Goal: Information Seeking & Learning: Learn about a topic

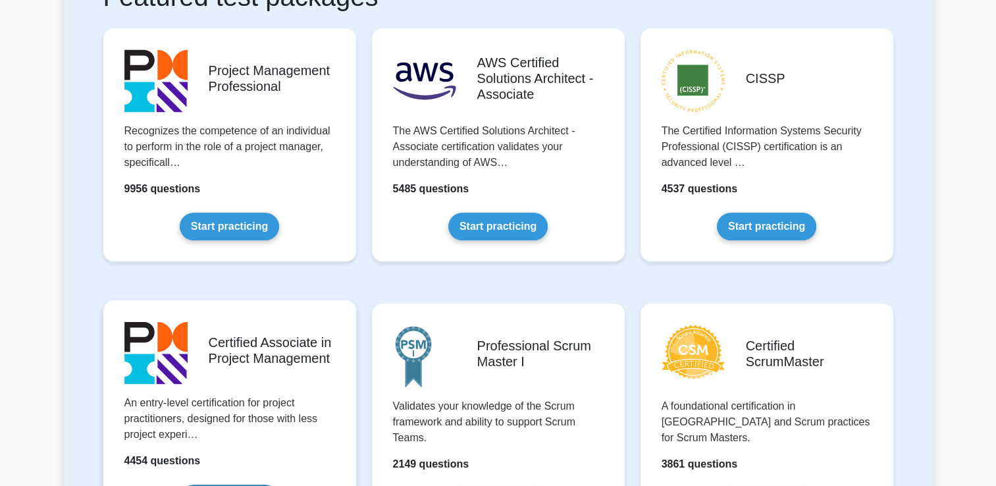
scroll to position [487, 0]
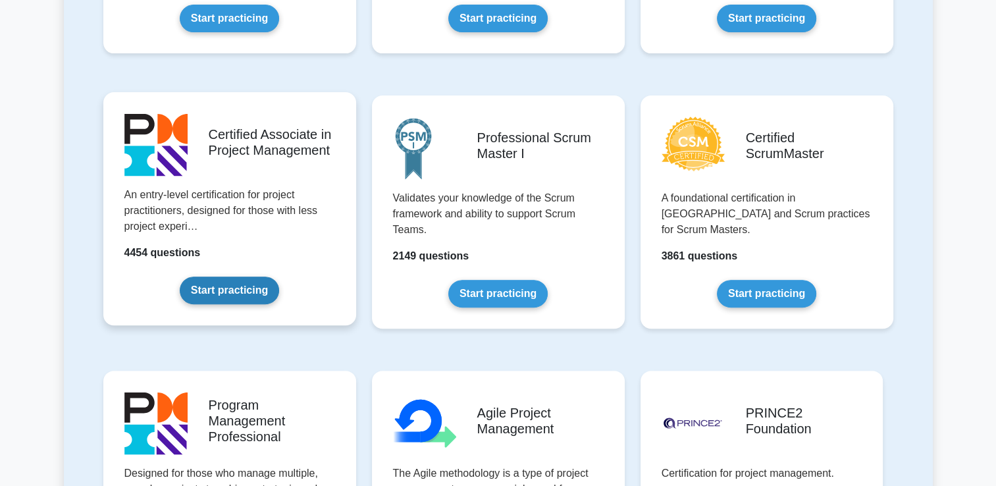
click at [257, 290] on link "Start practicing" at bounding box center [229, 291] width 99 height 28
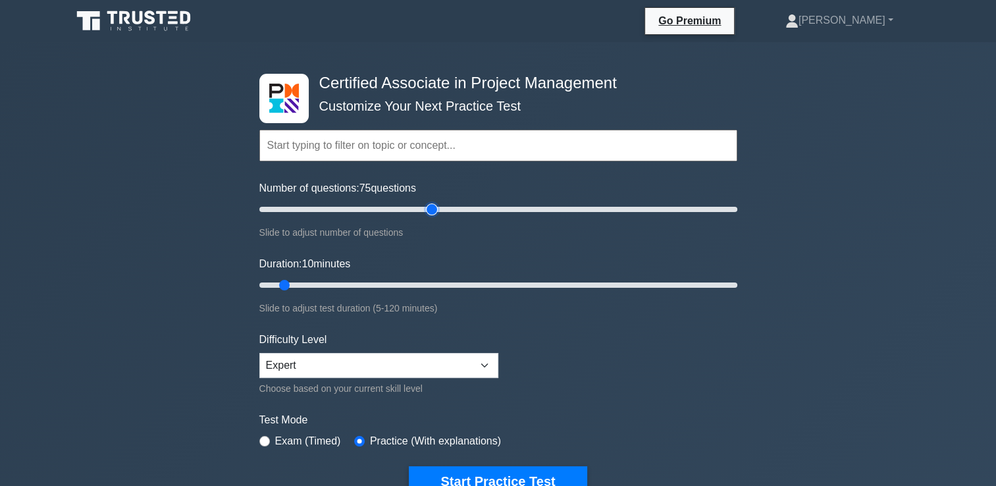
type input "75"
click at [429, 207] on input "Number of questions: 75 questions" at bounding box center [498, 210] width 478 height 16
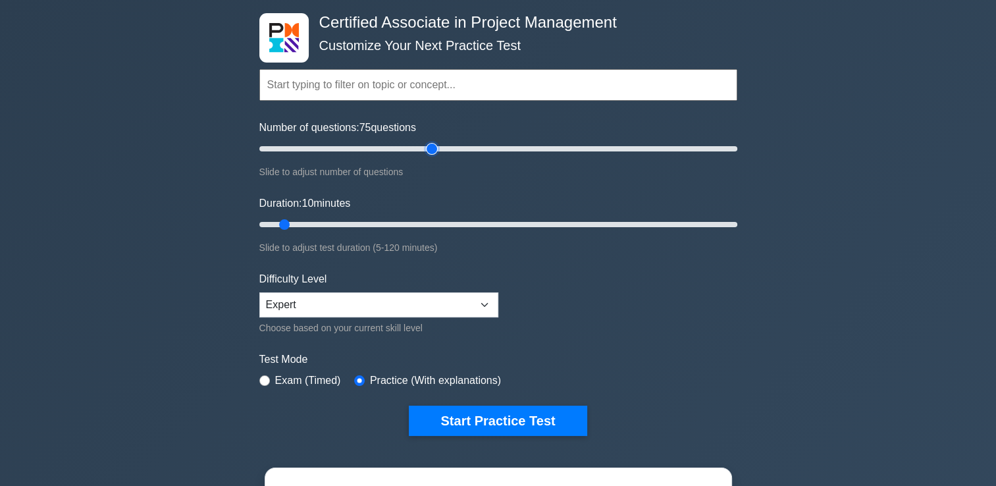
scroll to position [57, 0]
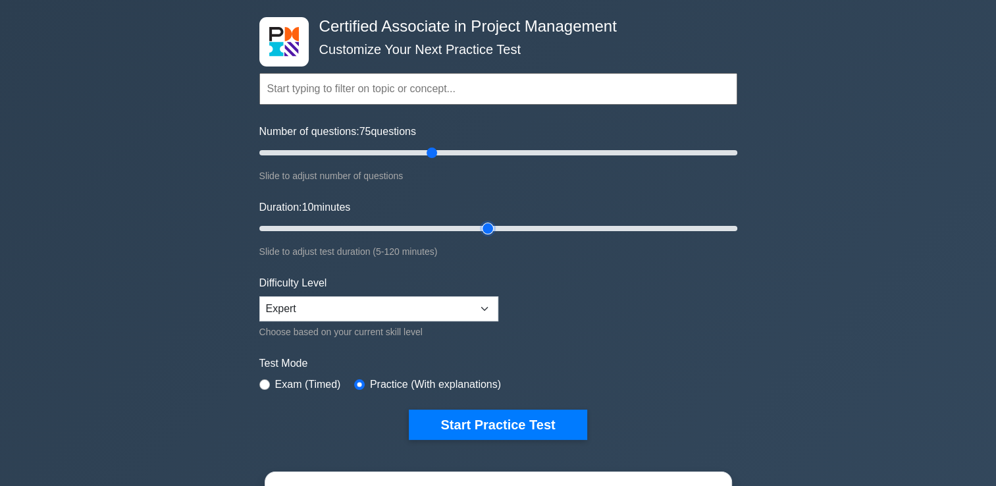
click at [495, 229] on input "Duration: 10 minutes" at bounding box center [498, 229] width 478 height 16
type input "100"
click at [647, 229] on input "Duration: 60 minutes" at bounding box center [498, 229] width 478 height 16
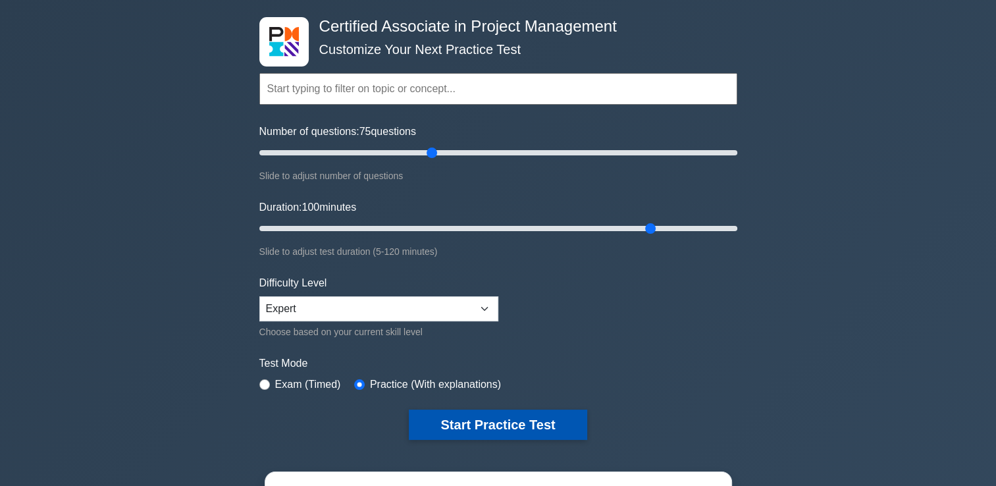
click at [516, 427] on button "Start Practice Test" at bounding box center [498, 425] width 178 height 30
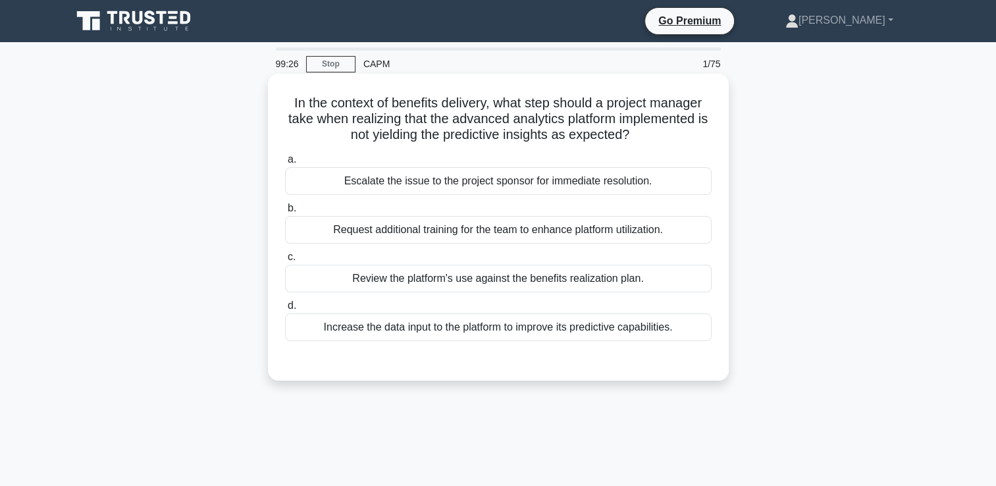
click at [603, 281] on div "Review the platform's use against the benefits realization plan." at bounding box center [498, 279] width 427 height 28
click at [285, 261] on input "c. Review the platform's use against the benefits realization plan." at bounding box center [285, 257] width 0 height 9
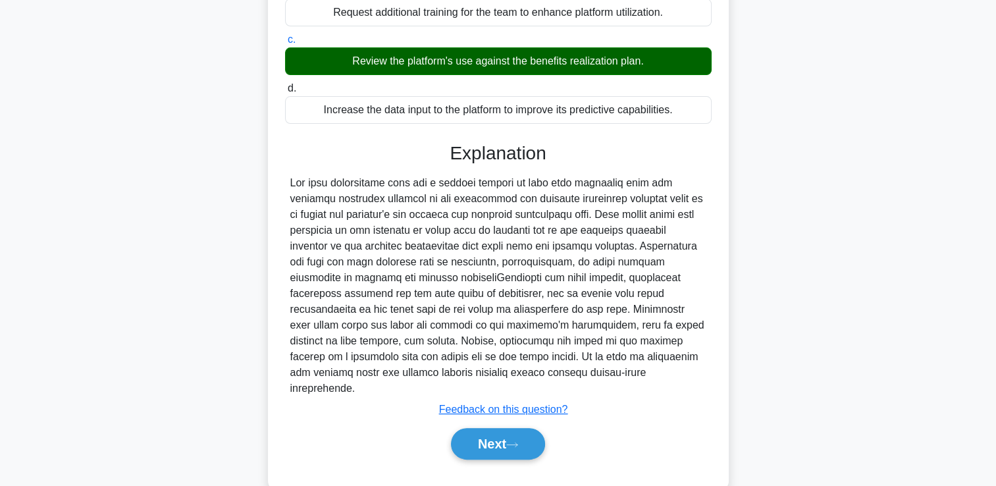
scroll to position [221, 0]
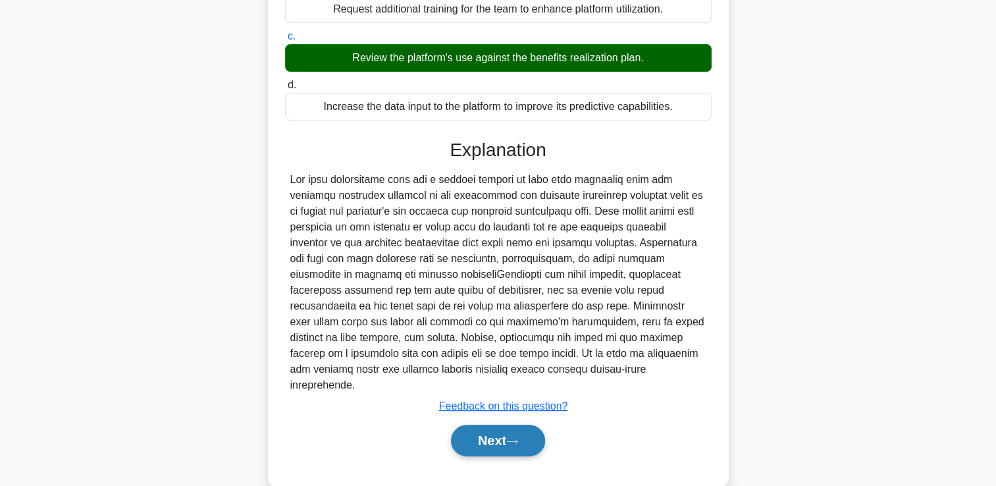
click at [526, 429] on button "Next" at bounding box center [498, 441] width 94 height 32
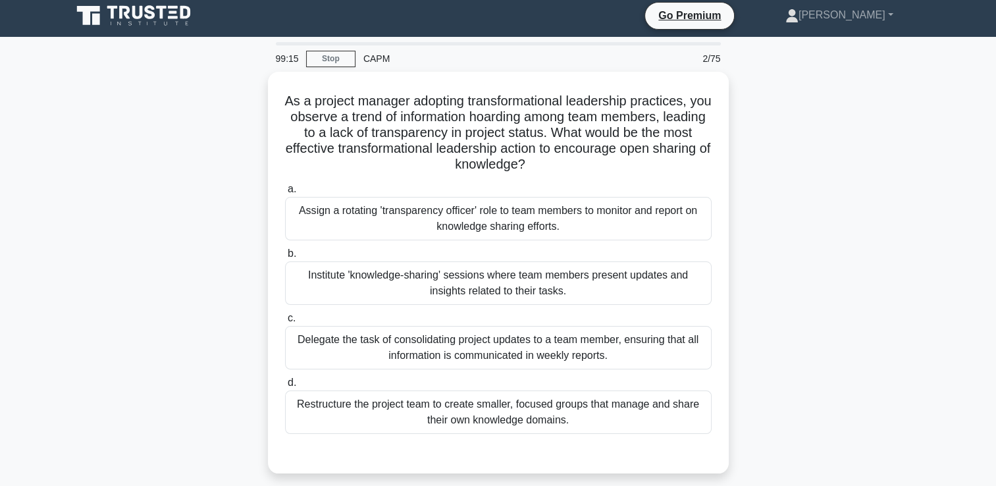
scroll to position [0, 0]
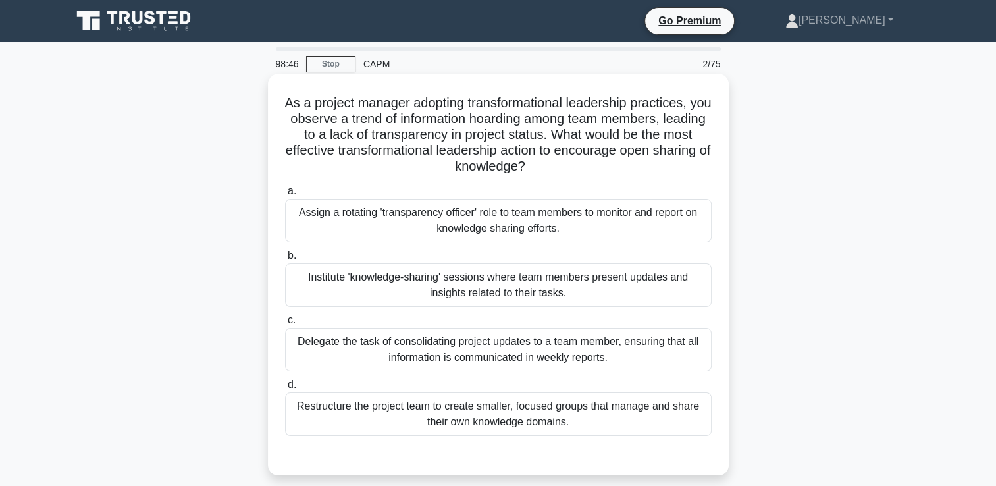
click at [664, 294] on div "Institute 'knowledge-sharing' sessions where team members present updates and i…" at bounding box center [498, 284] width 427 height 43
click at [285, 260] on input "b. Institute 'knowledge-sharing' sessions where team members present updates an…" at bounding box center [285, 256] width 0 height 9
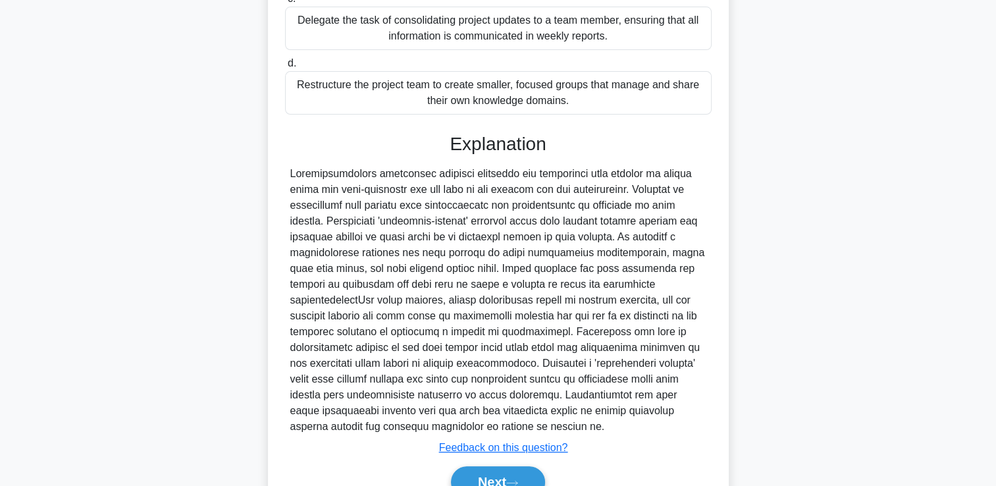
scroll to position [388, 0]
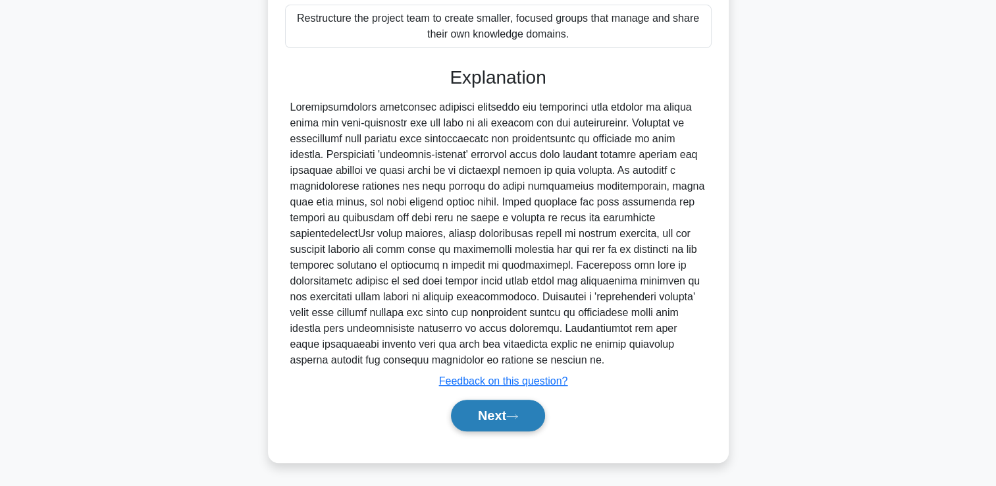
click at [519, 407] on button "Next" at bounding box center [498, 416] width 94 height 32
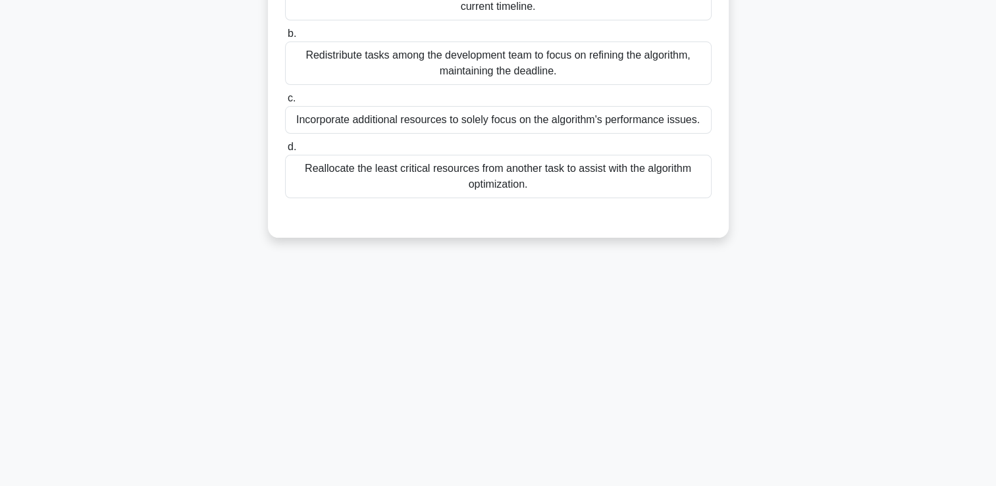
scroll to position [0, 0]
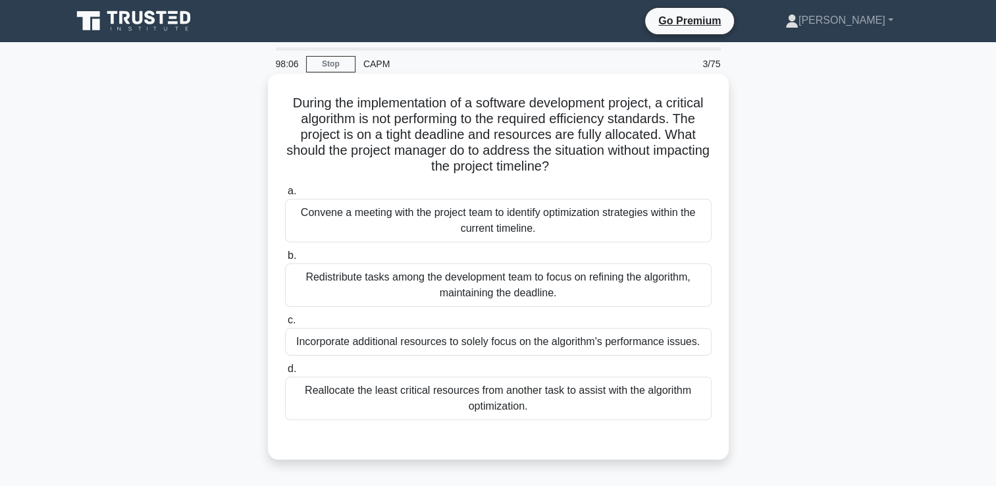
click at [651, 225] on div "Convene a meeting with the project team to identify optimization strategies wit…" at bounding box center [498, 220] width 427 height 43
click at [285, 196] on input "a. Convene a meeting with the project team to identify optimization strategies …" at bounding box center [285, 191] width 0 height 9
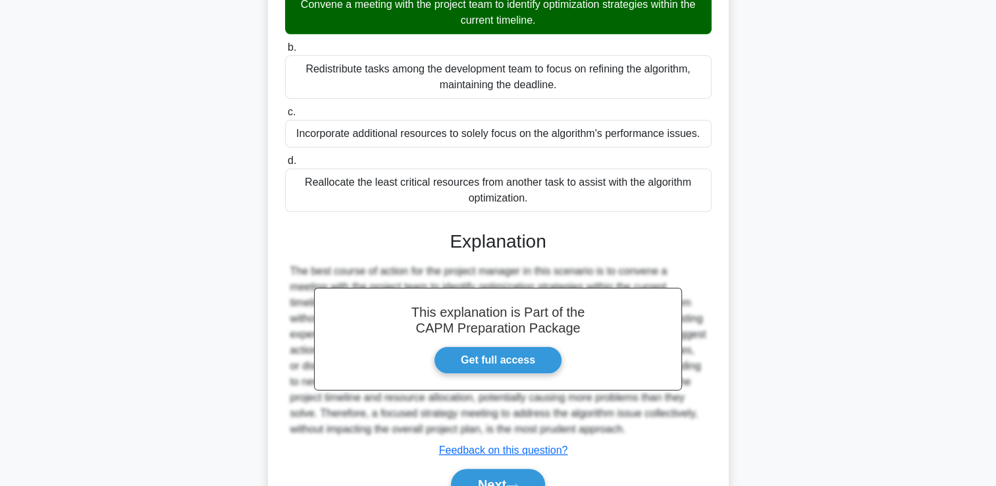
scroll to position [277, 0]
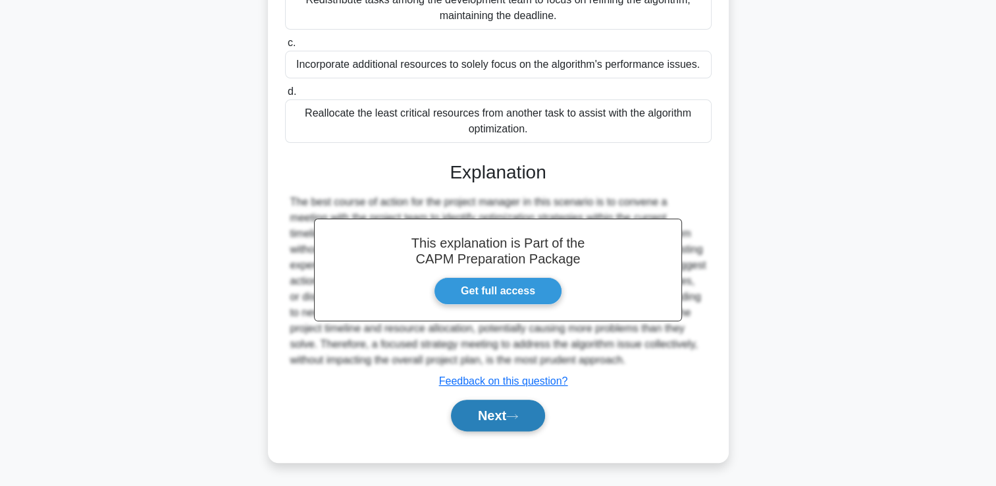
click at [511, 410] on button "Next" at bounding box center [498, 416] width 94 height 32
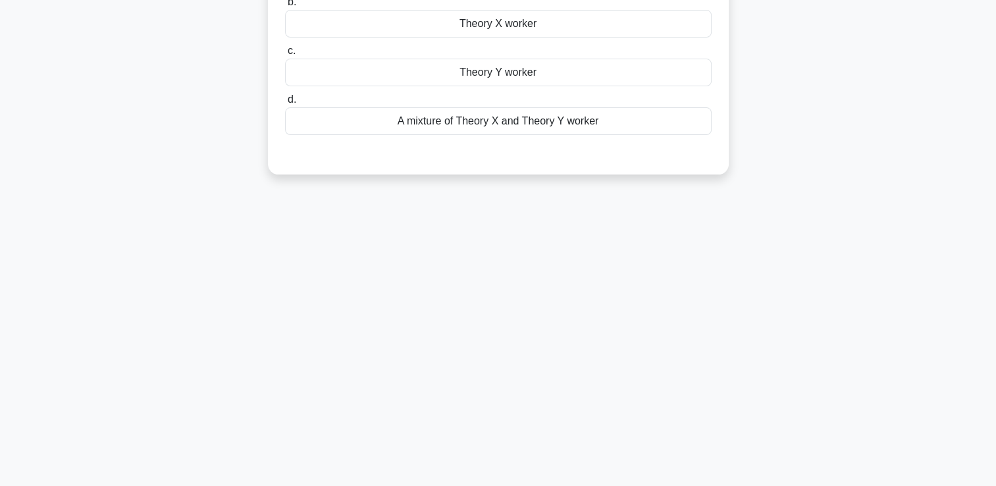
scroll to position [0, 0]
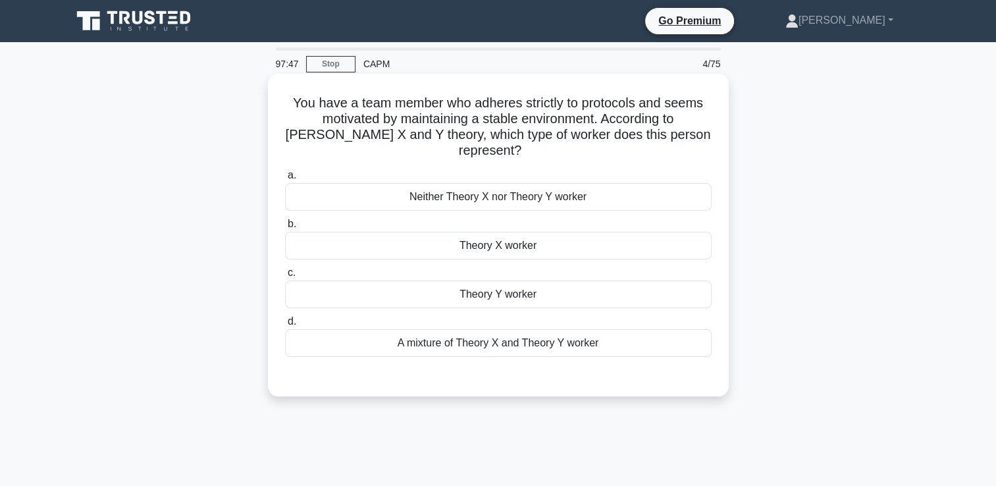
click at [645, 287] on div "Theory Y worker" at bounding box center [498, 295] width 427 height 28
click at [285, 277] on input "c. Theory Y worker" at bounding box center [285, 273] width 0 height 9
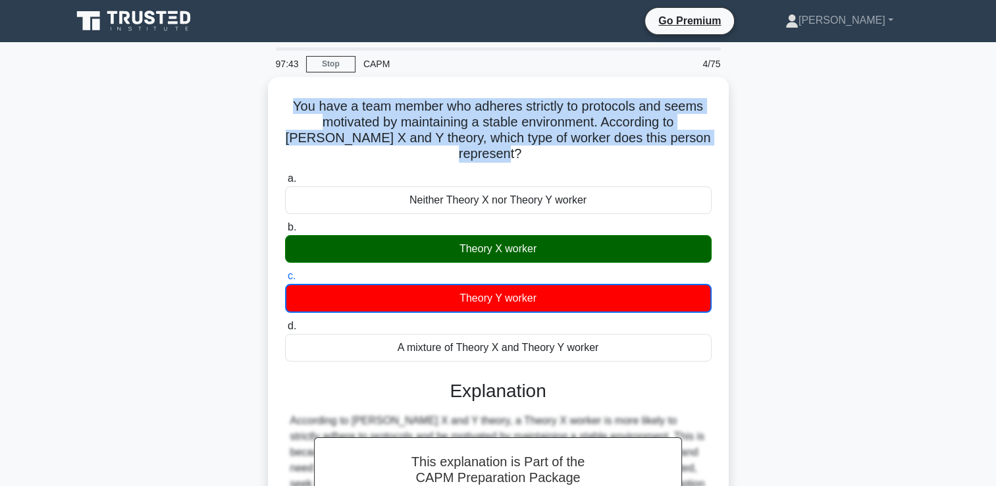
drag, startPoint x: 524, startPoint y: 159, endPoint x: 254, endPoint y: 94, distance: 277.9
click at [254, 94] on div "You have a team member who adheres strictly to protocols and seems motivated by…" at bounding box center [498, 379] width 869 height 604
copy h5 "You have a team member who adheres strictly to protocols and seems motivated by…"
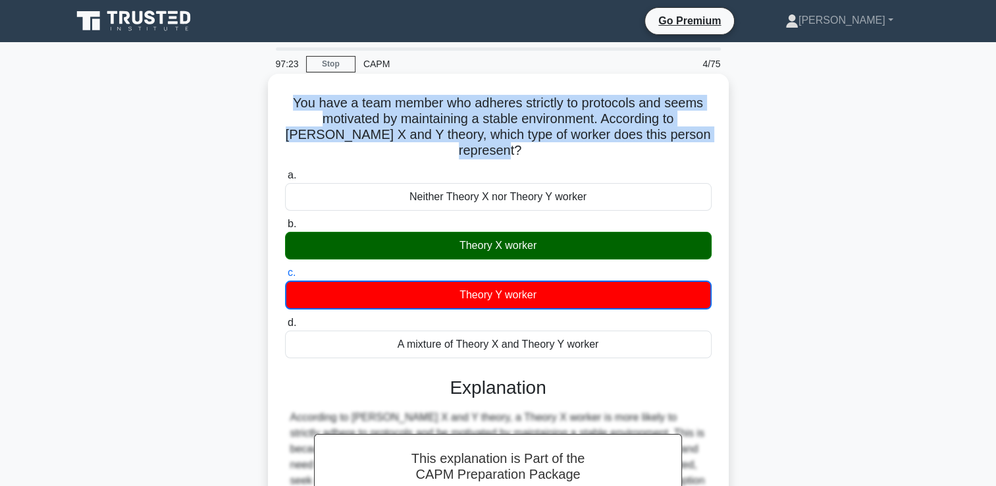
scroll to position [225, 0]
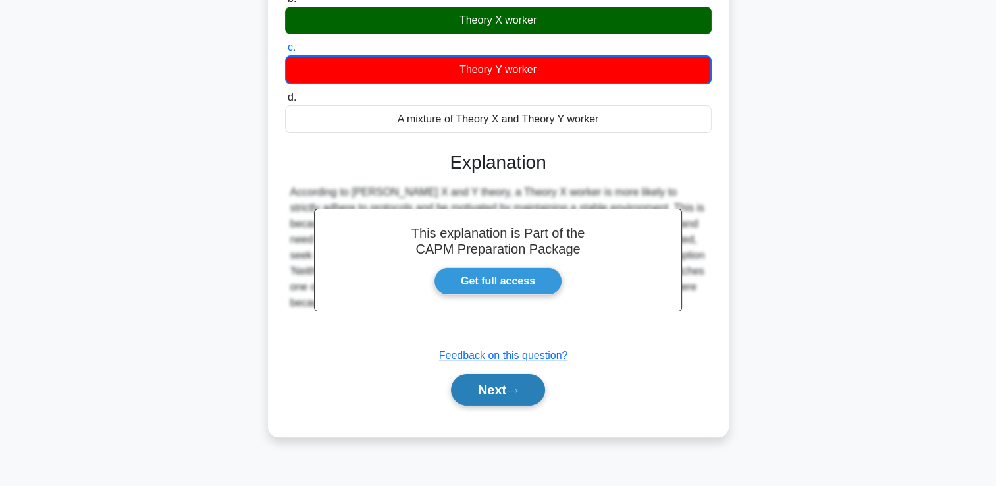
click at [477, 397] on button "Next" at bounding box center [498, 390] width 94 height 32
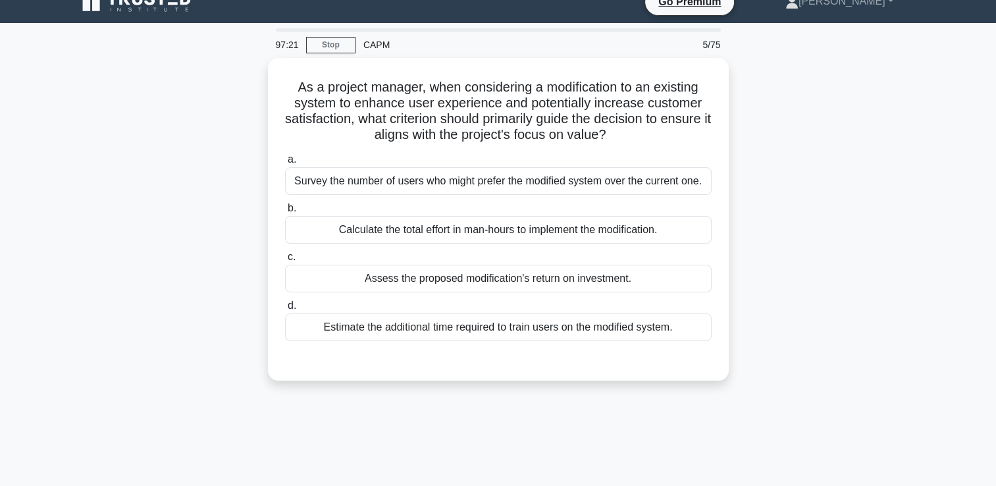
scroll to position [0, 0]
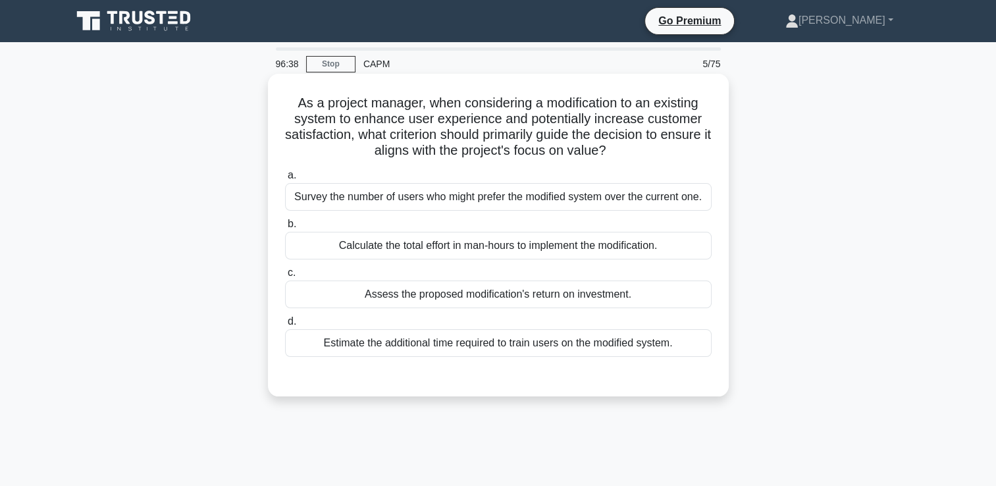
click at [700, 194] on div "Survey the number of users who might prefer the modified system over the curren…" at bounding box center [498, 197] width 427 height 28
click at [285, 180] on input "a. Survey the number of users who might prefer the modified system over the cur…" at bounding box center [285, 175] width 0 height 9
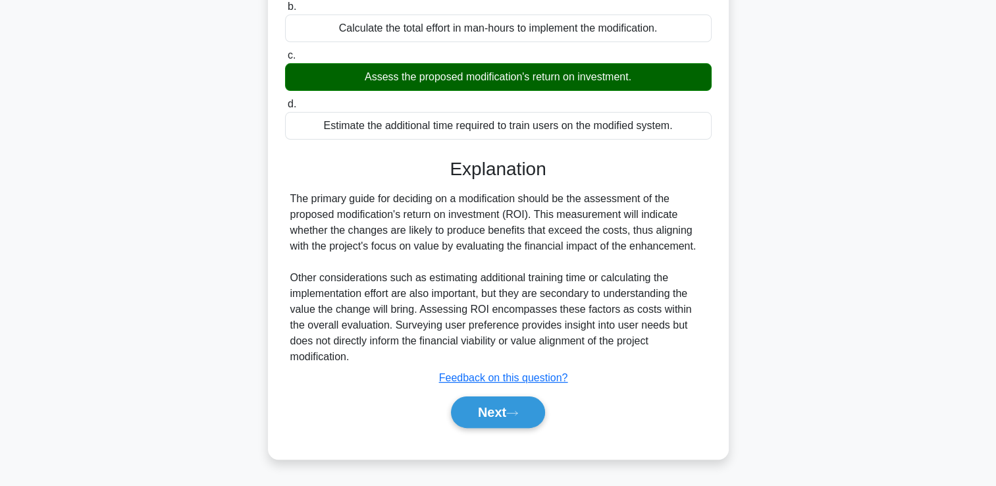
scroll to position [225, 0]
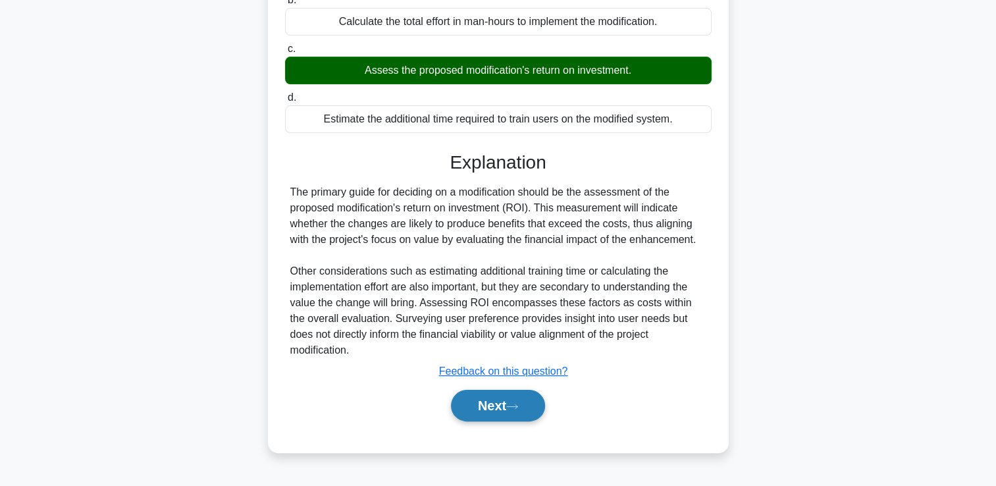
click at [520, 410] on button "Next" at bounding box center [498, 406] width 94 height 32
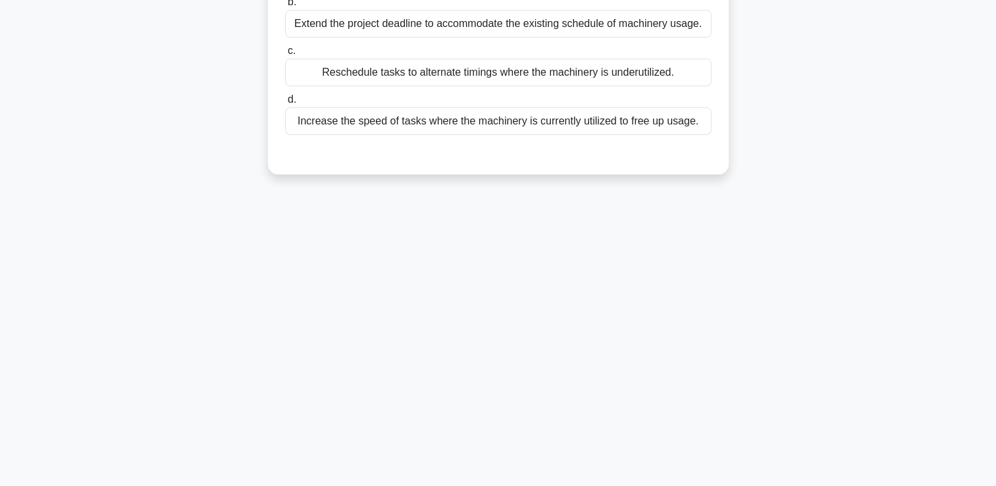
scroll to position [0, 0]
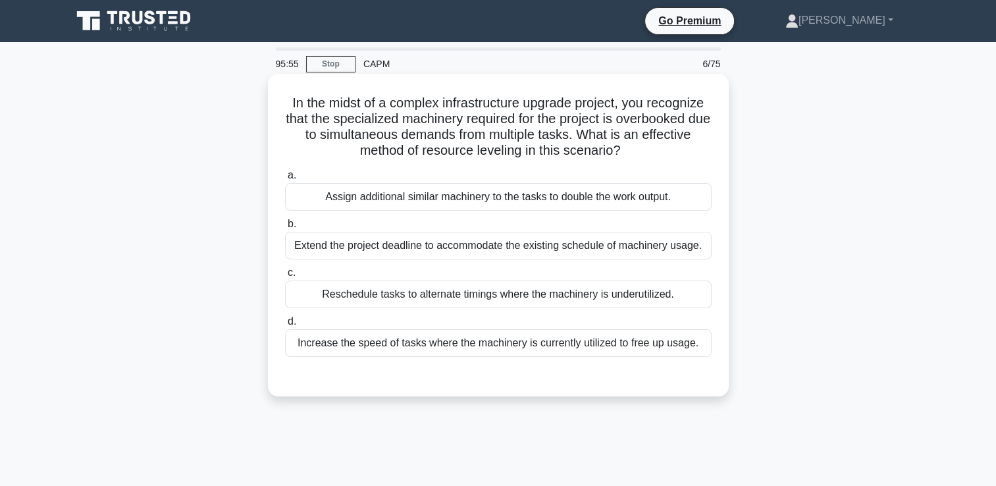
click at [651, 295] on div "Reschedule tasks to alternate timings where the machinery is underutilized." at bounding box center [498, 295] width 427 height 28
click at [285, 277] on input "c. Reschedule tasks to alternate timings where the machinery is underutilized." at bounding box center [285, 273] width 0 height 9
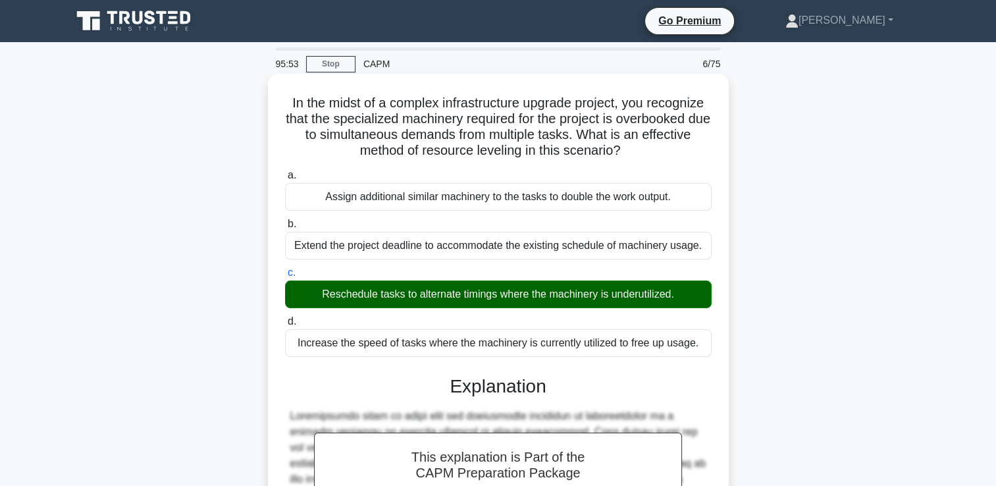
scroll to position [246, 0]
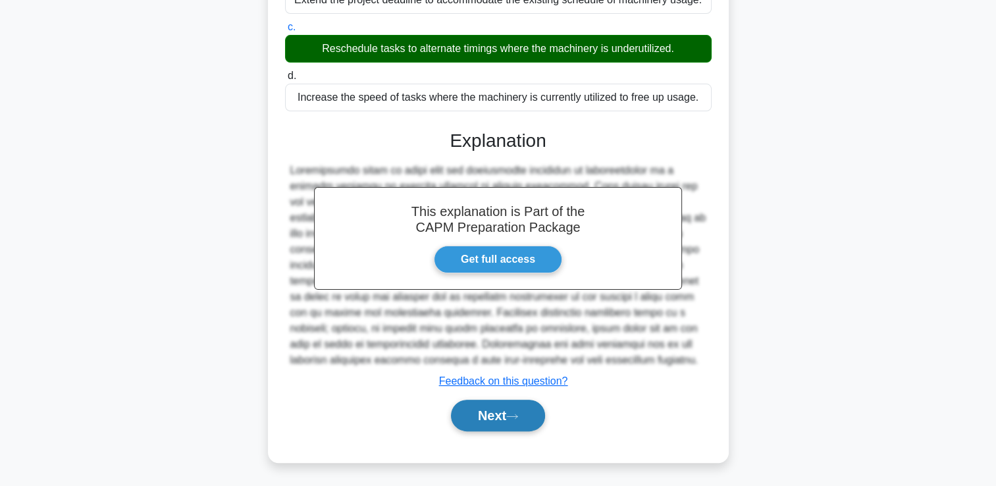
click at [527, 412] on button "Next" at bounding box center [498, 416] width 94 height 32
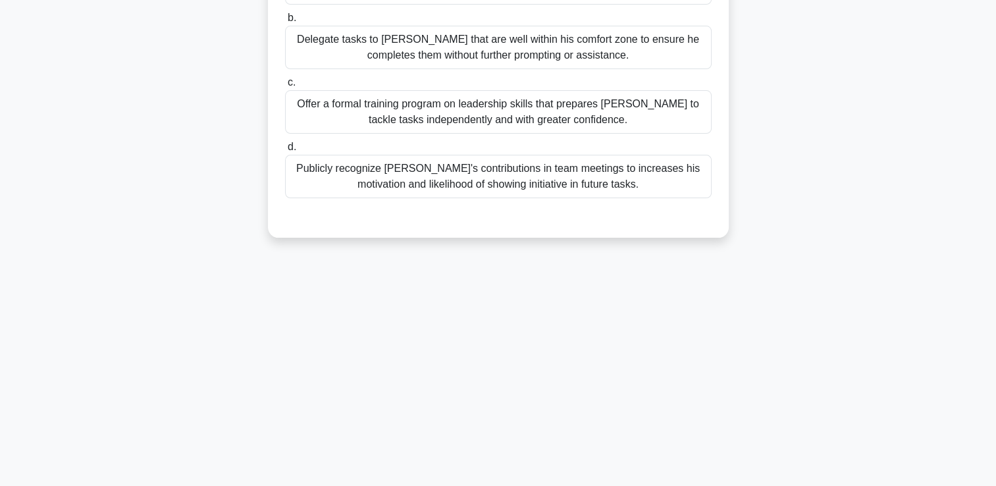
scroll to position [0, 0]
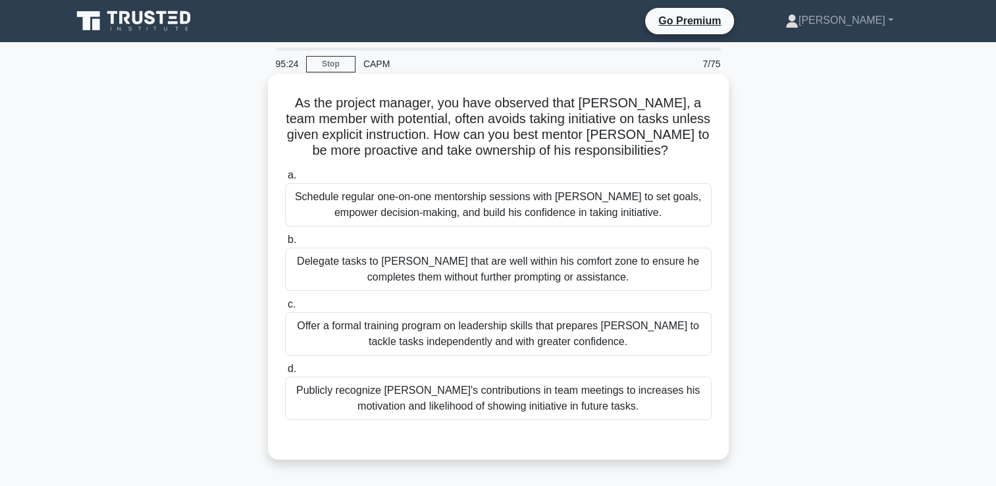
click at [682, 206] on div "Schedule regular one-on-one mentorship sessions with Bruce to set goals, empowe…" at bounding box center [498, 204] width 427 height 43
click at [285, 180] on input "a. Schedule regular one-on-one mentorship sessions with Bruce to set goals, emp…" at bounding box center [285, 175] width 0 height 9
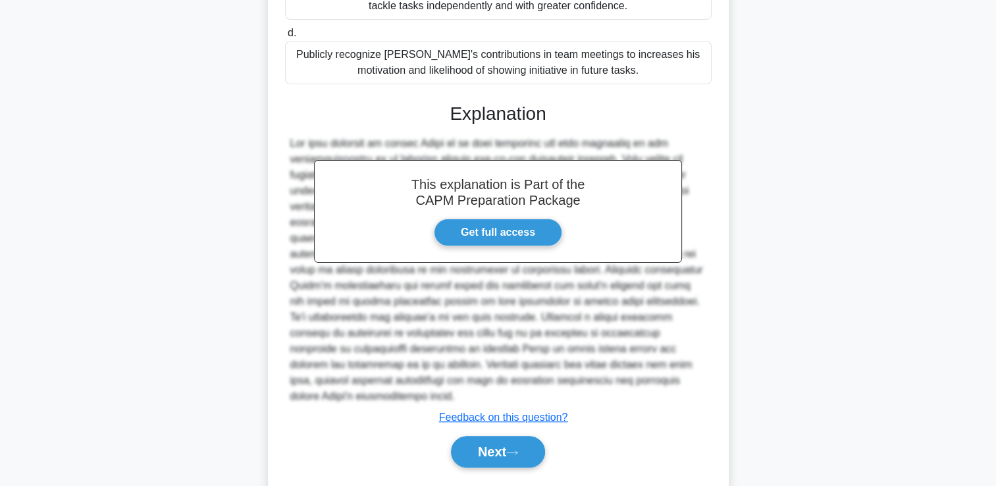
scroll to position [356, 0]
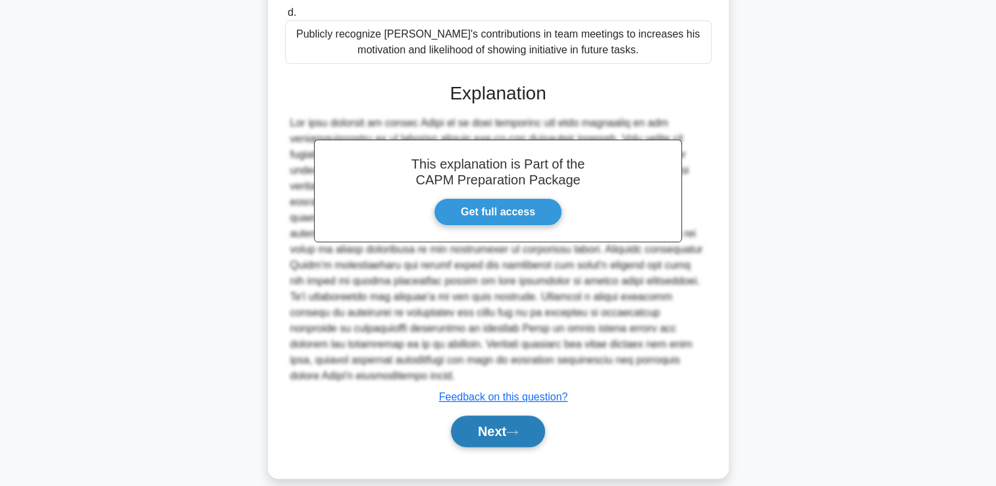
click at [482, 416] on button "Next" at bounding box center [498, 432] width 94 height 32
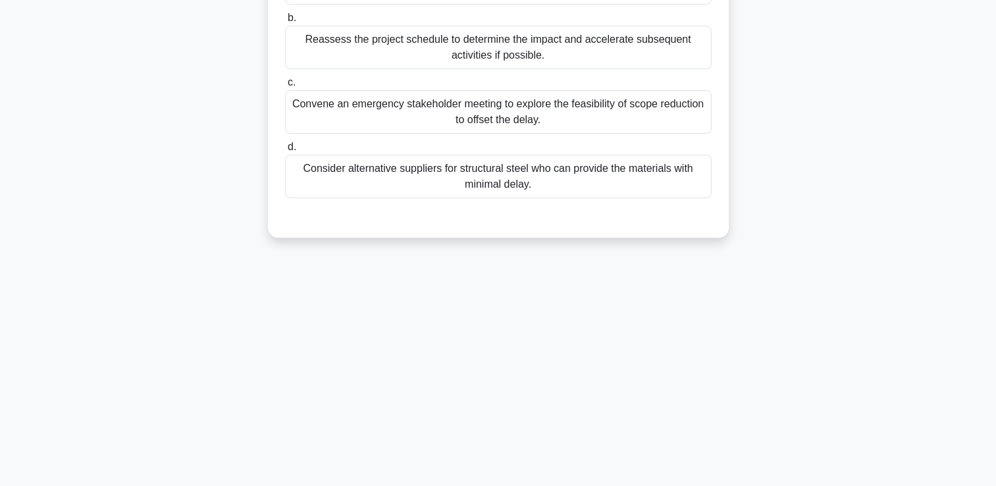
scroll to position [0, 0]
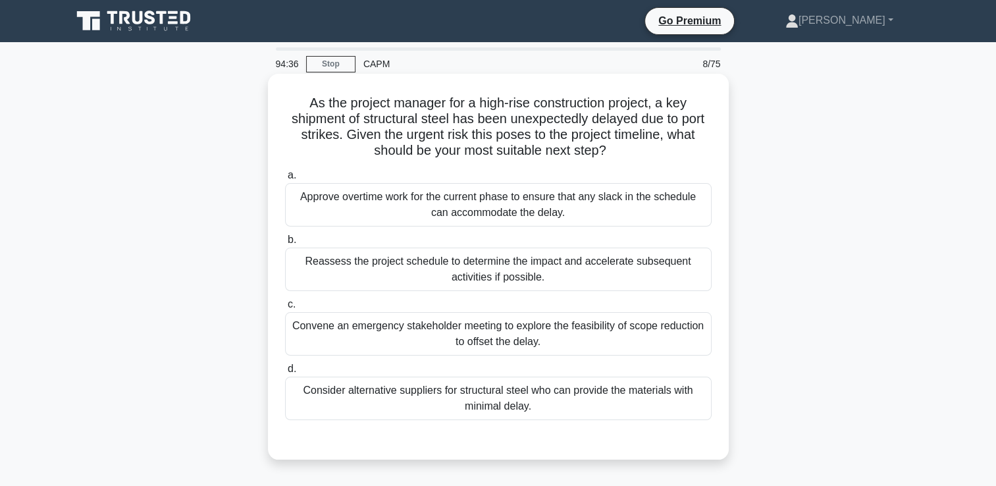
click at [657, 405] on div "Consider alternative suppliers for structural steel who can provide the materia…" at bounding box center [498, 398] width 427 height 43
click at [285, 373] on input "d. Consider alternative suppliers for structural steel who can provide the mate…" at bounding box center [285, 369] width 0 height 9
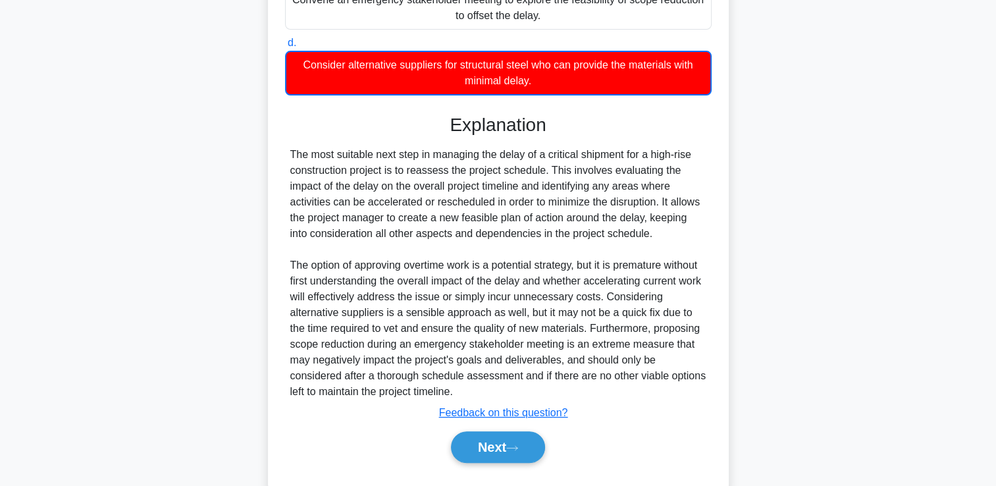
scroll to position [358, 0]
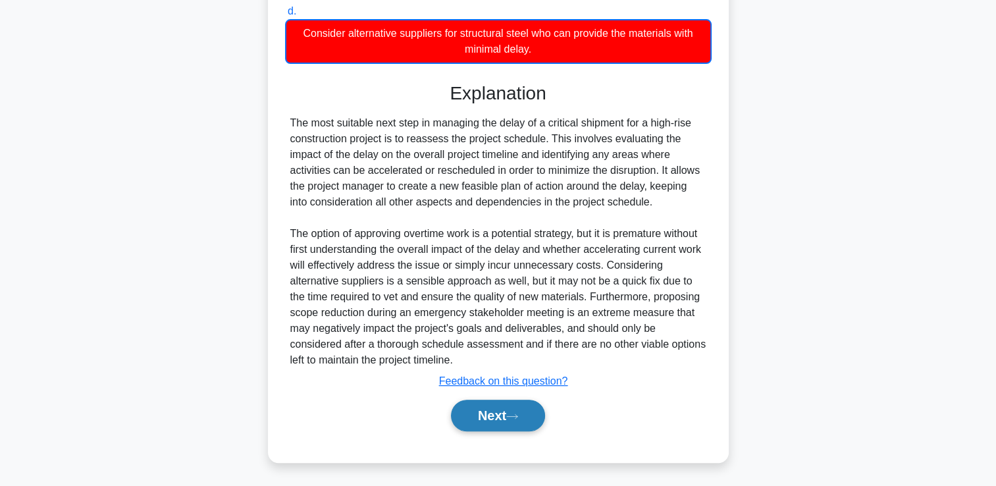
click at [535, 421] on button "Next" at bounding box center [498, 416] width 94 height 32
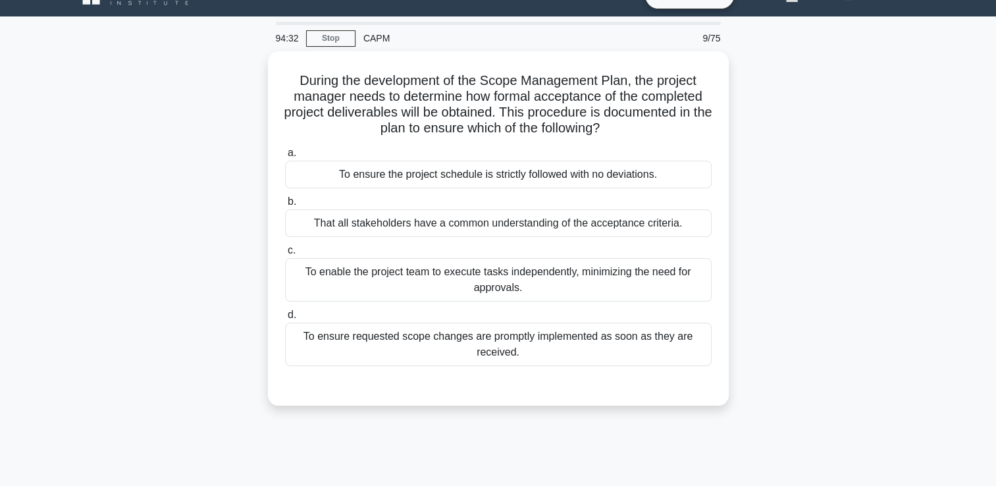
scroll to position [24, 0]
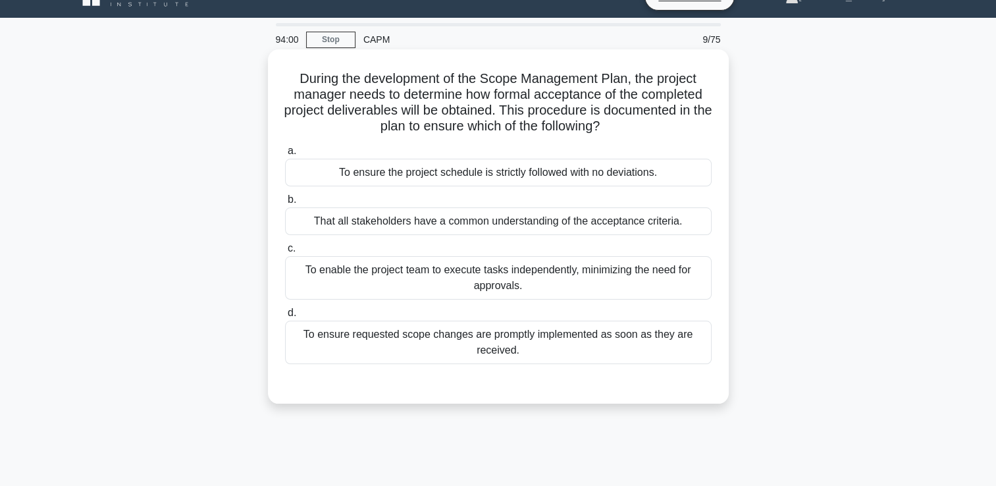
click at [669, 223] on div "That all stakeholders have a common understanding of the acceptance criteria." at bounding box center [498, 221] width 427 height 28
click at [285, 204] on input "b. That all stakeholders have a common understanding of the acceptance criteria." at bounding box center [285, 200] width 0 height 9
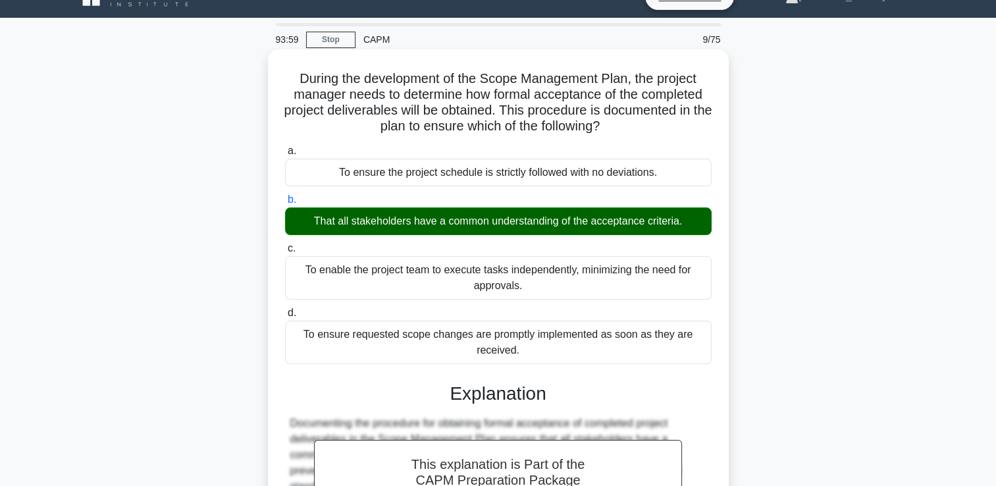
scroll to position [230, 0]
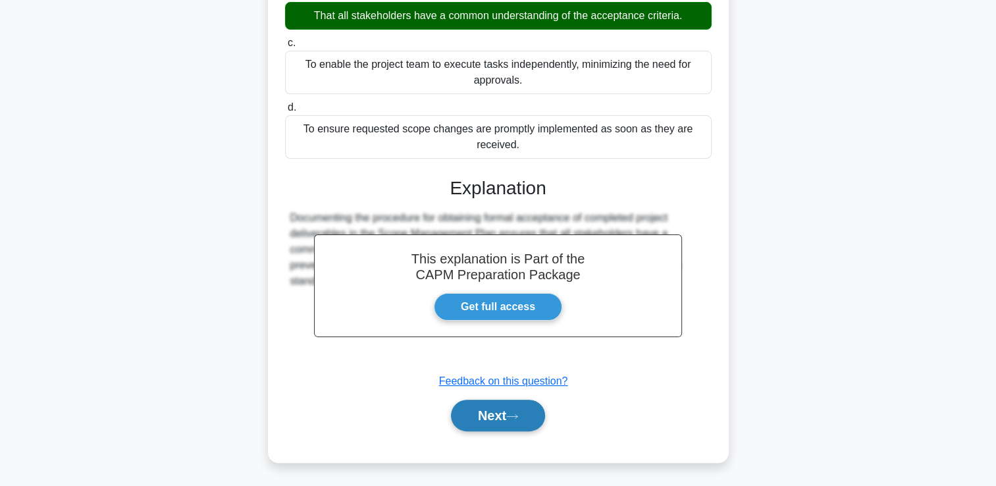
click at [508, 409] on button "Next" at bounding box center [498, 416] width 94 height 32
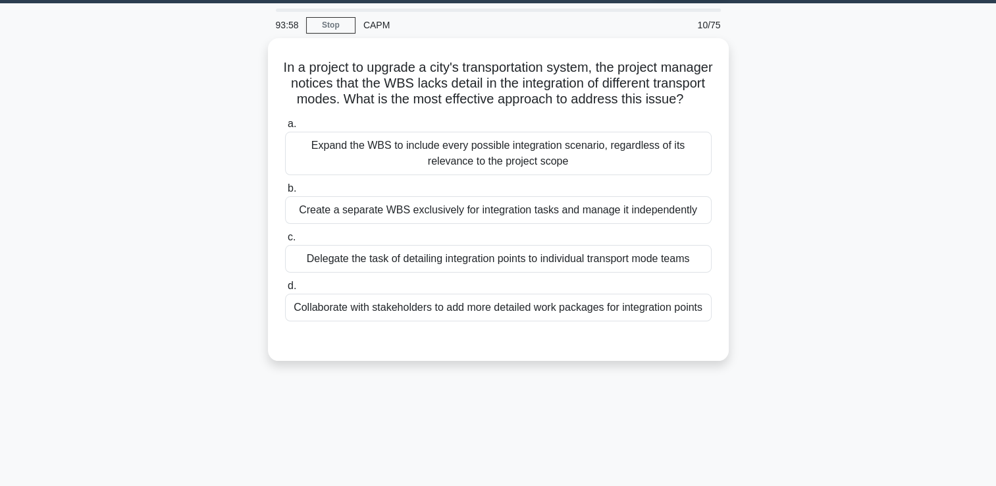
scroll to position [0, 0]
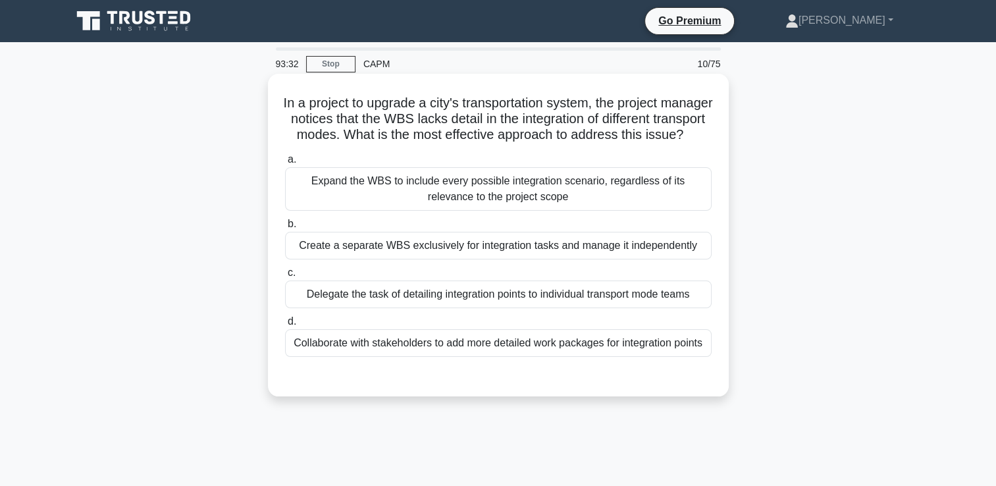
click at [707, 357] on div "Collaborate with stakeholders to add more detailed work packages for integratio…" at bounding box center [498, 343] width 427 height 28
click at [285, 326] on input "d. Collaborate with stakeholders to add more detailed work packages for integra…" at bounding box center [285, 321] width 0 height 9
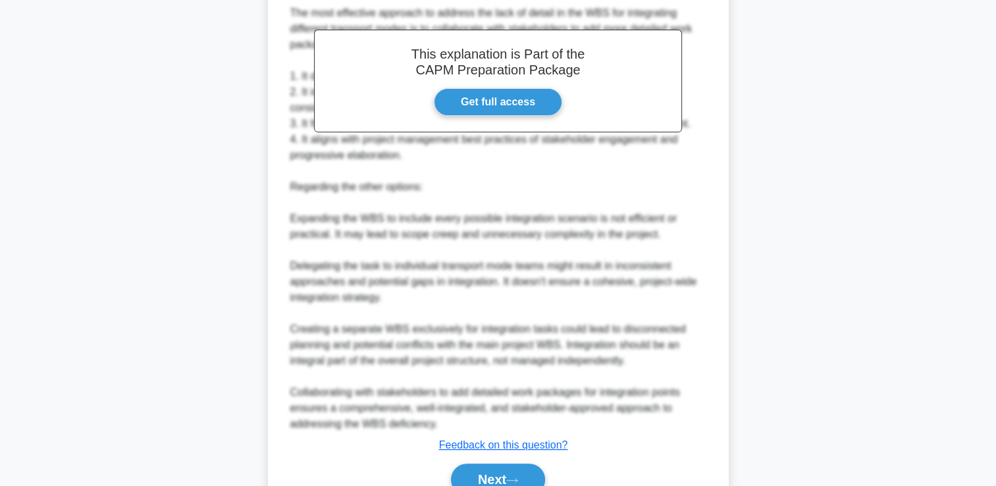
scroll to position [499, 0]
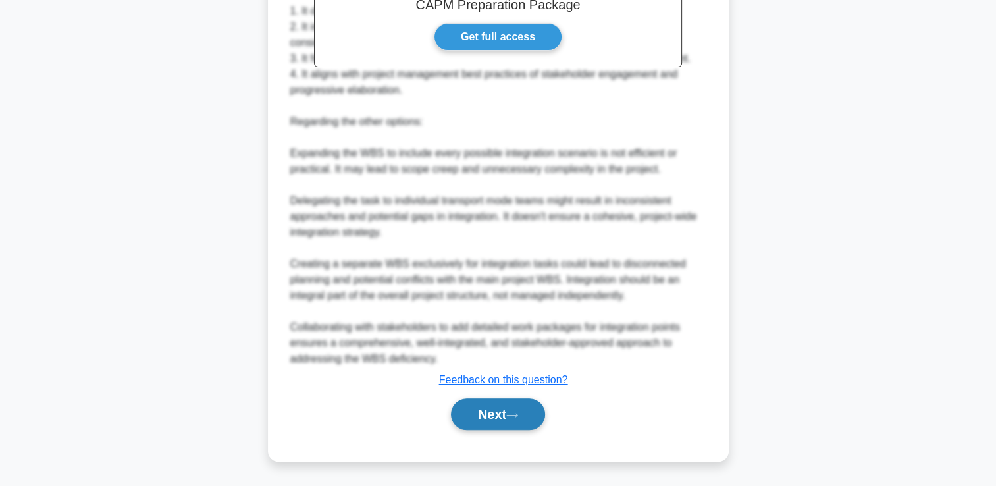
click at [529, 418] on button "Next" at bounding box center [498, 414] width 94 height 32
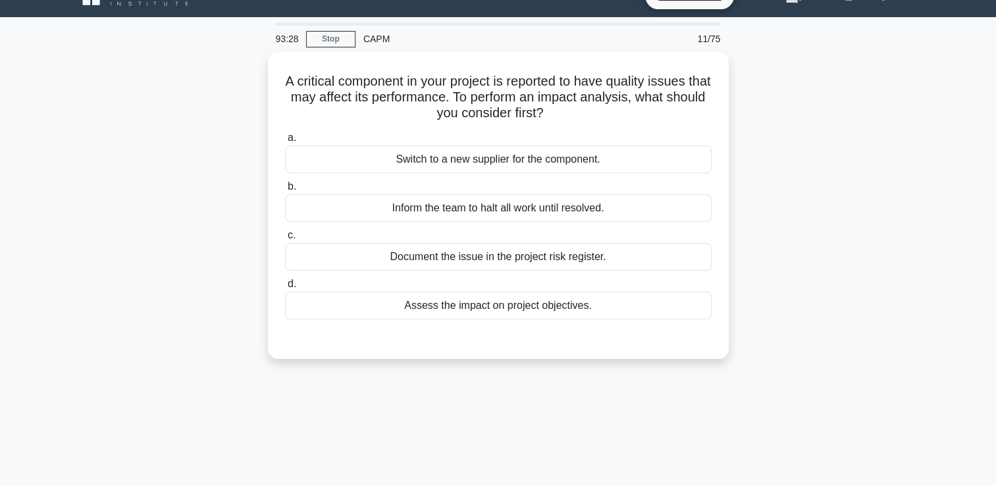
scroll to position [0, 0]
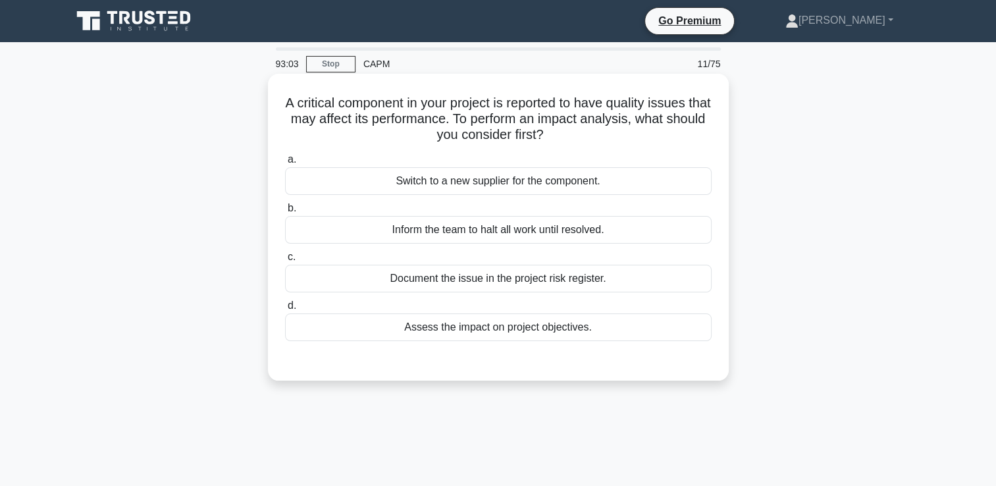
click at [544, 351] on div at bounding box center [498, 354] width 427 height 11
click at [545, 333] on div "Assess the impact on project objectives." at bounding box center [498, 327] width 427 height 28
click at [285, 310] on input "d. Assess the impact on project objectives." at bounding box center [285, 306] width 0 height 9
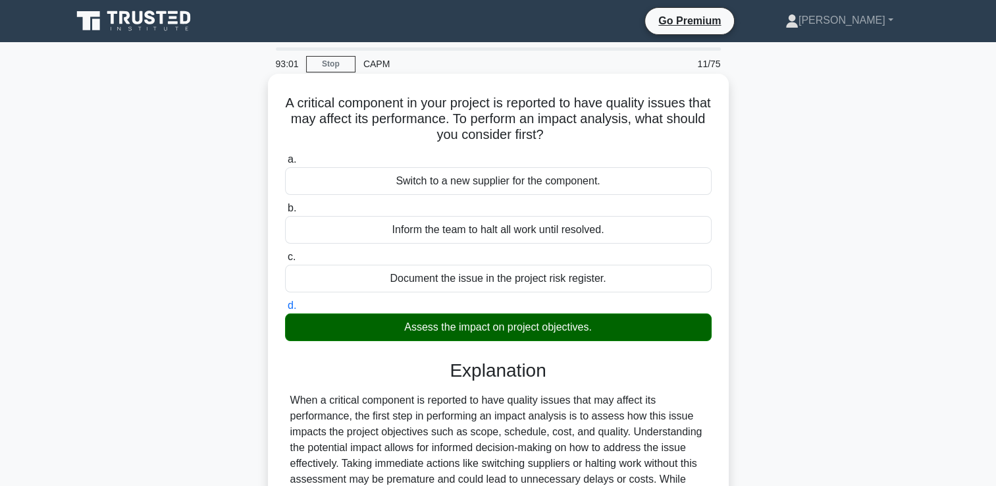
scroll to position [209, 0]
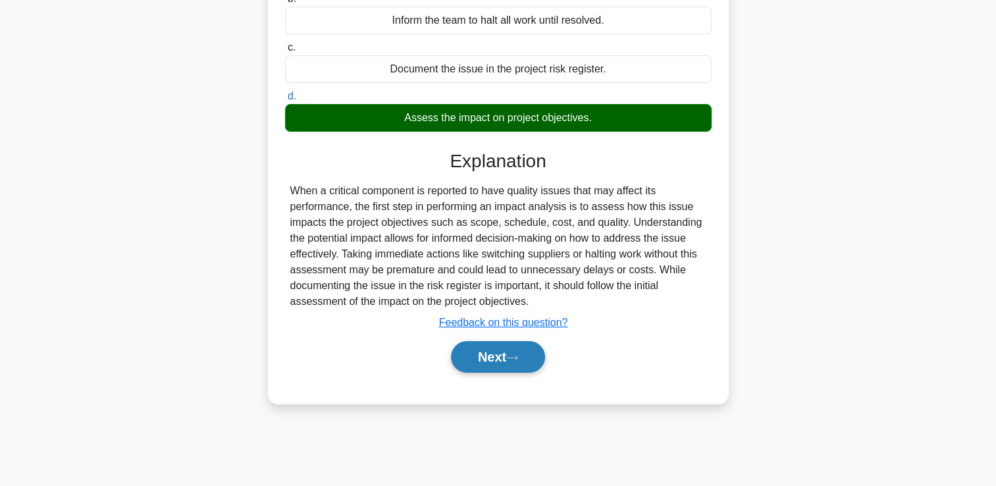
click at [524, 360] on button "Next" at bounding box center [498, 357] width 94 height 32
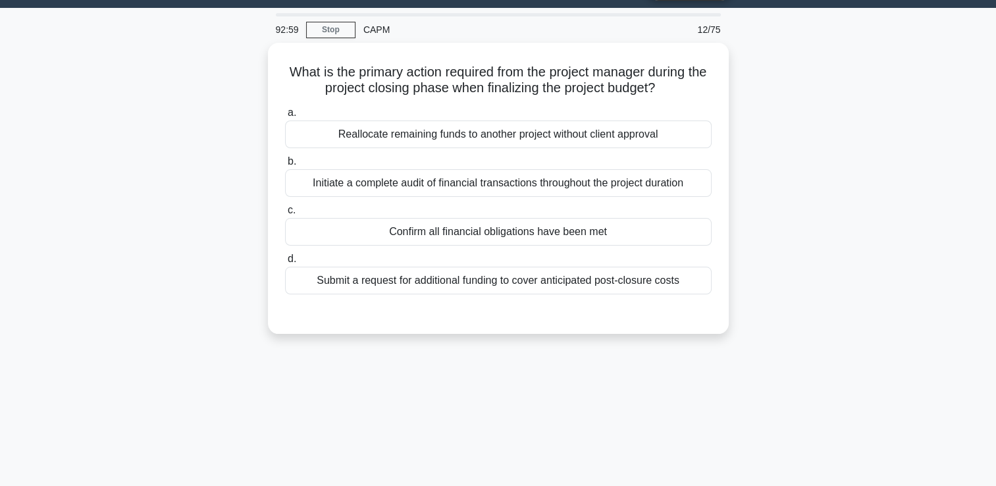
scroll to position [0, 0]
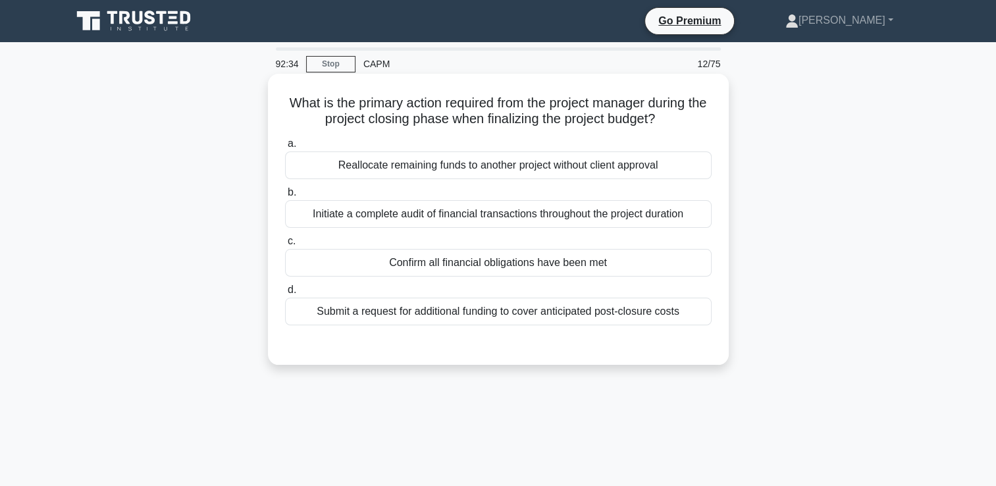
click at [619, 267] on div "Confirm all financial obligations have been met" at bounding box center [498, 263] width 427 height 28
click at [285, 246] on input "c. Confirm all financial obligations have been met" at bounding box center [285, 241] width 0 height 9
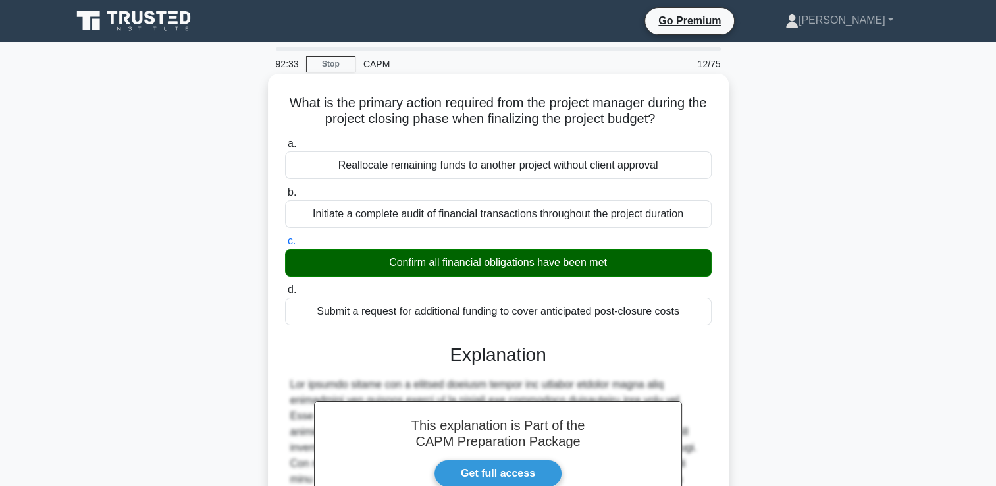
scroll to position [277, 0]
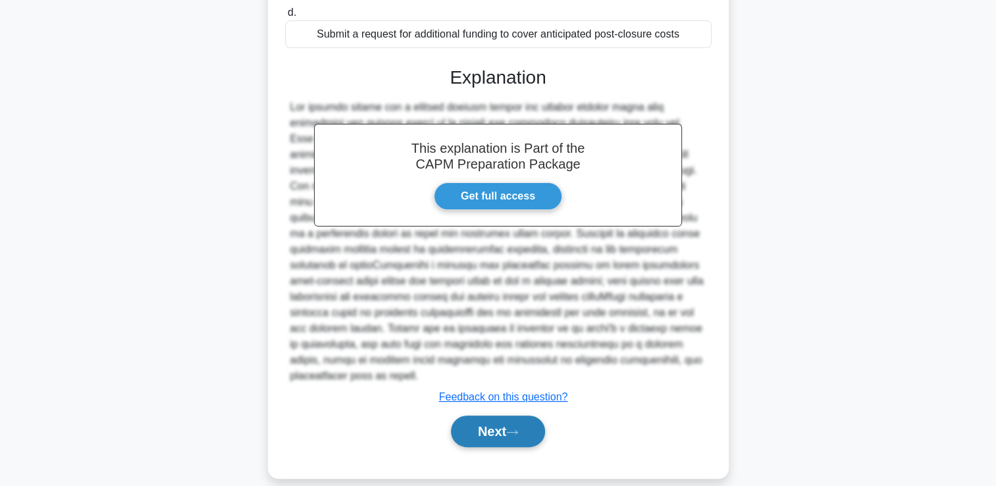
click at [504, 416] on button "Next" at bounding box center [498, 432] width 94 height 32
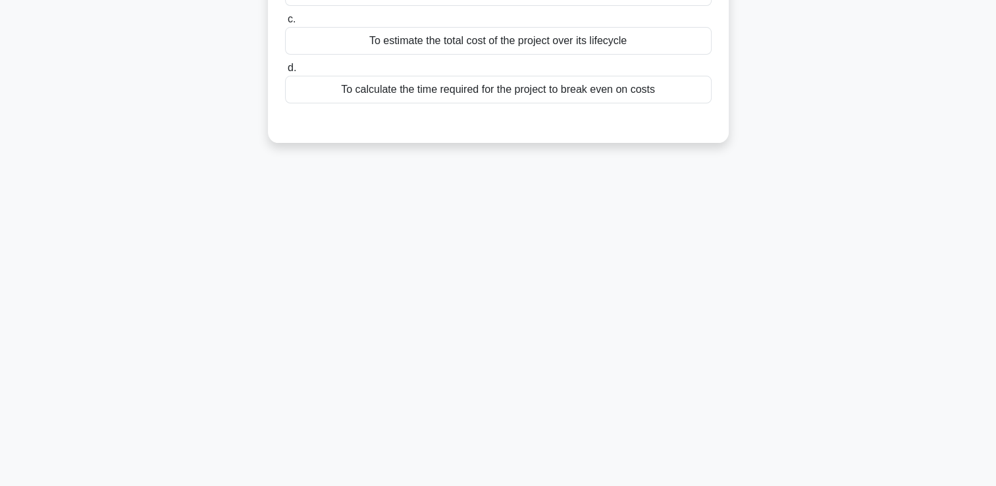
scroll to position [0, 0]
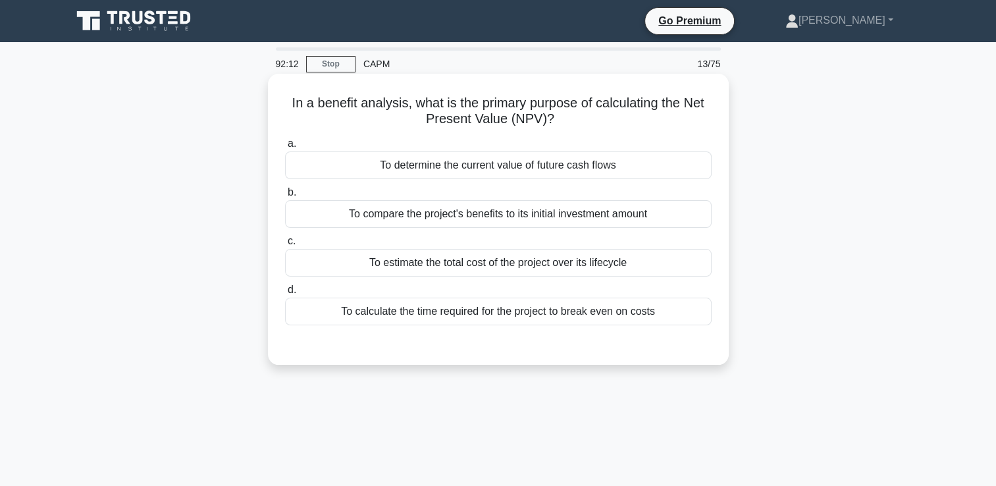
click at [667, 215] on div "To compare the project's benefits to its initial investment amount" at bounding box center [498, 214] width 427 height 28
click at [285, 197] on input "b. To compare the project's benefits to its initial investment amount" at bounding box center [285, 192] width 0 height 9
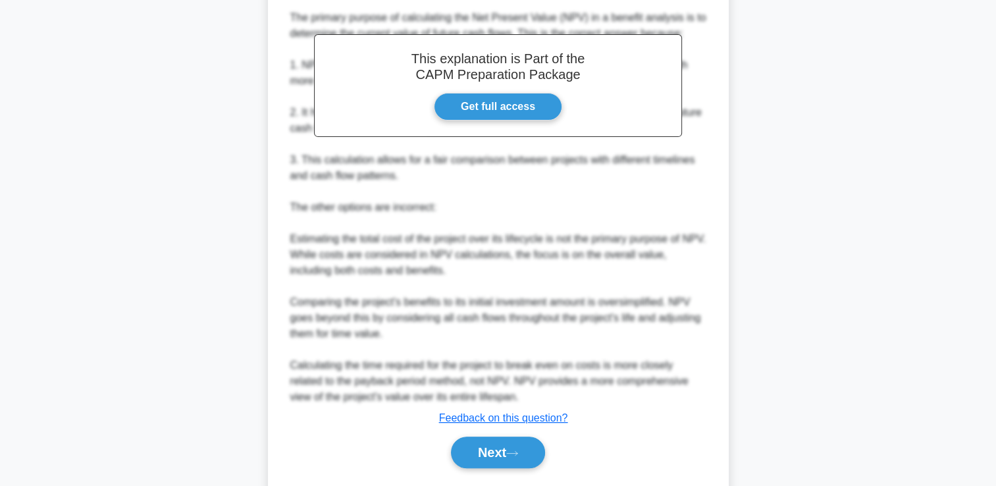
scroll to position [405, 0]
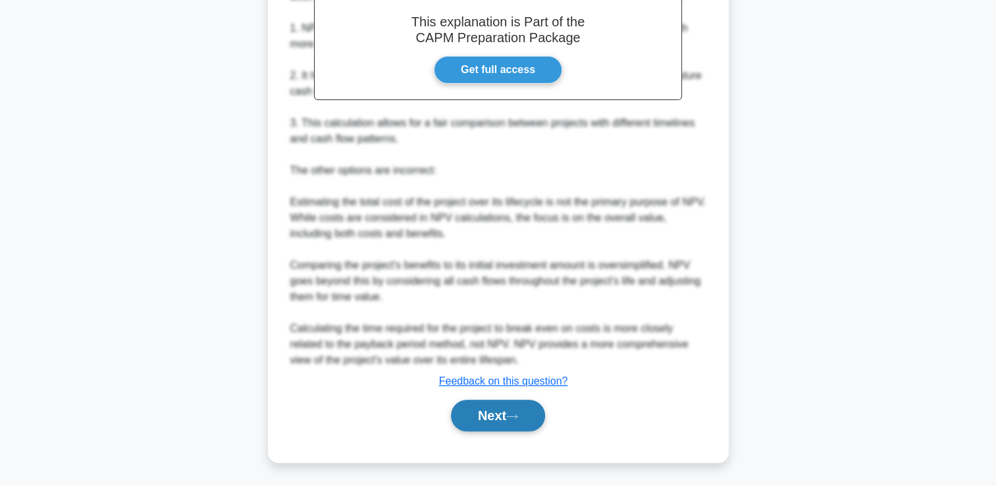
click at [483, 415] on button "Next" at bounding box center [498, 416] width 94 height 32
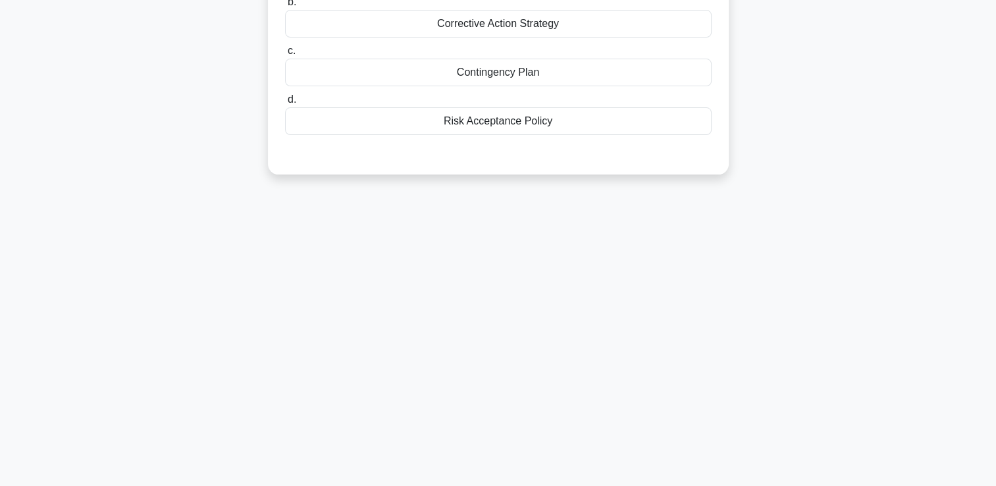
scroll to position [0, 0]
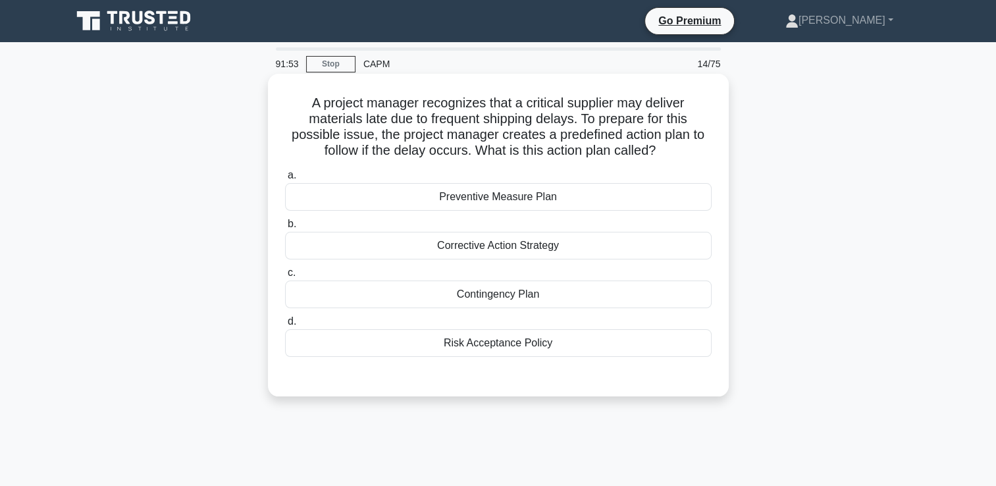
click at [496, 298] on div "Contingency Plan" at bounding box center [498, 295] width 427 height 28
click at [285, 277] on input "c. Contingency Plan" at bounding box center [285, 273] width 0 height 9
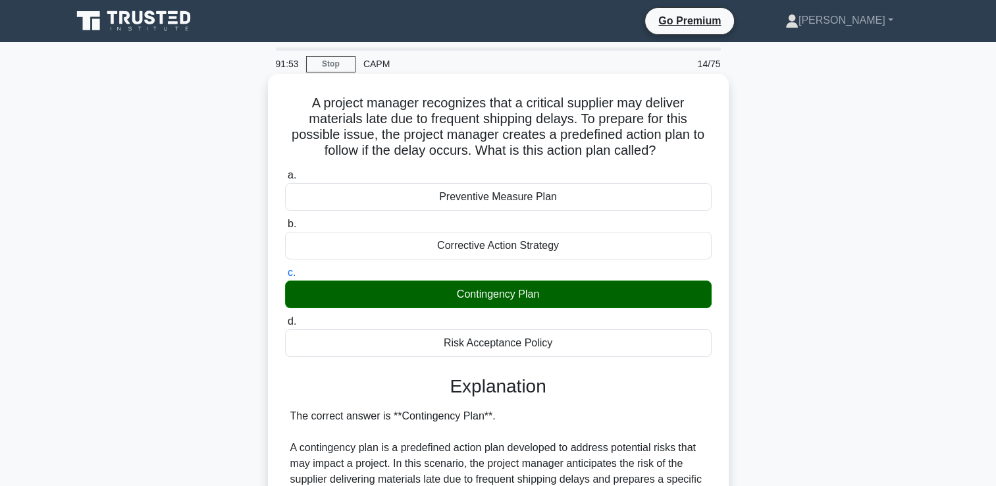
scroll to position [325, 0]
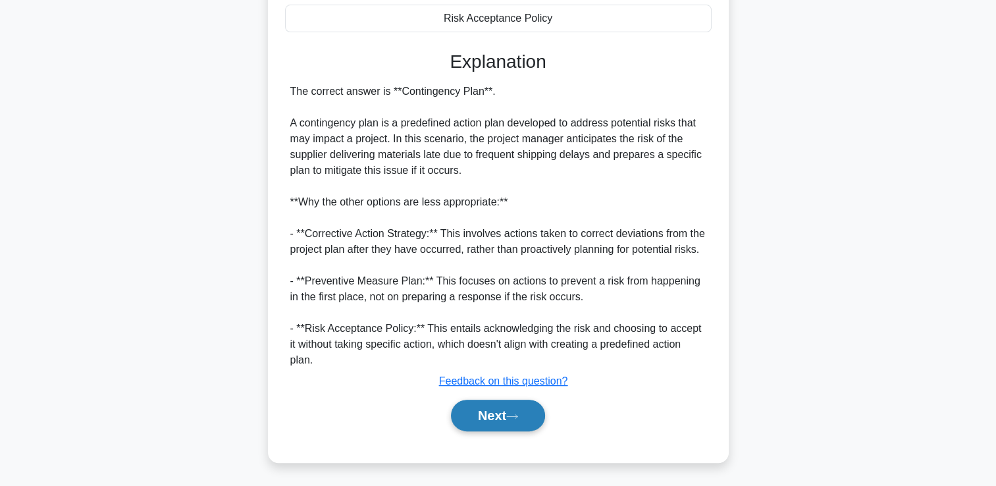
click at [483, 421] on button "Next" at bounding box center [498, 416] width 94 height 32
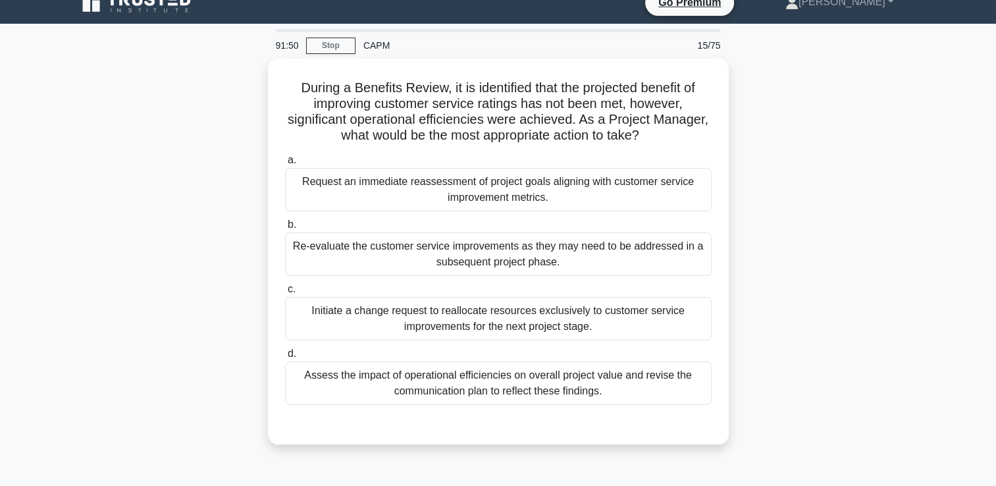
scroll to position [0, 0]
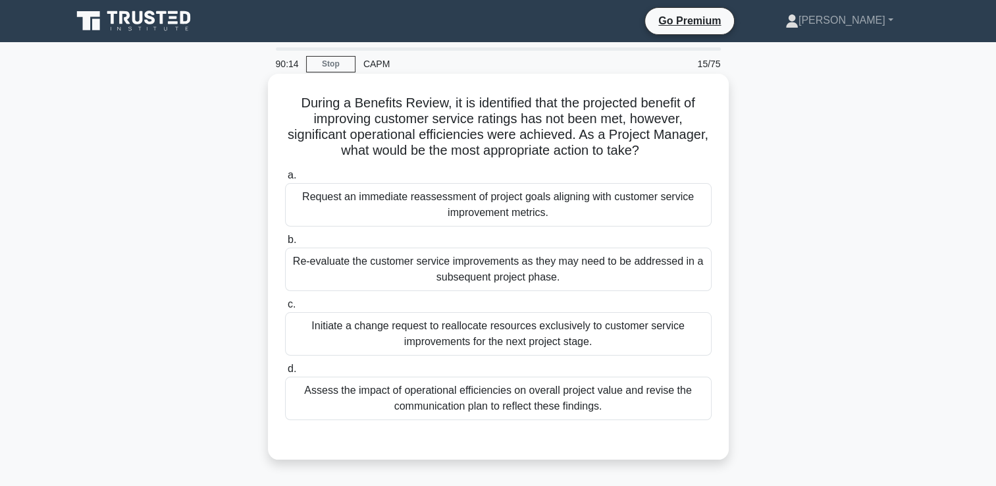
click at [688, 257] on div "Re-evaluate the customer service improvements as they may need to be addressed …" at bounding box center [498, 269] width 427 height 43
click at [285, 244] on input "b. Re-evaluate the customer service improvements as they may need to be address…" at bounding box center [285, 240] width 0 height 9
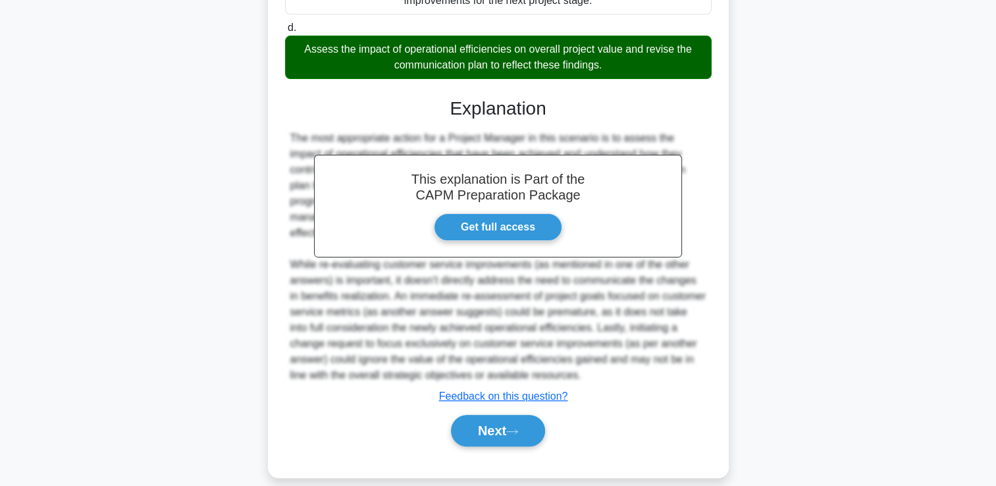
scroll to position [353, 0]
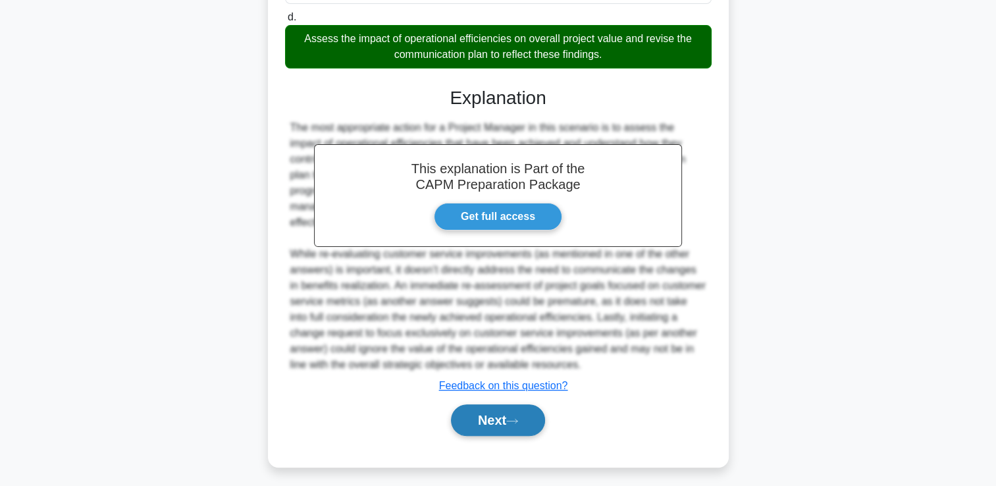
click at [518, 409] on button "Next" at bounding box center [498, 420] width 94 height 32
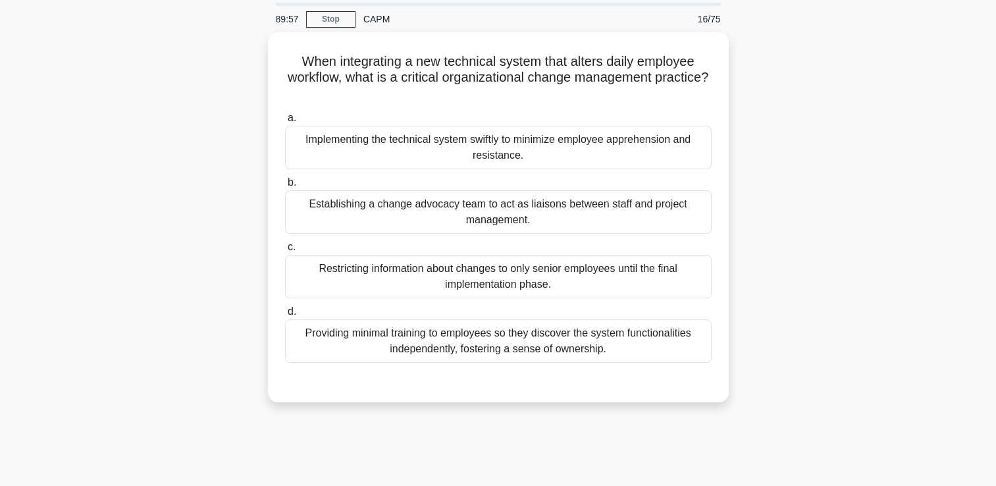
scroll to position [44, 0]
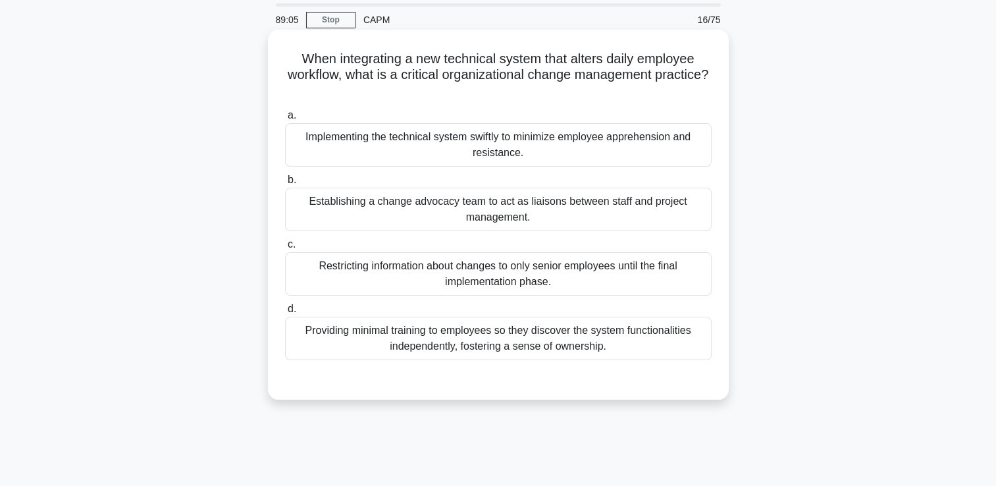
click at [691, 157] on div "Implementing the technical system swiftly to minimize employee apprehension and…" at bounding box center [498, 144] width 427 height 43
click at [285, 120] on input "a. Implementing the technical system swiftly to minimize employee apprehension …" at bounding box center [285, 115] width 0 height 9
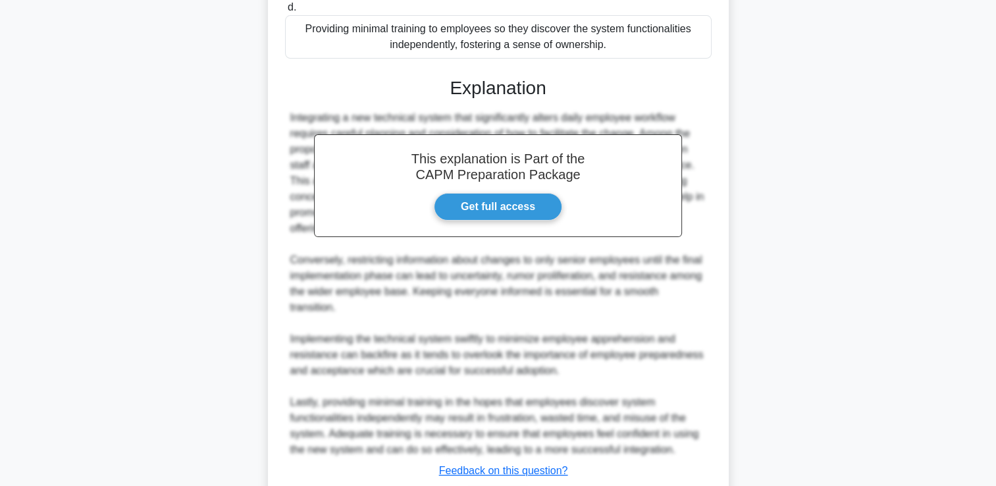
scroll to position [421, 0]
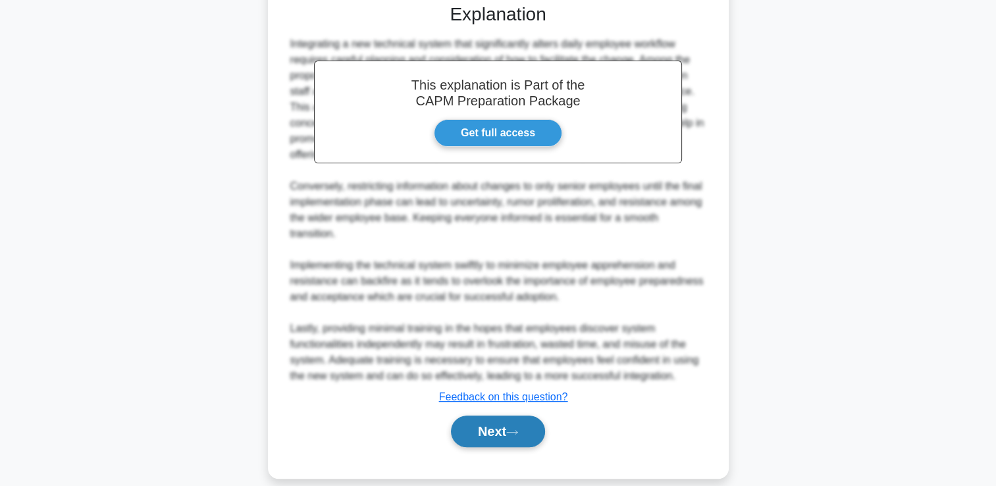
click at [526, 418] on button "Next" at bounding box center [498, 432] width 94 height 32
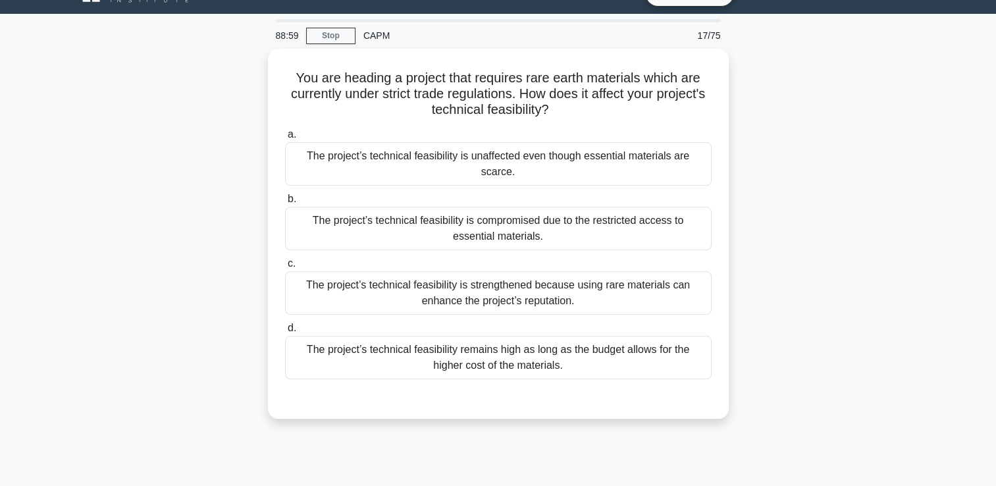
scroll to position [0, 0]
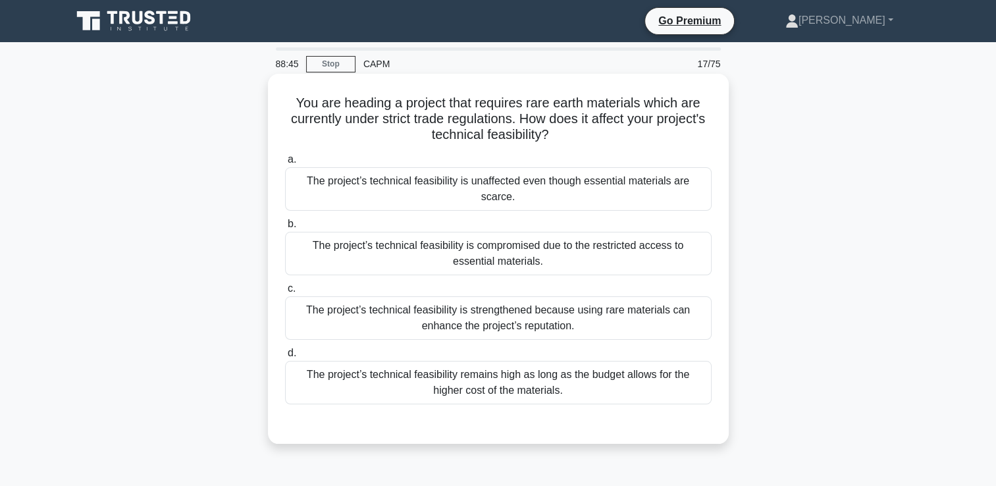
click at [659, 234] on div "The project’s technical feasibility is compromised due to the restricted access…" at bounding box center [498, 253] width 427 height 43
click at [285, 229] on input "b. The project’s technical feasibility is compromised due to the restricted acc…" at bounding box center [285, 224] width 0 height 9
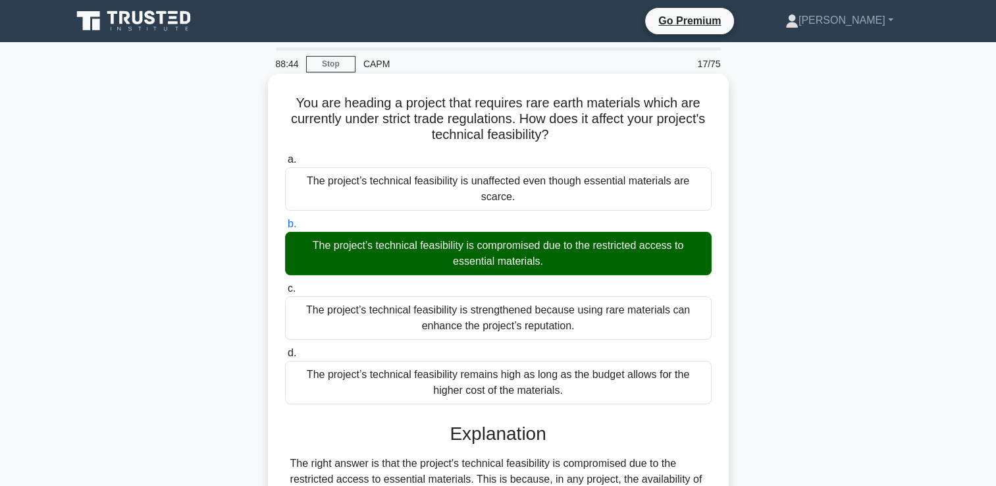
scroll to position [246, 0]
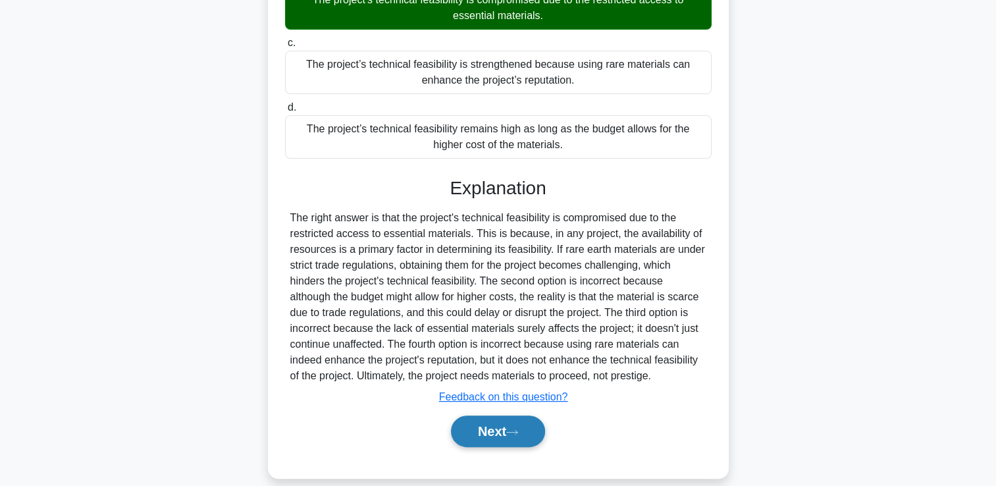
click at [500, 416] on button "Next" at bounding box center [498, 432] width 94 height 32
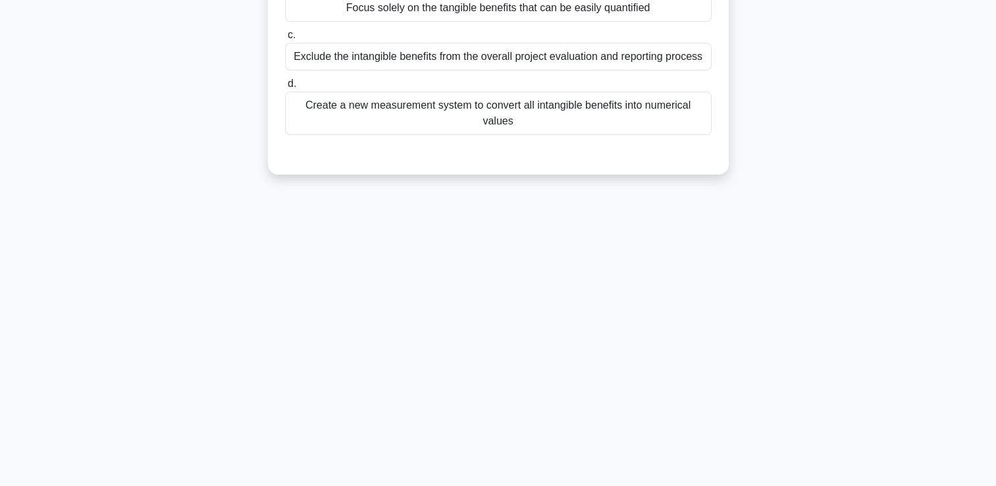
scroll to position [0, 0]
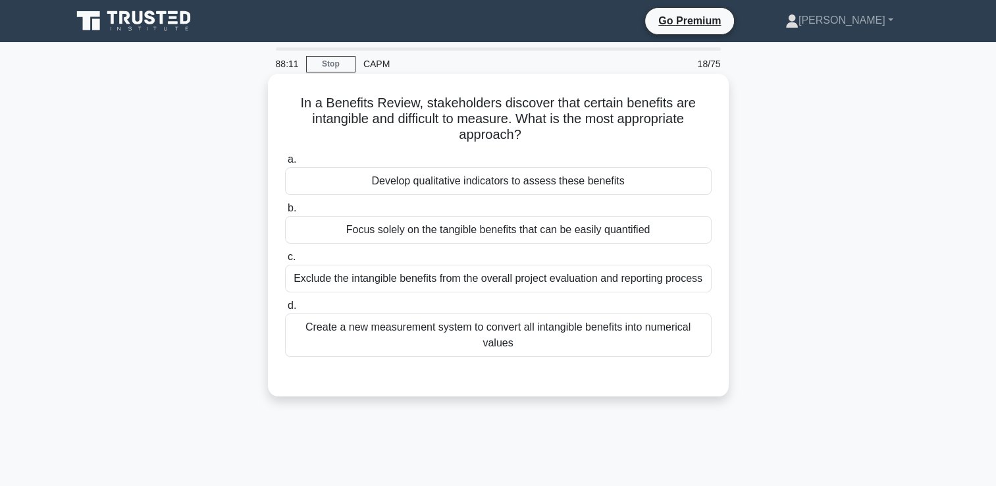
click at [699, 178] on div "Develop qualitative indicators to assess these benefits" at bounding box center [498, 181] width 427 height 28
click at [285, 164] on input "a. Develop qualitative indicators to assess these benefits" at bounding box center [285, 159] width 0 height 9
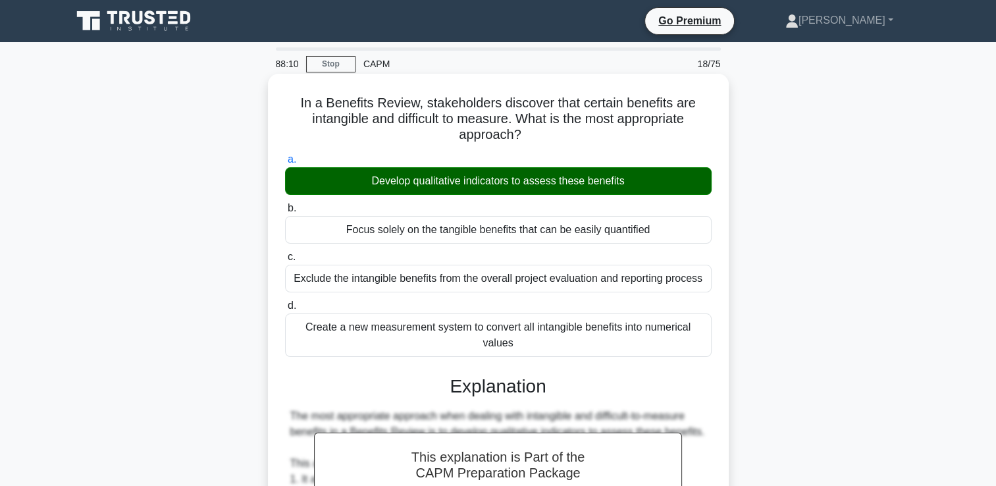
scroll to position [404, 0]
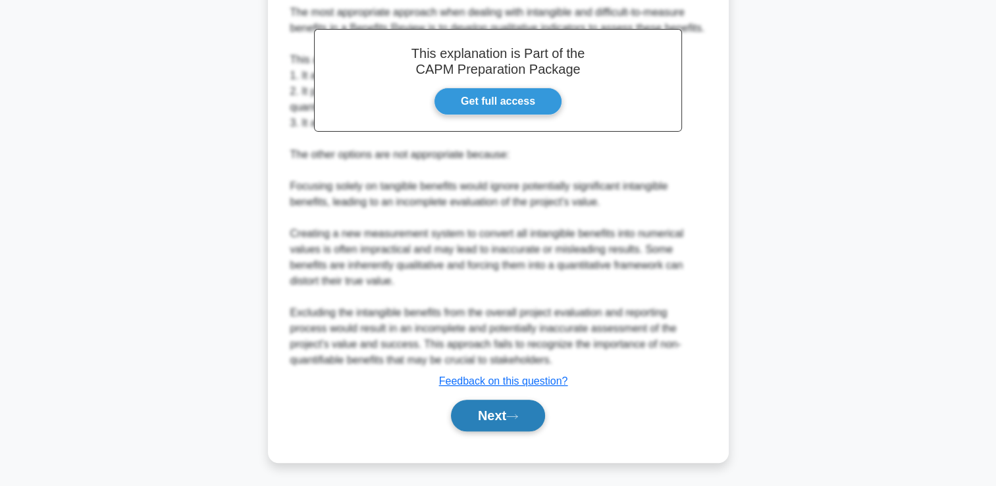
click at [519, 406] on button "Next" at bounding box center [498, 416] width 94 height 32
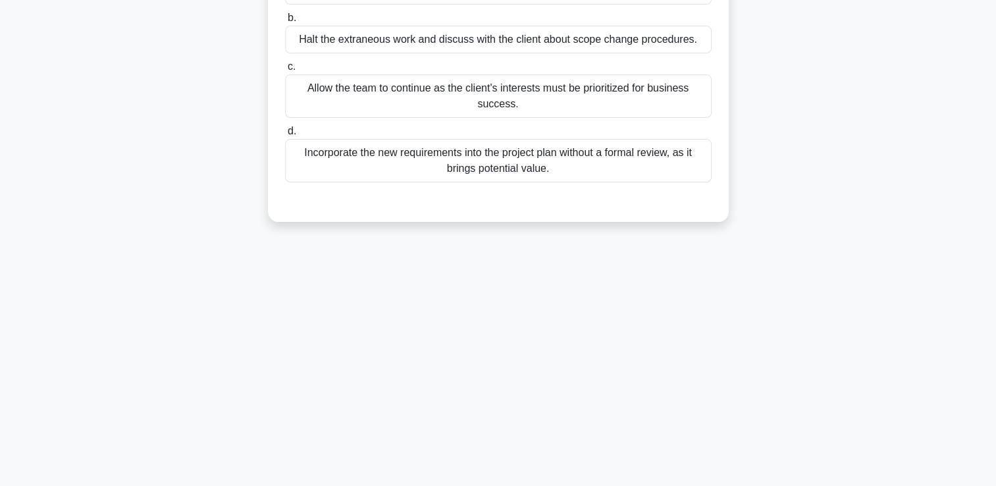
scroll to position [0, 0]
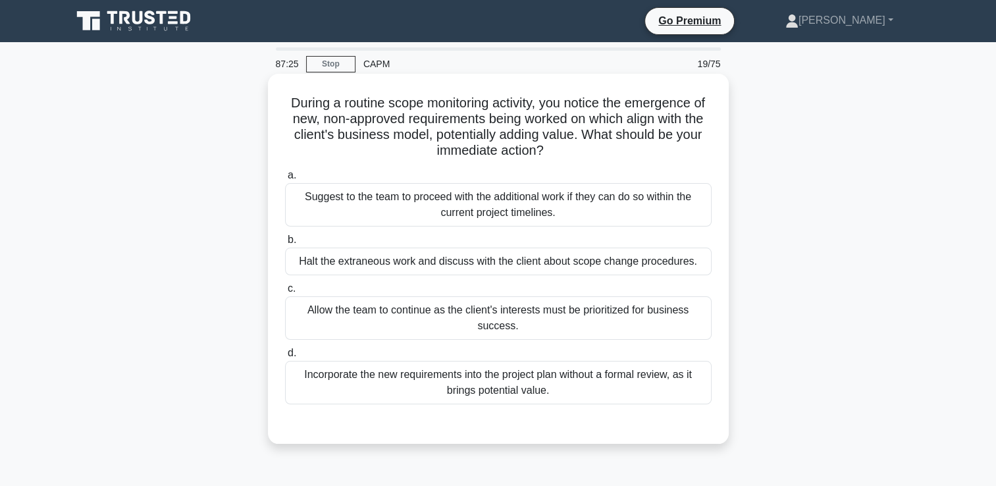
click at [667, 262] on div "Halt the extraneous work and discuss with the client about scope change procedu…" at bounding box center [498, 262] width 427 height 28
click at [285, 244] on input "b. Halt the extraneous work and discuss with the client about scope change proc…" at bounding box center [285, 240] width 0 height 9
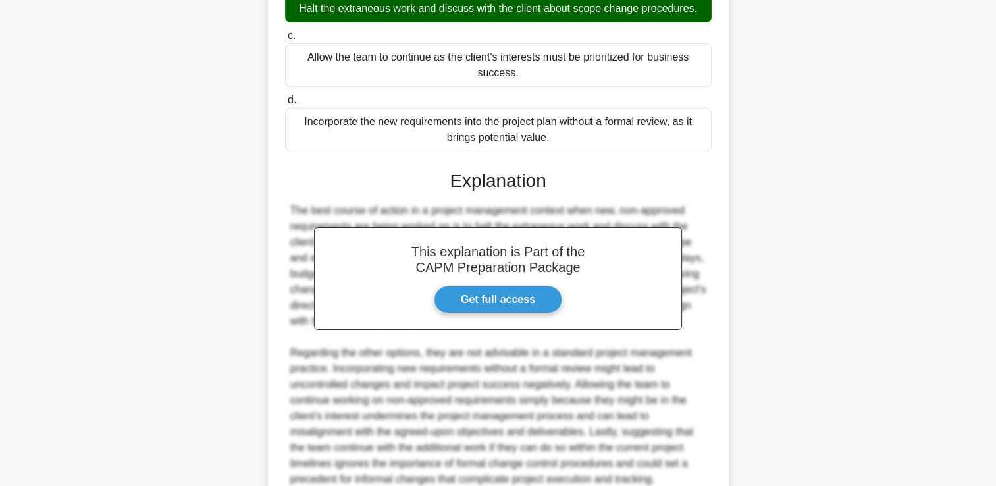
scroll to position [372, 0]
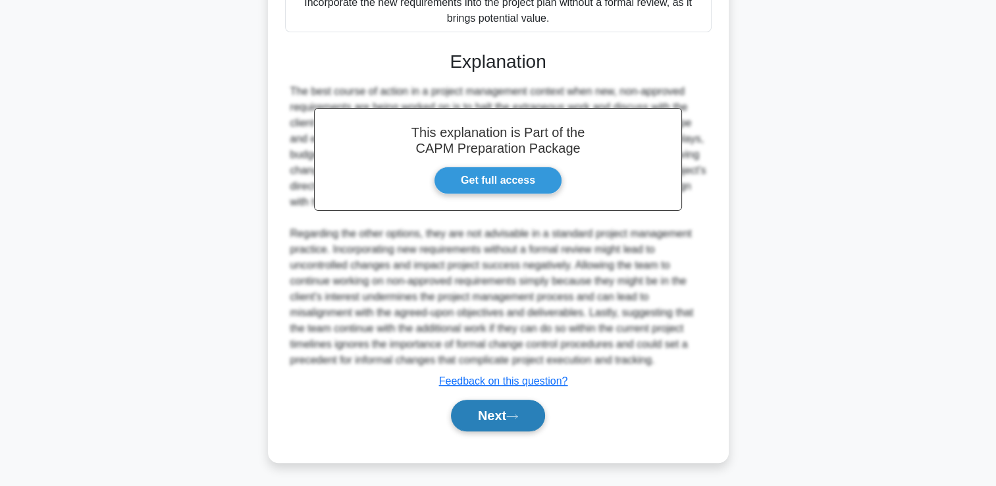
click at [529, 411] on button "Next" at bounding box center [498, 416] width 94 height 32
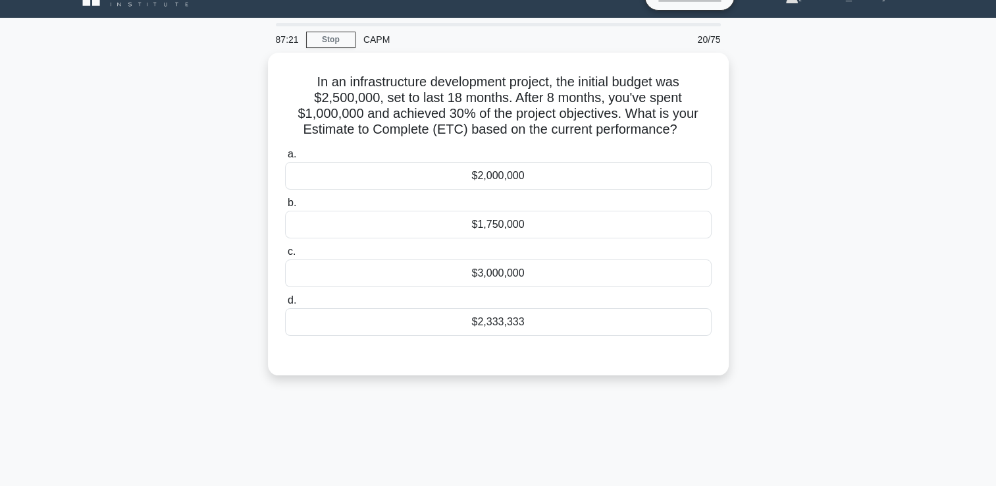
scroll to position [20, 0]
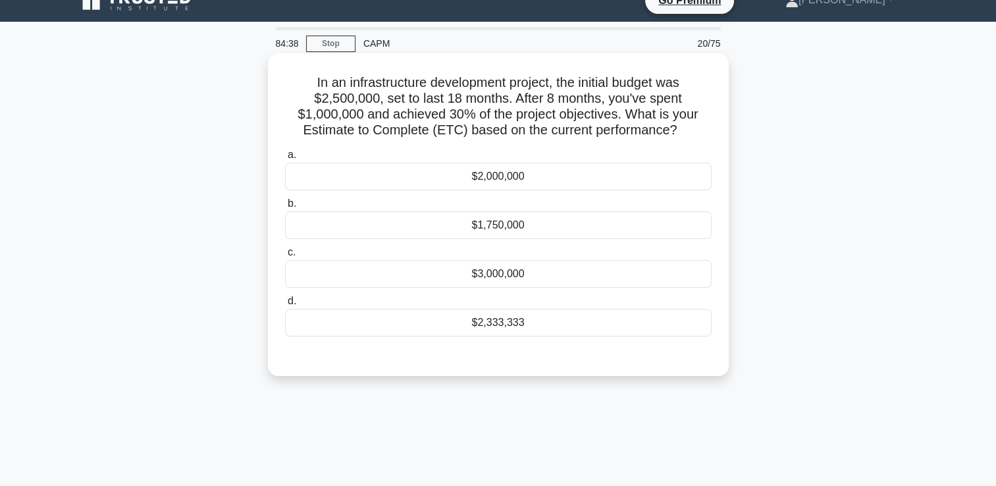
click at [529, 325] on div "$2,333,333" at bounding box center [498, 323] width 427 height 28
click at [285, 306] on input "d. $2,333,333" at bounding box center [285, 301] width 0 height 9
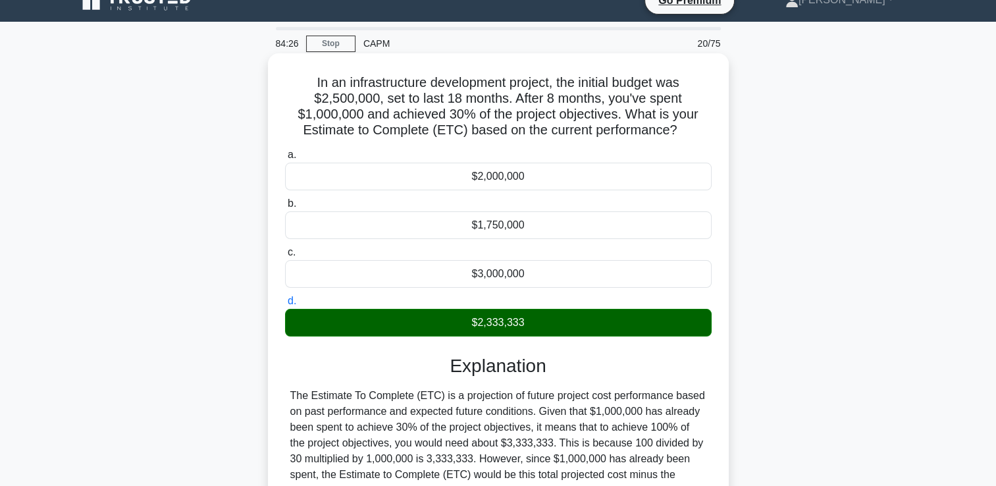
scroll to position [225, 0]
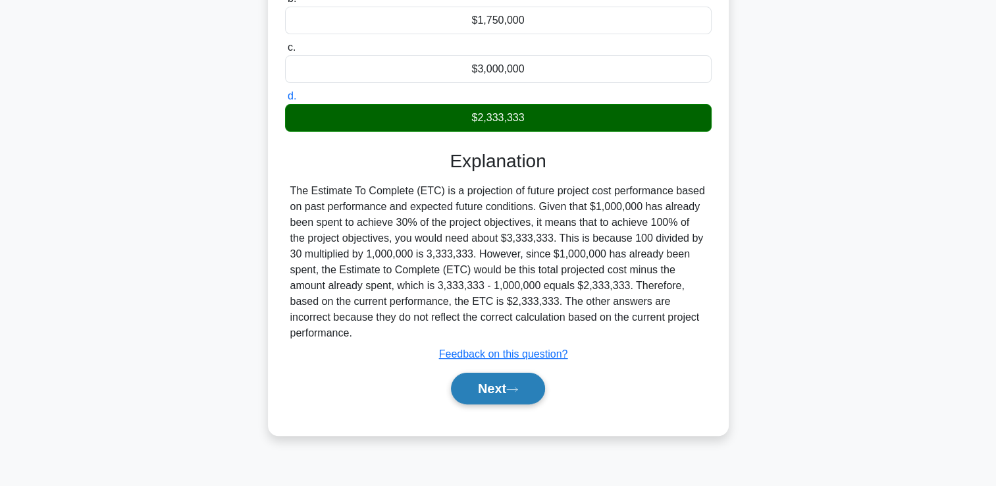
click at [514, 386] on icon at bounding box center [512, 389] width 12 height 7
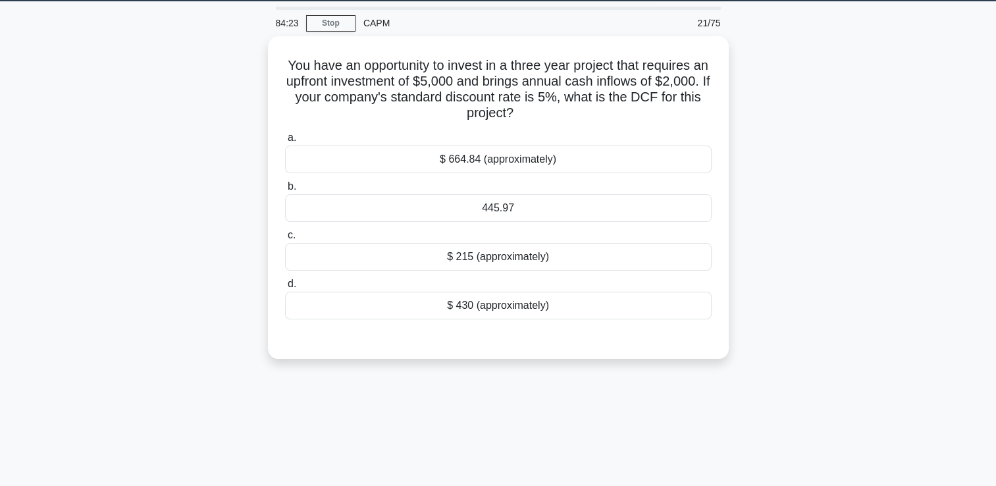
scroll to position [40, 0]
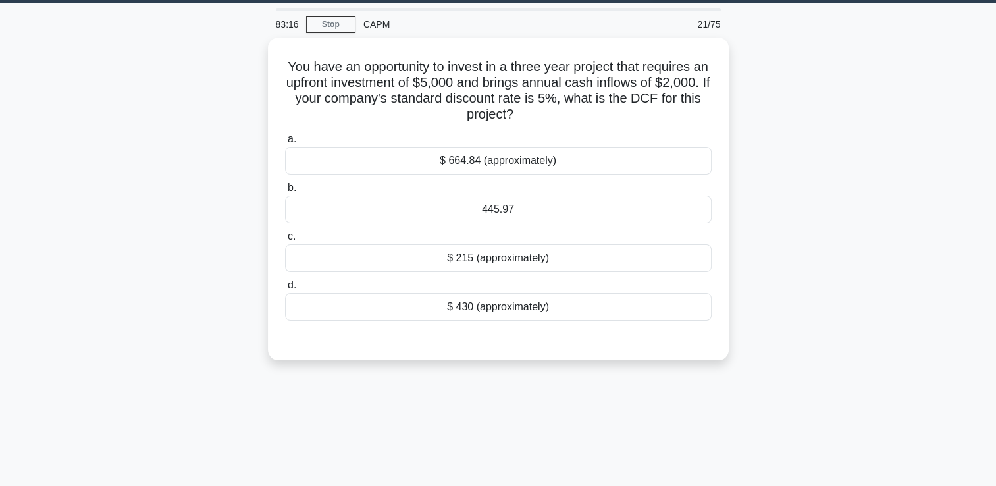
drag, startPoint x: 454, startPoint y: 115, endPoint x: 261, endPoint y: 57, distance: 201.7
click at [261, 57] on div "You have an opportunity to invest in a three year project that requires an upfr…" at bounding box center [498, 207] width 869 height 338
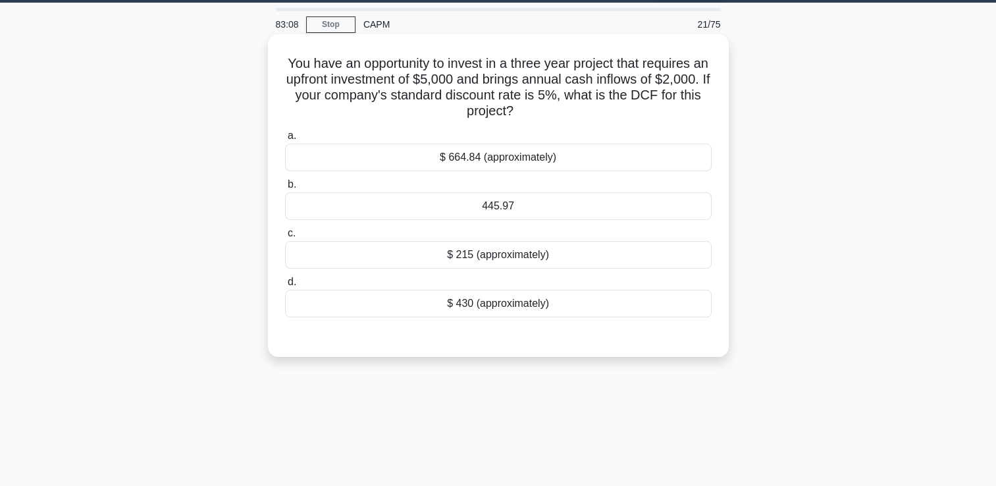
copy h5 "You have an opportunity to invest in a three year project that requires an upfr…"
click at [495, 207] on div "445.97" at bounding box center [498, 206] width 427 height 28
click at [285, 189] on input "b. 445.97" at bounding box center [285, 184] width 0 height 9
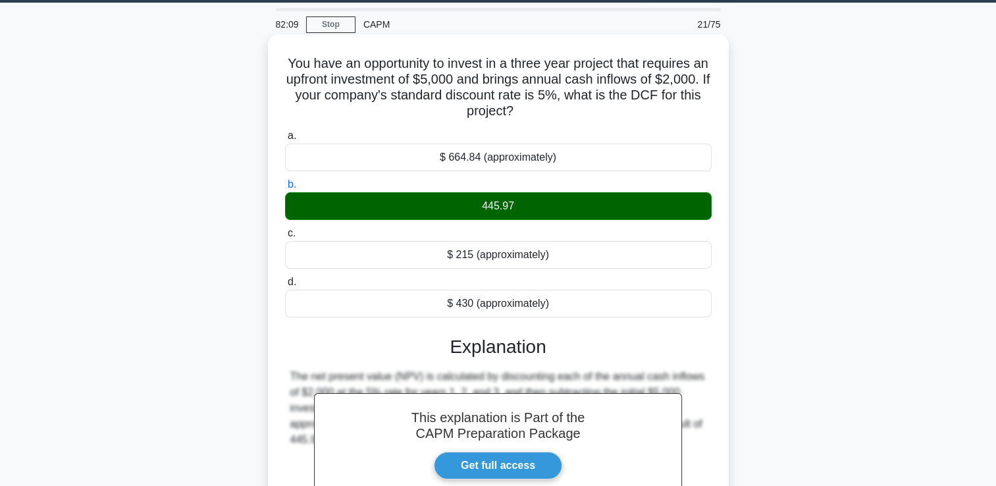
scroll to position [225, 0]
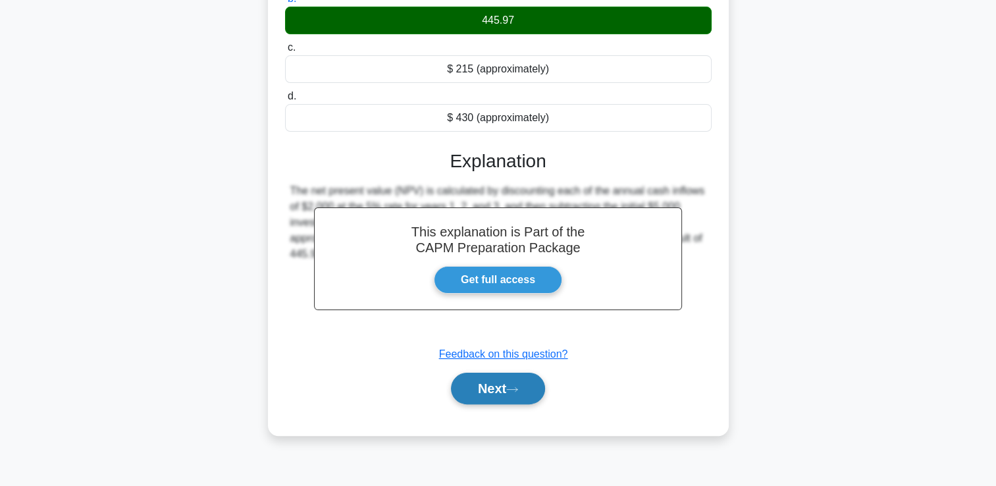
click at [483, 386] on button "Next" at bounding box center [498, 389] width 94 height 32
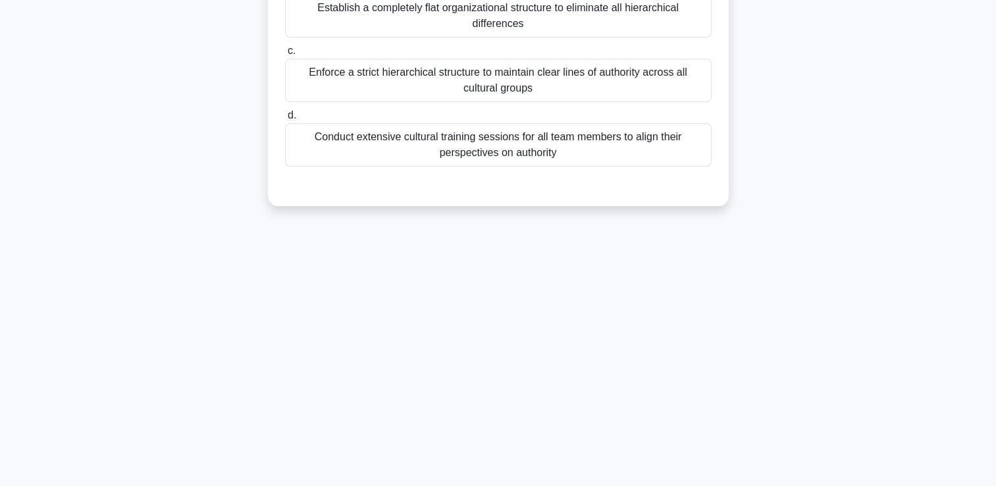
scroll to position [0, 0]
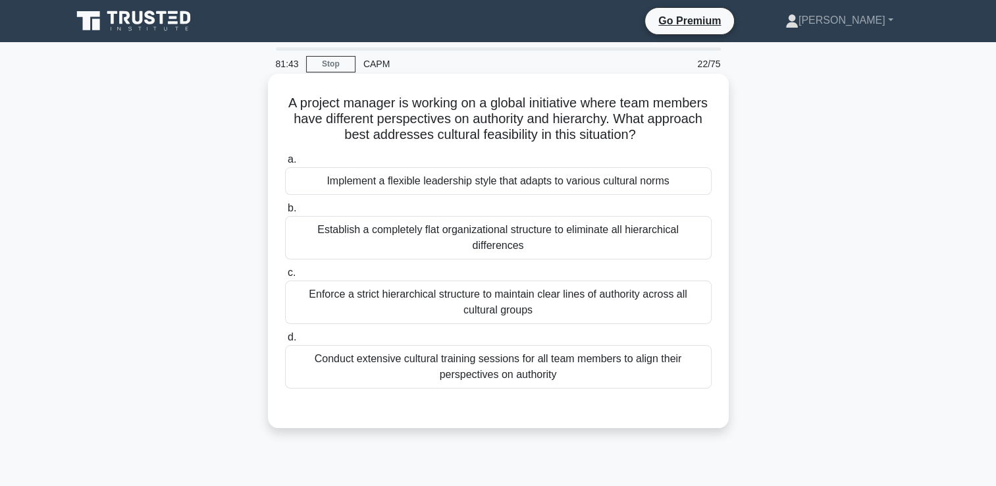
click at [663, 178] on div "Implement a flexible leadership style that adapts to various cultural norms" at bounding box center [498, 181] width 427 height 28
click at [285, 164] on input "a. Implement a flexible leadership style that adapts to various cultural norms" at bounding box center [285, 159] width 0 height 9
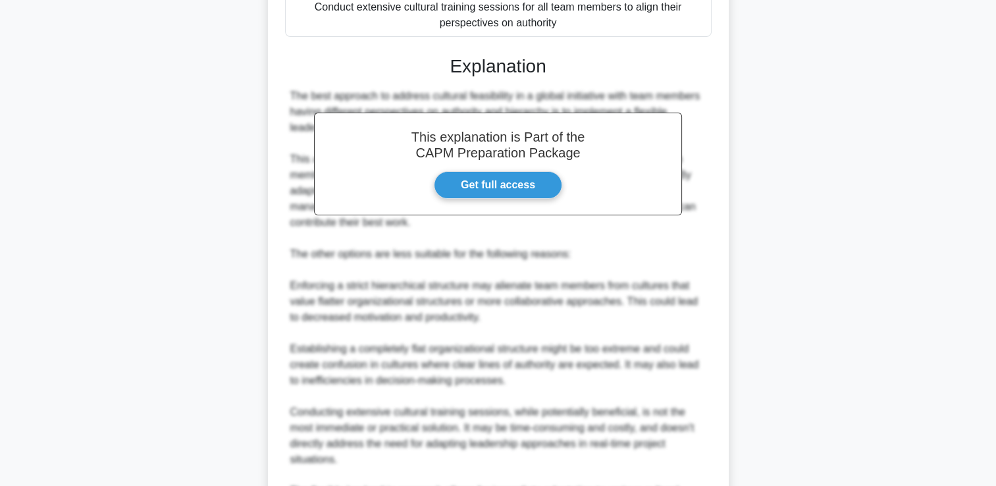
scroll to position [429, 0]
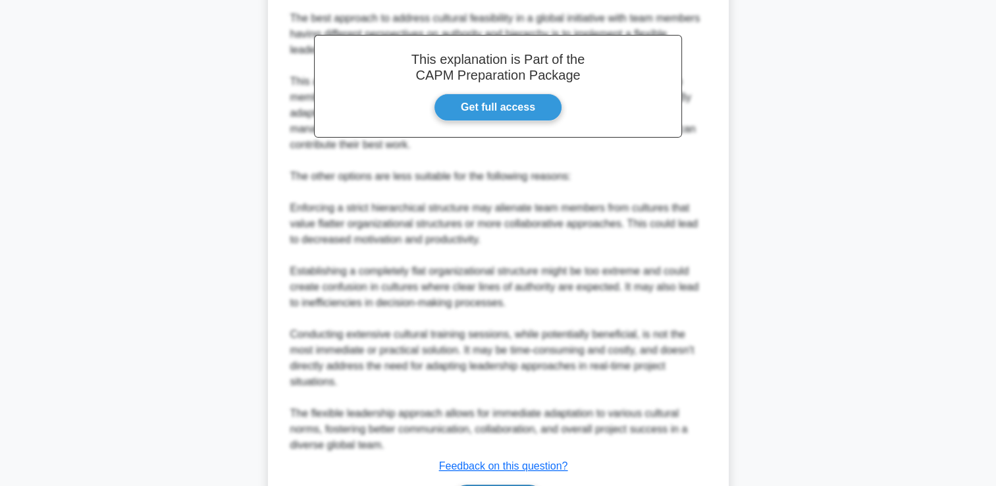
drag, startPoint x: 522, startPoint y: 467, endPoint x: 520, endPoint y: 477, distance: 10.1
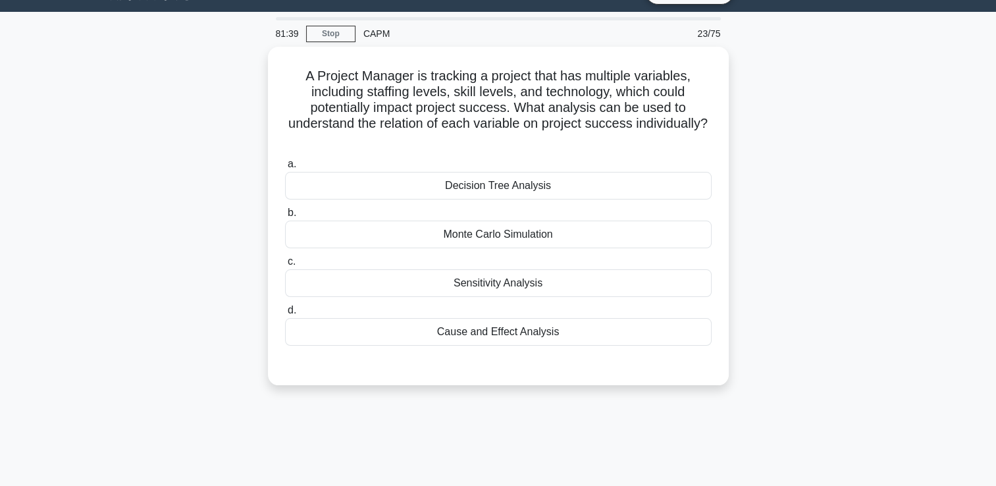
scroll to position [0, 0]
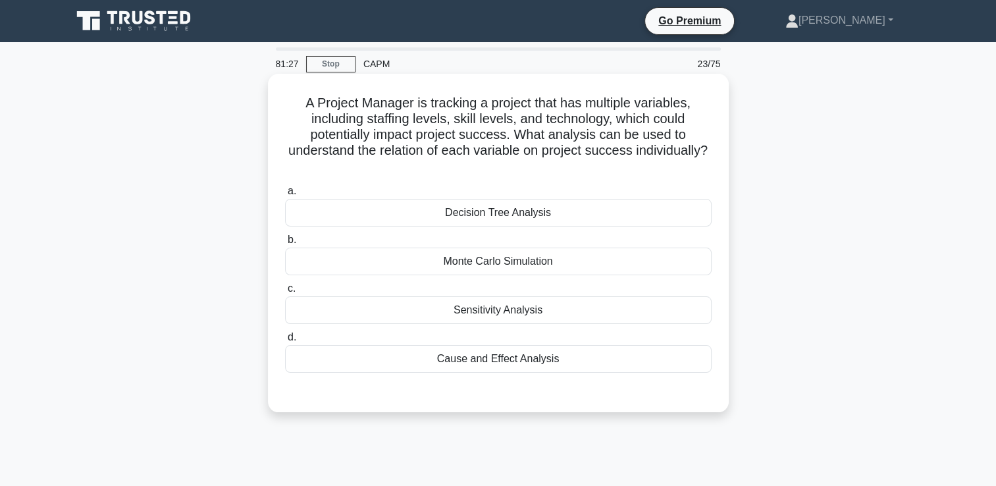
click at [620, 304] on div "Sensitivity Analysis" at bounding box center [498, 310] width 427 height 28
click at [285, 293] on input "c. Sensitivity Analysis" at bounding box center [285, 288] width 0 height 9
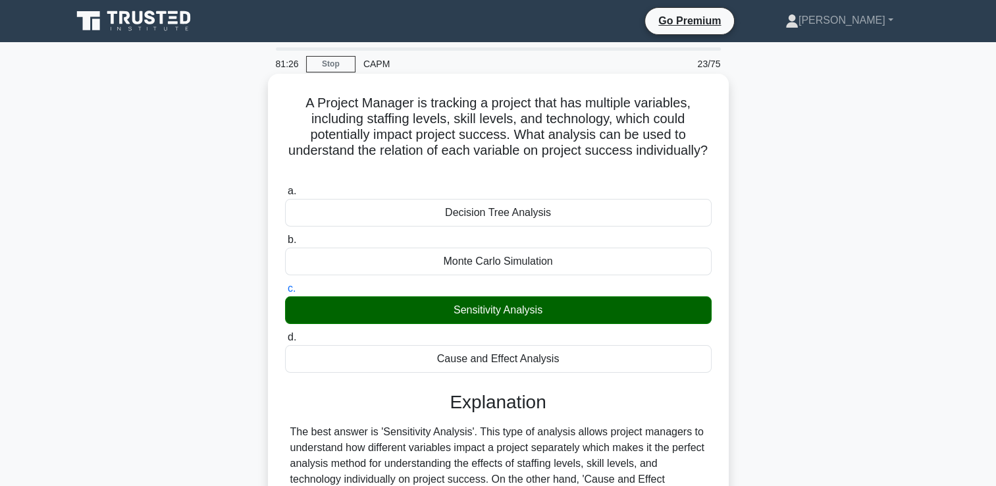
scroll to position [225, 0]
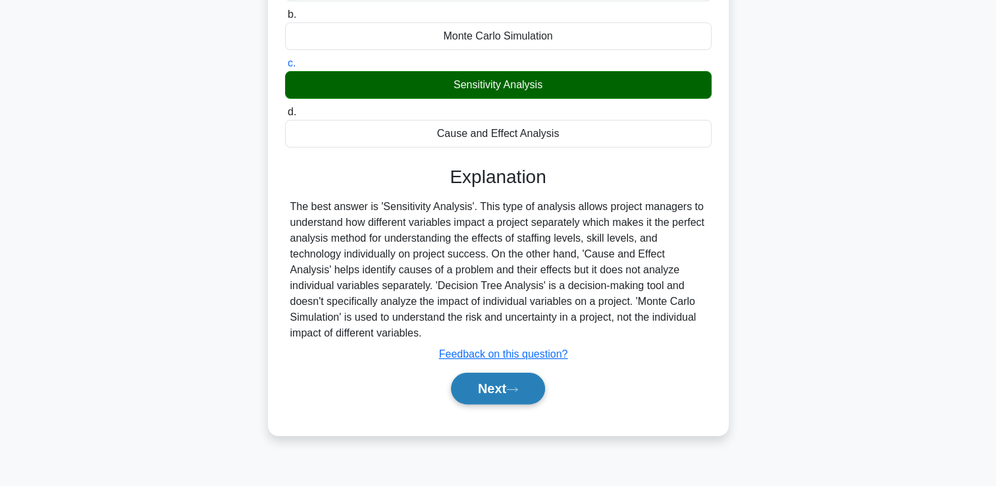
click at [532, 383] on button "Next" at bounding box center [498, 389] width 94 height 32
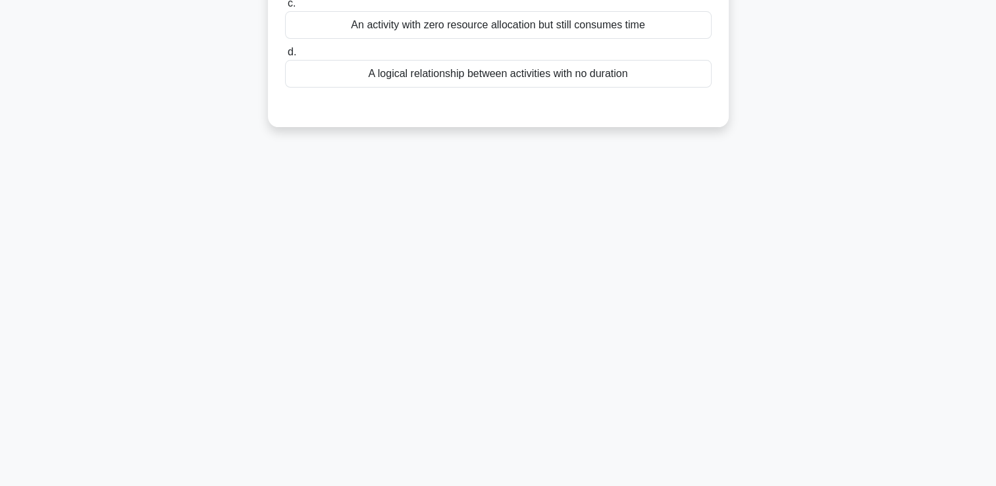
scroll to position [0, 0]
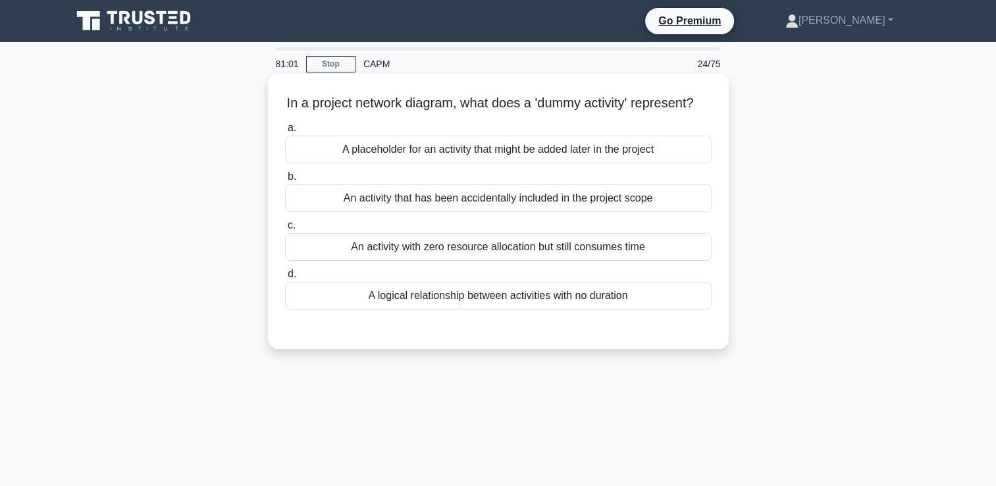
click at [565, 261] on div "An activity with zero resource allocation but still consumes time" at bounding box center [498, 247] width 427 height 28
click at [285, 230] on input "c. An activity with zero resource allocation but still consumes time" at bounding box center [285, 225] width 0 height 9
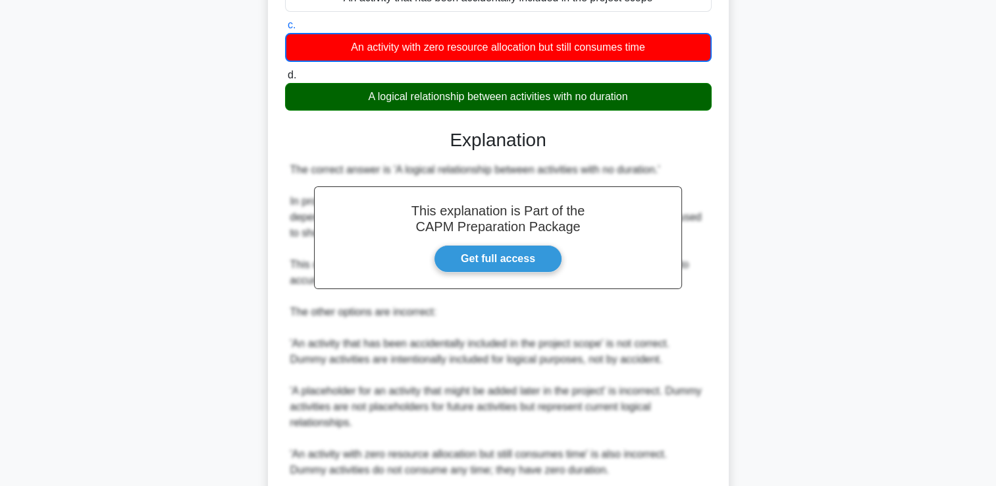
scroll to position [326, 0]
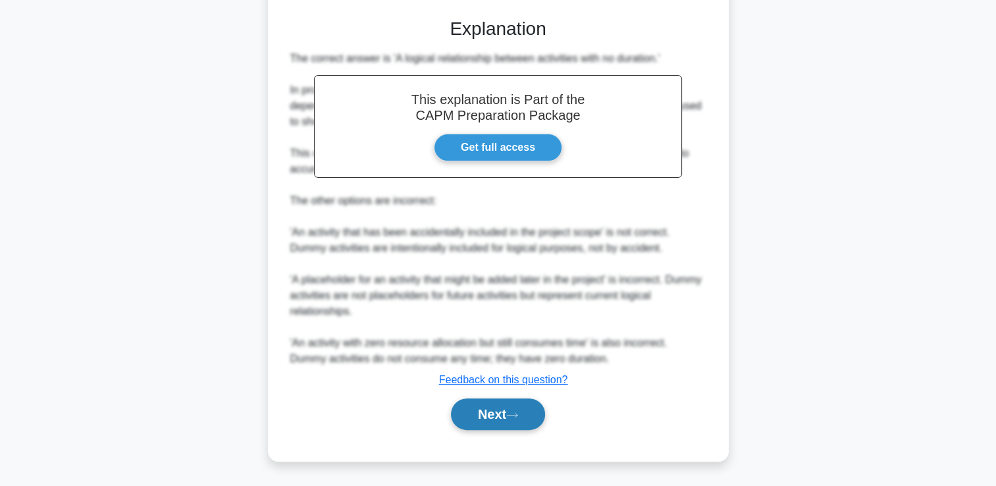
click at [503, 418] on button "Next" at bounding box center [498, 414] width 94 height 32
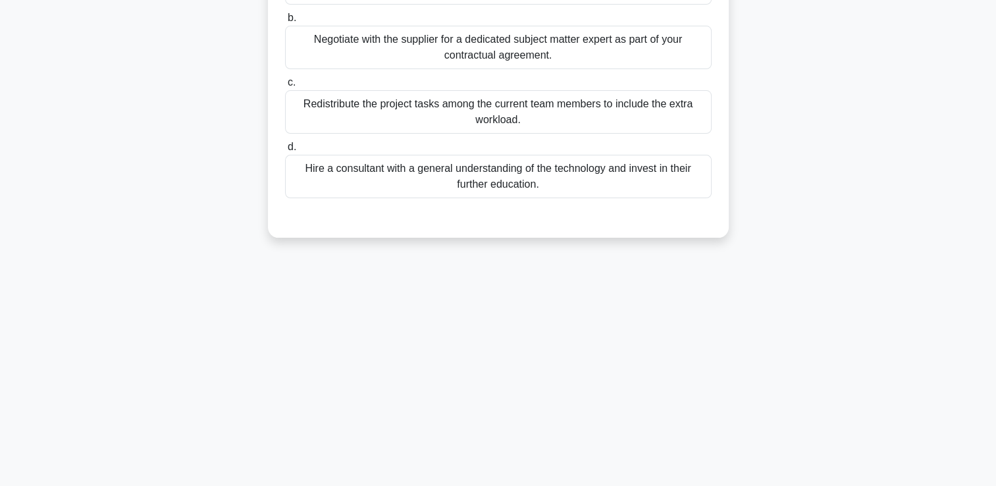
scroll to position [0, 0]
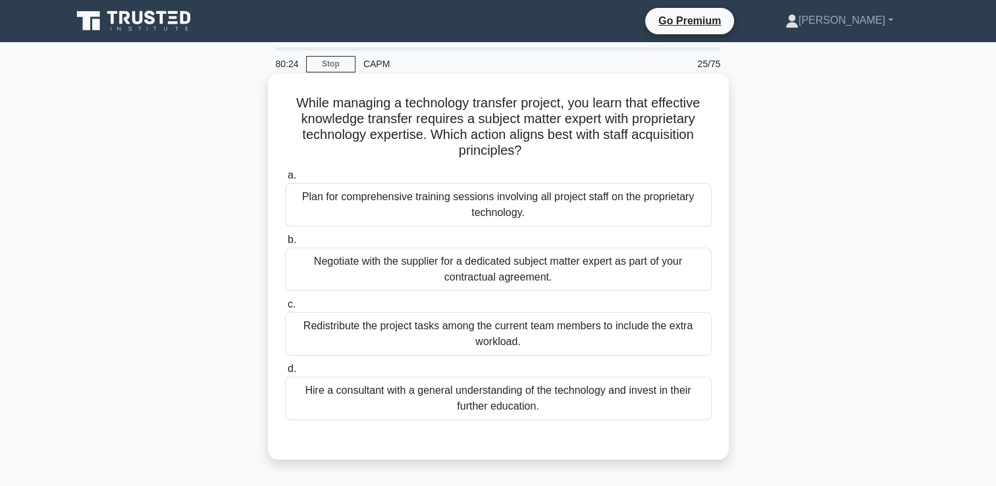
click at [663, 214] on div "Plan for comprehensive training sessions involving all project staff on the pro…" at bounding box center [498, 204] width 427 height 43
click at [285, 180] on input "a. Plan for comprehensive training sessions involving all project staff on the …" at bounding box center [285, 175] width 0 height 9
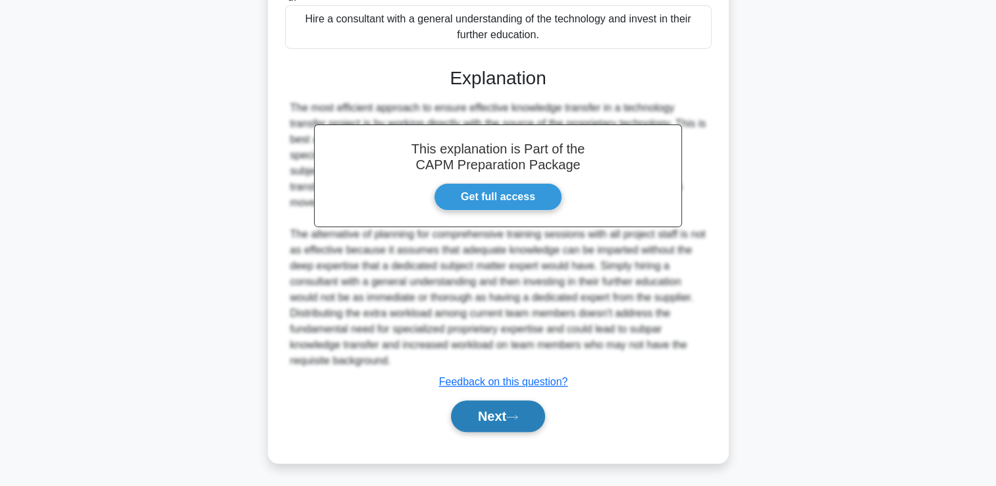
click at [518, 408] on button "Next" at bounding box center [498, 416] width 94 height 32
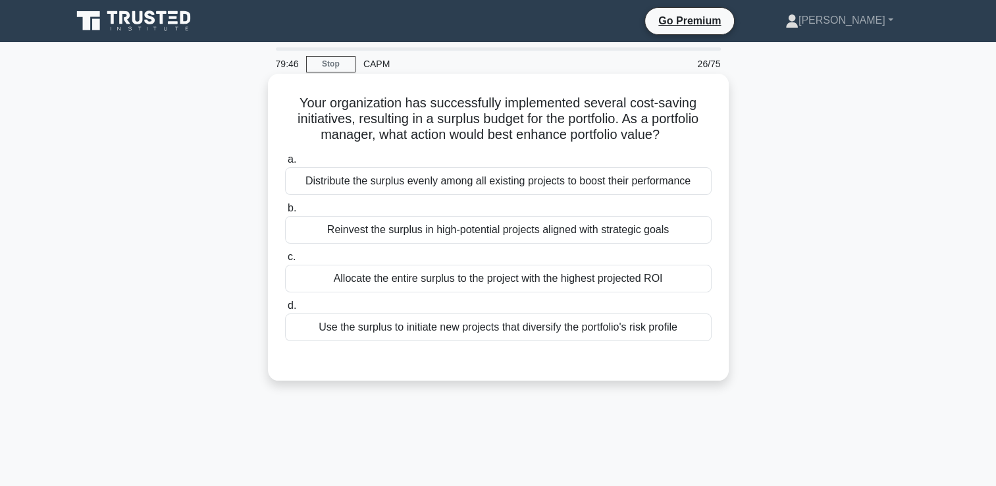
click at [551, 224] on div "Reinvest the surplus in high-potential projects aligned with strategic goals" at bounding box center [498, 230] width 427 height 28
click at [285, 213] on input "b. Reinvest the surplus in high-potential projects aligned with strategic goals" at bounding box center [285, 208] width 0 height 9
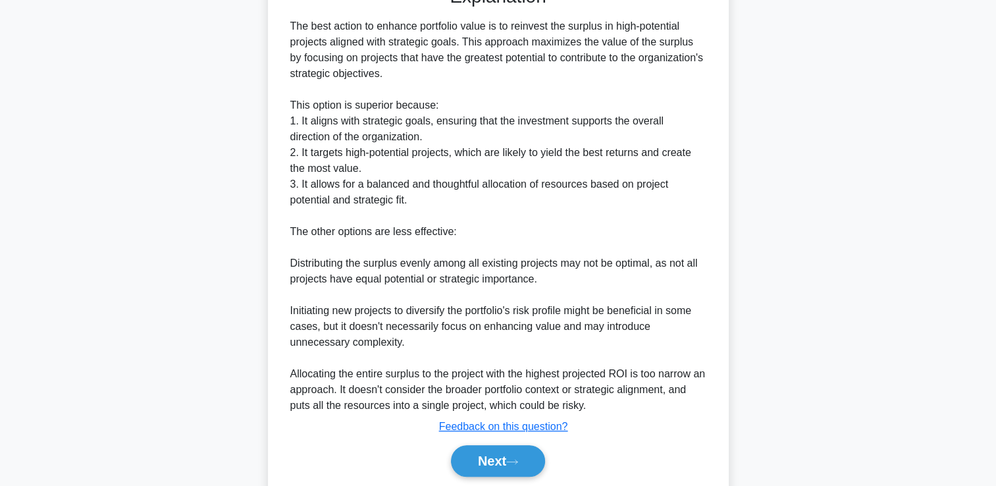
scroll to position [379, 0]
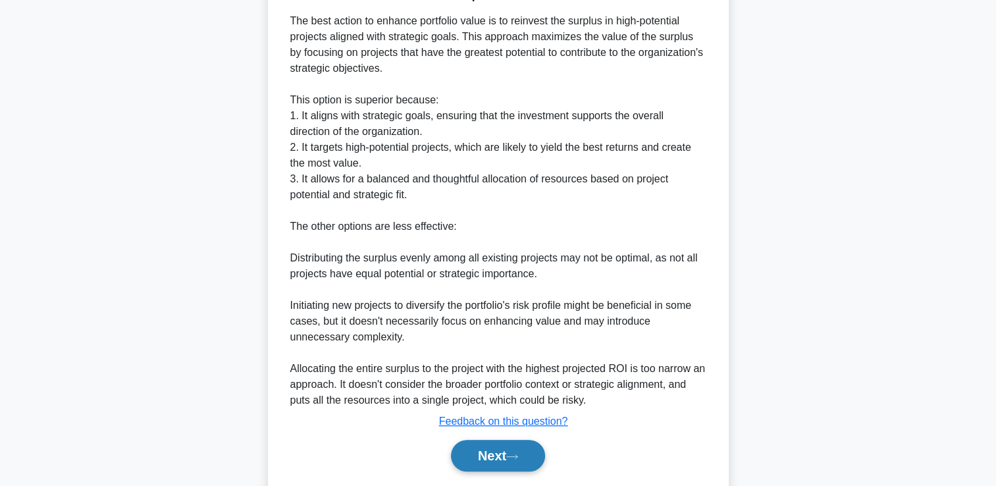
click at [502, 454] on button "Next" at bounding box center [498, 456] width 94 height 32
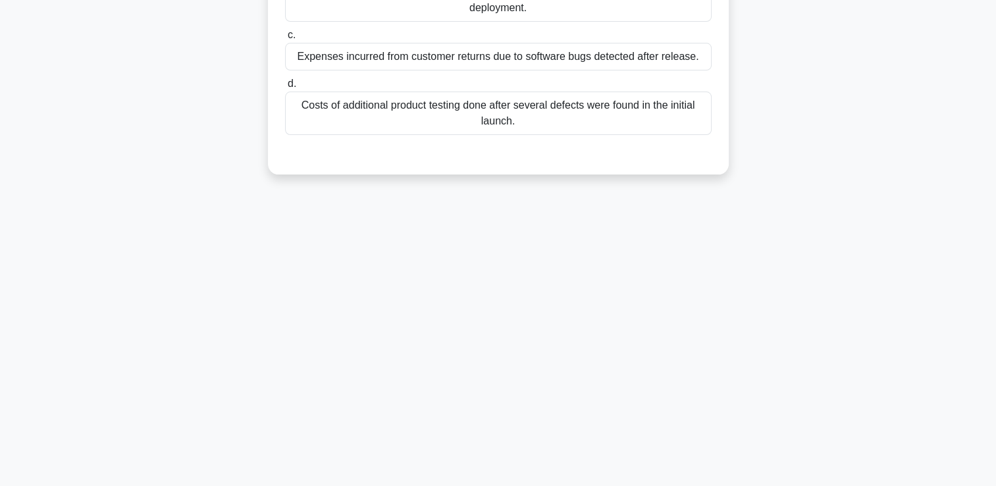
scroll to position [0, 0]
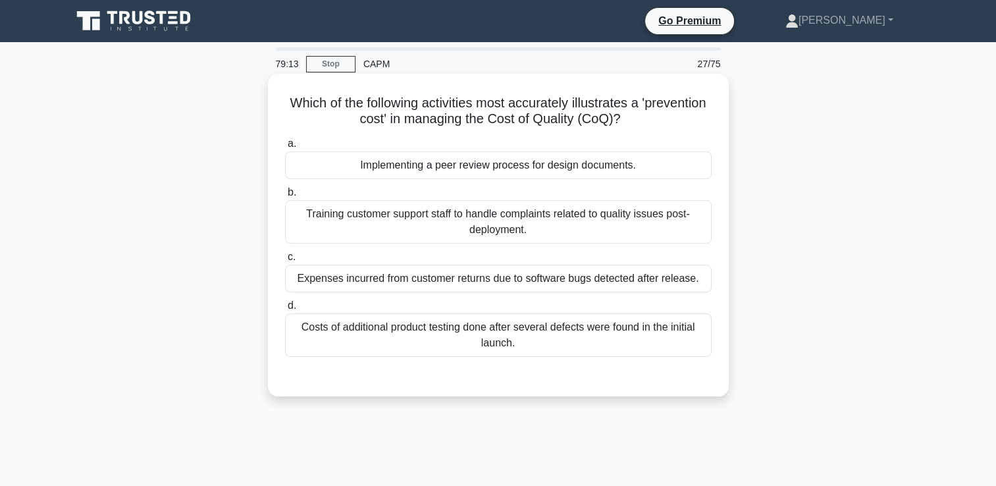
click at [652, 166] on div "Implementing a peer review process for design documents." at bounding box center [498, 165] width 427 height 28
click at [285, 148] on input "a. Implementing a peer review process for design documents." at bounding box center [285, 144] width 0 height 9
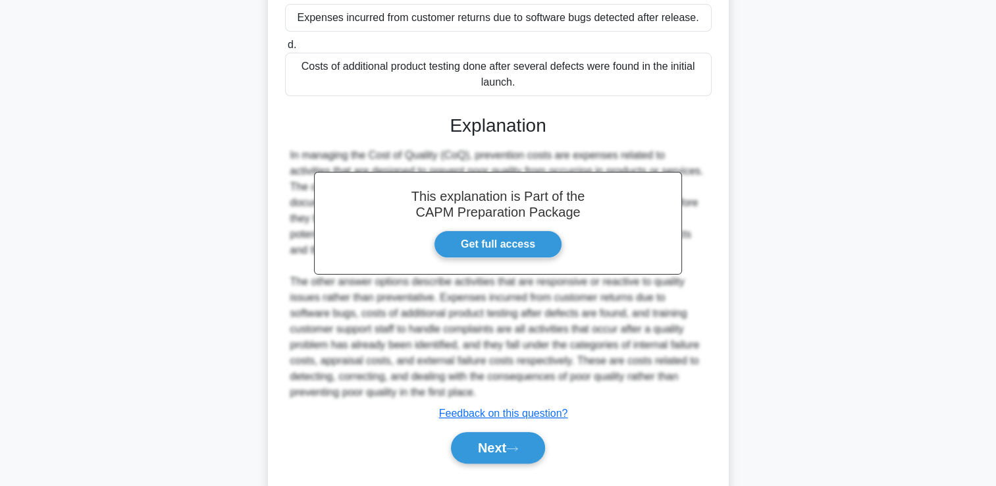
scroll to position [277, 0]
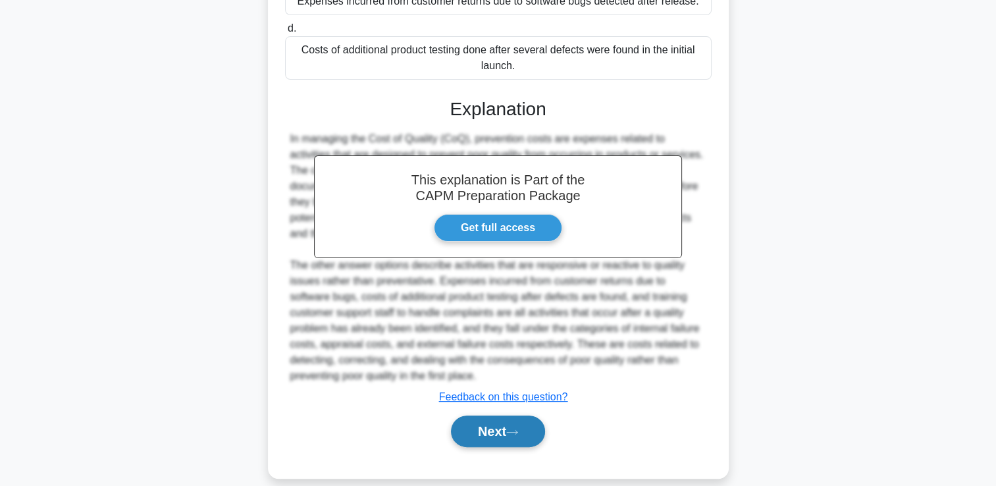
click at [518, 429] on icon at bounding box center [512, 432] width 12 height 7
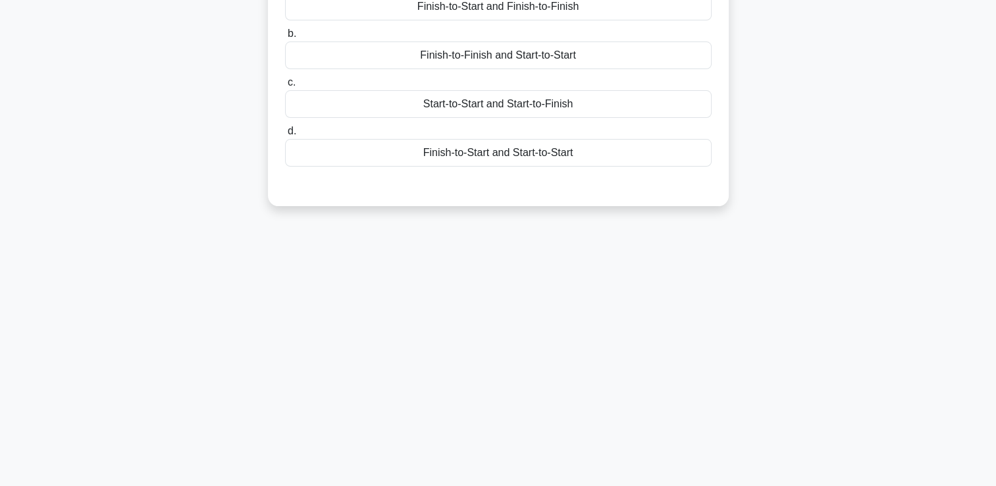
scroll to position [0, 0]
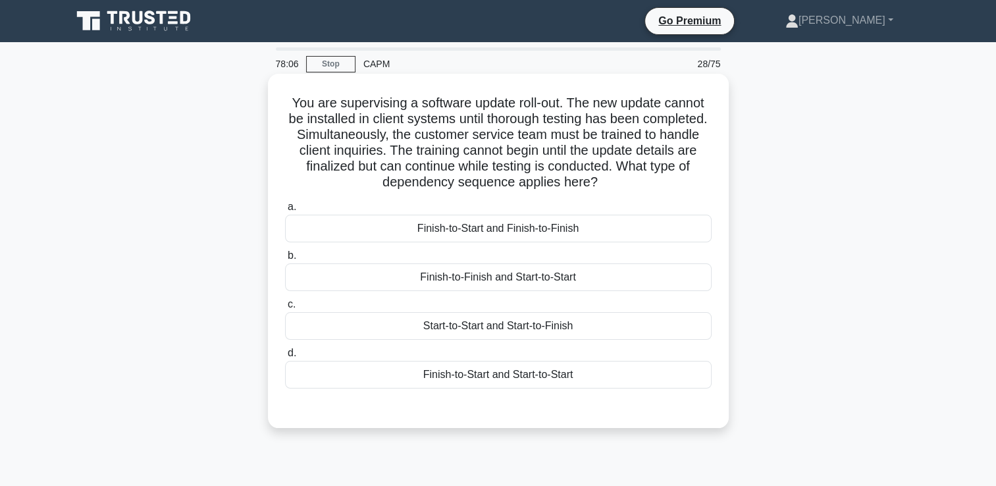
click at [535, 380] on div "Finish-to-Start and Start-to-Start" at bounding box center [498, 375] width 427 height 28
click at [285, 358] on input "d. Finish-to-Start and Start-to-Start" at bounding box center [285, 353] width 0 height 9
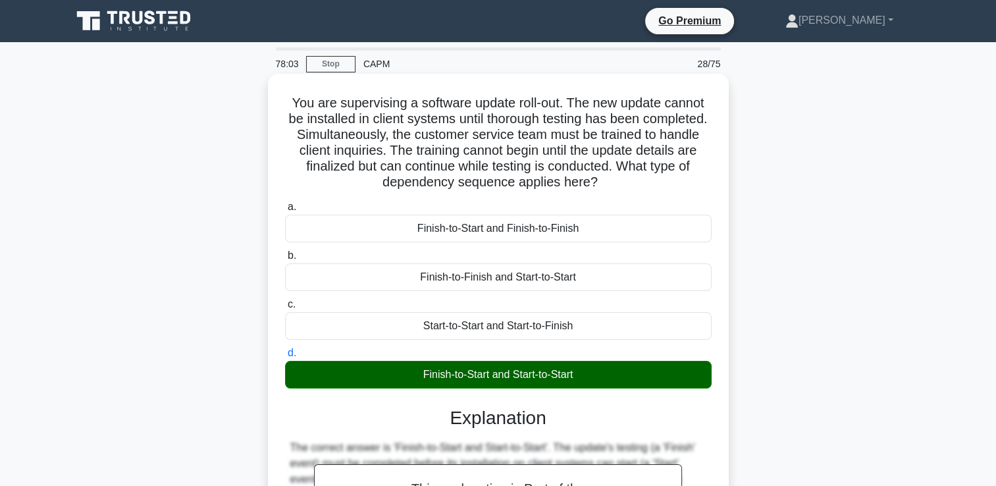
scroll to position [230, 0]
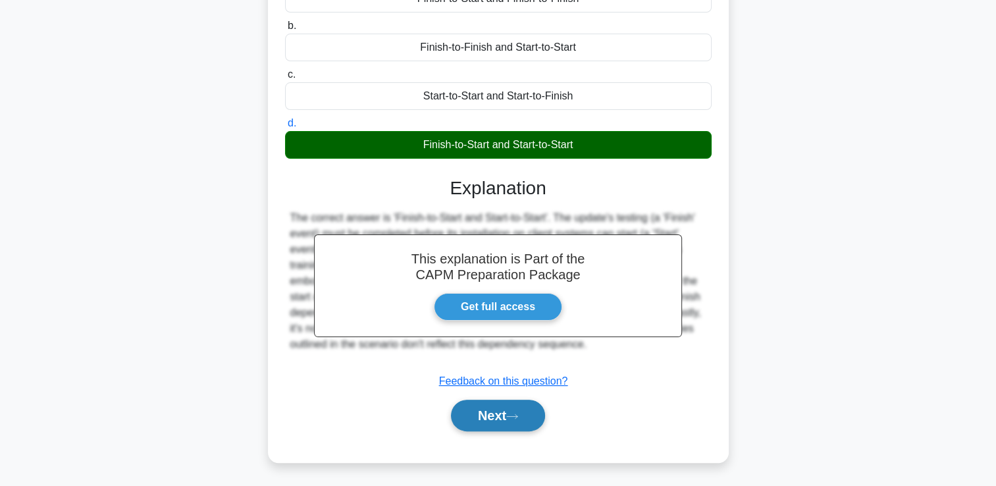
click at [507, 416] on button "Next" at bounding box center [498, 416] width 94 height 32
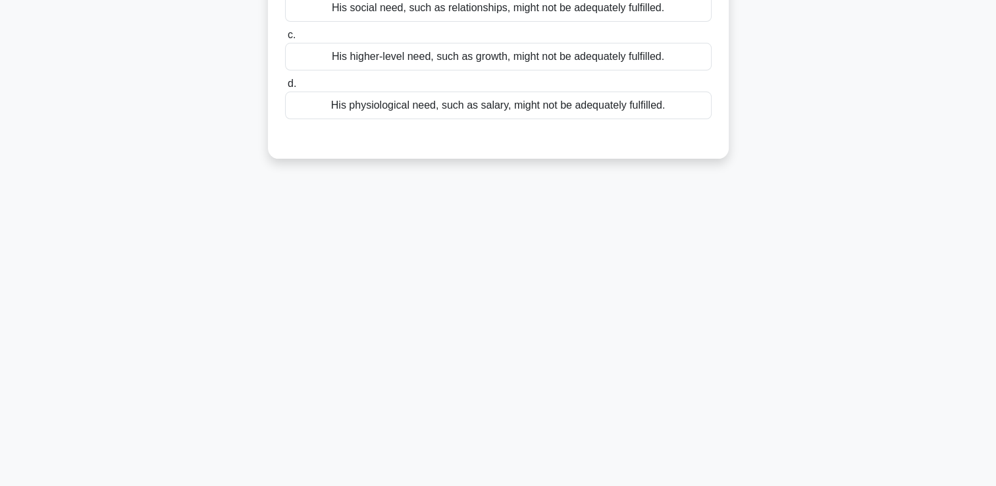
scroll to position [0, 0]
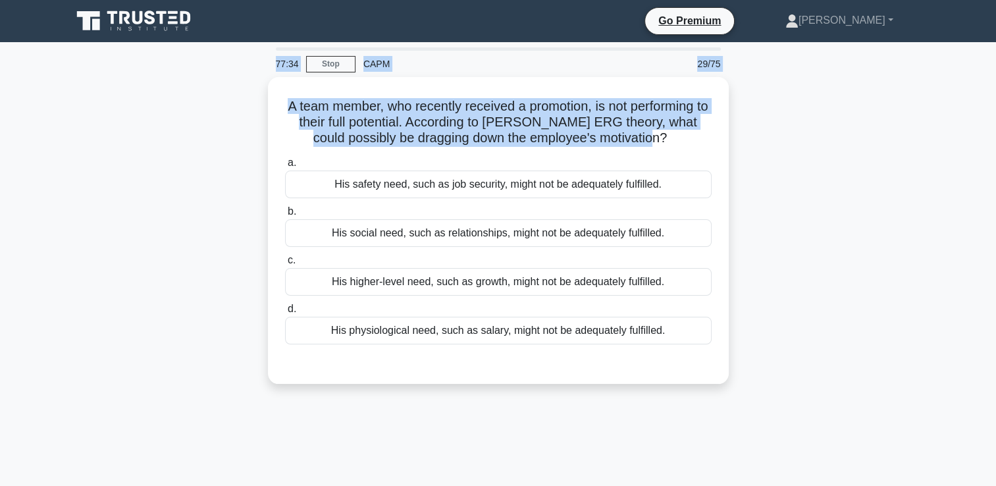
drag, startPoint x: 666, startPoint y: 135, endPoint x: 169, endPoint y: 72, distance: 501.1
click at [169, 72] on div "77:34 Stop CAPM 29/75 A team member, who recently received a promotion, is not …" at bounding box center [498, 376] width 869 height 659
copy div "77:34 Stop CAPM 29/75 A team member, who recently received a promotion, is not …"
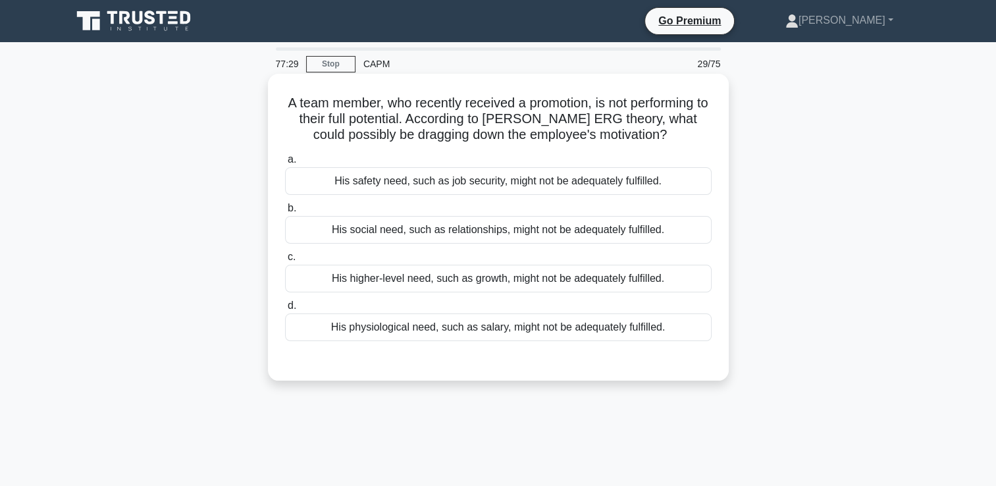
click at [667, 138] on icon ".spinner_0XTQ{transform-origin:center;animation:spinner_y6GP .75s linear infini…" at bounding box center [675, 136] width 16 height 16
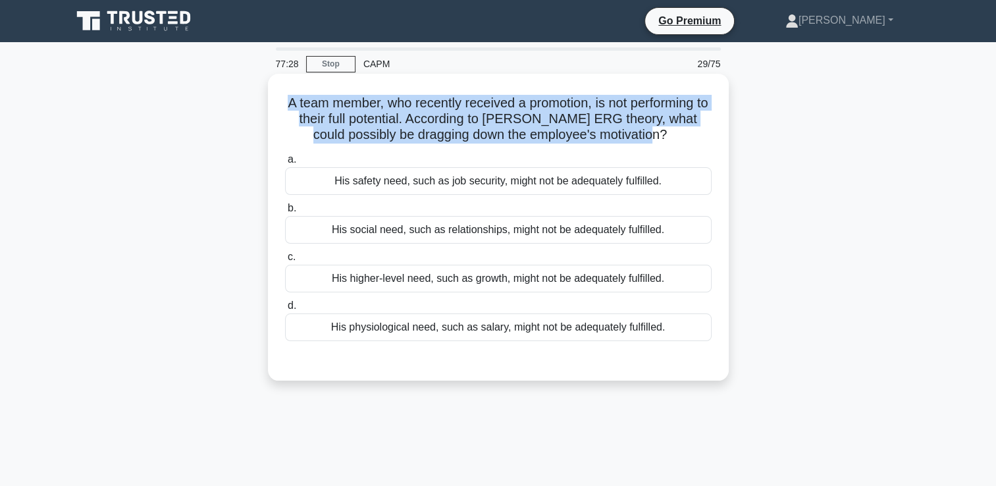
drag, startPoint x: 664, startPoint y: 136, endPoint x: 280, endPoint y: 107, distance: 385.0
click at [280, 107] on div "A team member, who recently received a promotion, is not performing to their fu…" at bounding box center [498, 227] width 450 height 296
copy h5 "A team member, who recently received a promotion, is not performing to their fu…"
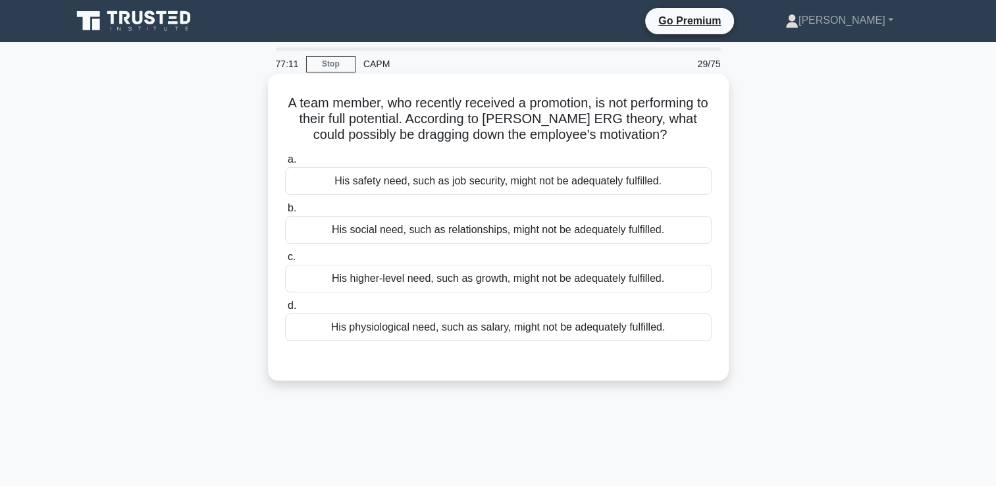
click at [515, 284] on div "His higher-level need, such as growth, might not be adequately fulfilled." at bounding box center [498, 279] width 427 height 28
click at [285, 261] on input "c. His higher-level need, such as growth, might not be adequately fulfilled." at bounding box center [285, 257] width 0 height 9
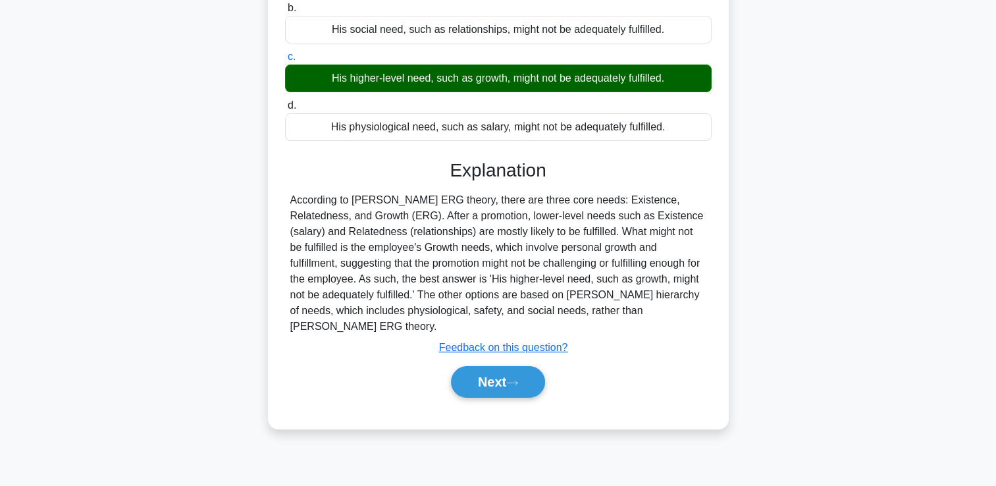
scroll to position [202, 0]
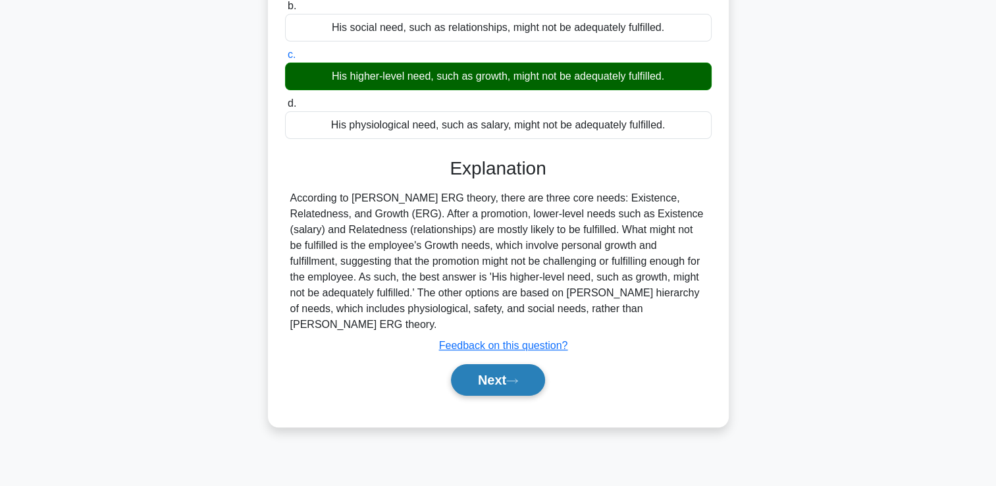
click at [499, 364] on button "Next" at bounding box center [498, 380] width 94 height 32
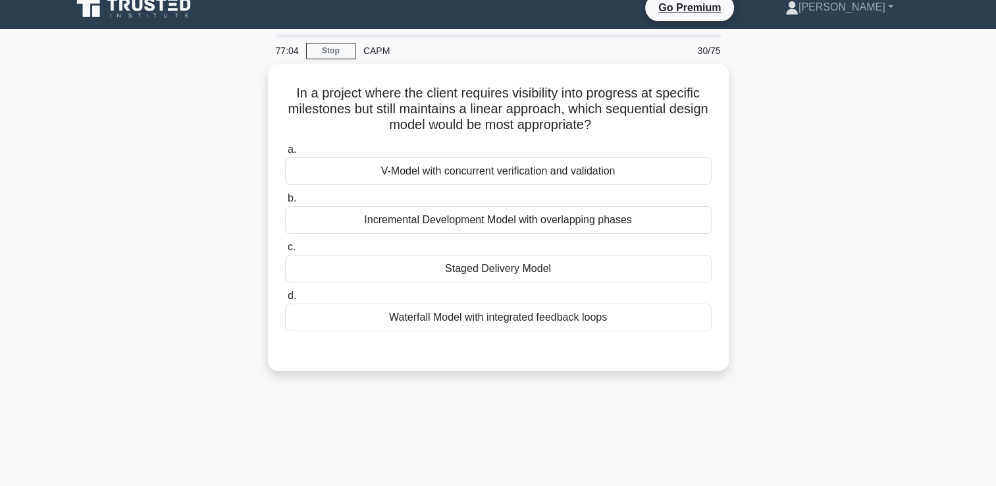
scroll to position [0, 0]
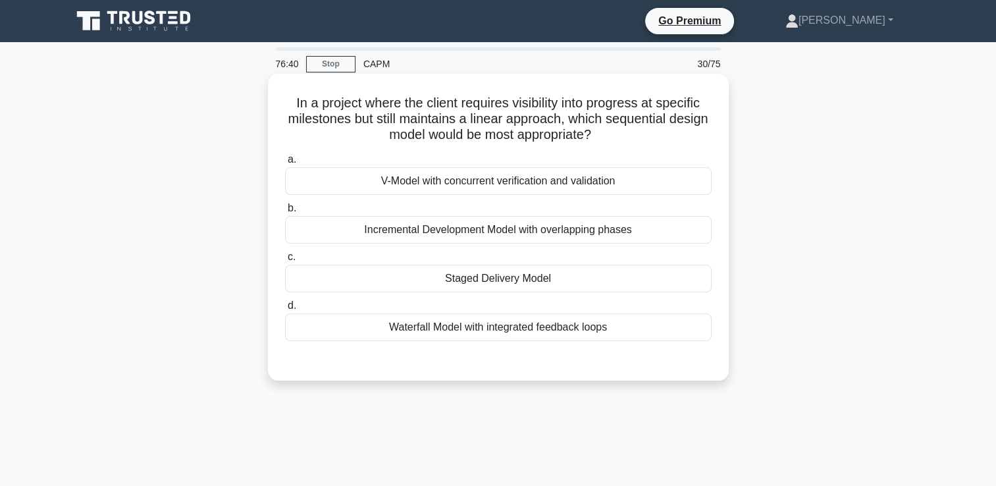
click at [586, 333] on div "Waterfall Model with integrated feedback loops" at bounding box center [498, 327] width 427 height 28
click at [285, 310] on input "d. Waterfall Model with integrated feedback loops" at bounding box center [285, 306] width 0 height 9
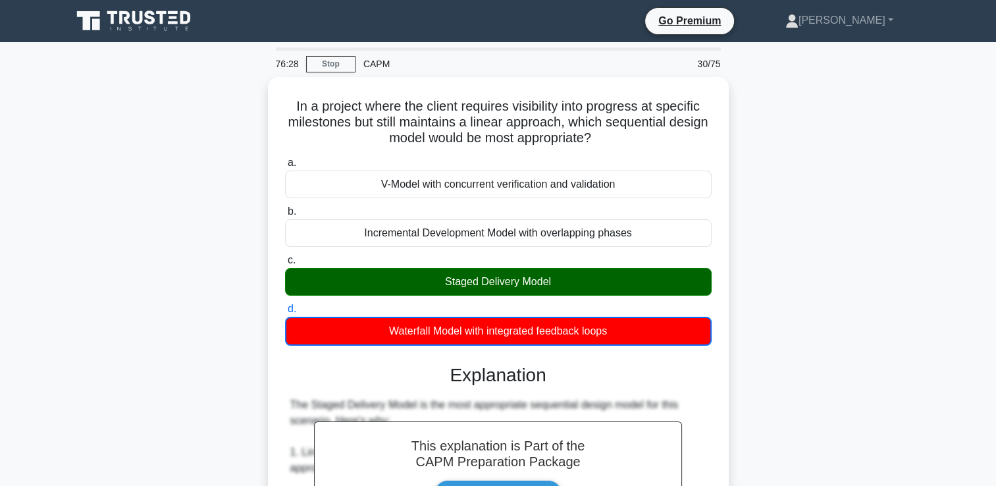
drag, startPoint x: 624, startPoint y: 136, endPoint x: 261, endPoint y: 95, distance: 365.7
click at [261, 95] on div "In a project where the client requires visibility into progress at specific mil…" at bounding box center [498, 489] width 869 height 825
copy h5 "In a project where the client requires visibility into progress at specific mil…"
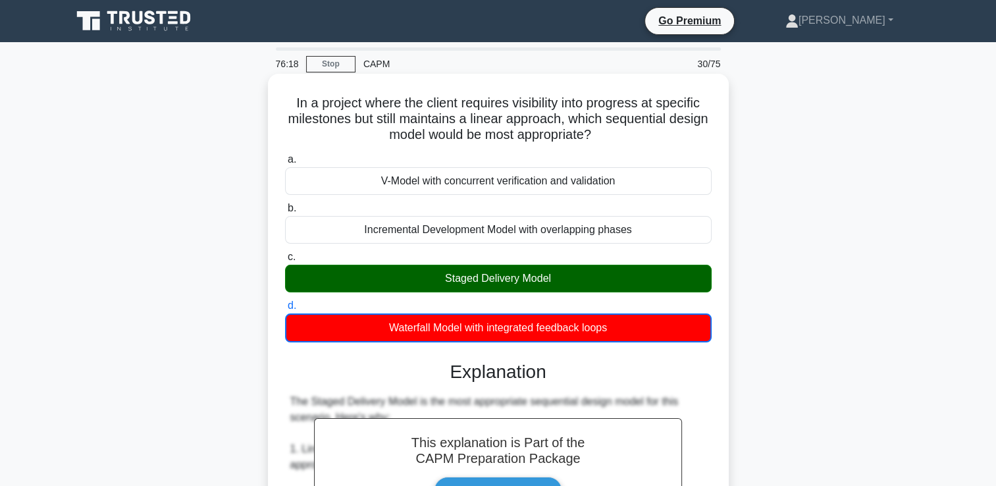
drag, startPoint x: 546, startPoint y: 281, endPoint x: 449, endPoint y: 285, distance: 96.9
click at [449, 285] on div "Staged Delivery Model" at bounding box center [498, 279] width 427 height 28
drag, startPoint x: 449, startPoint y: 285, endPoint x: 435, endPoint y: 283, distance: 14.6
click at [435, 283] on div "Staged Delivery Model" at bounding box center [498, 279] width 427 height 28
copy div "Staged Delivery Model"
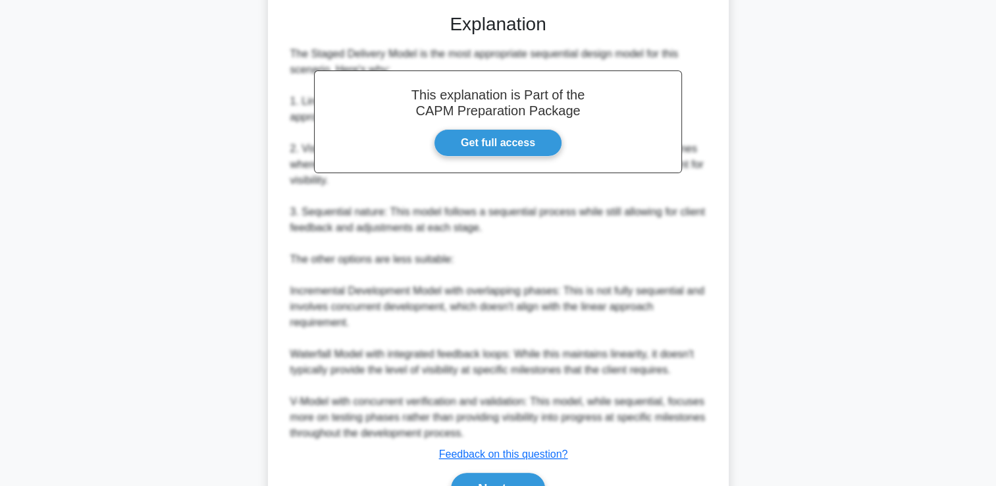
scroll to position [421, 0]
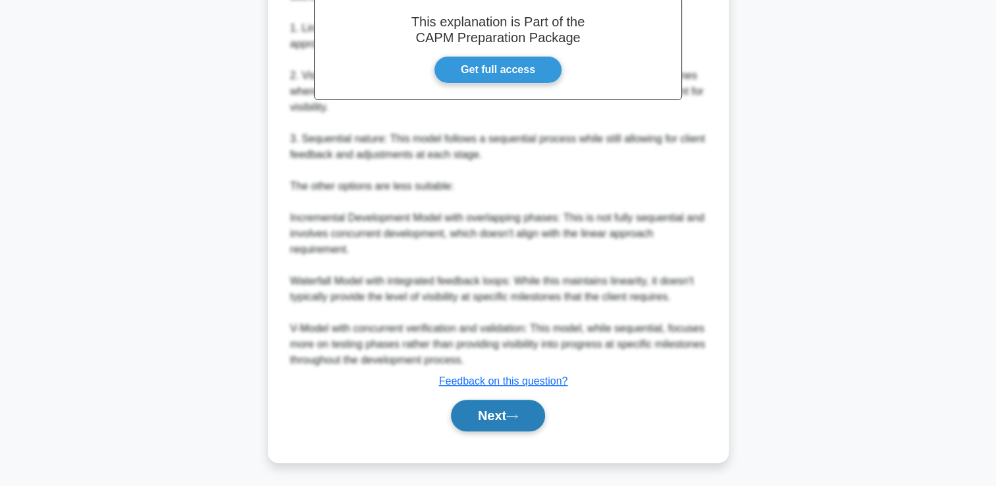
click at [521, 425] on button "Next" at bounding box center [498, 416] width 94 height 32
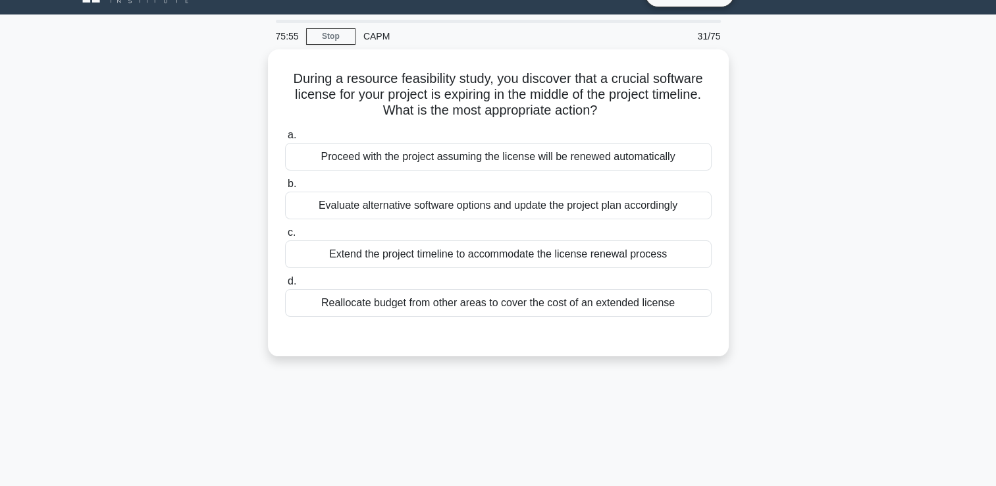
scroll to position [0, 0]
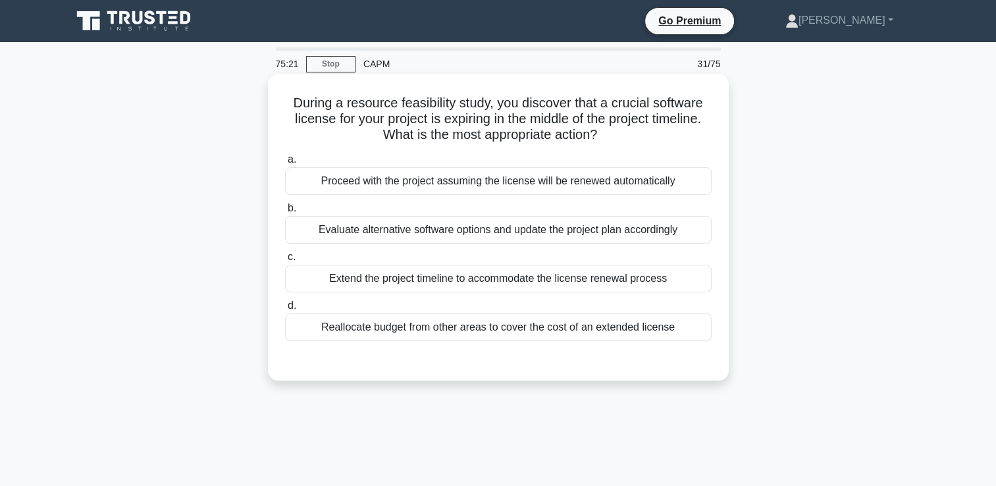
click at [599, 221] on div "Evaluate alternative software options and update the project plan accordingly" at bounding box center [498, 230] width 427 height 28
click at [285, 213] on input "b. Evaluate alternative software options and update the project plan accordingly" at bounding box center [285, 208] width 0 height 9
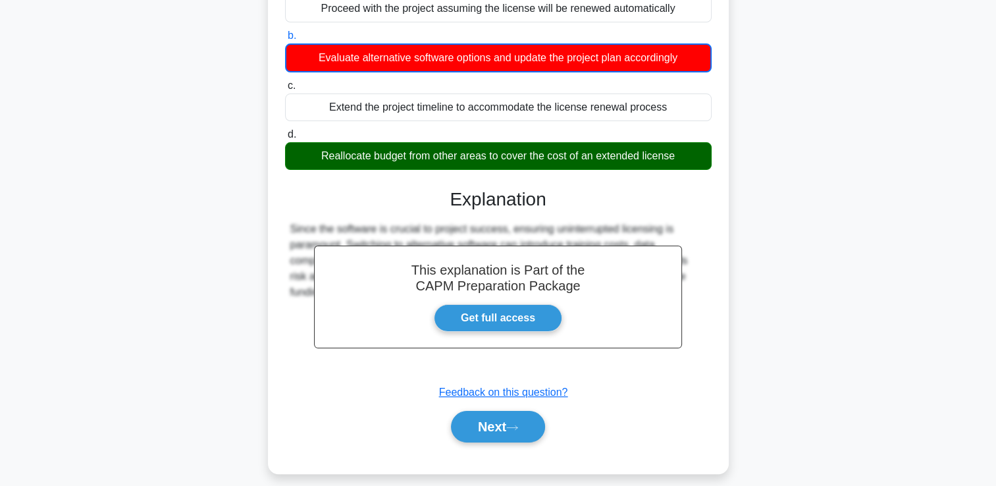
scroll to position [174, 0]
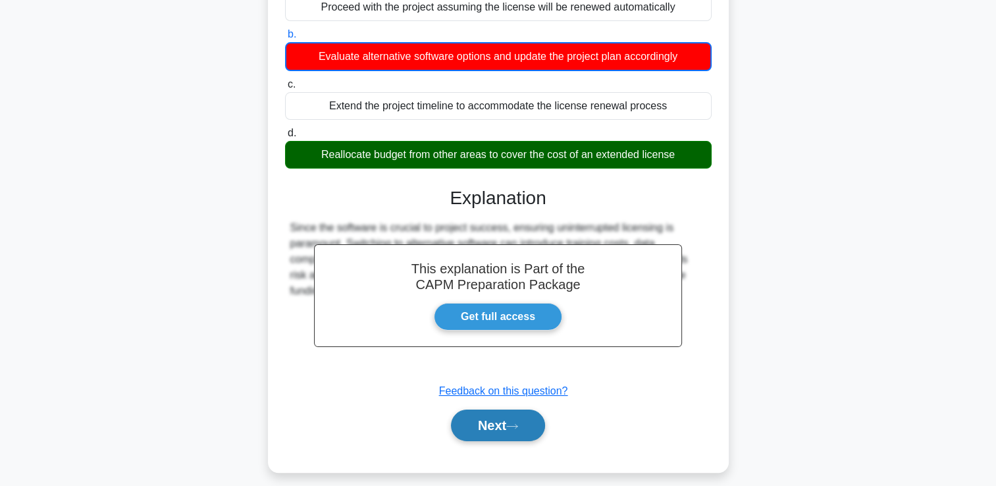
click at [503, 431] on button "Next" at bounding box center [498, 426] width 94 height 32
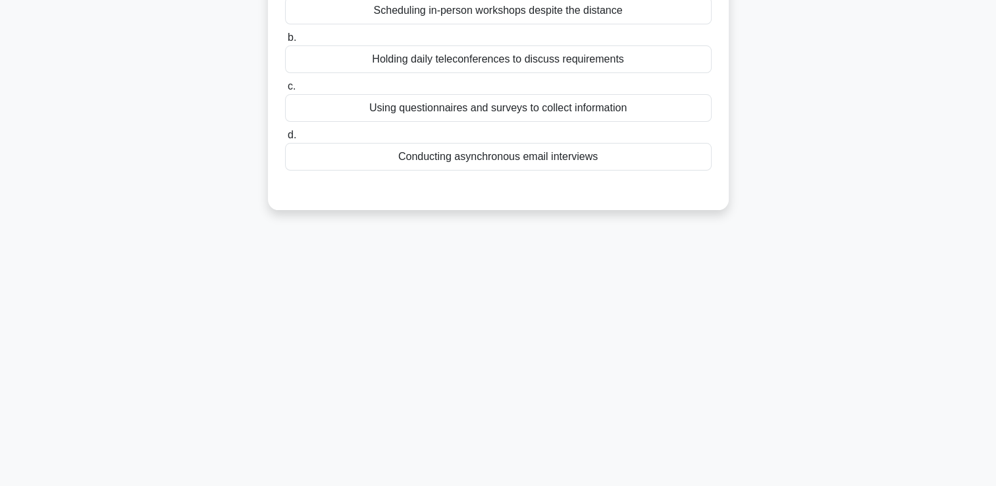
scroll to position [0, 0]
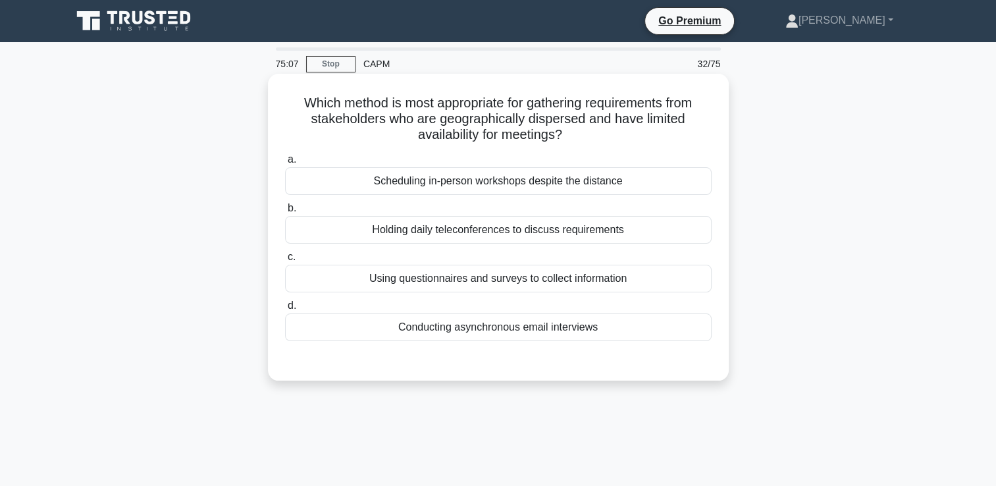
click at [587, 275] on div "Using questionnaires and surveys to collect information" at bounding box center [498, 279] width 427 height 28
click at [285, 261] on input "c. Using questionnaires and surveys to collect information" at bounding box center [285, 257] width 0 height 9
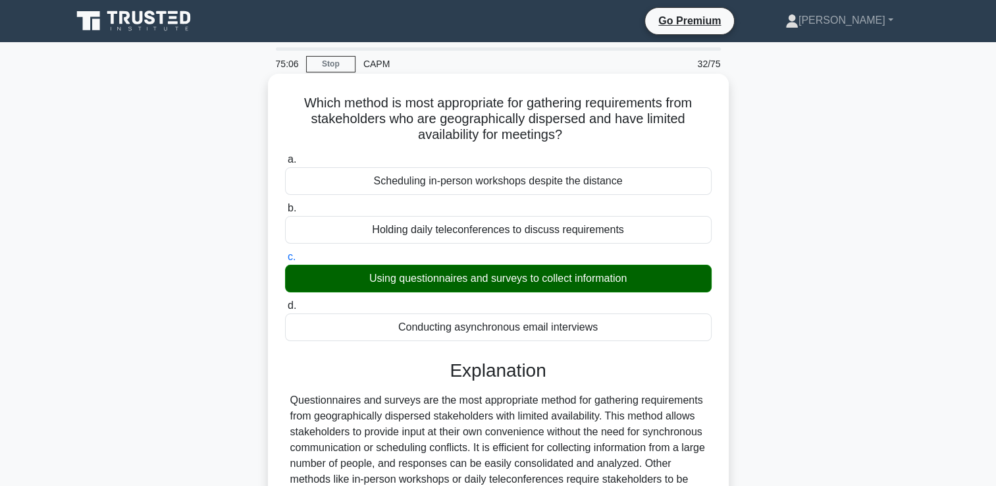
scroll to position [225, 0]
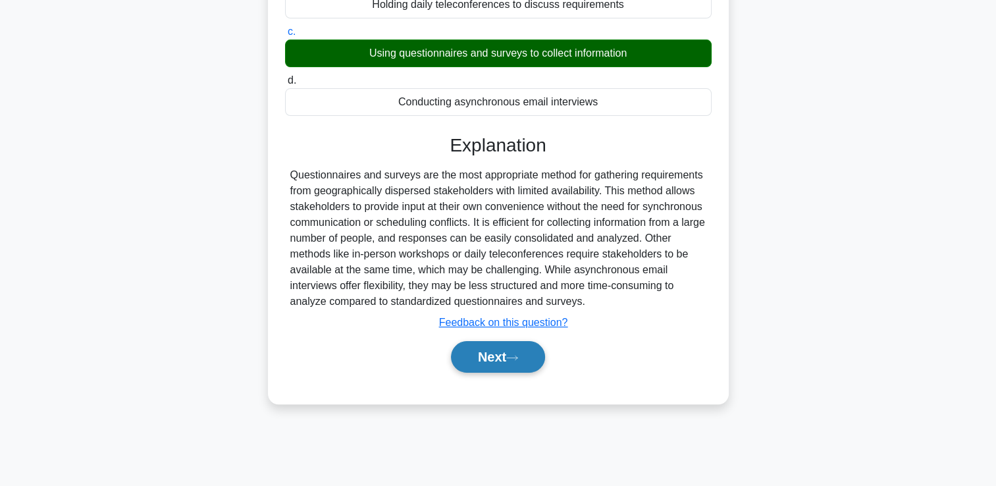
click at [508, 369] on button "Next" at bounding box center [498, 357] width 94 height 32
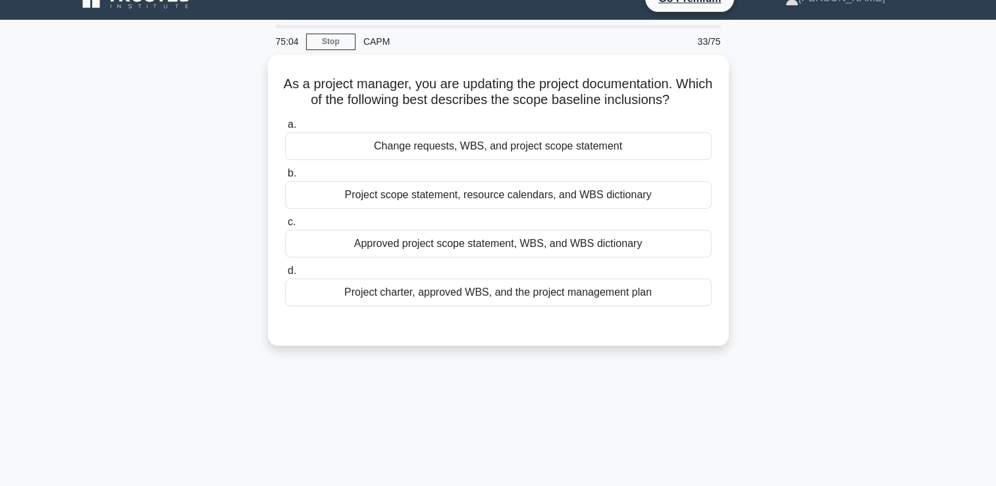
scroll to position [0, 0]
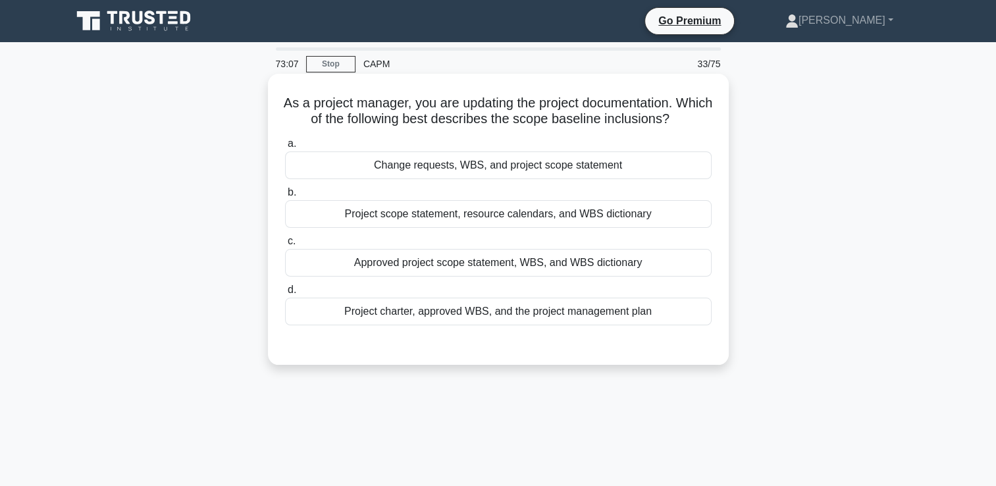
click at [598, 259] on div "Approved project scope statement, WBS, and WBS dictionary" at bounding box center [498, 263] width 427 height 28
click at [285, 246] on input "c. Approved project scope statement, WBS, and WBS dictionary" at bounding box center [285, 241] width 0 height 9
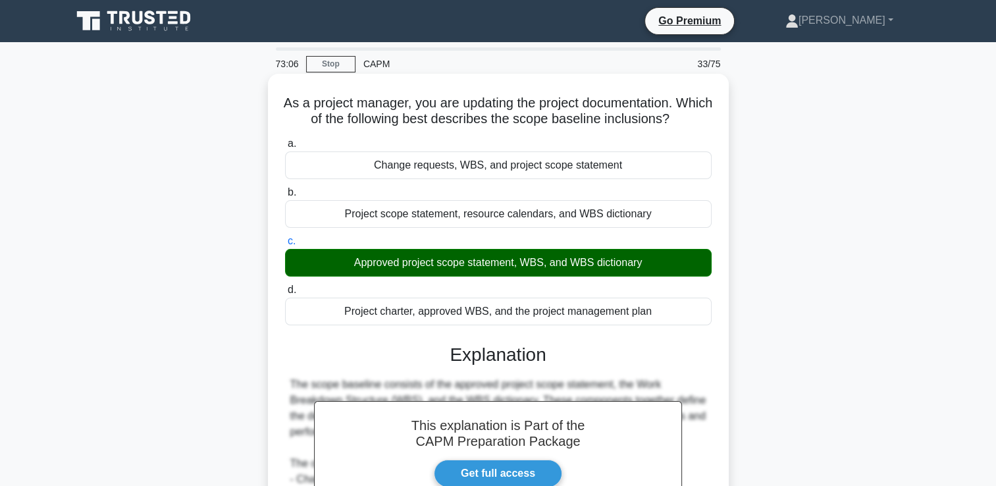
scroll to position [225, 0]
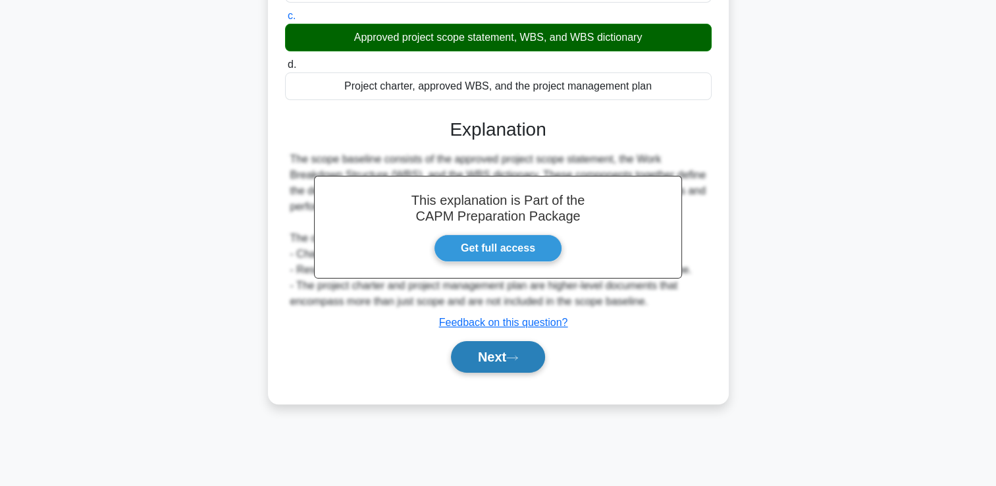
click at [518, 356] on icon at bounding box center [512, 357] width 12 height 7
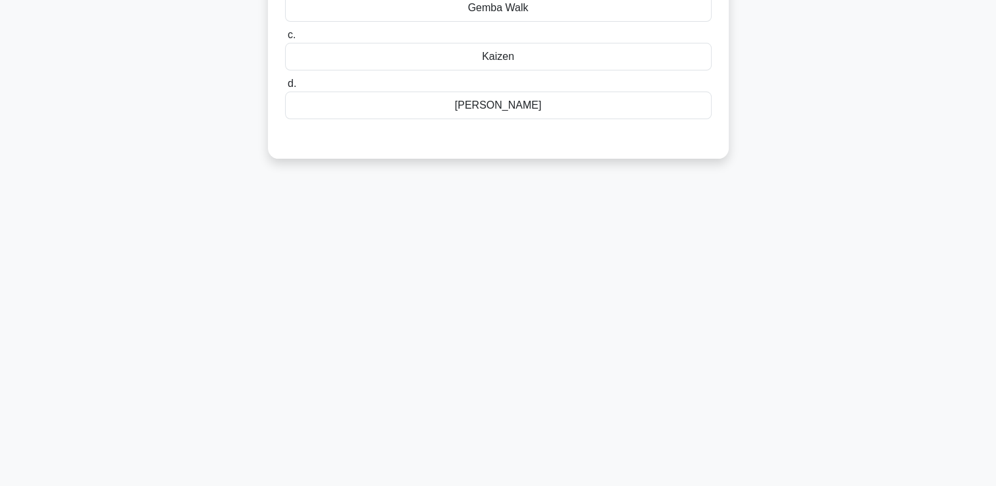
scroll to position [0, 0]
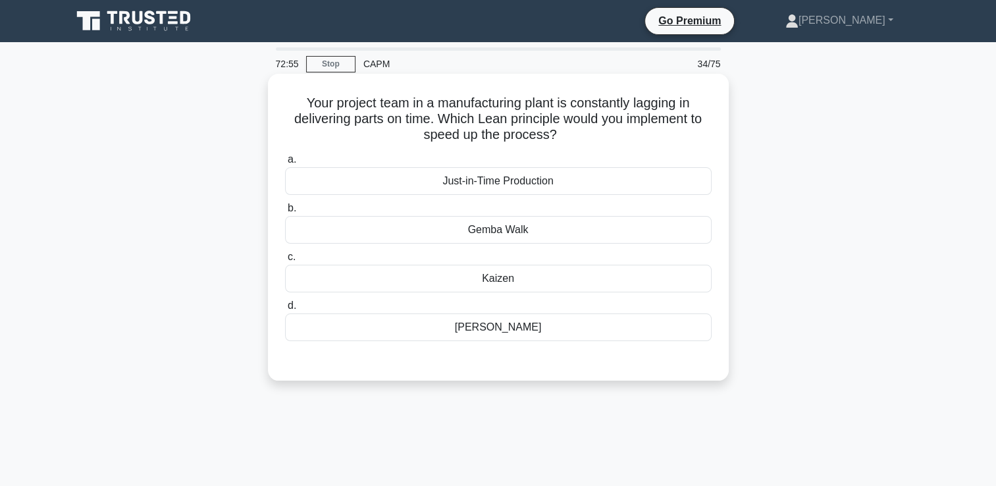
click at [600, 185] on div "Just-in-Time Production" at bounding box center [498, 181] width 427 height 28
click at [285, 164] on input "a. Just-in-Time Production" at bounding box center [285, 159] width 0 height 9
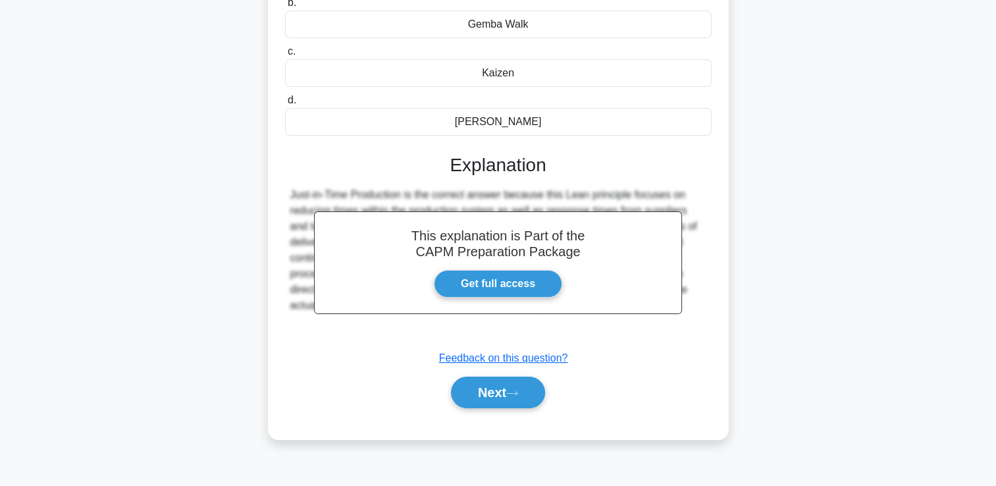
scroll to position [225, 0]
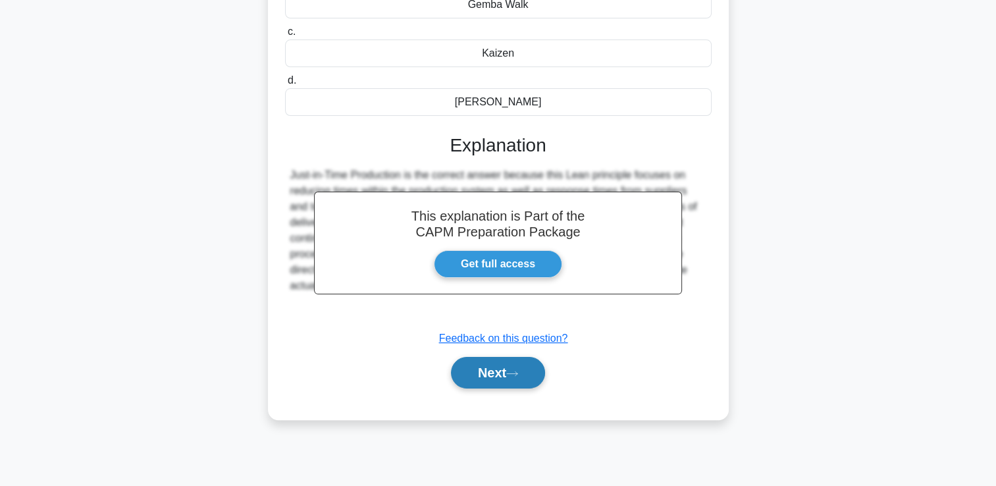
click at [511, 381] on button "Next" at bounding box center [498, 373] width 94 height 32
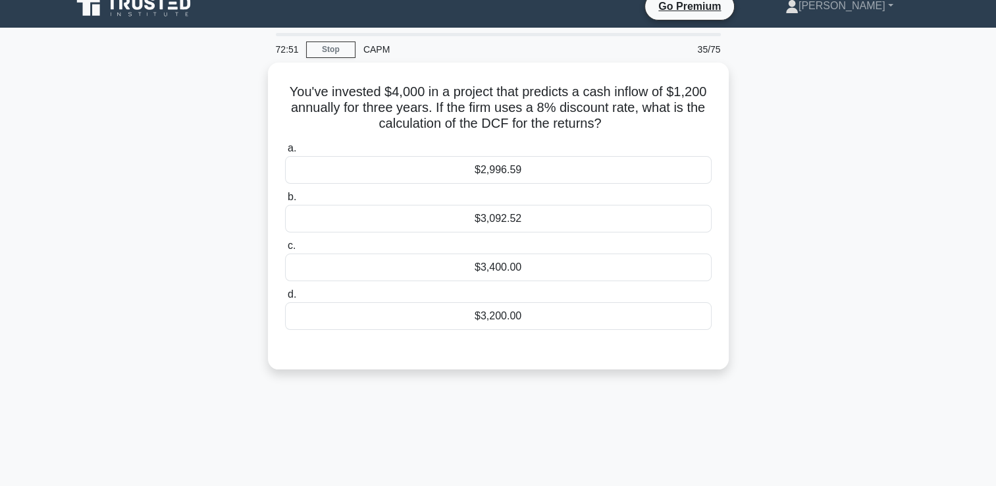
scroll to position [0, 0]
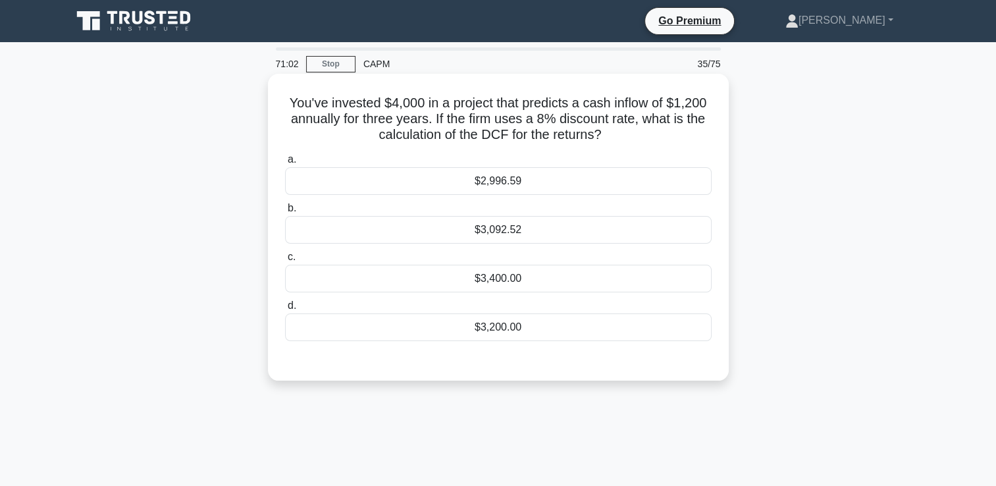
click at [527, 237] on div "$3,092.52" at bounding box center [498, 230] width 427 height 28
click at [285, 213] on input "b. $3,092.52" at bounding box center [285, 208] width 0 height 9
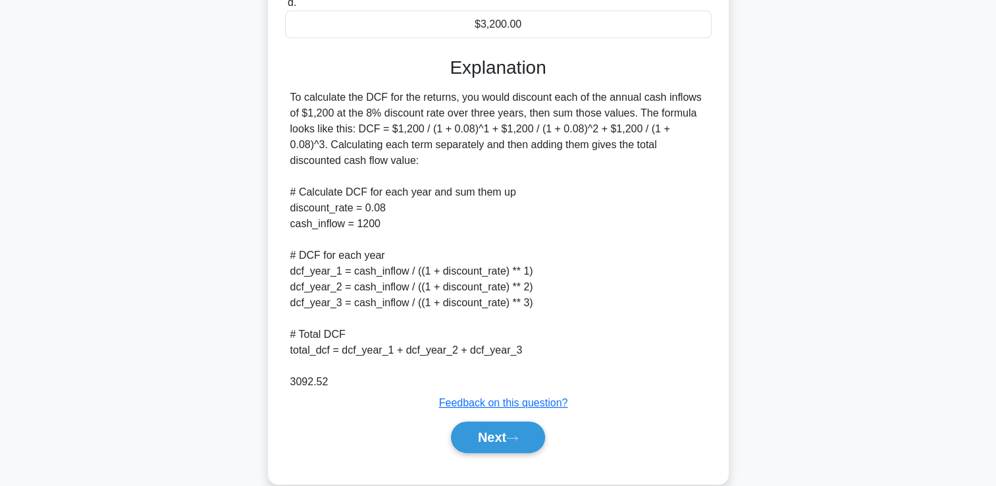
scroll to position [325, 0]
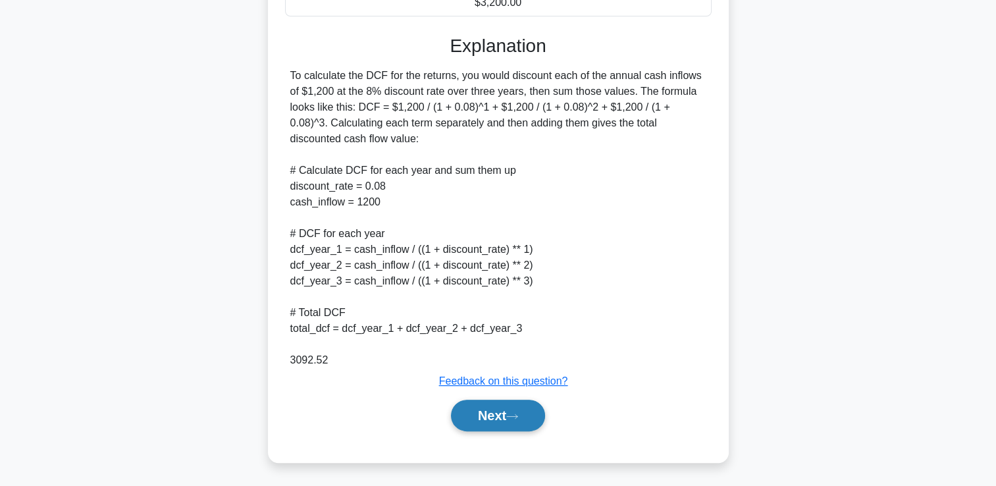
click at [499, 415] on button "Next" at bounding box center [498, 416] width 94 height 32
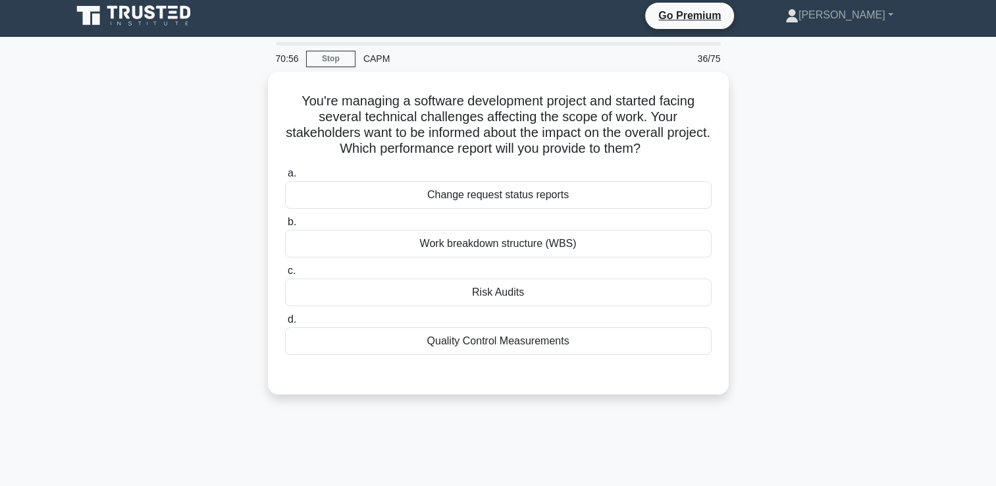
scroll to position [0, 0]
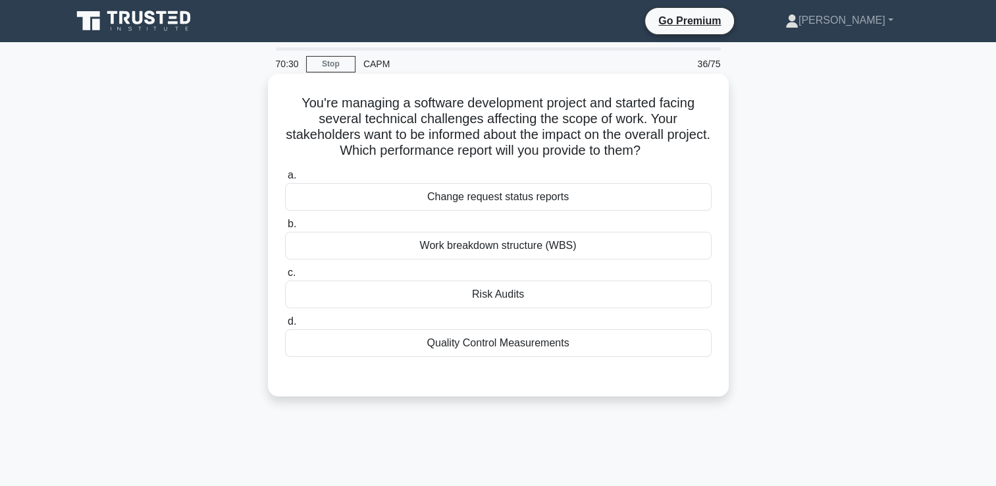
click at [516, 296] on div "Risk Audits" at bounding box center [498, 295] width 427 height 28
click at [285, 277] on input "c. Risk Audits" at bounding box center [285, 273] width 0 height 9
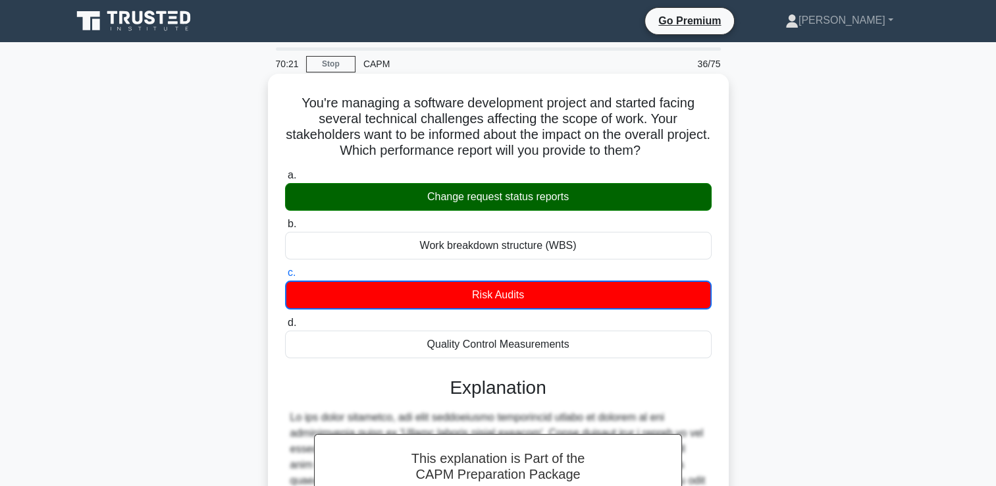
drag, startPoint x: 685, startPoint y: 146, endPoint x: 291, endPoint y: 113, distance: 395.2
click at [291, 113] on h5 "You're managing a software development project and started facing several techn…" at bounding box center [498, 127] width 429 height 65
click at [671, 155] on h5 "You're managing a software development project and started facing several techn…" at bounding box center [498, 127] width 429 height 65
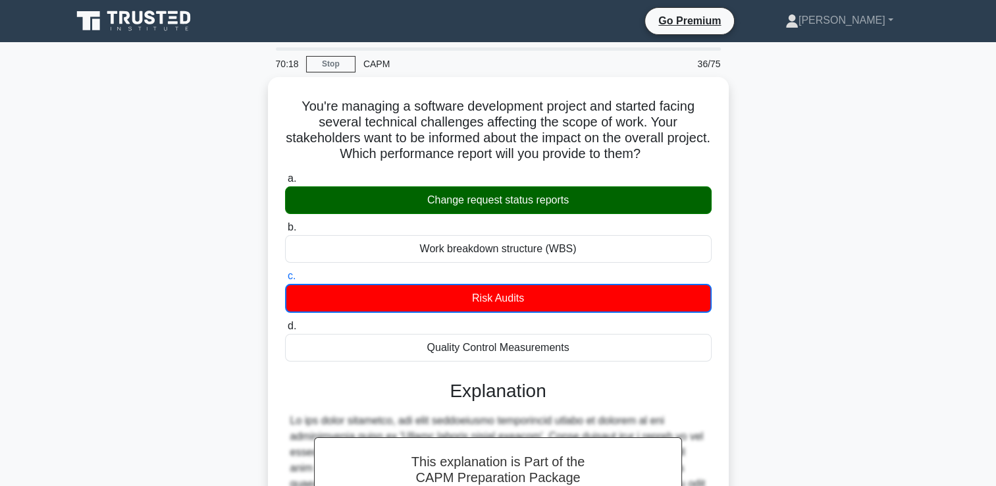
drag, startPoint x: 677, startPoint y: 154, endPoint x: 211, endPoint y: 110, distance: 468.3
click at [211, 110] on div "You're managing a software development project and started facing several techn…" at bounding box center [498, 410] width 869 height 667
copy h5 "You're managing a software development project and started facing several techn…"
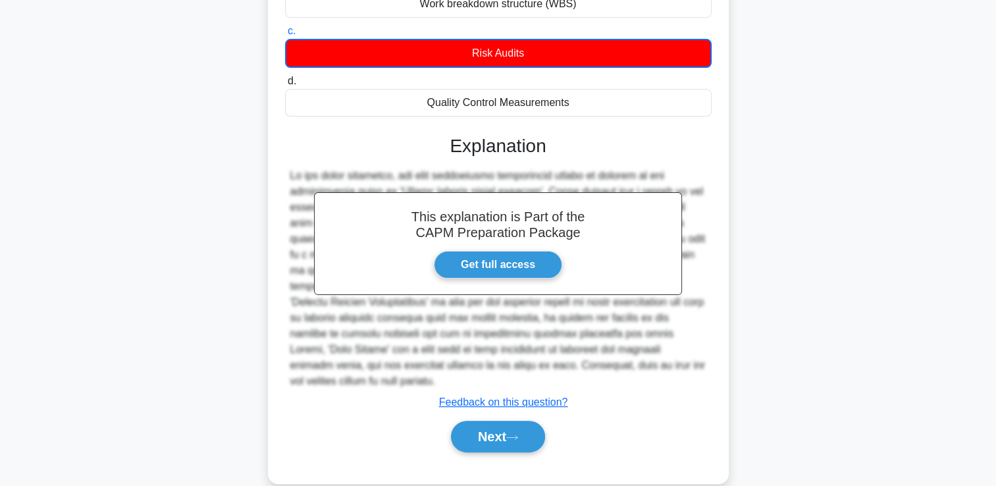
scroll to position [263, 0]
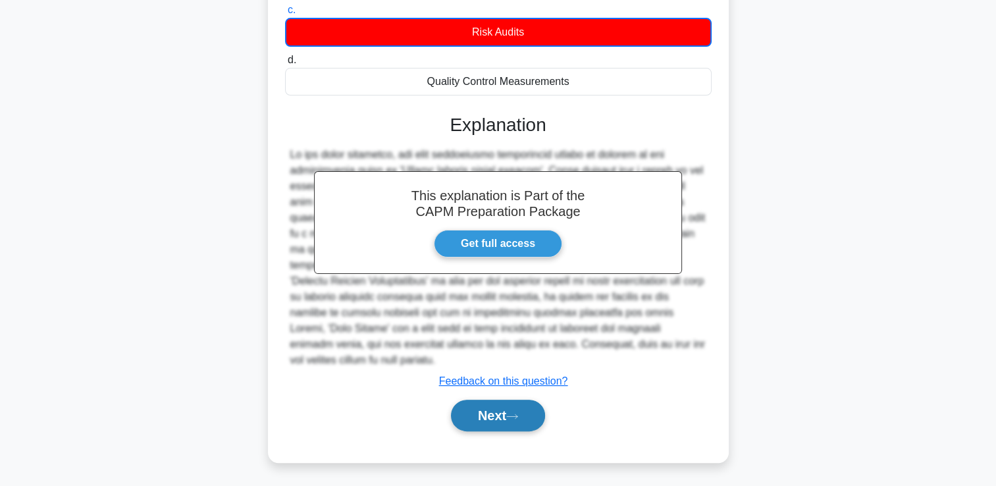
click at [527, 406] on button "Next" at bounding box center [498, 416] width 94 height 32
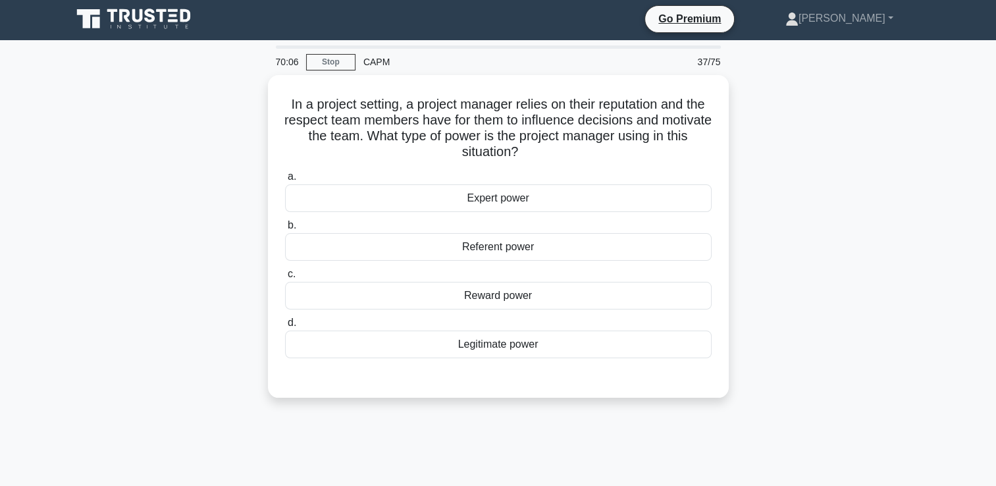
scroll to position [0, 0]
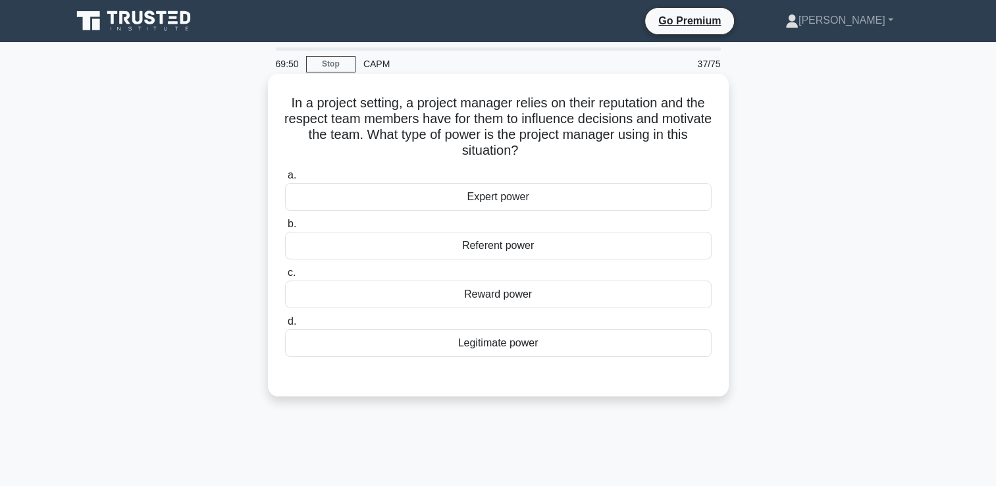
click at [540, 252] on div "Referent power" at bounding box center [498, 246] width 427 height 28
click at [285, 229] on input "b. Referent power" at bounding box center [285, 224] width 0 height 9
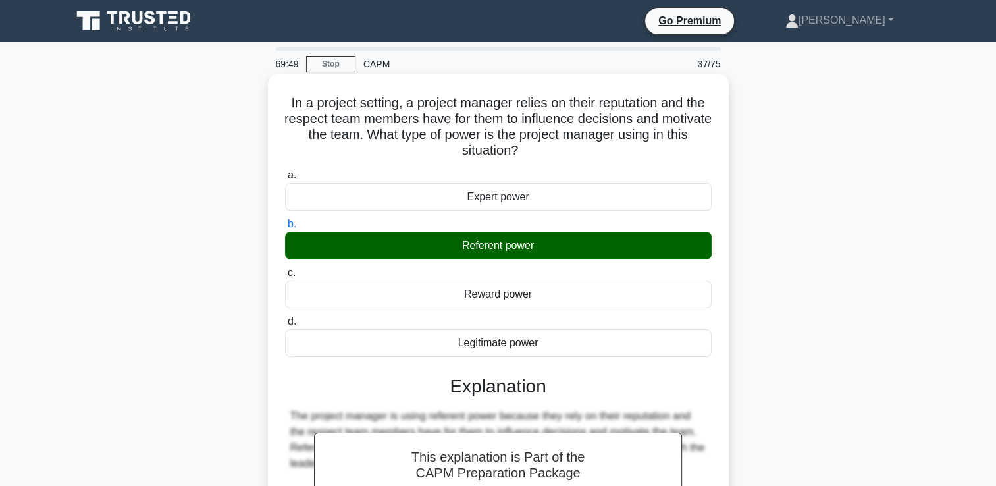
scroll to position [225, 0]
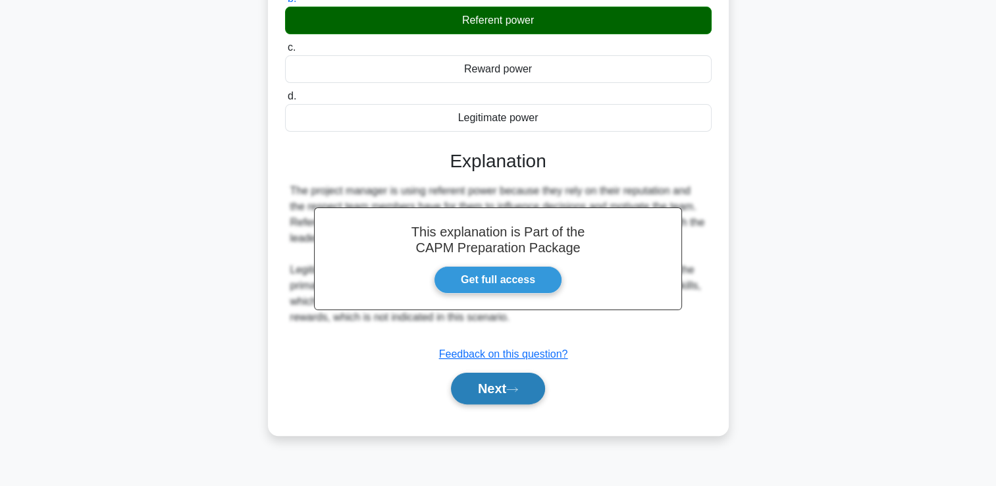
click at [491, 378] on button "Next" at bounding box center [498, 389] width 94 height 32
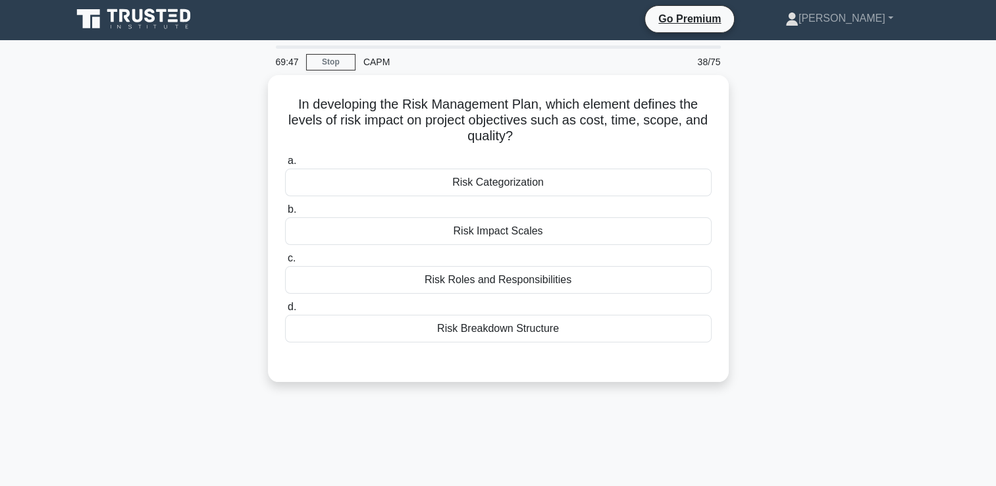
scroll to position [0, 0]
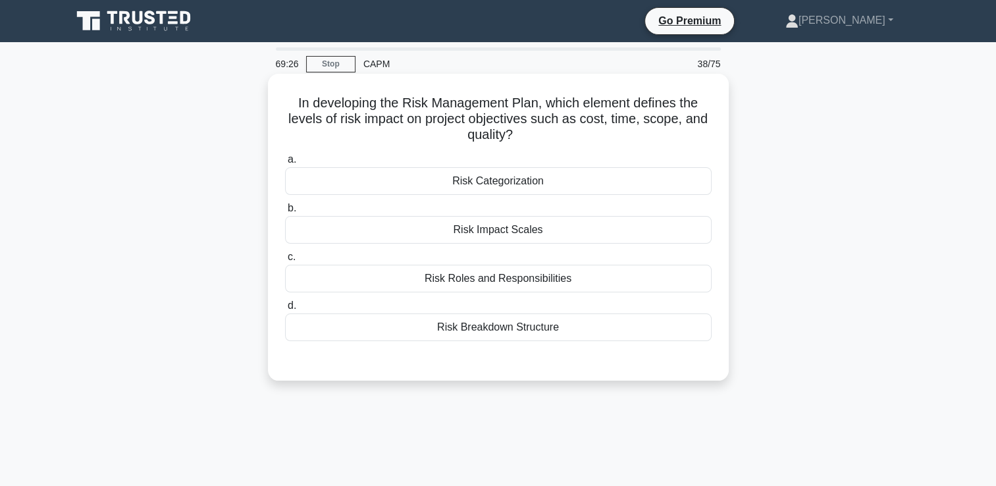
click at [539, 172] on div "Risk Categorization" at bounding box center [498, 181] width 427 height 28
click at [285, 164] on input "a. Risk Categorization" at bounding box center [285, 159] width 0 height 9
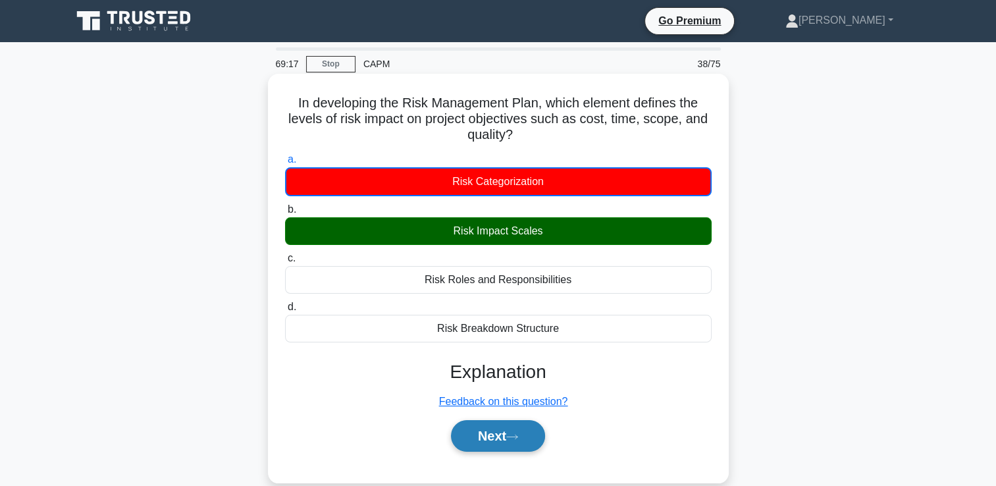
click at [529, 431] on button "Next" at bounding box center [498, 436] width 94 height 32
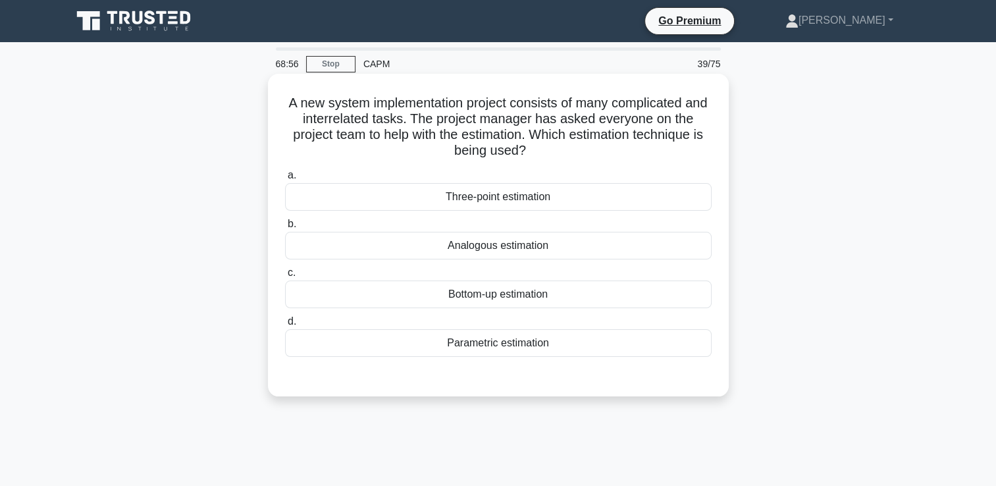
click at [547, 299] on div "Bottom-up estimation" at bounding box center [498, 295] width 427 height 28
click at [285, 277] on input "c. Bottom-up estimation" at bounding box center [285, 273] width 0 height 9
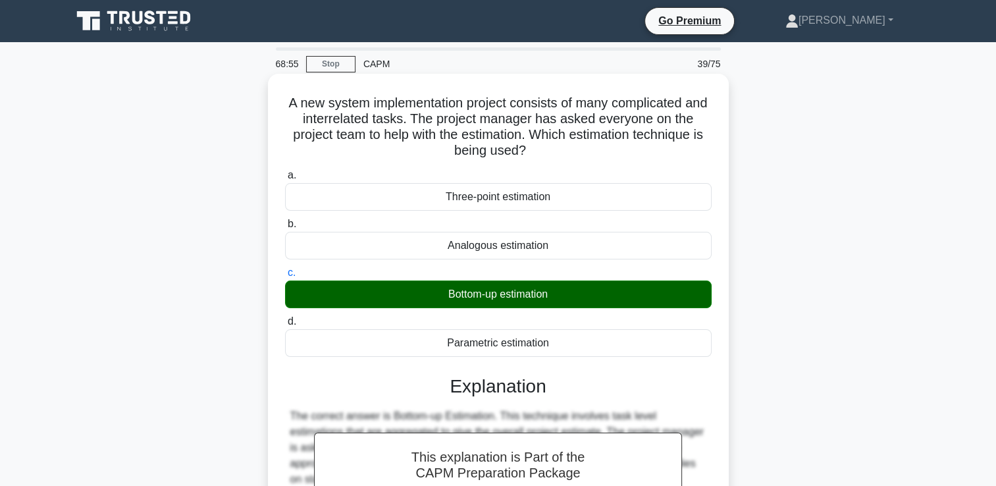
scroll to position [225, 0]
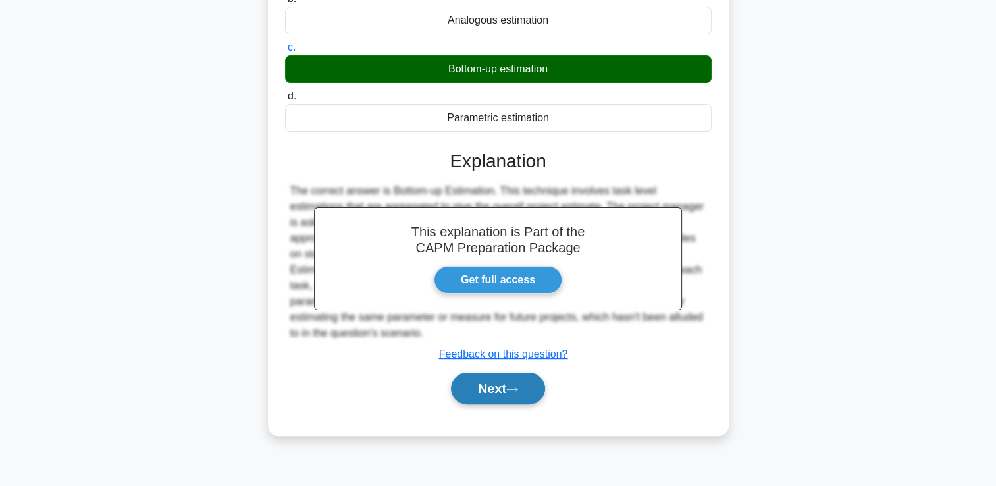
click at [506, 389] on button "Next" at bounding box center [498, 389] width 94 height 32
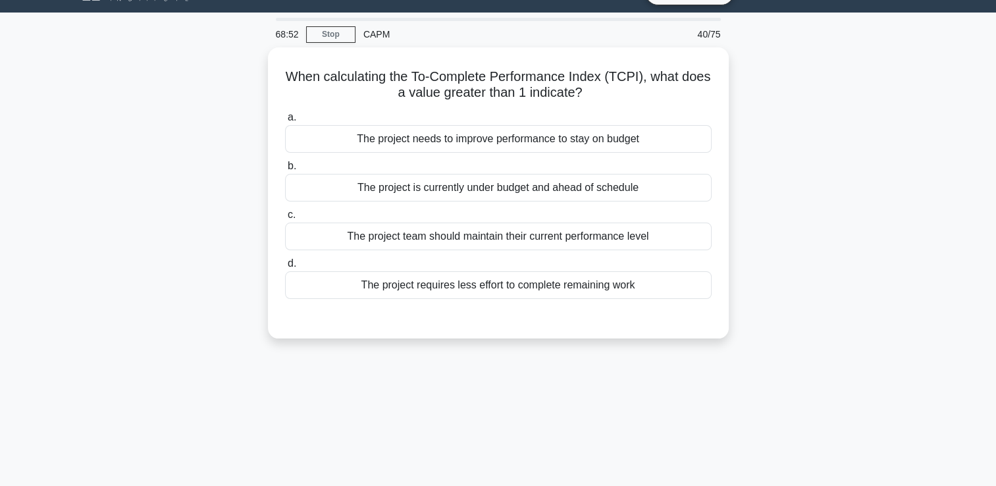
scroll to position [29, 0]
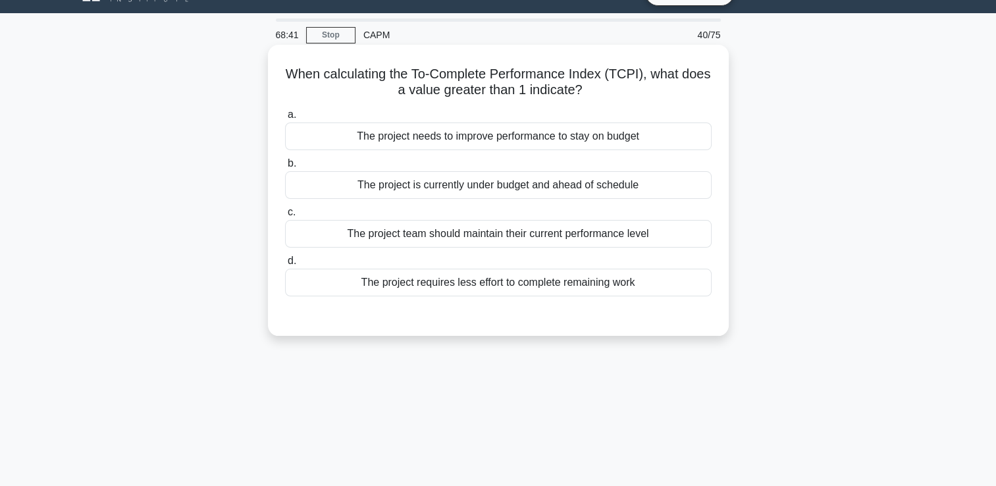
click at [656, 130] on div "The project needs to improve performance to stay on budget" at bounding box center [498, 136] width 427 height 28
click at [285, 119] on input "a. The project needs to improve performance to stay on budget" at bounding box center [285, 115] width 0 height 9
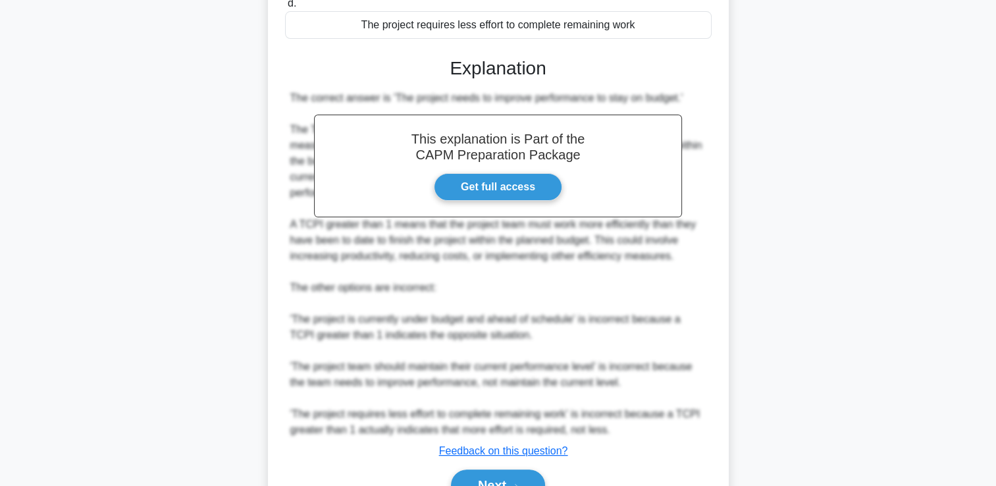
scroll to position [356, 0]
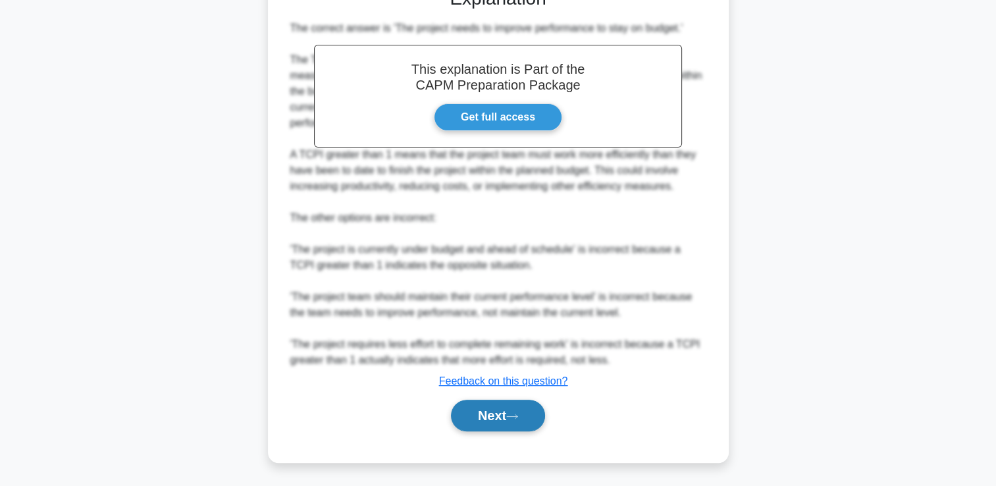
click at [524, 400] on button "Next" at bounding box center [498, 416] width 94 height 32
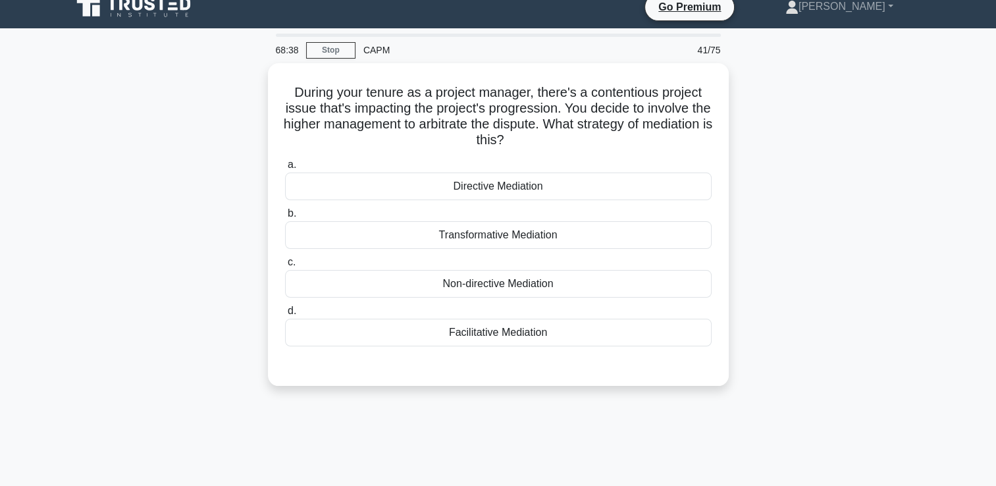
scroll to position [0, 0]
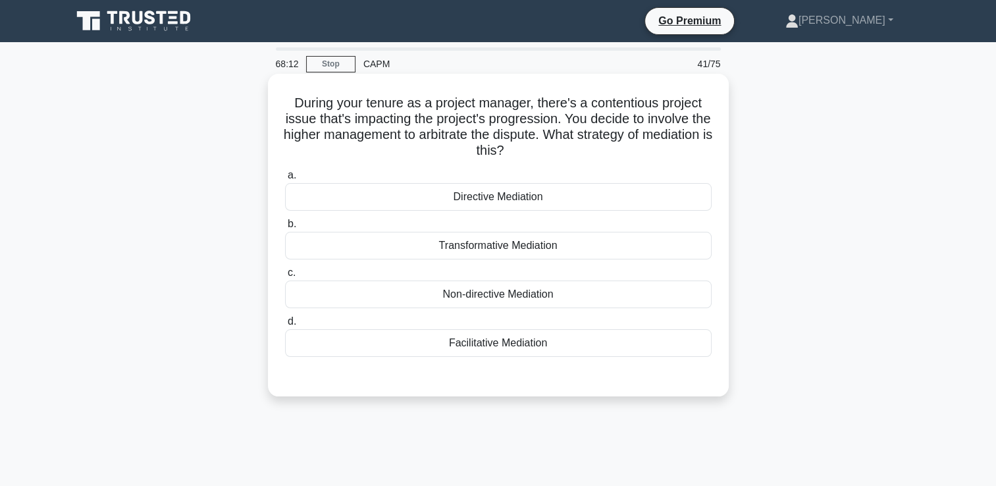
click at [562, 198] on div "Directive Mediation" at bounding box center [498, 197] width 427 height 28
click at [285, 180] on input "a. Directive Mediation" at bounding box center [285, 175] width 0 height 9
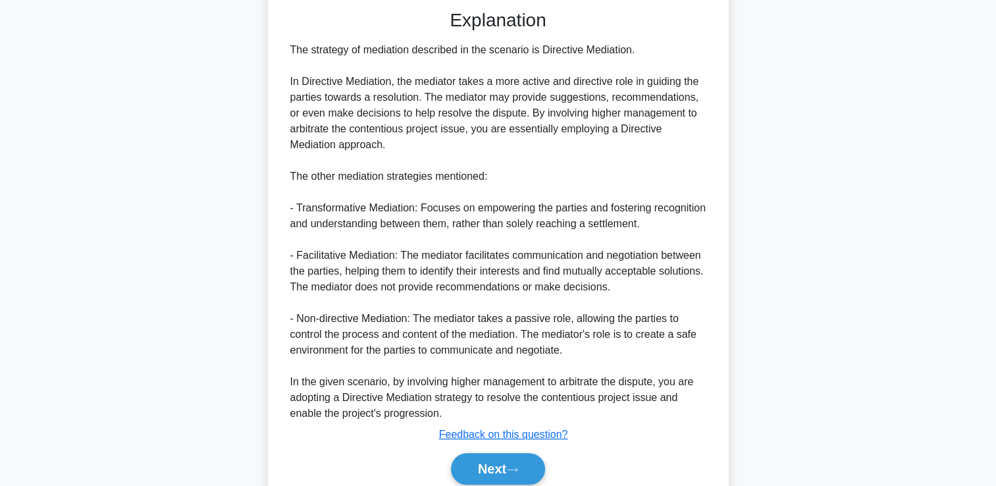
scroll to position [419, 0]
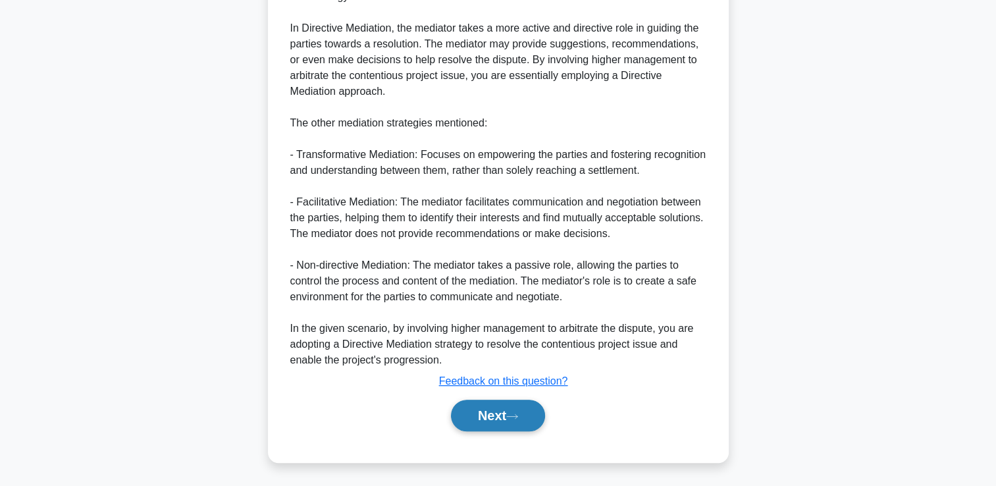
click at [514, 415] on icon at bounding box center [512, 416] width 11 height 4
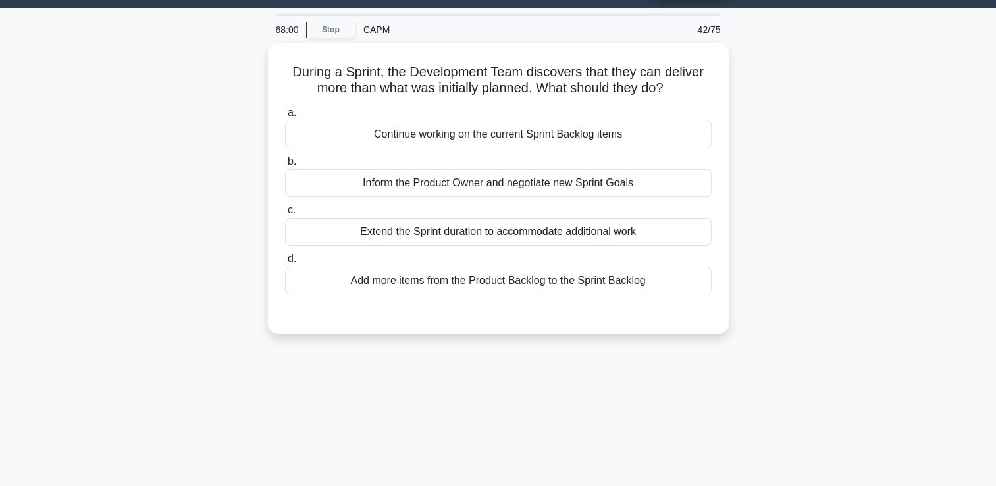
scroll to position [0, 0]
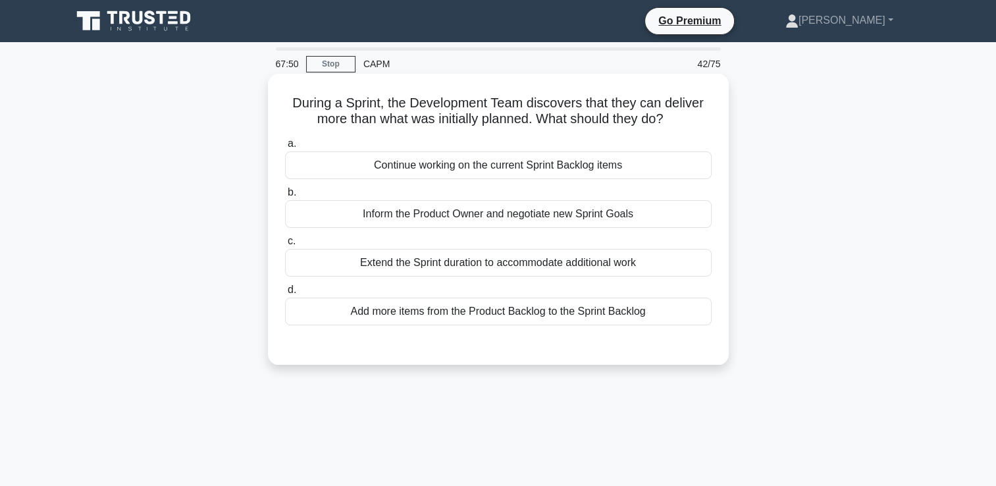
click at [691, 167] on div "Continue working on the current Sprint Backlog items" at bounding box center [498, 165] width 427 height 28
click at [285, 148] on input "a. Continue working on the current Sprint Backlog items" at bounding box center [285, 144] width 0 height 9
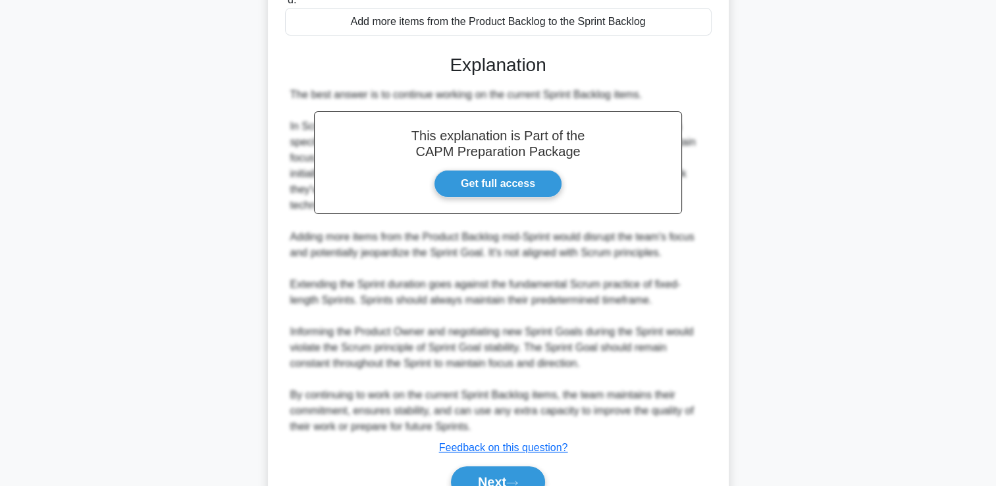
scroll to position [356, 0]
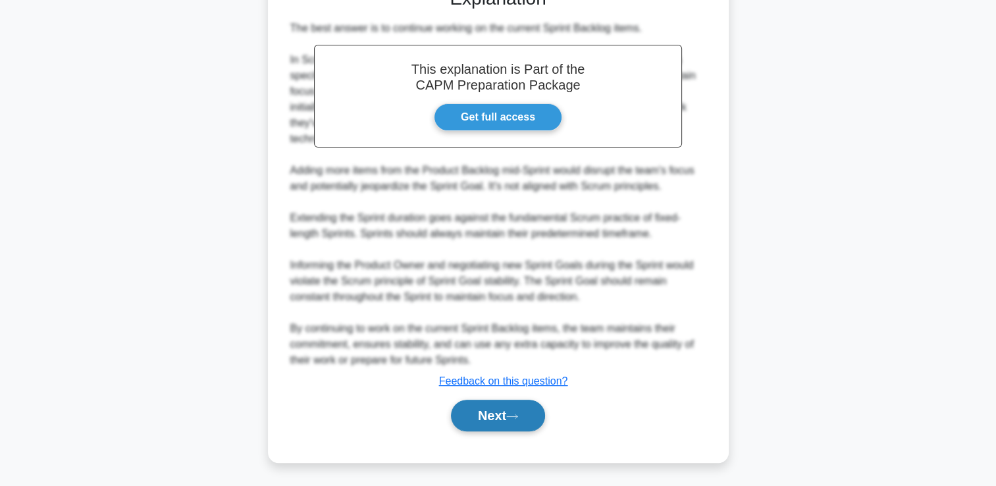
click at [540, 417] on button "Next" at bounding box center [498, 416] width 94 height 32
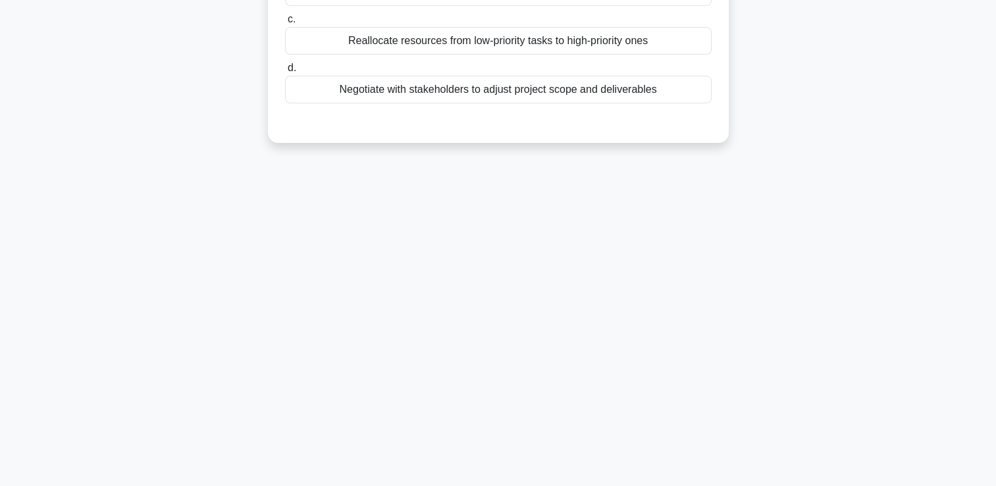
scroll to position [0, 0]
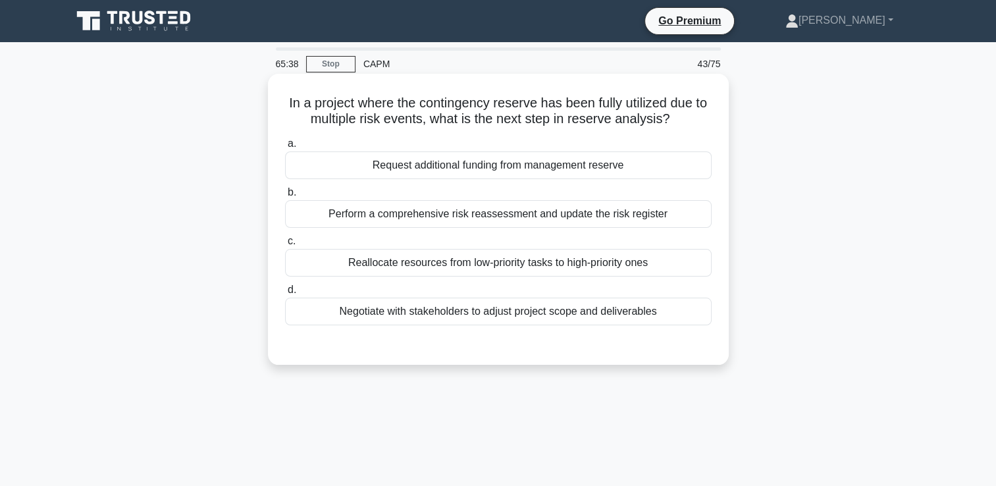
click at [632, 215] on div "Perform a comprehensive risk reassessment and update the risk register" at bounding box center [498, 214] width 427 height 28
click at [285, 197] on input "b. Perform a comprehensive risk reassessment and update the risk register" at bounding box center [285, 192] width 0 height 9
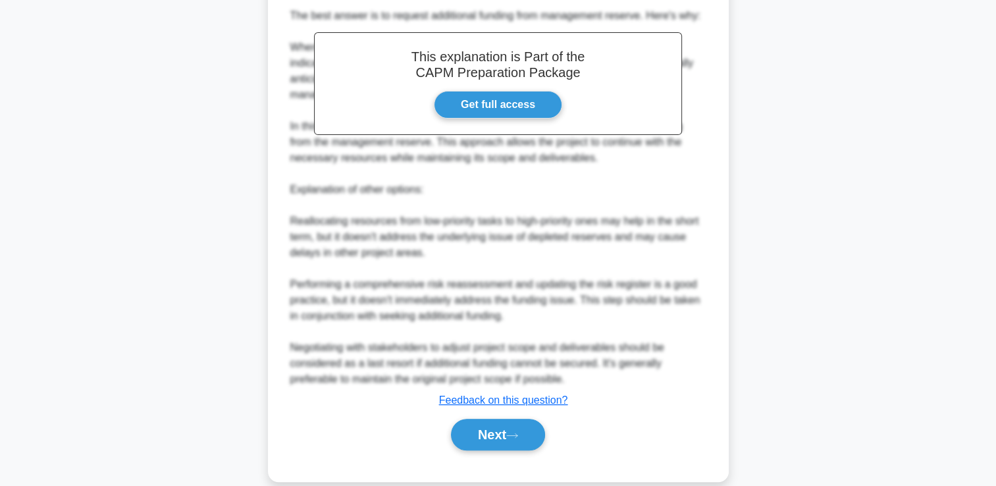
scroll to position [389, 0]
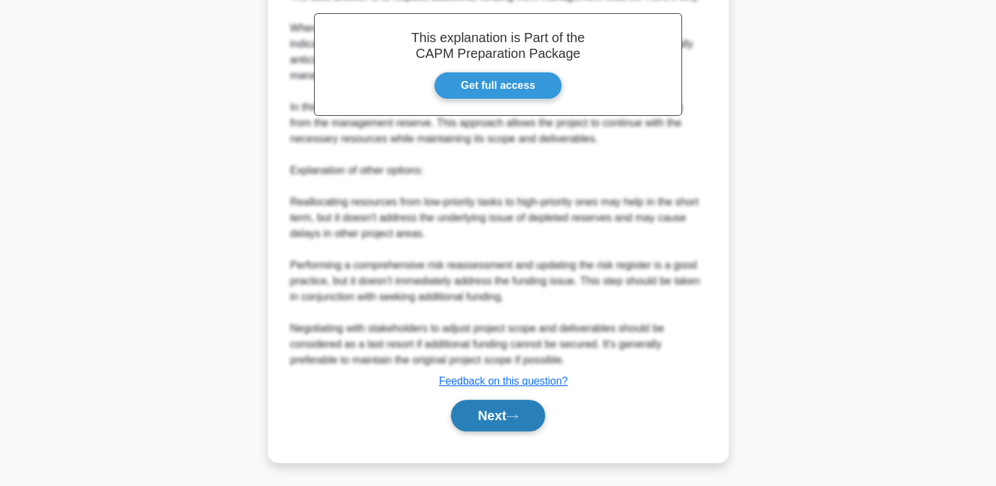
click at [494, 419] on button "Next" at bounding box center [498, 416] width 94 height 32
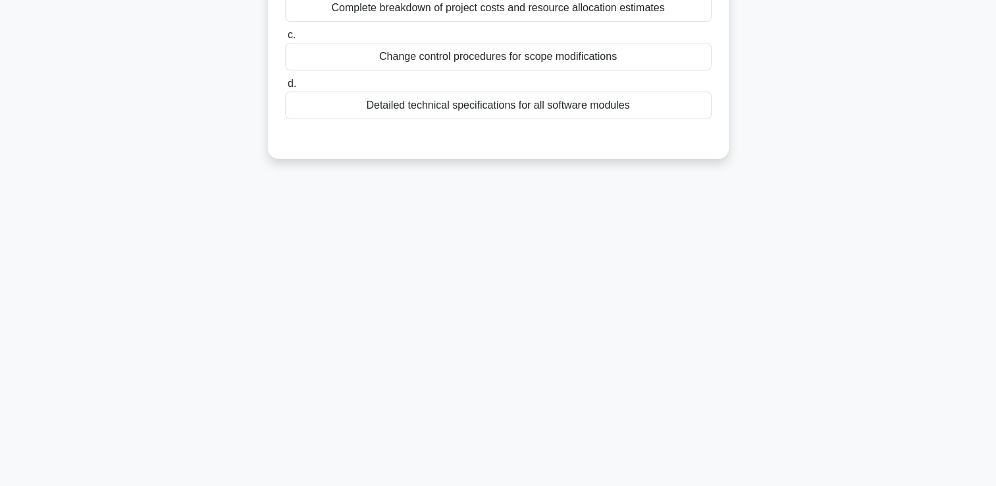
scroll to position [0, 0]
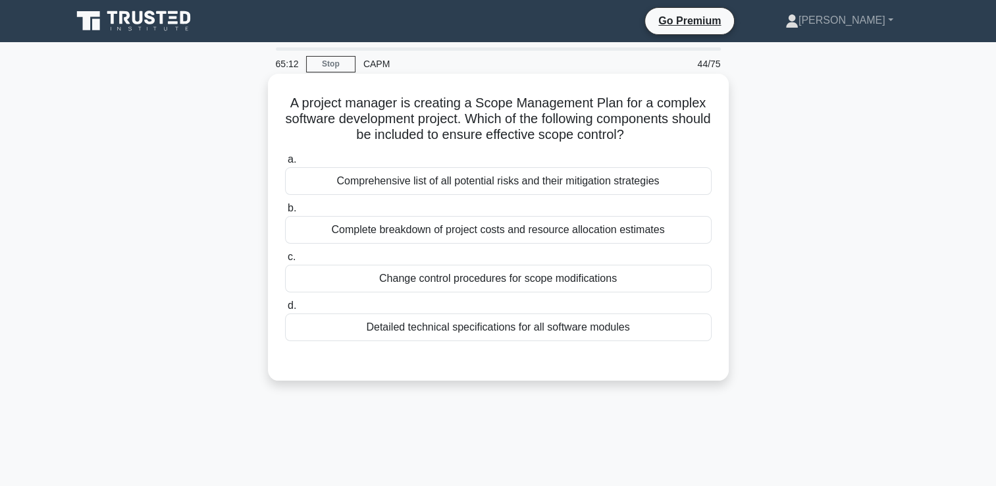
click at [547, 279] on div "Change control procedures for scope modifications" at bounding box center [498, 279] width 427 height 28
click at [285, 261] on input "c. Change control procedures for scope modifications" at bounding box center [285, 257] width 0 height 9
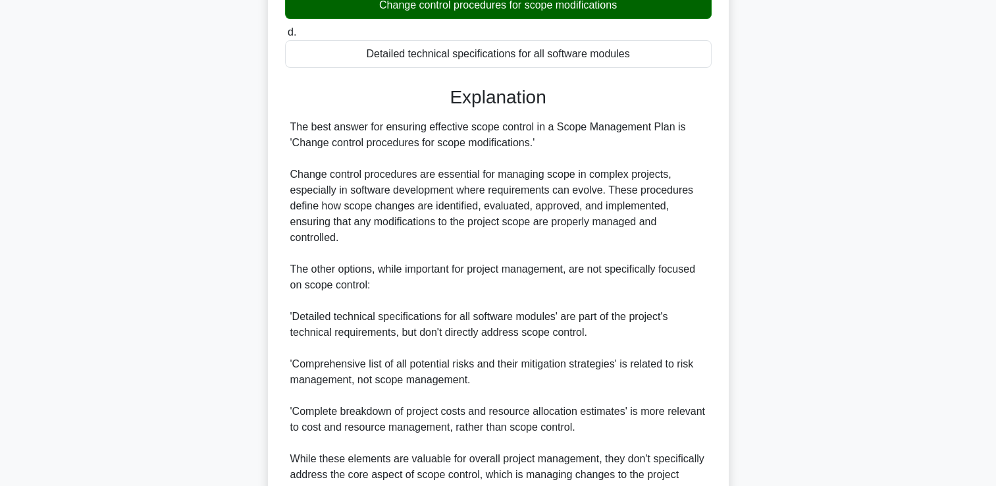
scroll to position [371, 0]
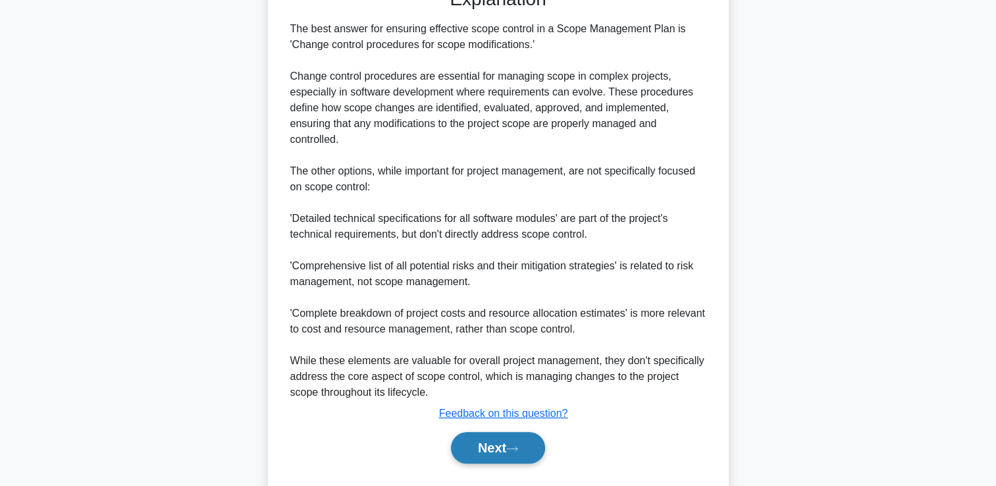
click at [490, 457] on button "Next" at bounding box center [498, 448] width 94 height 32
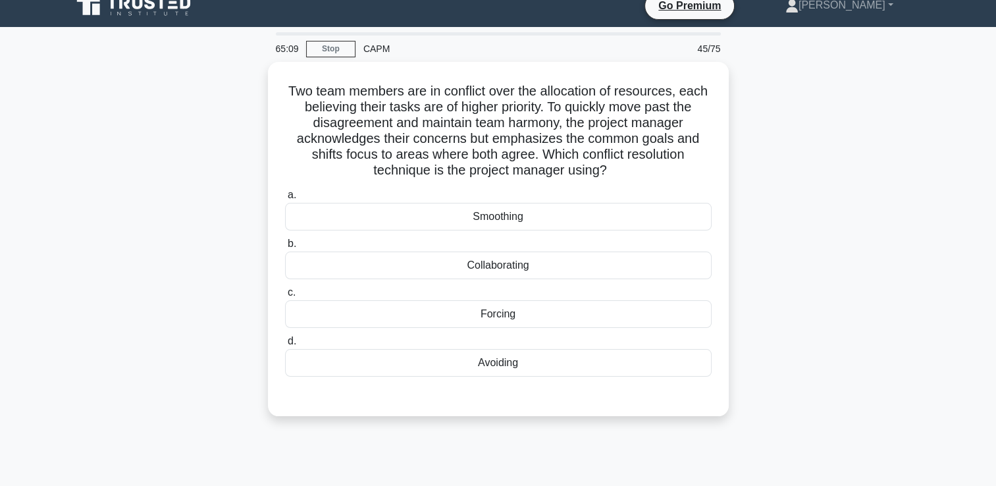
scroll to position [0, 0]
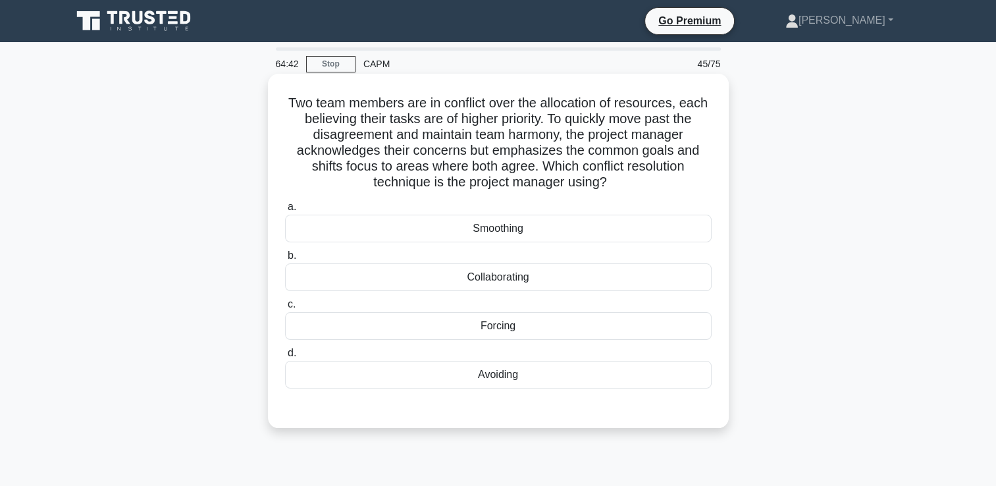
click at [548, 234] on div "Smoothing" at bounding box center [498, 229] width 427 height 28
click at [285, 211] on input "a. Smoothing" at bounding box center [285, 207] width 0 height 9
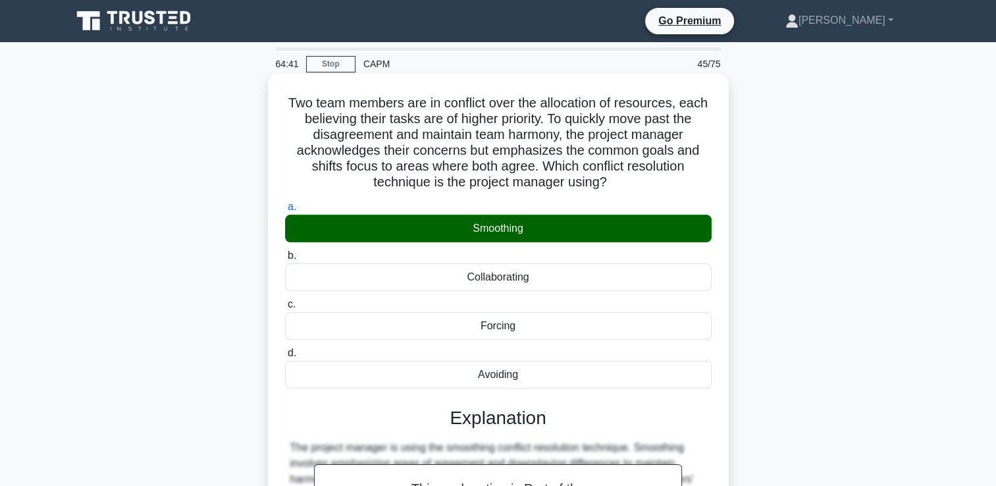
scroll to position [277, 0]
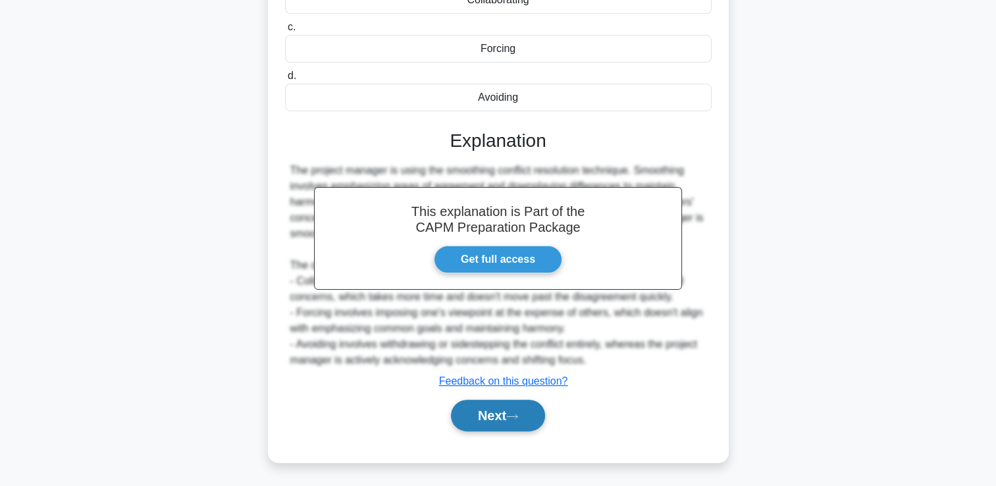
click at [488, 418] on button "Next" at bounding box center [498, 416] width 94 height 32
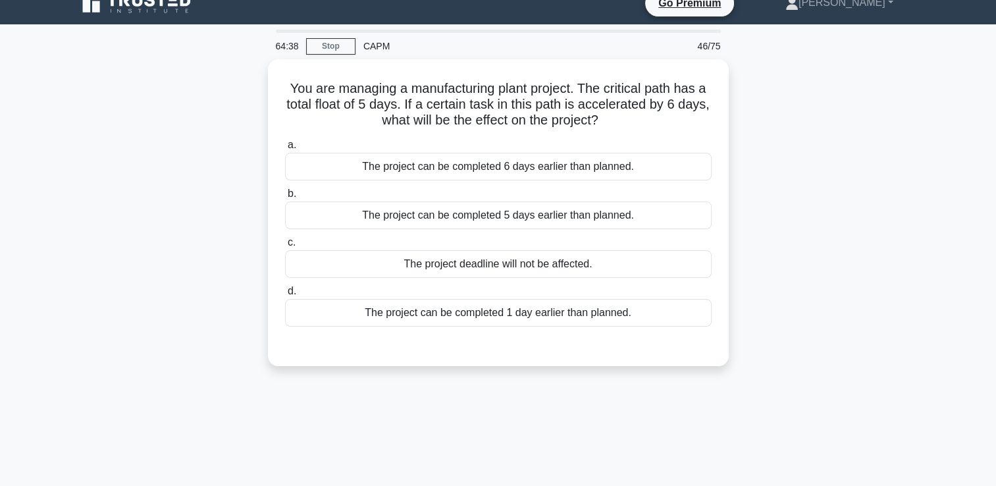
scroll to position [17, 0]
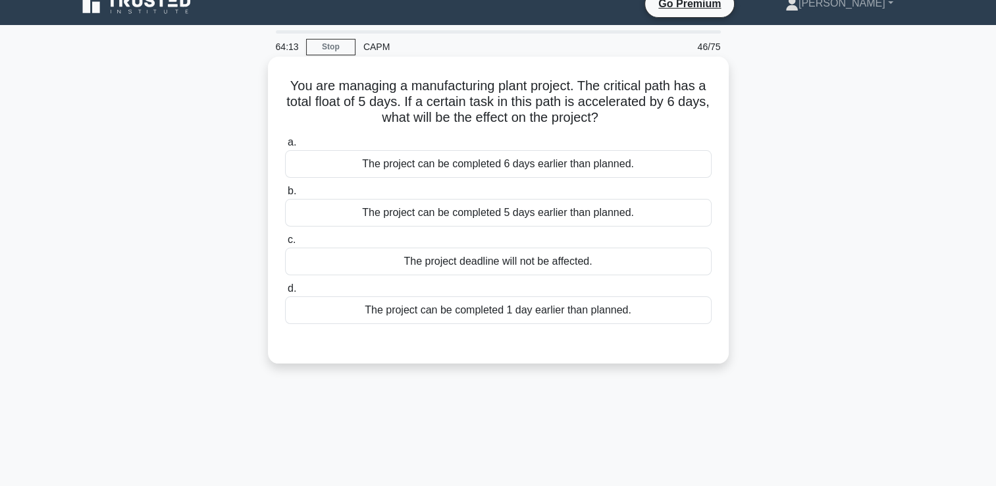
click at [608, 163] on div "The project can be completed 6 days earlier than planned." at bounding box center [498, 164] width 427 height 28
click at [285, 147] on input "a. The project can be completed 6 days earlier than planned." at bounding box center [285, 142] width 0 height 9
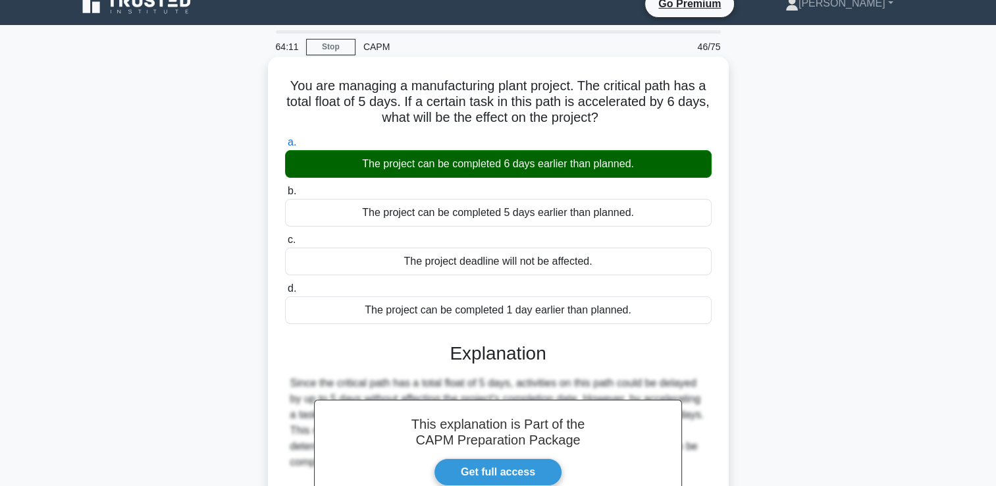
scroll to position [225, 0]
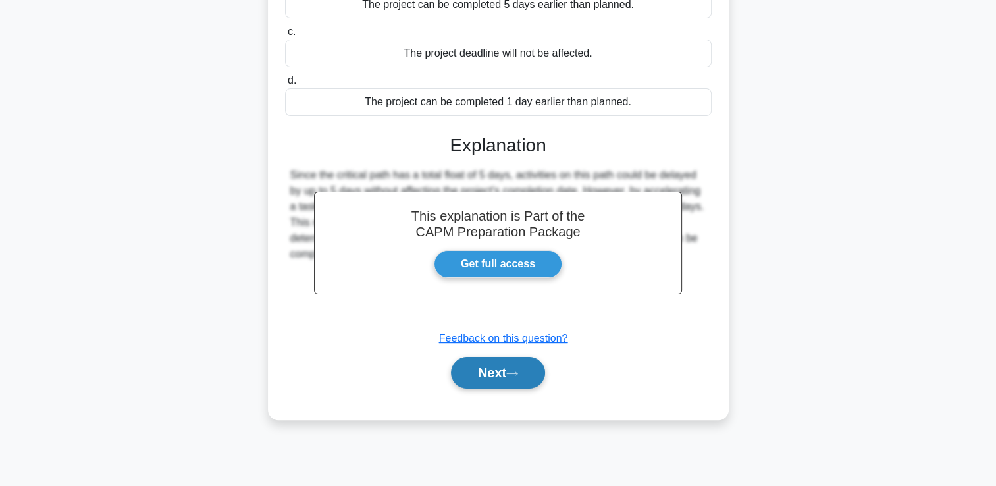
click at [508, 385] on button "Next" at bounding box center [498, 373] width 94 height 32
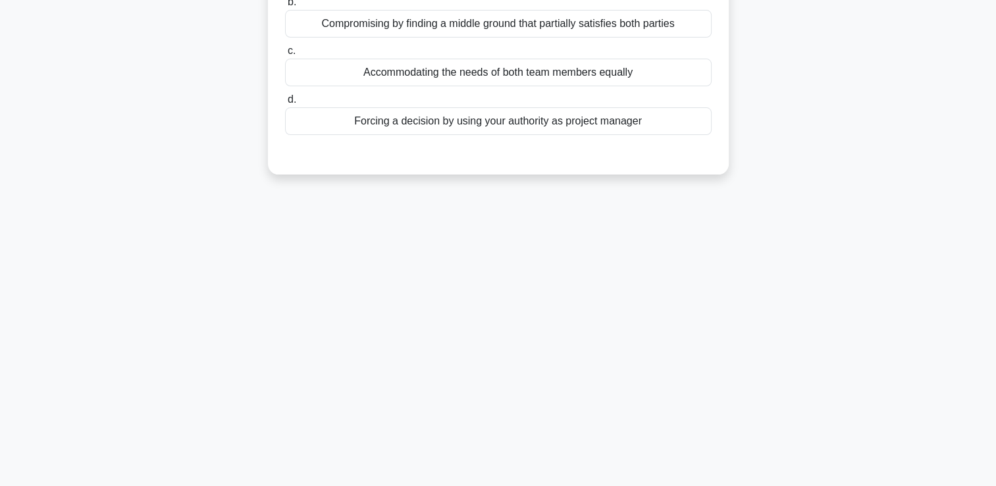
scroll to position [0, 0]
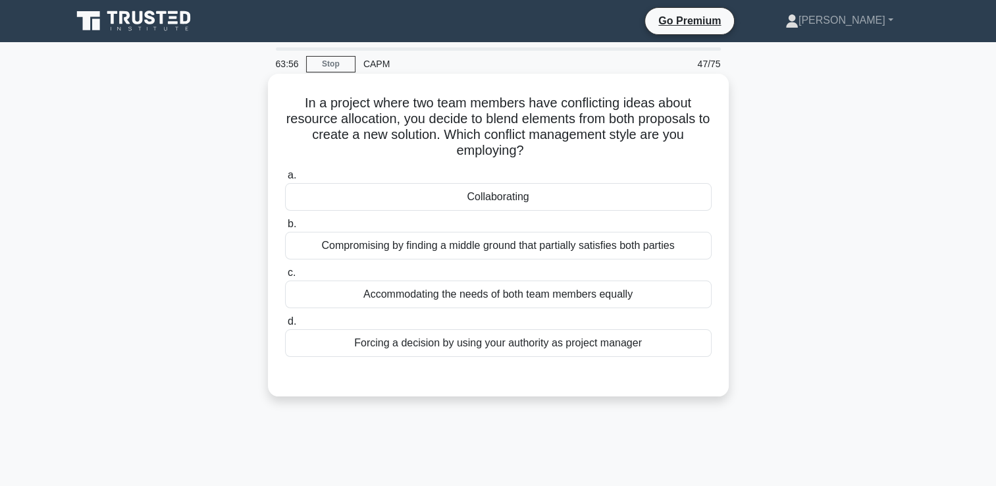
click at [651, 246] on div "Compromising by finding a middle ground that partially satisfies both parties" at bounding box center [498, 246] width 427 height 28
click at [285, 229] on input "b. Compromising by finding a middle ground that partially satisfies both parties" at bounding box center [285, 224] width 0 height 9
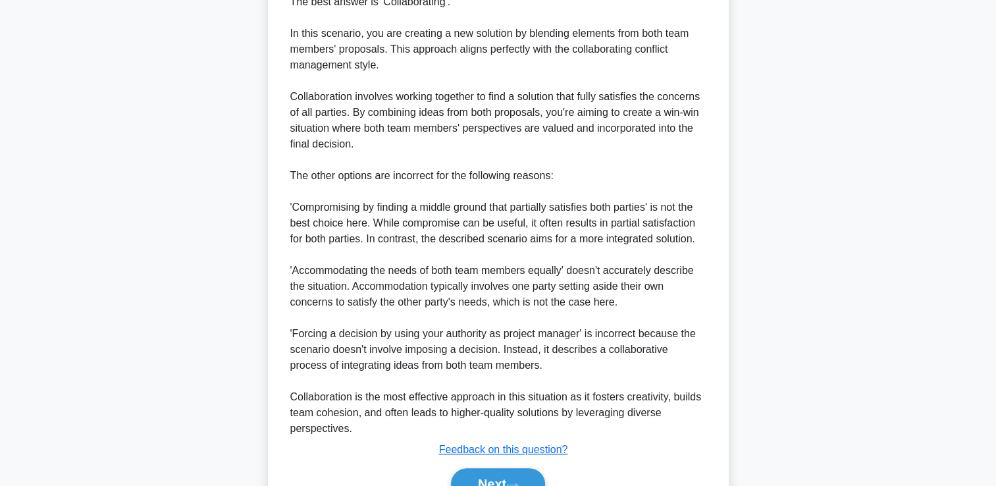
scroll to position [484, 0]
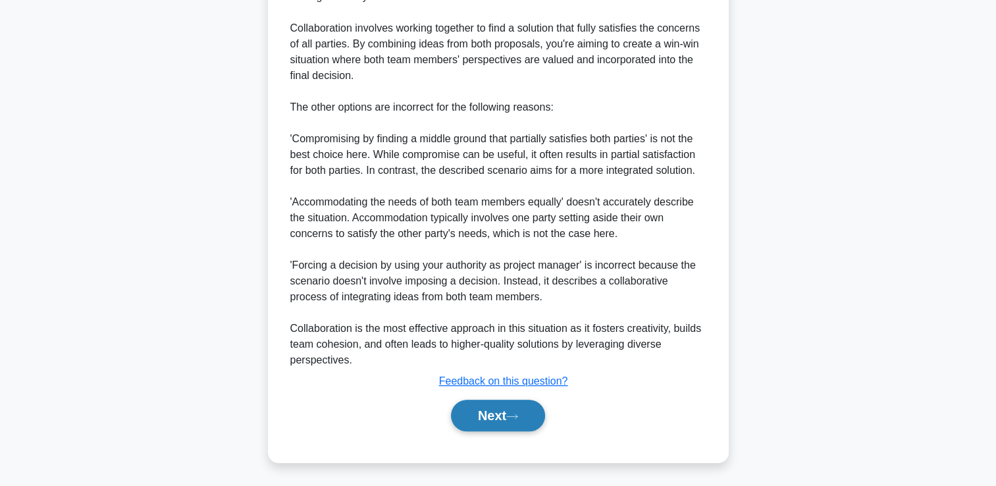
click at [527, 409] on button "Next" at bounding box center [498, 416] width 94 height 32
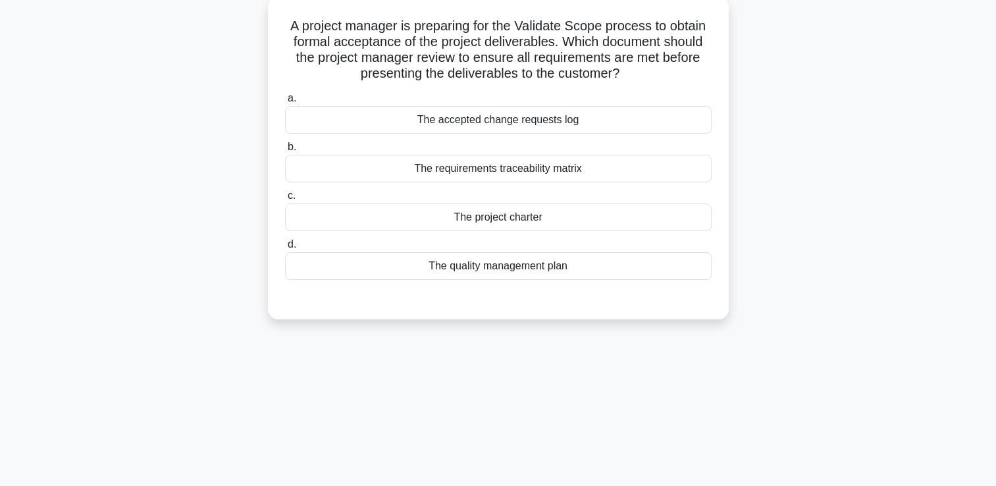
scroll to position [0, 0]
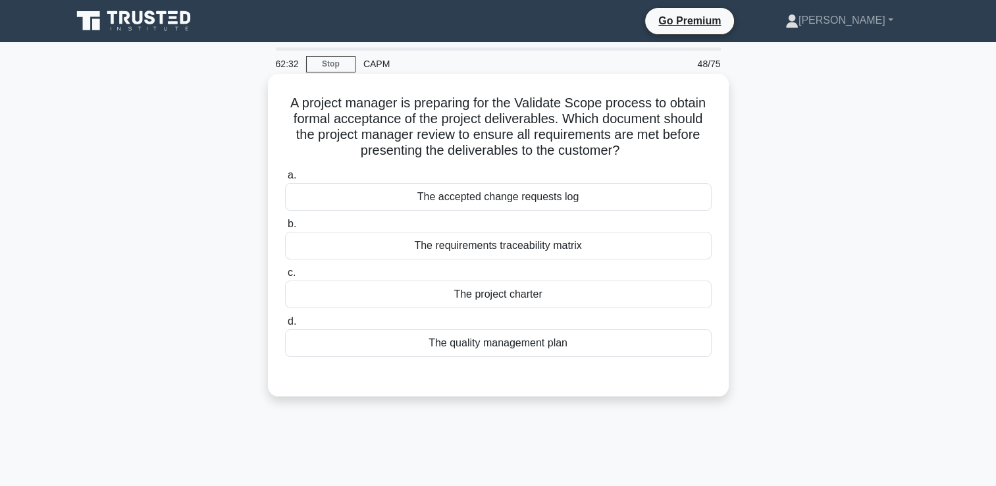
click at [570, 244] on div "The requirements traceability matrix" at bounding box center [498, 246] width 427 height 28
click at [285, 229] on input "b. The requirements traceability matrix" at bounding box center [285, 224] width 0 height 9
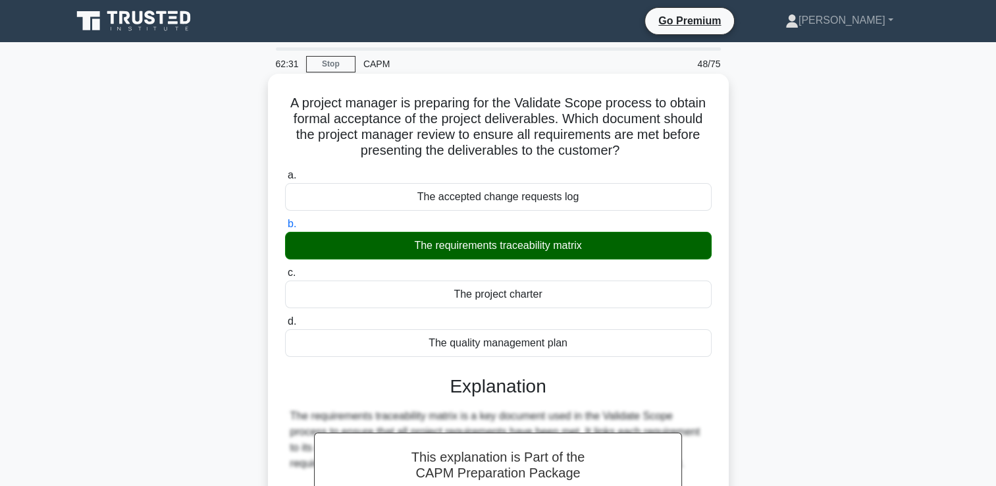
scroll to position [261, 0]
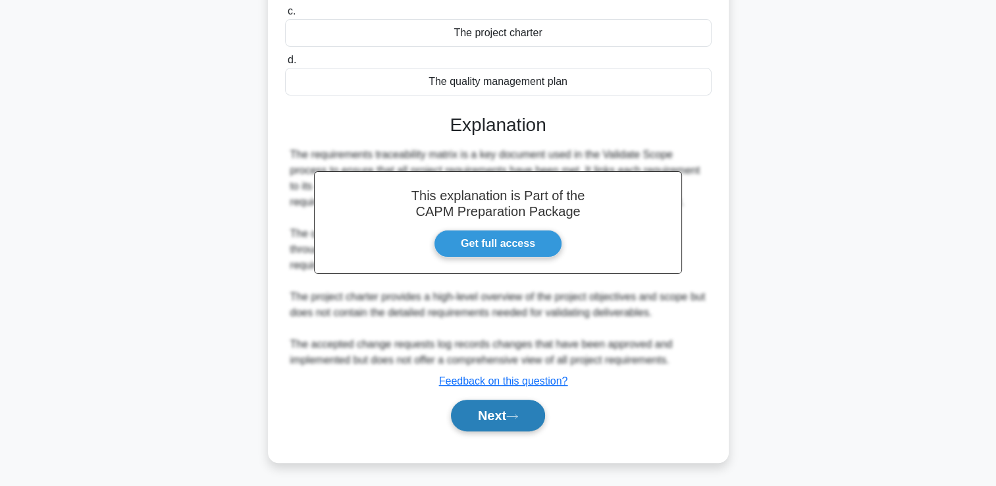
click at [485, 417] on button "Next" at bounding box center [498, 416] width 94 height 32
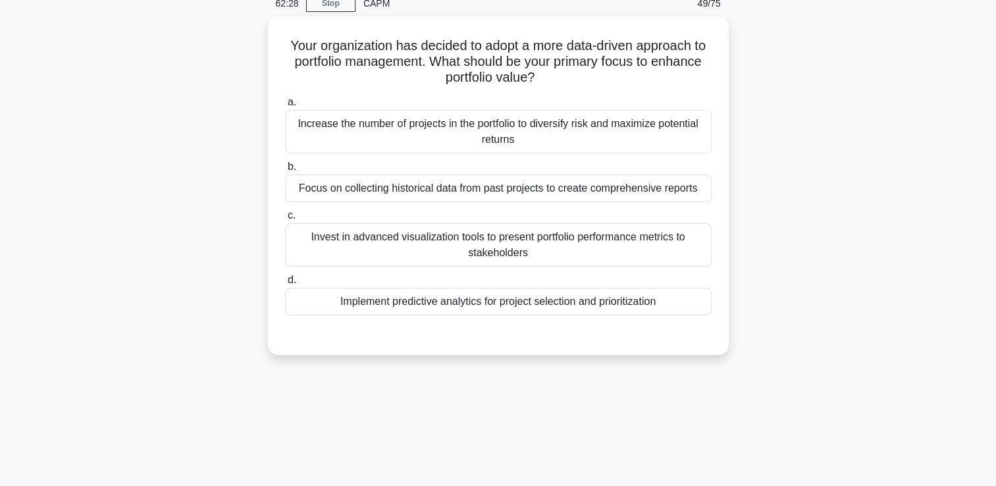
scroll to position [39, 0]
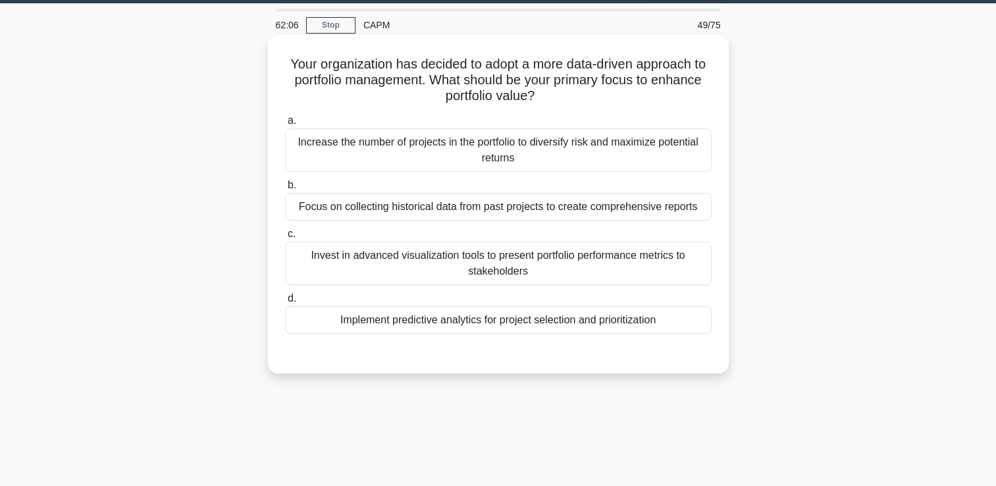
click at [605, 325] on div "Implement predictive analytics for project selection and prioritization" at bounding box center [498, 320] width 427 height 28
click at [285, 303] on input "d. Implement predictive analytics for project selection and prioritization" at bounding box center [285, 298] width 0 height 9
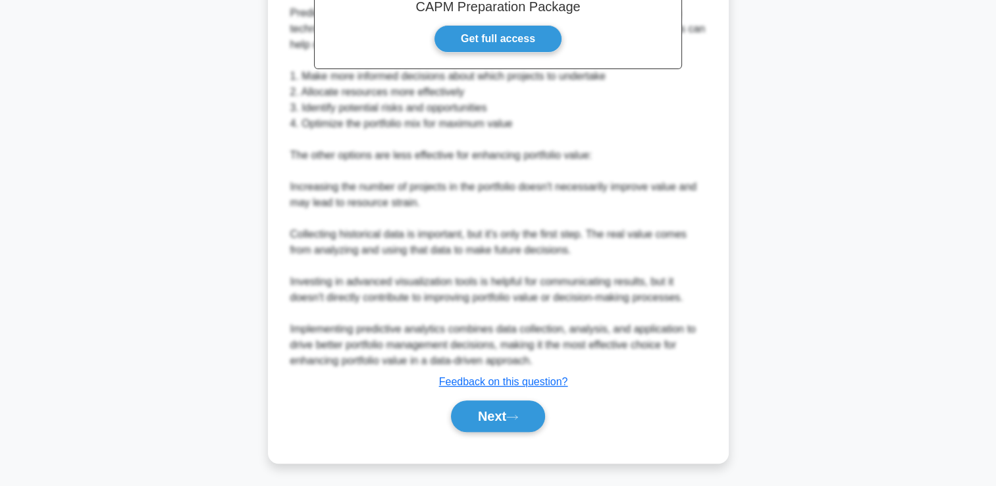
scroll to position [483, 0]
click at [512, 415] on icon at bounding box center [512, 416] width 12 height 7
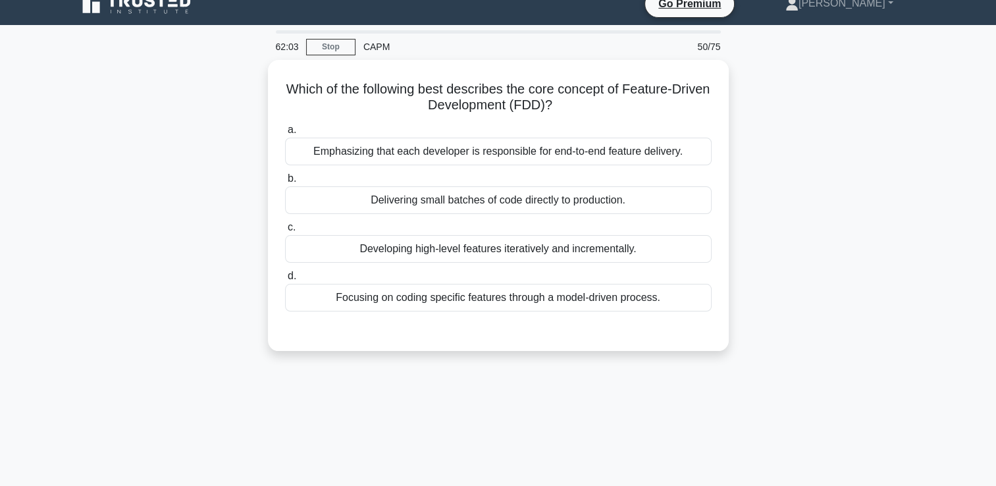
scroll to position [0, 0]
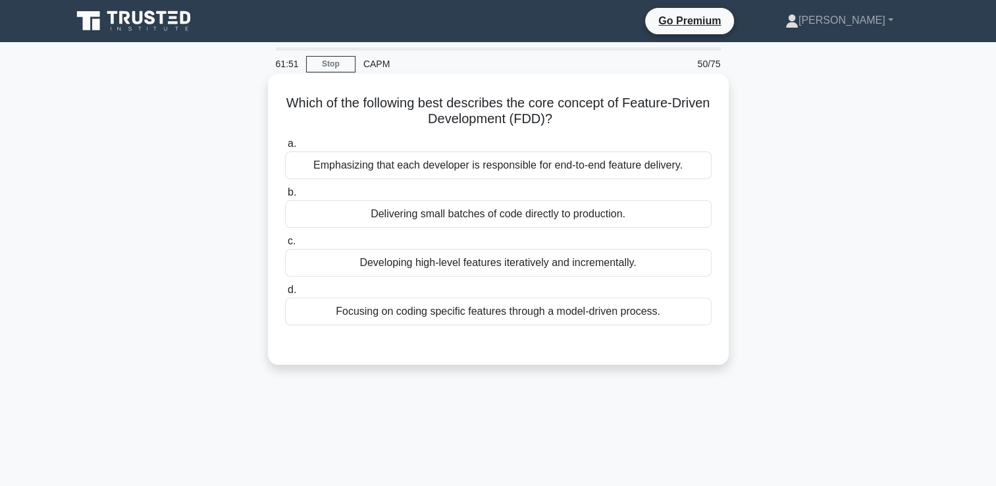
click at [545, 333] on div at bounding box center [498, 338] width 427 height 11
click at [535, 267] on div "Developing high-level features iteratively and incrementally." at bounding box center [498, 263] width 427 height 28
click at [285, 246] on input "c. Developing high-level features iteratively and incrementally." at bounding box center [285, 241] width 0 height 9
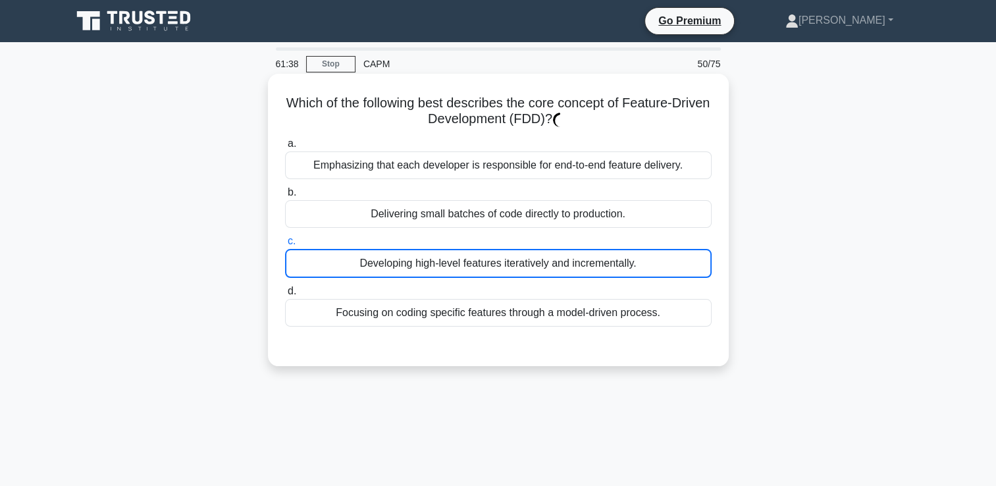
click at [535, 267] on div "Developing high-level features iteratively and incrementally." at bounding box center [498, 263] width 427 height 29
click at [285, 246] on input "c. Developing high-level features iteratively and incrementally." at bounding box center [285, 241] width 0 height 9
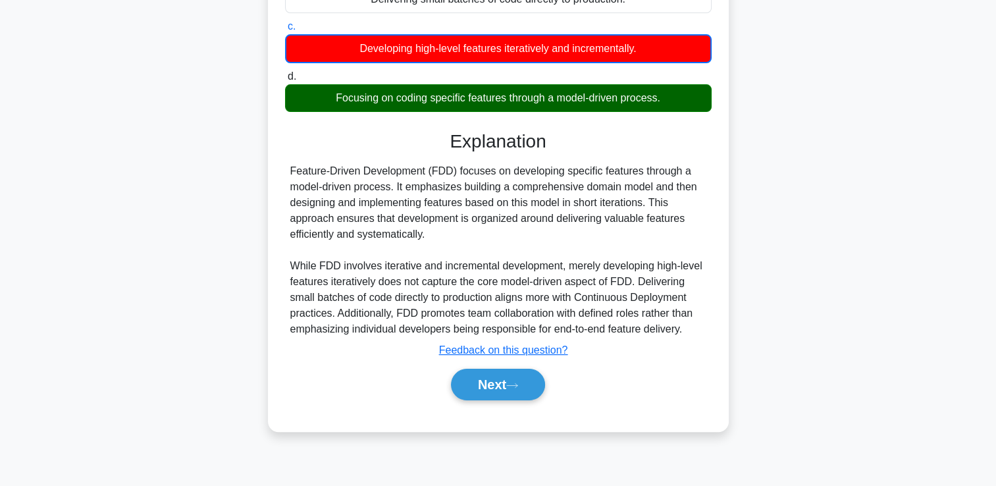
scroll to position [224, 0]
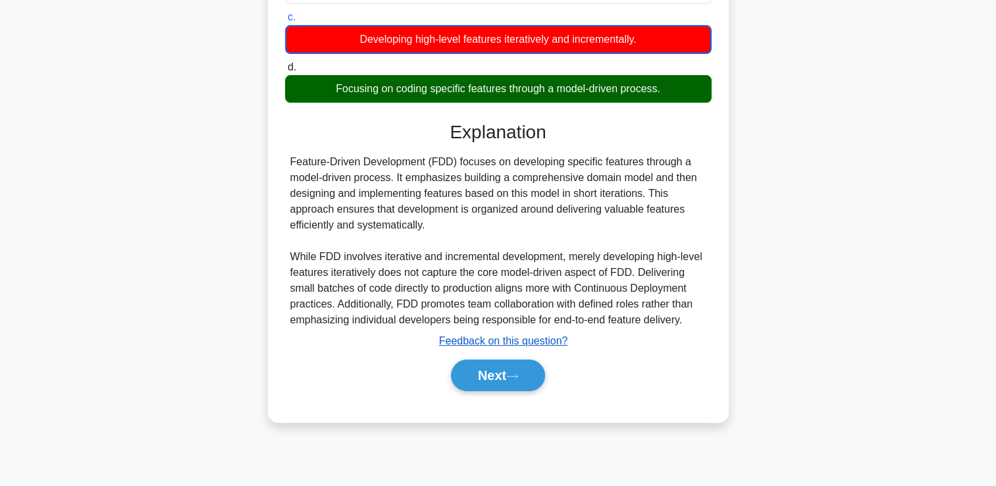
drag, startPoint x: 535, startPoint y: 267, endPoint x: 485, endPoint y: 338, distance: 87.0
click at [485, 338] on u "Feedback on this question?" at bounding box center [503, 340] width 129 height 11
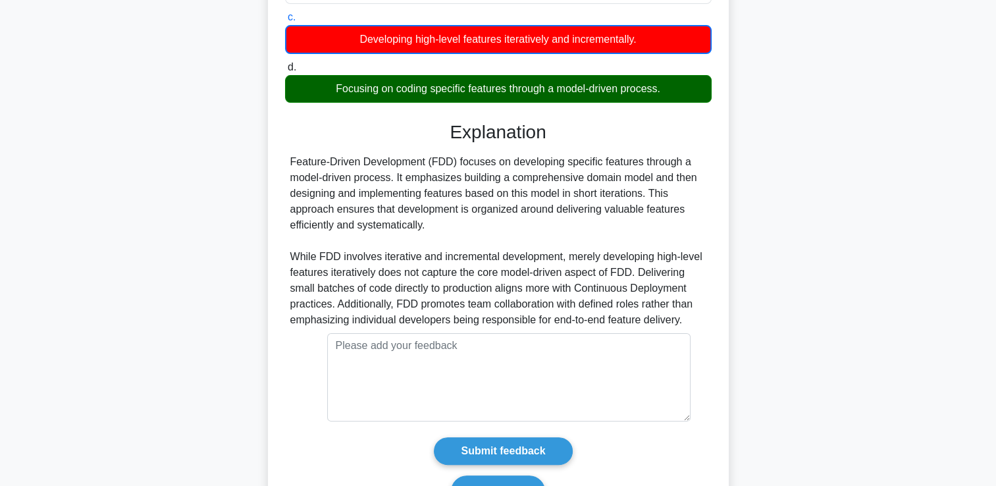
scroll to position [299, 0]
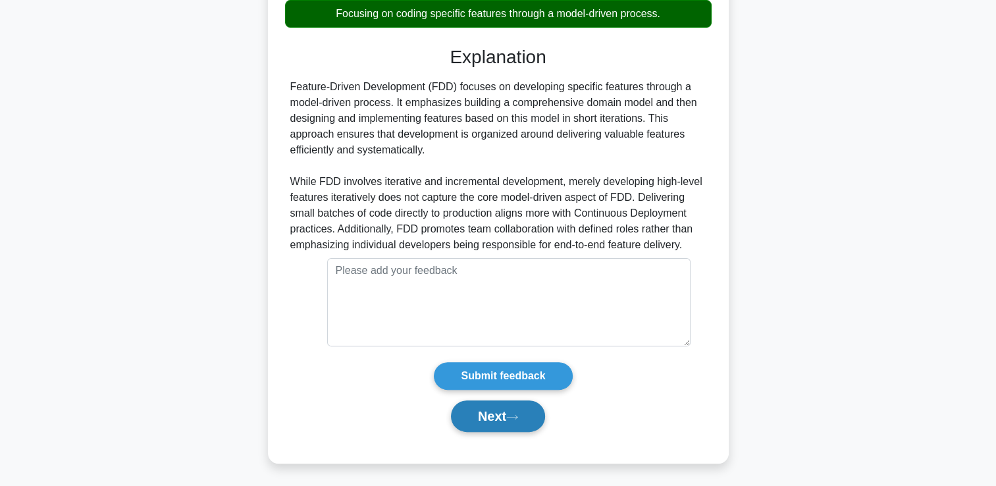
click at [491, 418] on button "Next" at bounding box center [498, 416] width 94 height 32
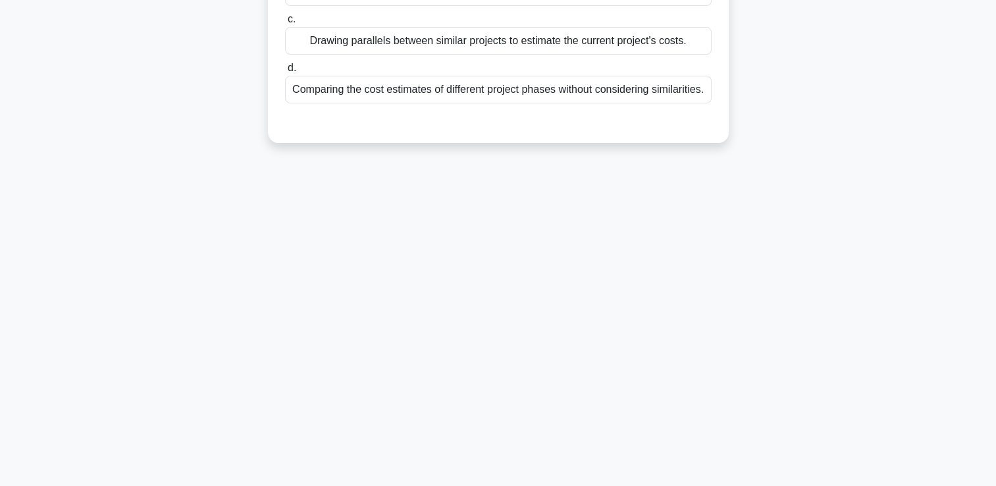
scroll to position [0, 0]
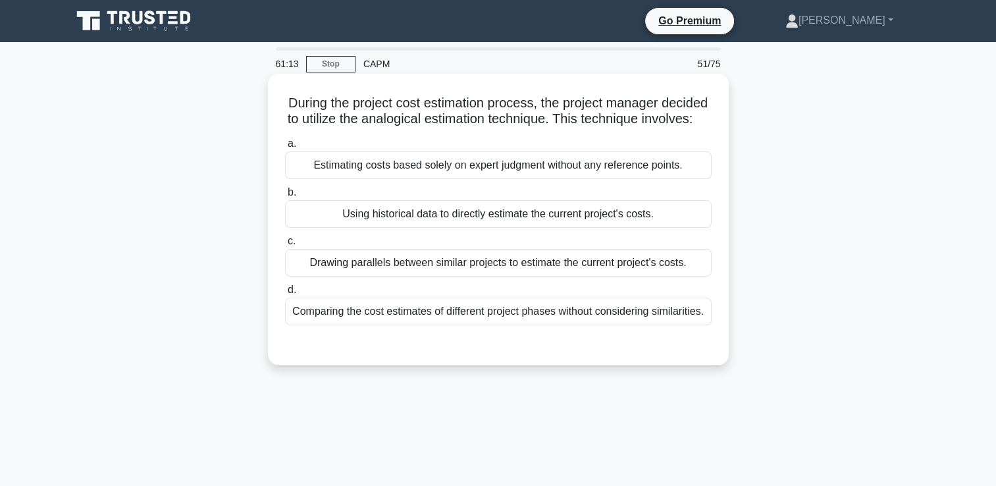
click at [666, 275] on div "Drawing parallels between similar projects to estimate the current project's co…" at bounding box center [498, 263] width 427 height 28
click at [285, 246] on input "c. Drawing parallels between similar projects to estimate the current project's…" at bounding box center [285, 241] width 0 height 9
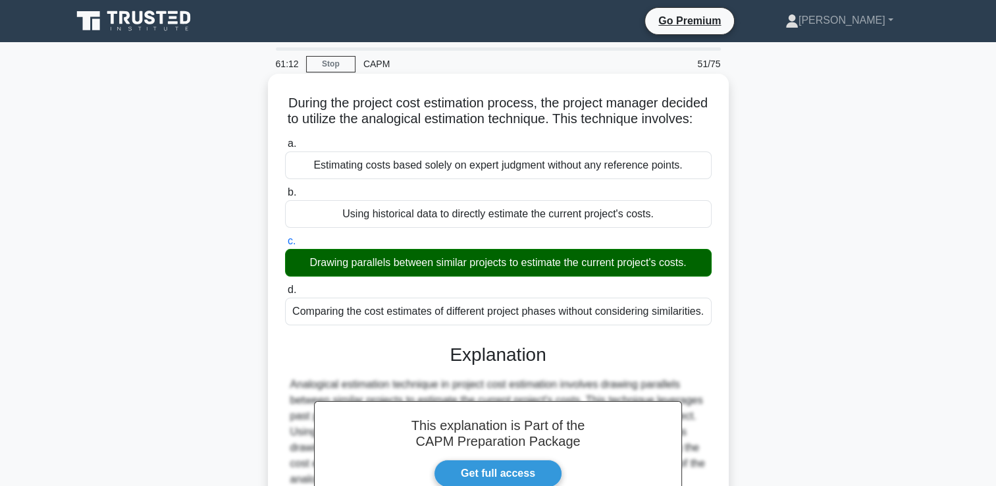
scroll to position [225, 0]
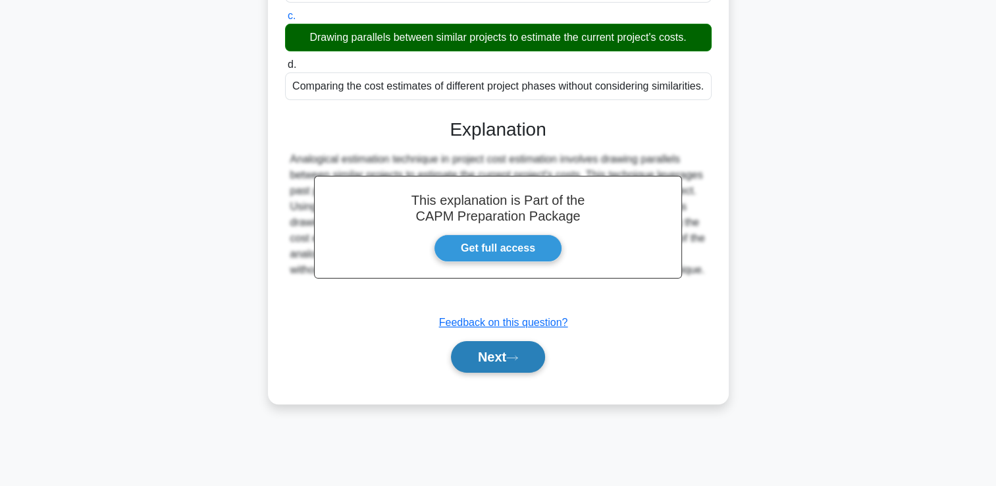
click at [514, 362] on icon at bounding box center [512, 357] width 12 height 7
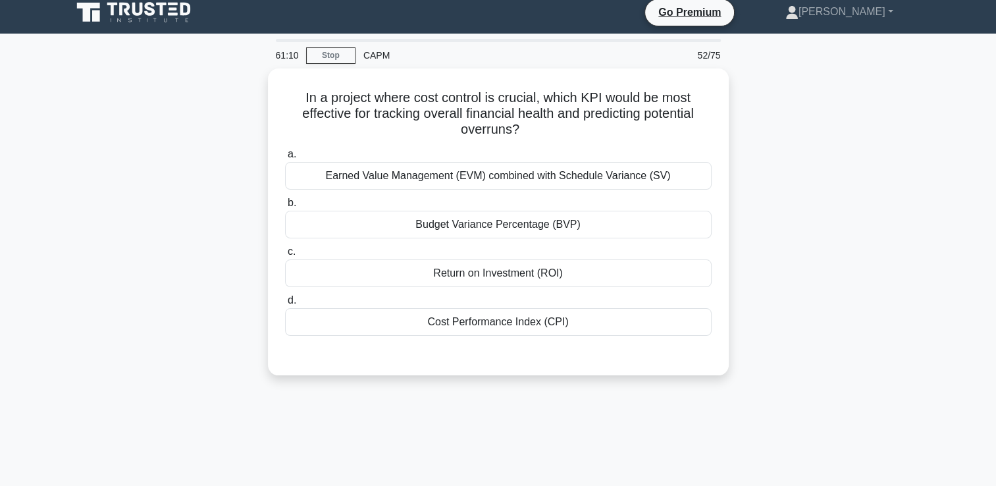
scroll to position [0, 0]
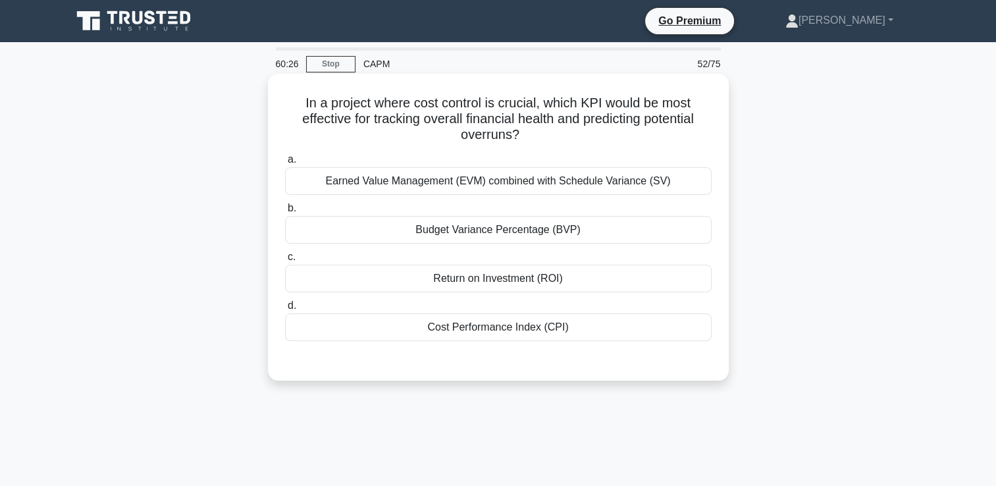
click at [524, 328] on div "Cost Performance Index (CPI)" at bounding box center [498, 327] width 427 height 28
click at [285, 310] on input "d. Cost Performance Index (CPI)" at bounding box center [285, 306] width 0 height 9
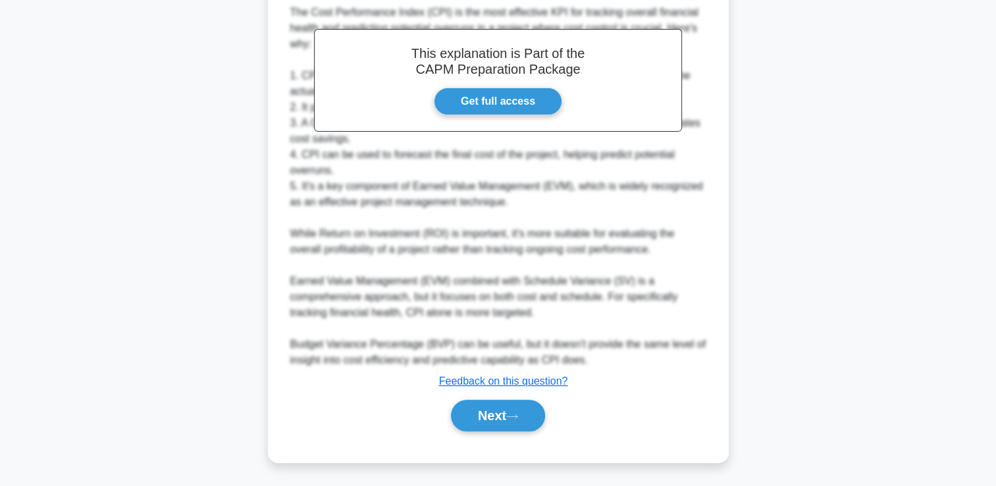
scroll to position [388, 0]
click at [493, 414] on button "Next" at bounding box center [498, 416] width 94 height 32
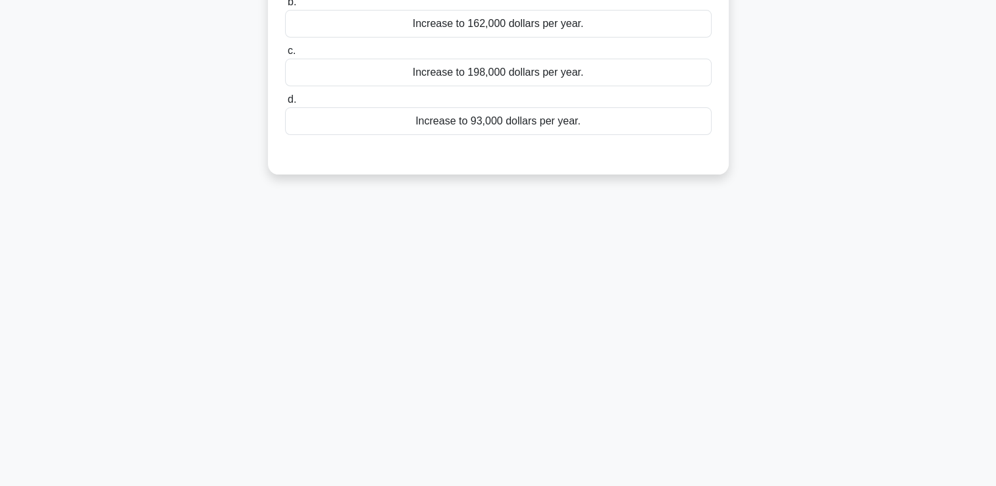
scroll to position [0, 0]
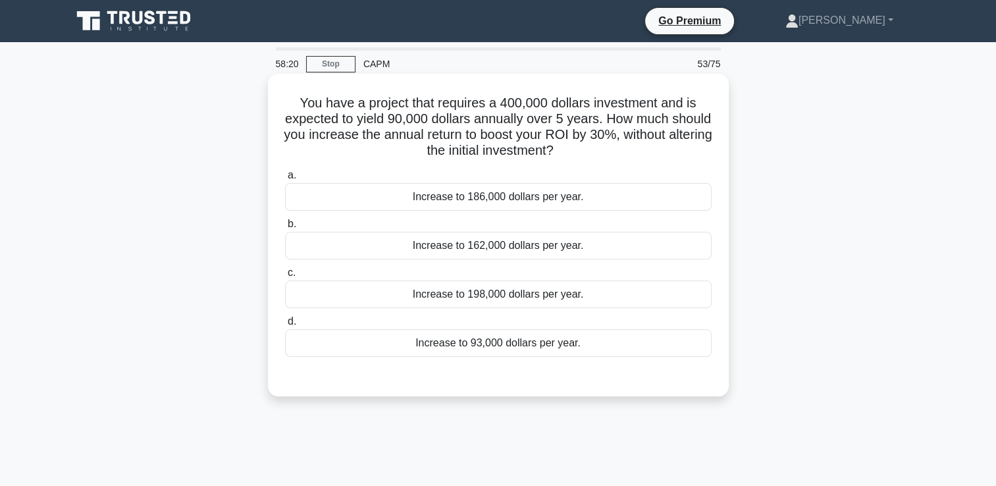
click at [528, 256] on div "Increase to 162,000 dollars per year." at bounding box center [498, 246] width 427 height 28
click at [285, 229] on input "b. Increase to 162,000 dollars per year." at bounding box center [285, 224] width 0 height 9
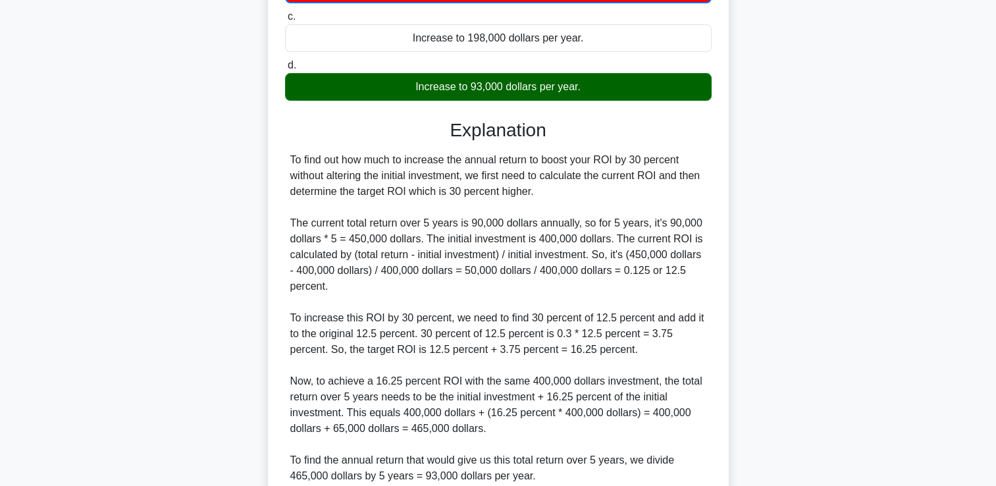
scroll to position [373, 0]
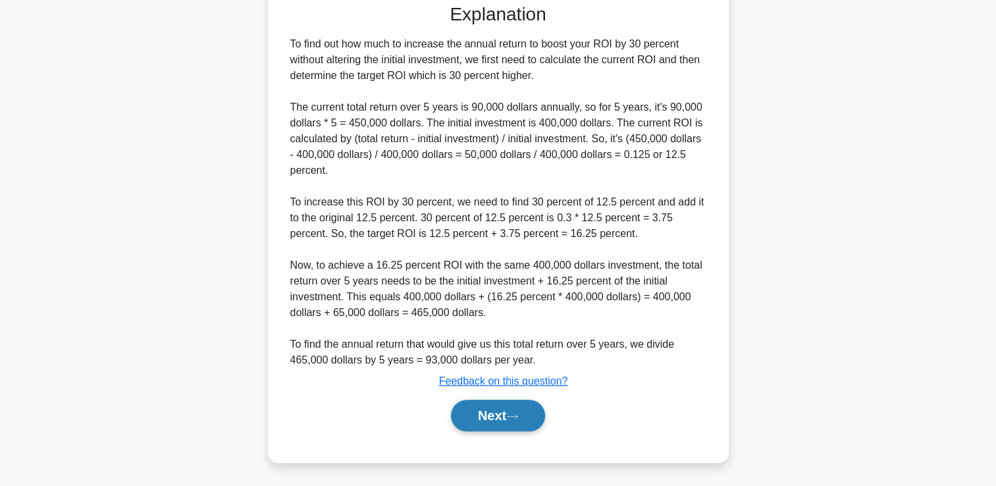
click at [529, 414] on button "Next" at bounding box center [498, 416] width 94 height 32
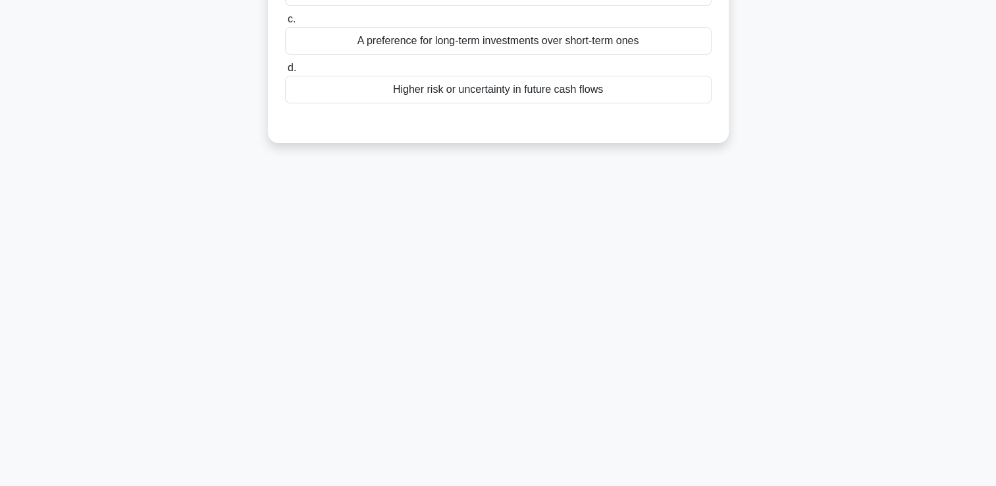
scroll to position [0, 0]
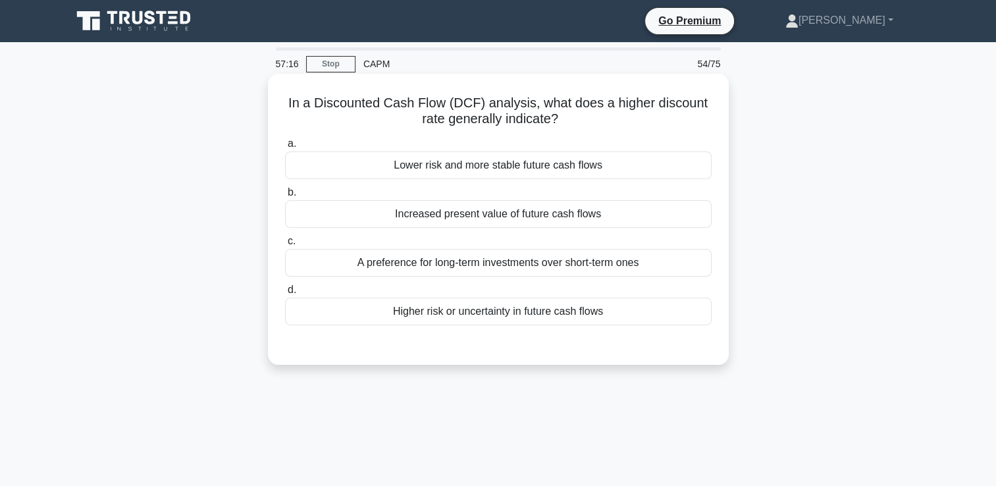
click at [653, 321] on div "Higher risk or uncertainty in future cash flows" at bounding box center [498, 312] width 427 height 28
click at [285, 294] on input "d. Higher risk or uncertainty in future cash flows" at bounding box center [285, 290] width 0 height 9
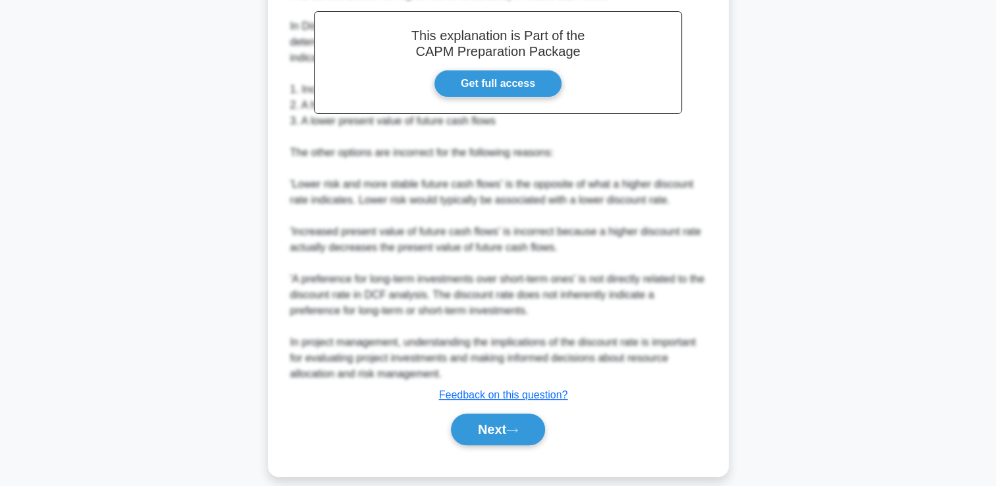
scroll to position [404, 0]
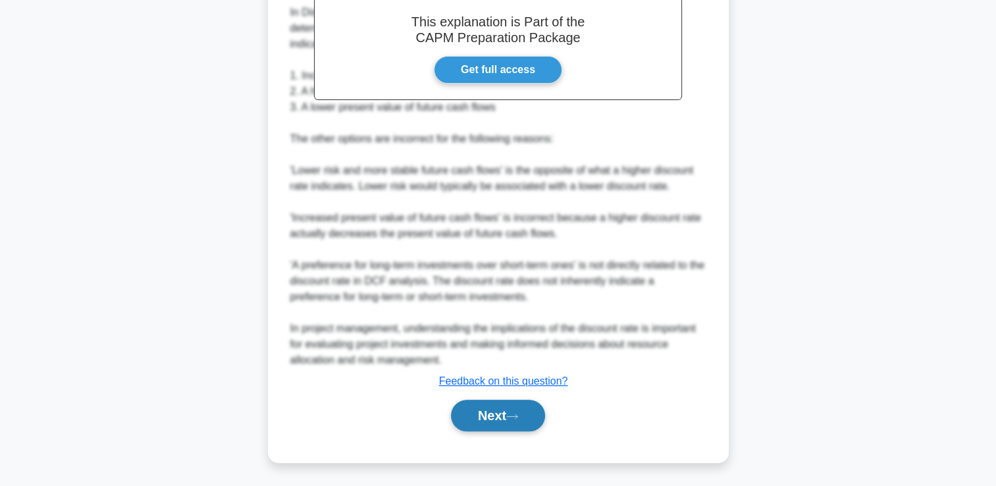
click at [513, 418] on icon at bounding box center [512, 416] width 12 height 7
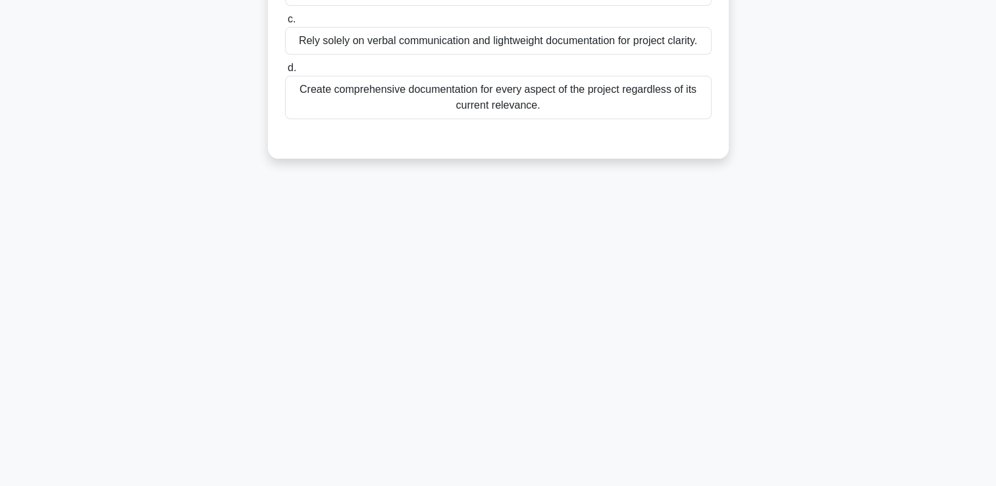
scroll to position [0, 0]
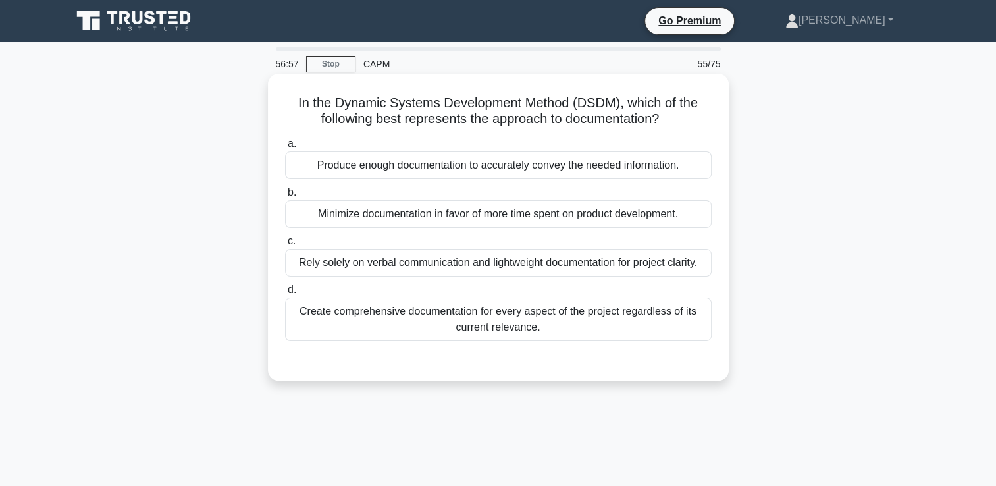
click at [695, 212] on div "Minimize documentation in favor of more time spent on product development." at bounding box center [498, 214] width 427 height 28
click at [285, 197] on input "b. Minimize documentation in favor of more time spent on product development." at bounding box center [285, 192] width 0 height 9
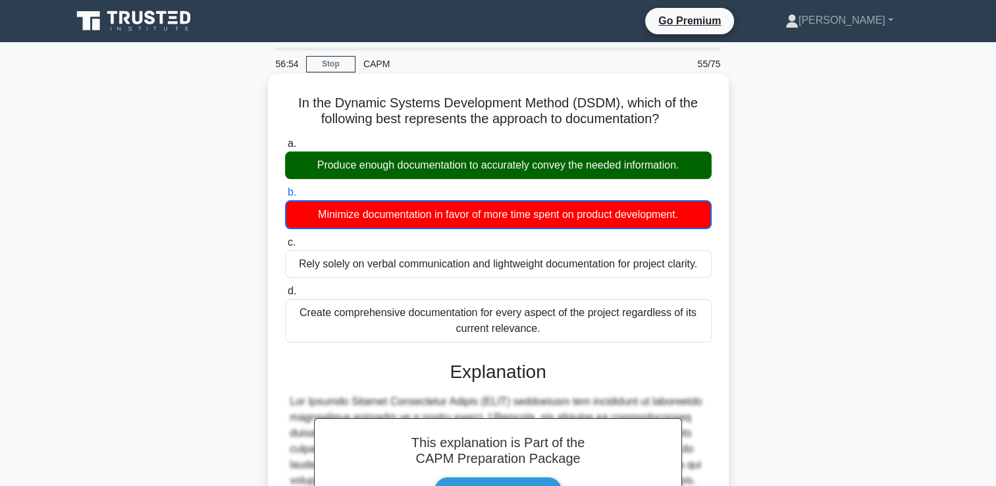
scroll to position [247, 0]
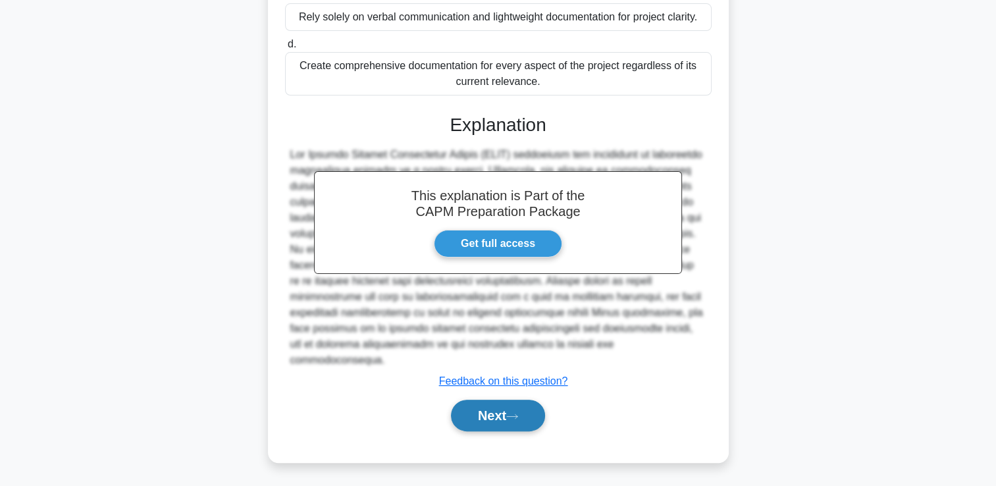
click at [493, 423] on button "Next" at bounding box center [498, 416] width 94 height 32
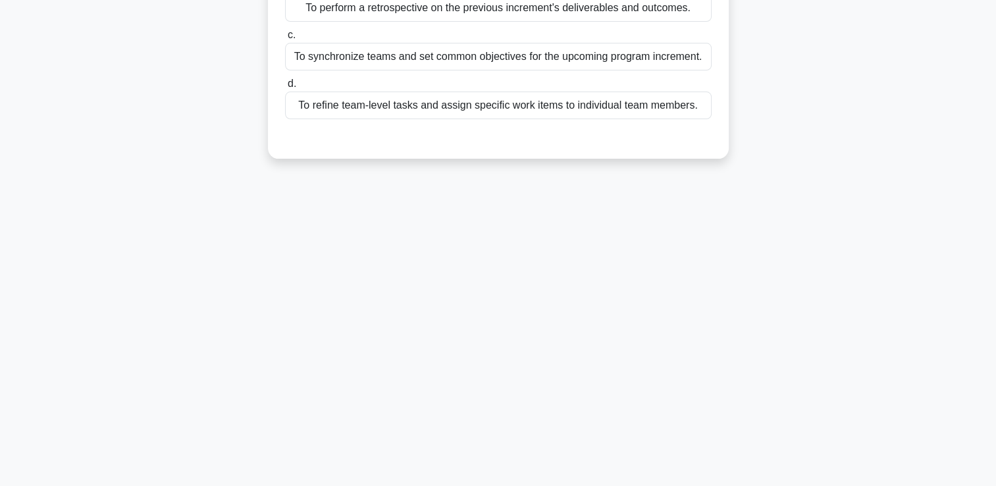
scroll to position [0, 0]
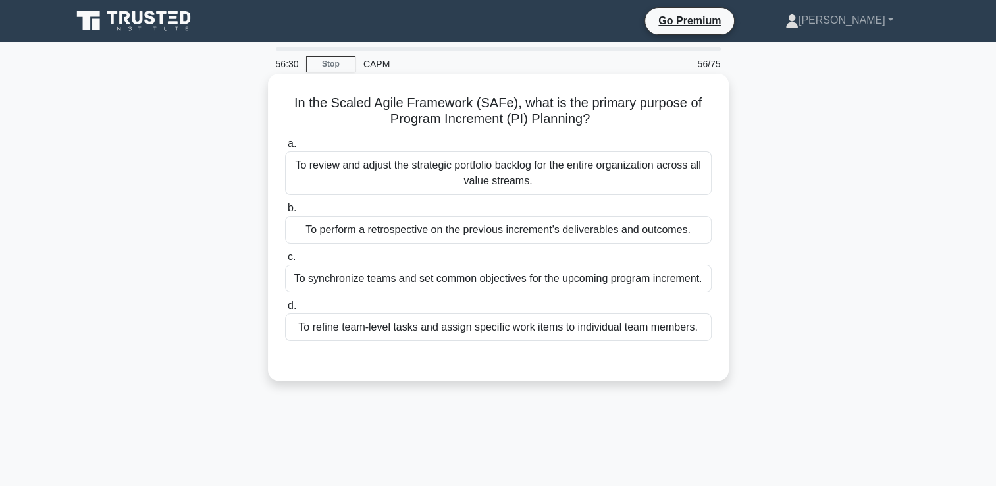
click at [682, 277] on div "To synchronize teams and set common objectives for the upcoming program increme…" at bounding box center [498, 279] width 427 height 28
click at [285, 261] on input "c. To synchronize teams and set common objectives for the upcoming program incr…" at bounding box center [285, 257] width 0 height 9
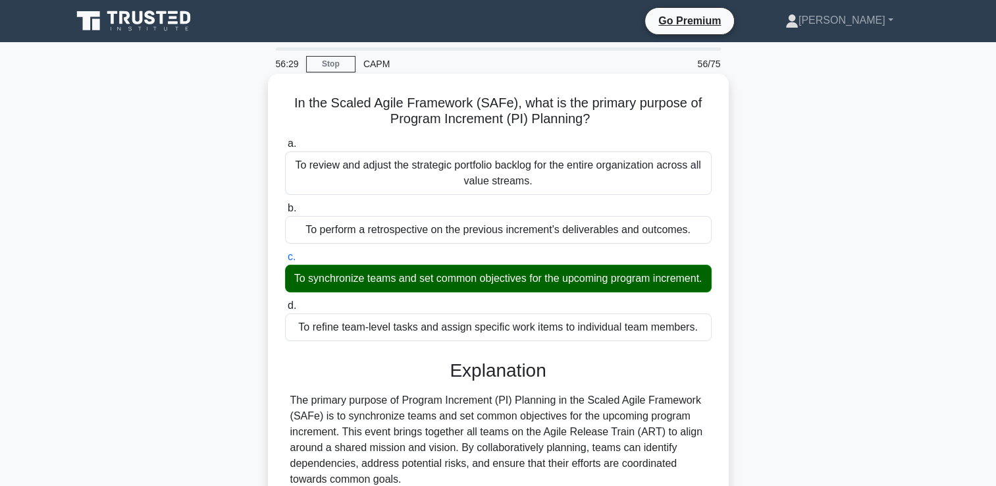
scroll to position [277, 0]
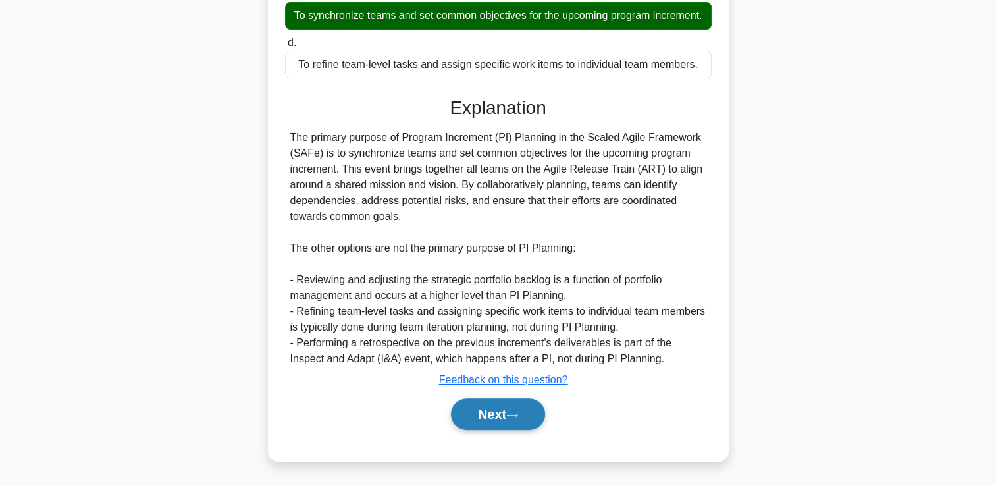
click at [529, 409] on button "Next" at bounding box center [498, 414] width 94 height 32
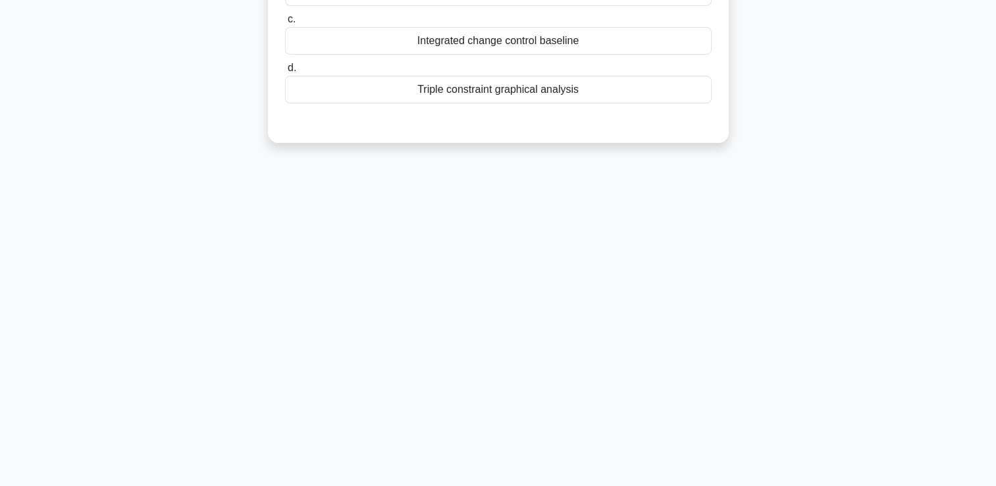
scroll to position [0, 0]
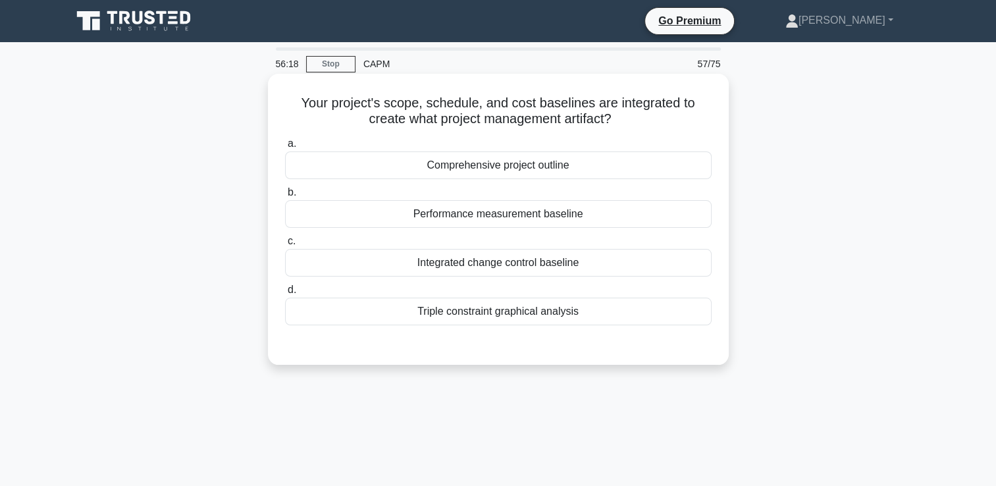
click at [610, 207] on div "Performance measurement baseline" at bounding box center [498, 214] width 427 height 28
click at [285, 197] on input "b. Performance measurement baseline" at bounding box center [285, 192] width 0 height 9
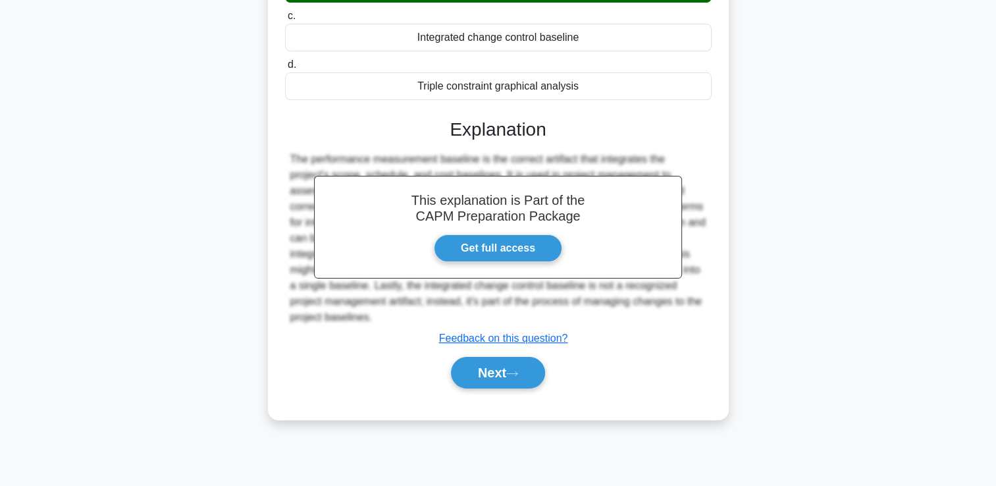
scroll to position [225, 0]
click at [507, 365] on button "Next" at bounding box center [498, 373] width 94 height 32
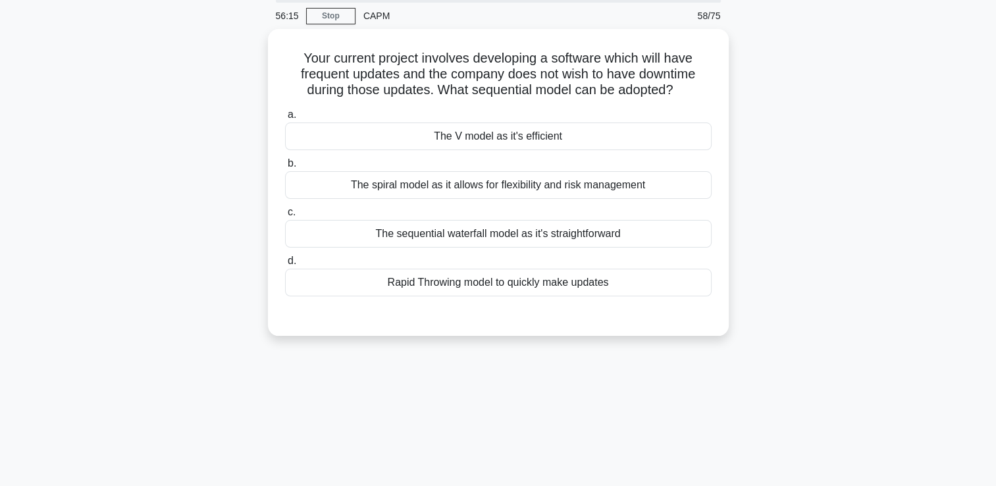
scroll to position [0, 0]
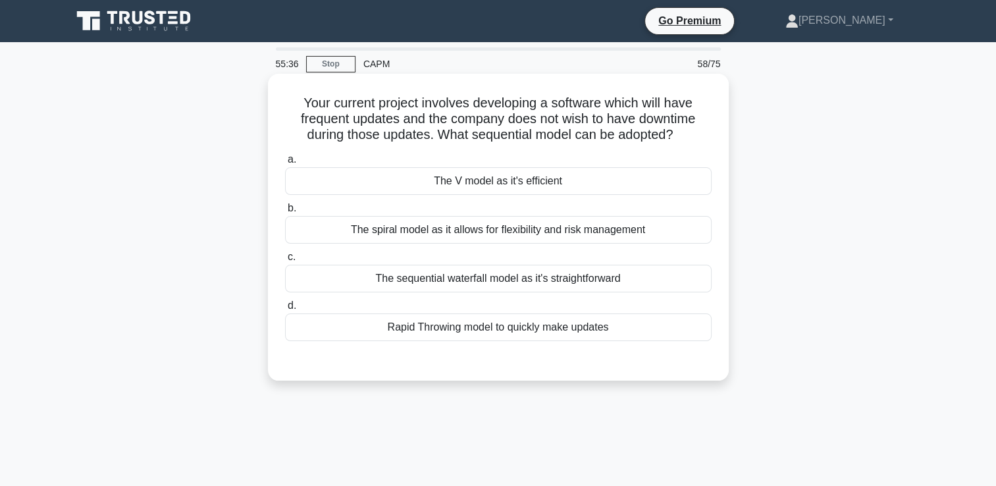
click at [524, 323] on div "Rapid Throwing model to quickly make updates" at bounding box center [498, 327] width 427 height 28
click at [285, 310] on input "d. Rapid Throwing model to quickly make updates" at bounding box center [285, 306] width 0 height 9
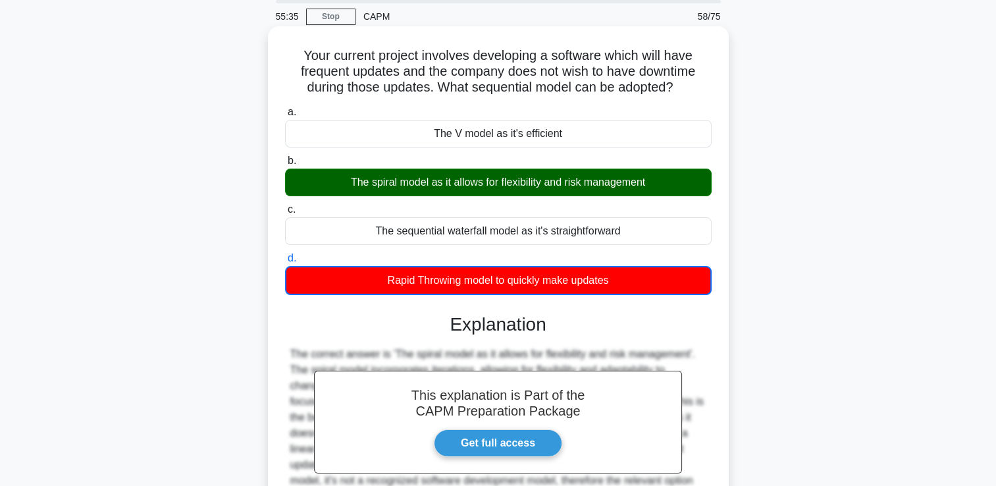
scroll to position [225, 0]
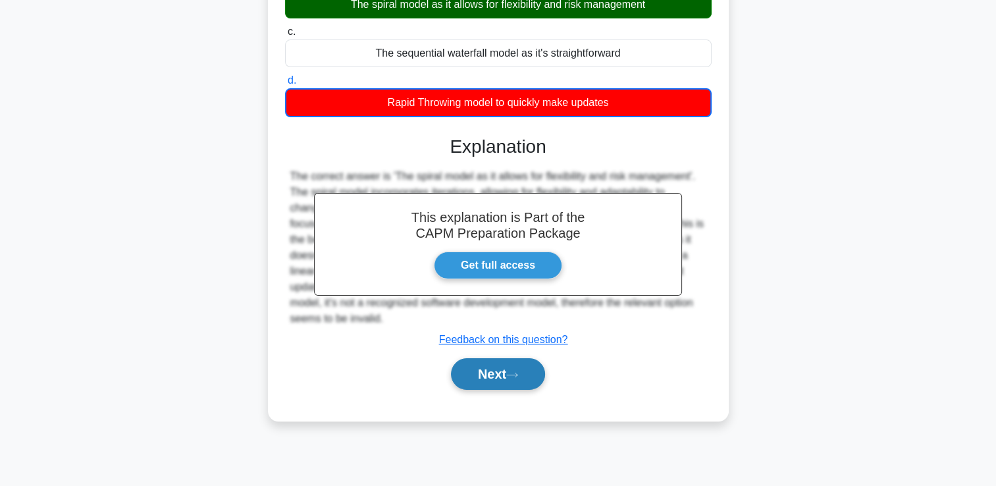
click at [489, 376] on button "Next" at bounding box center [498, 374] width 94 height 32
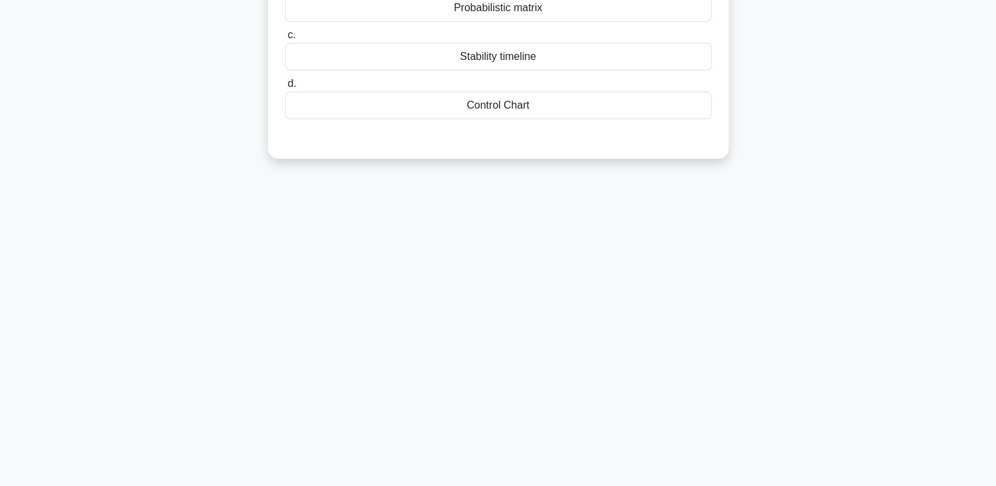
scroll to position [0, 0]
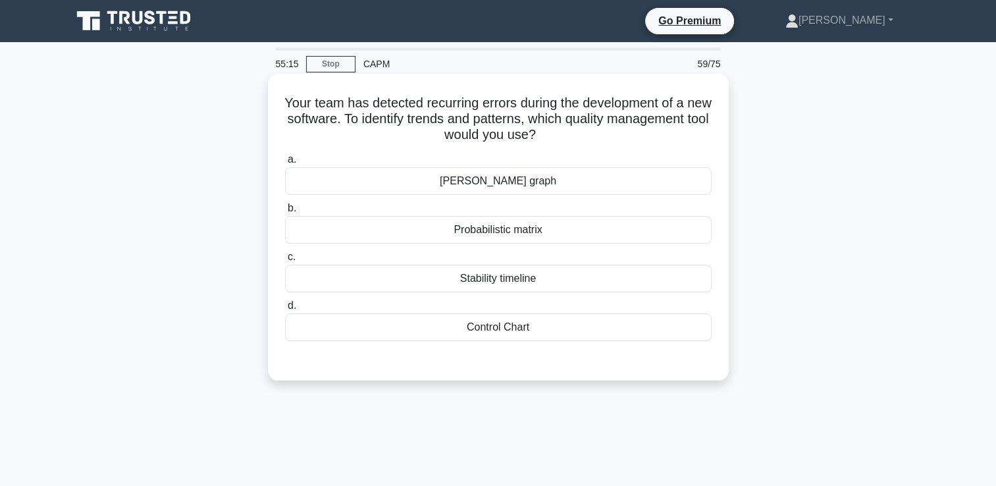
click at [593, 223] on div "Probabilistic matrix" at bounding box center [498, 230] width 427 height 28
click at [285, 213] on input "b. Probabilistic matrix" at bounding box center [285, 208] width 0 height 9
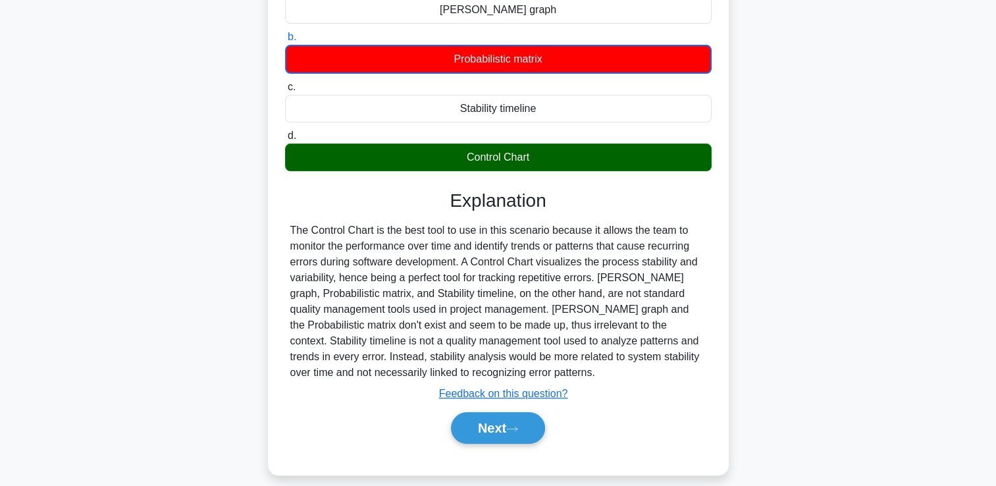
scroll to position [173, 0]
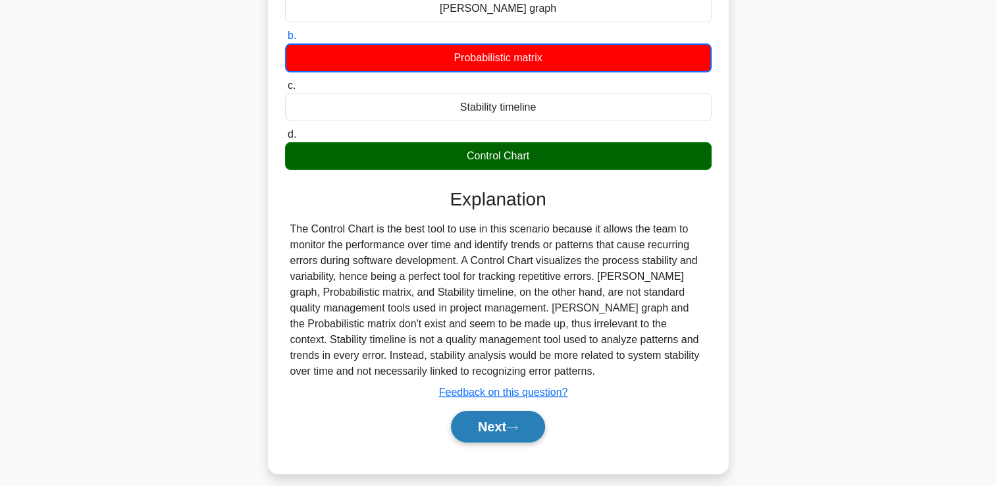
click at [485, 421] on button "Next" at bounding box center [498, 427] width 94 height 32
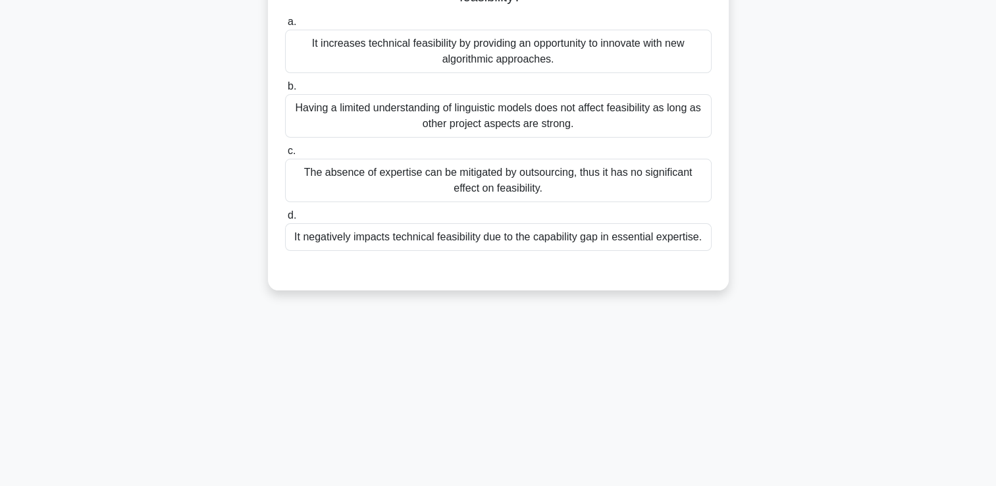
scroll to position [0, 0]
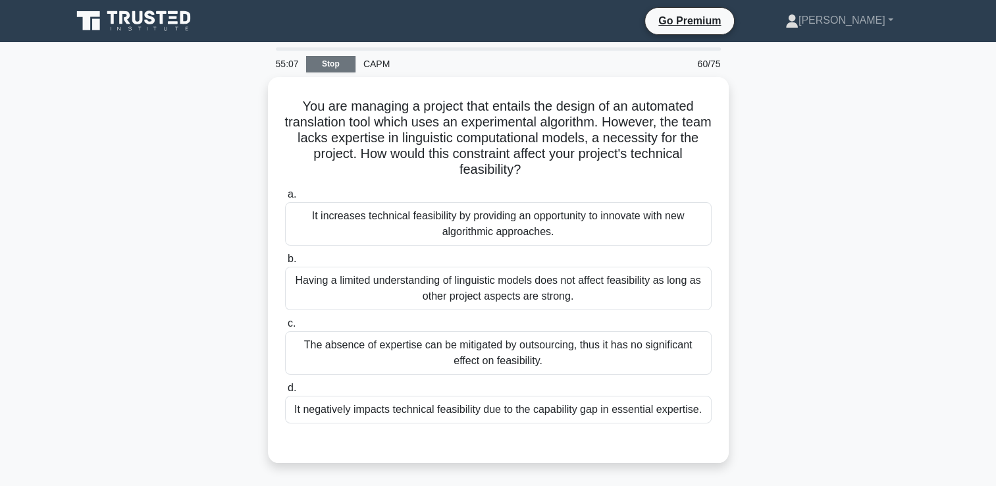
click at [319, 64] on link "Stop" at bounding box center [330, 64] width 49 height 16
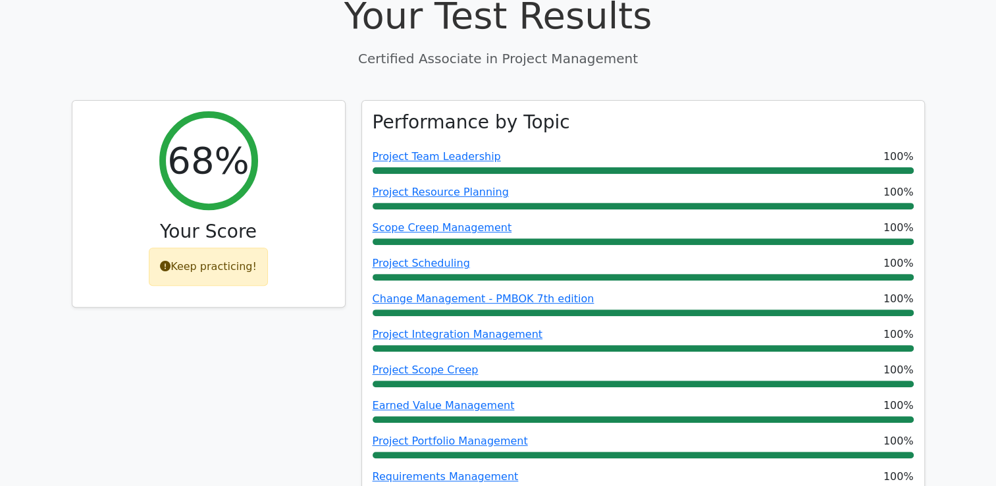
scroll to position [452, 0]
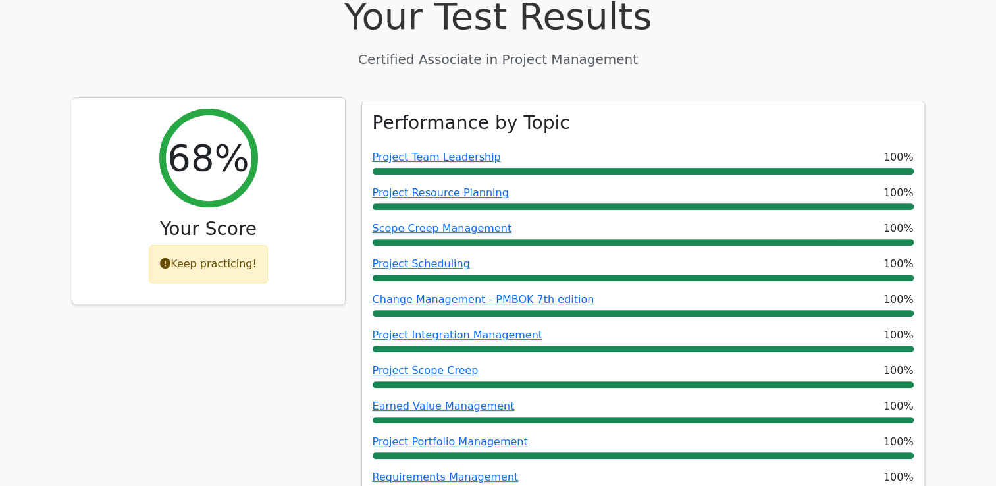
click at [167, 258] on icon at bounding box center [165, 263] width 11 height 11
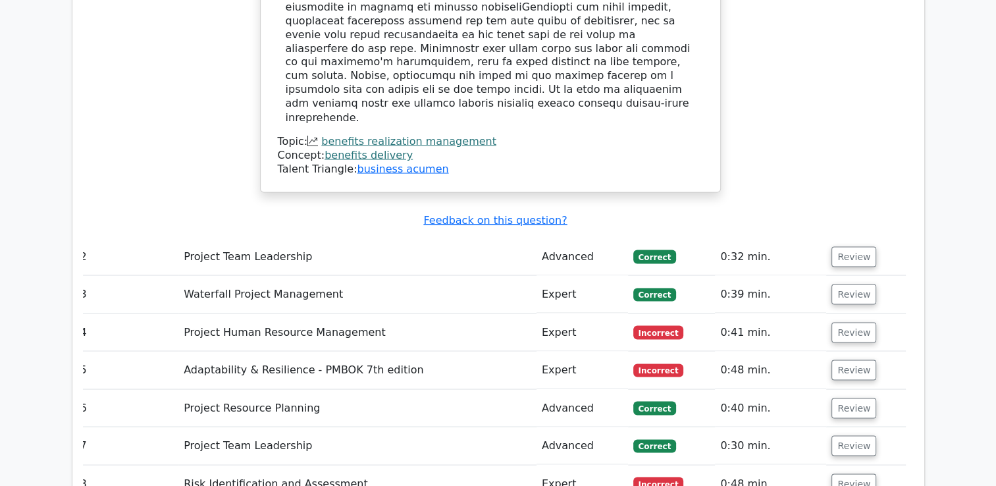
scroll to position [2373, 0]
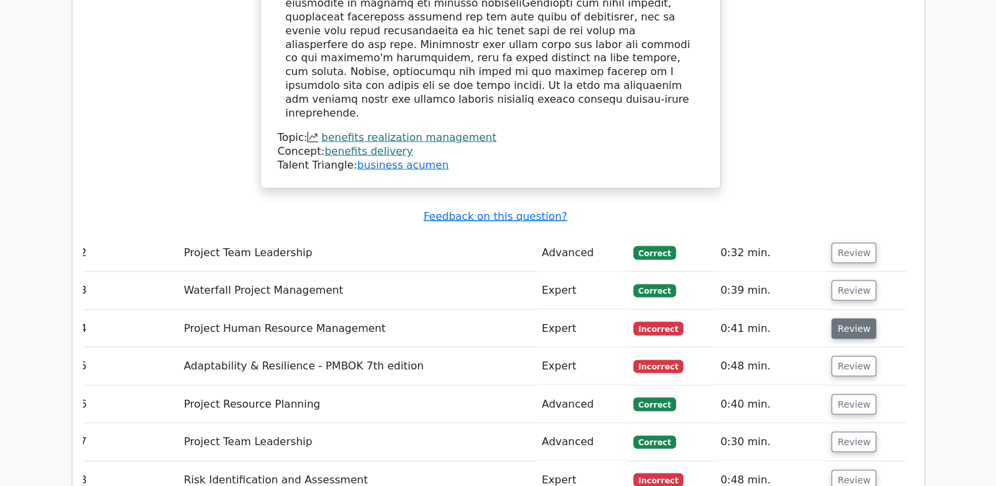
click at [844, 318] on button "Review" at bounding box center [854, 328] width 45 height 20
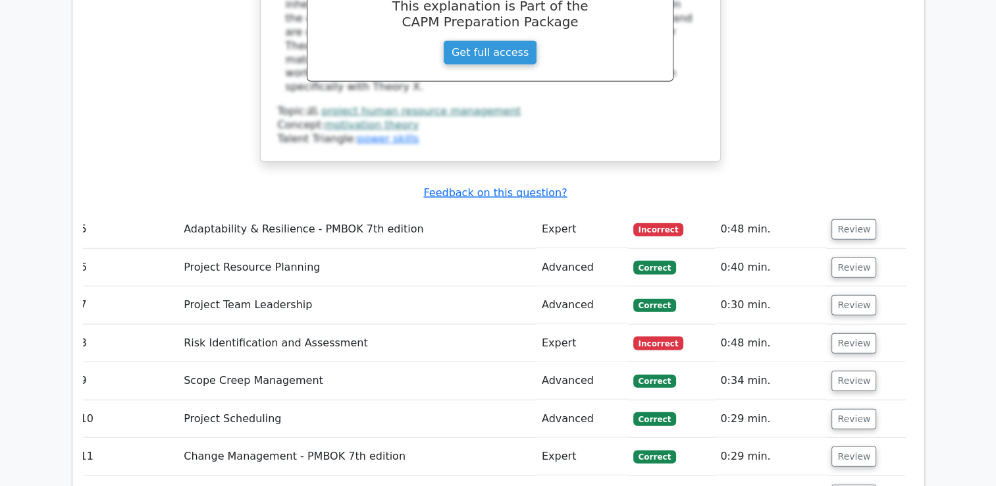
scroll to position [3077, 0]
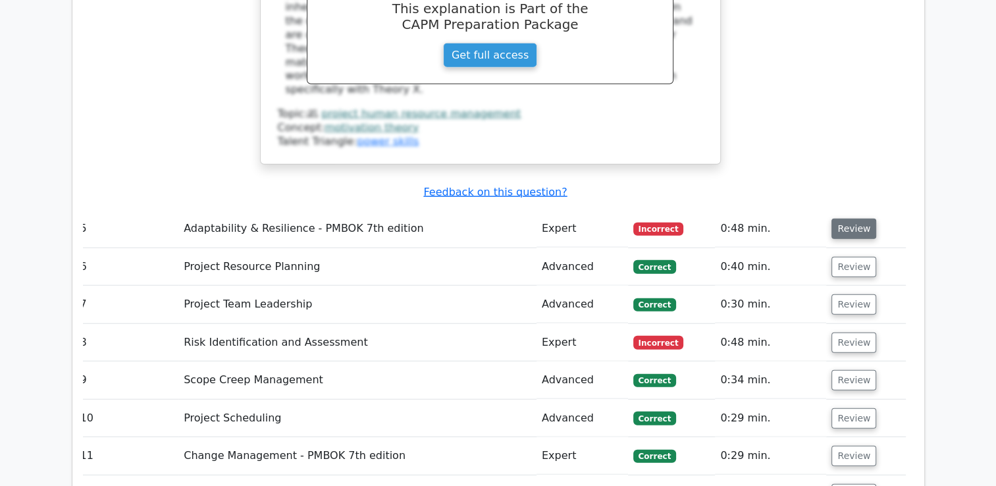
click at [840, 219] on button "Review" at bounding box center [854, 229] width 45 height 20
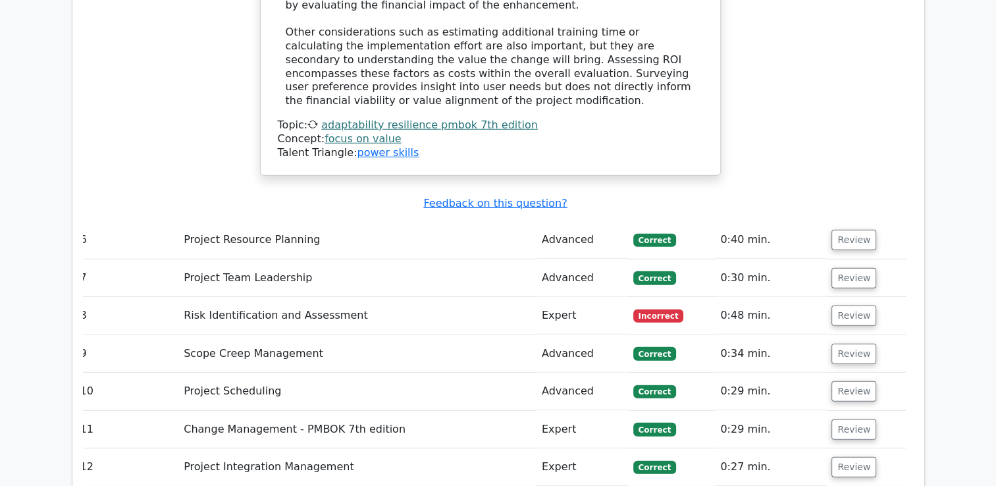
scroll to position [3728, 0]
click at [857, 305] on button "Review" at bounding box center [854, 315] width 45 height 20
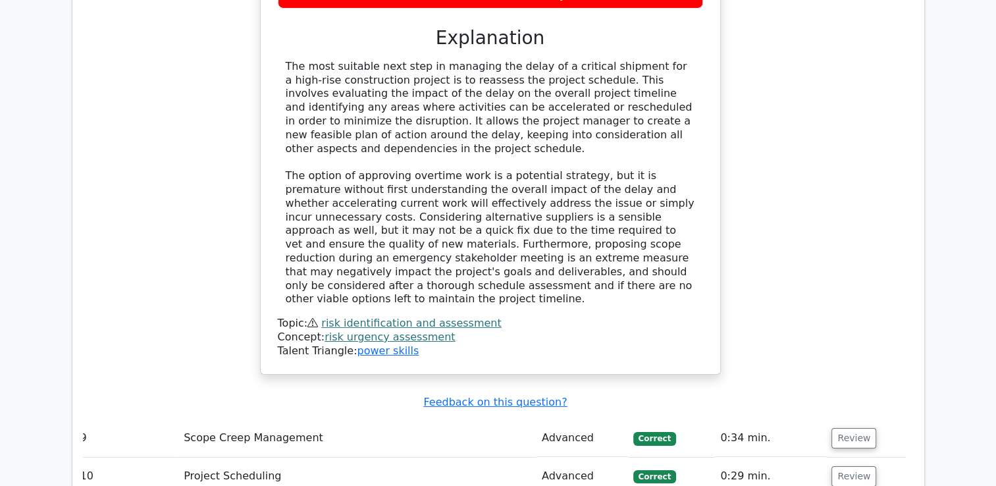
scroll to position [4494, 0]
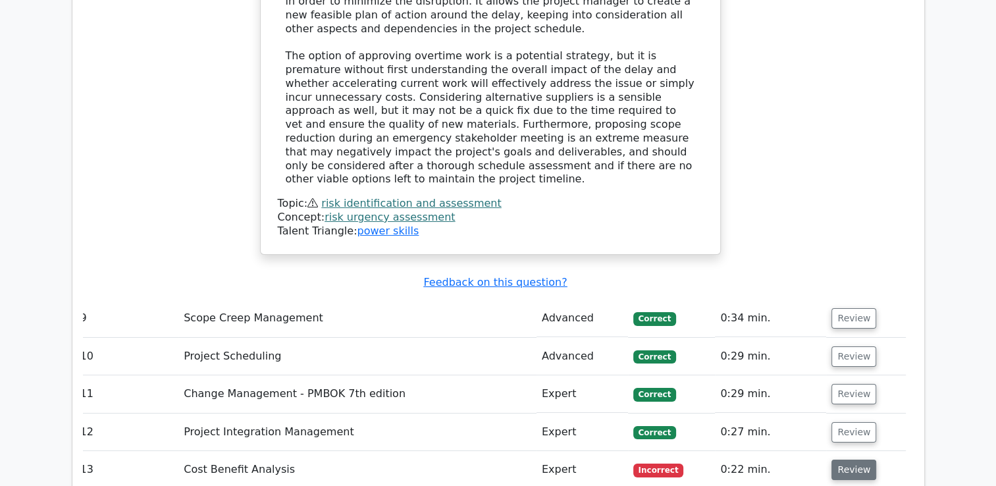
click at [848, 460] on button "Review" at bounding box center [854, 470] width 45 height 20
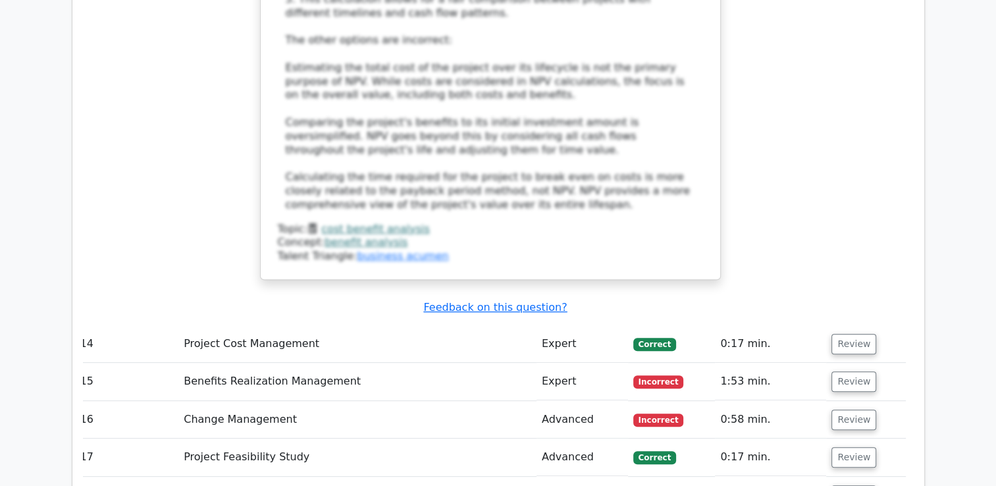
scroll to position [5421, 0]
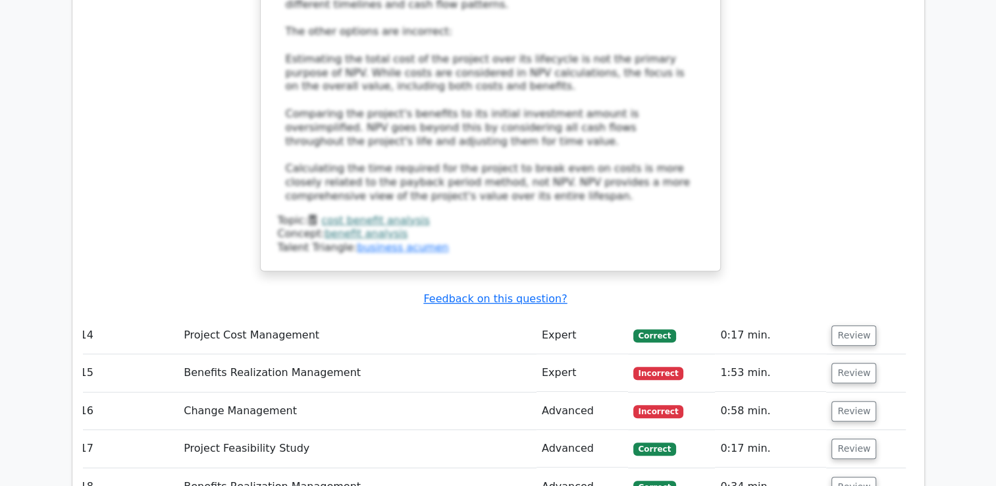
click at [854, 354] on td "Review" at bounding box center [865, 373] width 79 height 38
click at [855, 363] on button "Review" at bounding box center [854, 373] width 45 height 20
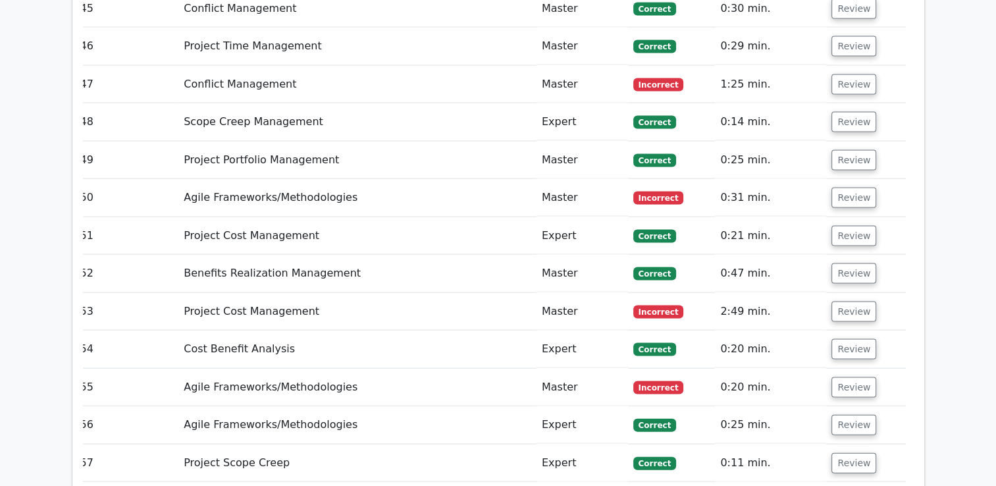
scroll to position [7683, 0]
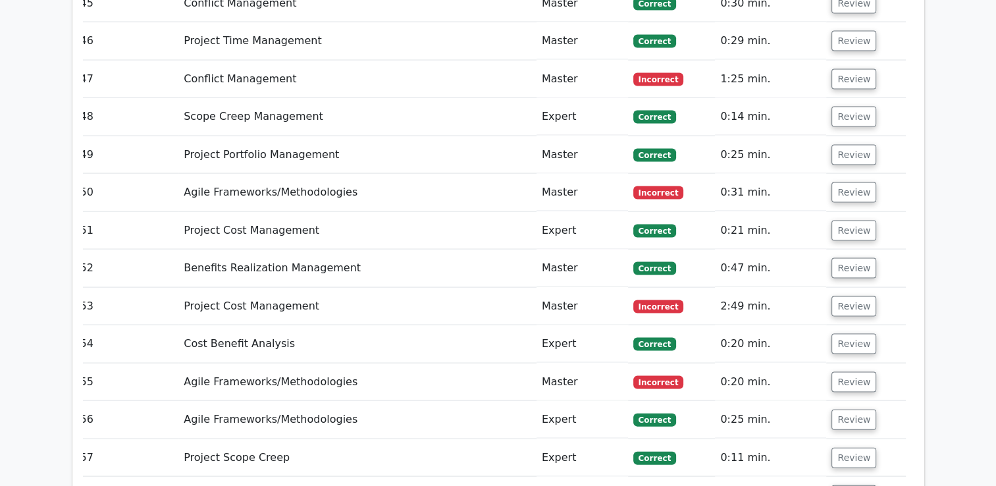
scroll to position [7667, 0]
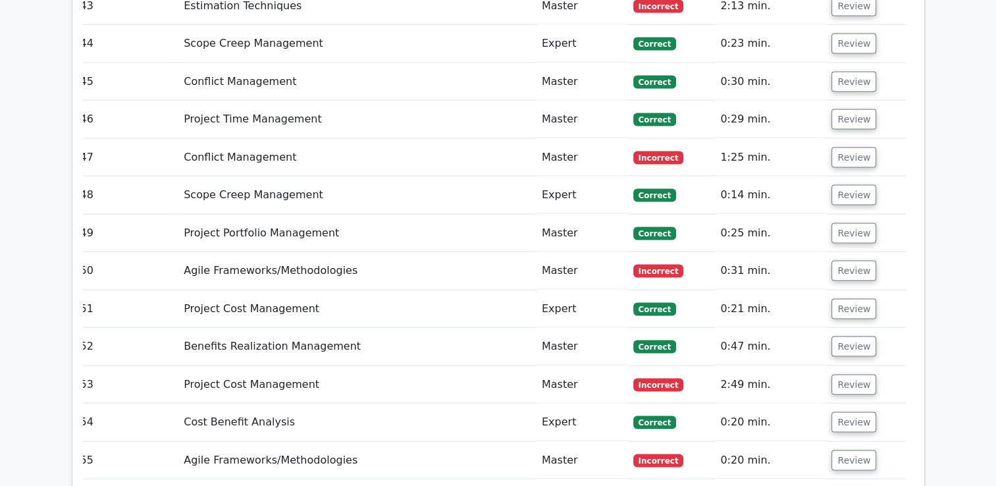
scroll to position [7641, 0]
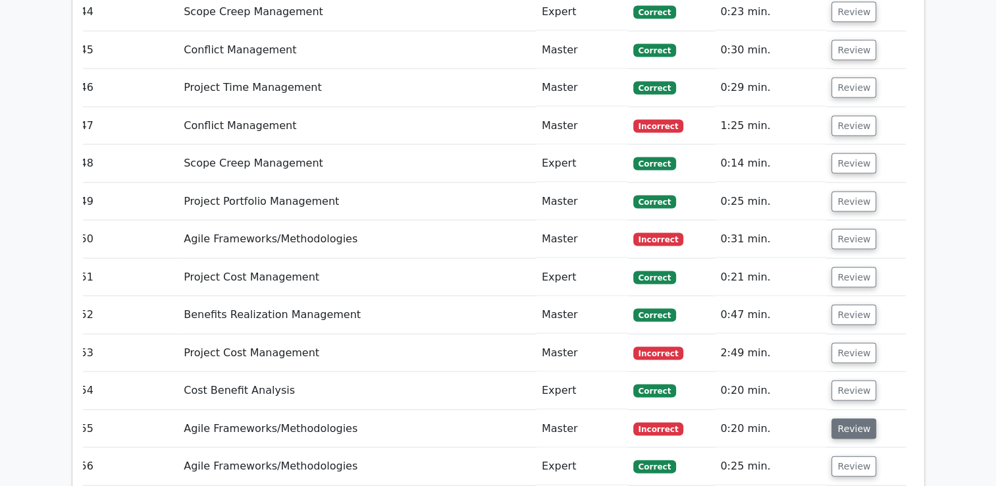
click at [859, 419] on button "Review" at bounding box center [854, 429] width 45 height 20
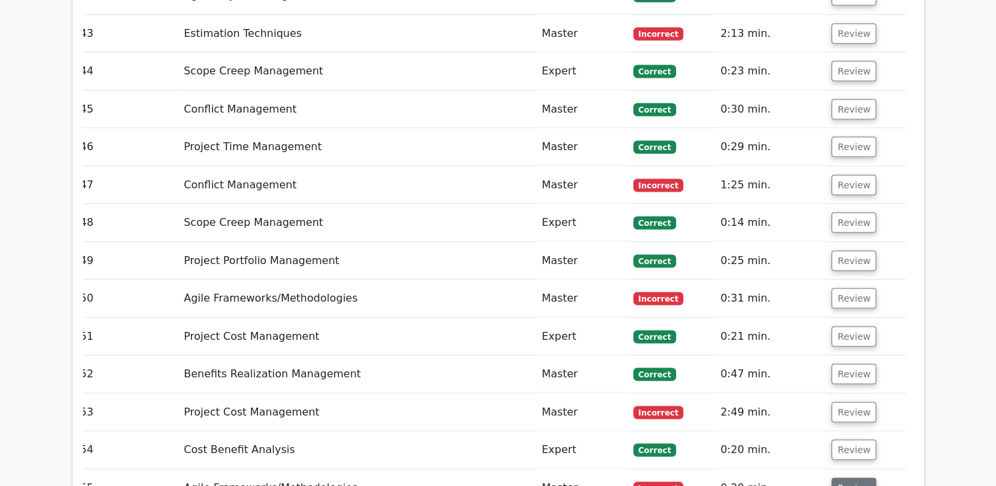
scroll to position [7533, 0]
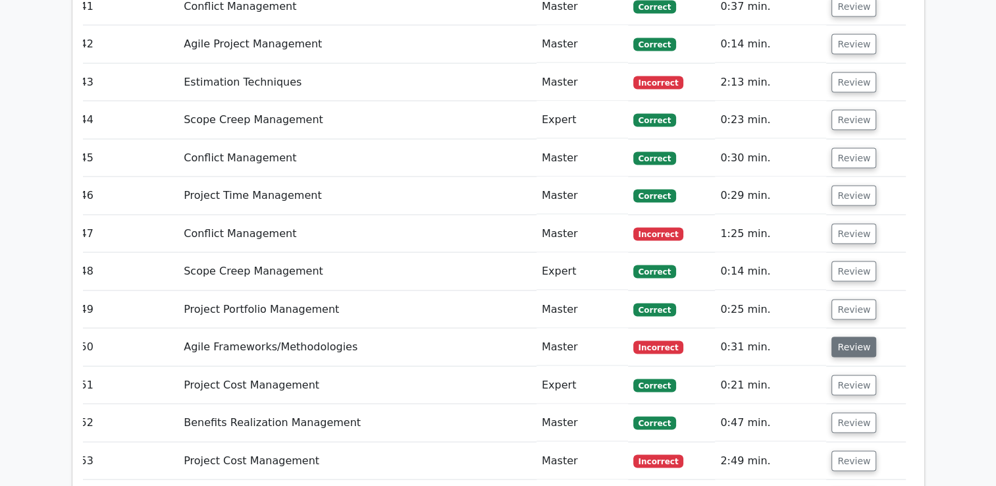
click at [851, 337] on button "Review" at bounding box center [854, 347] width 45 height 20
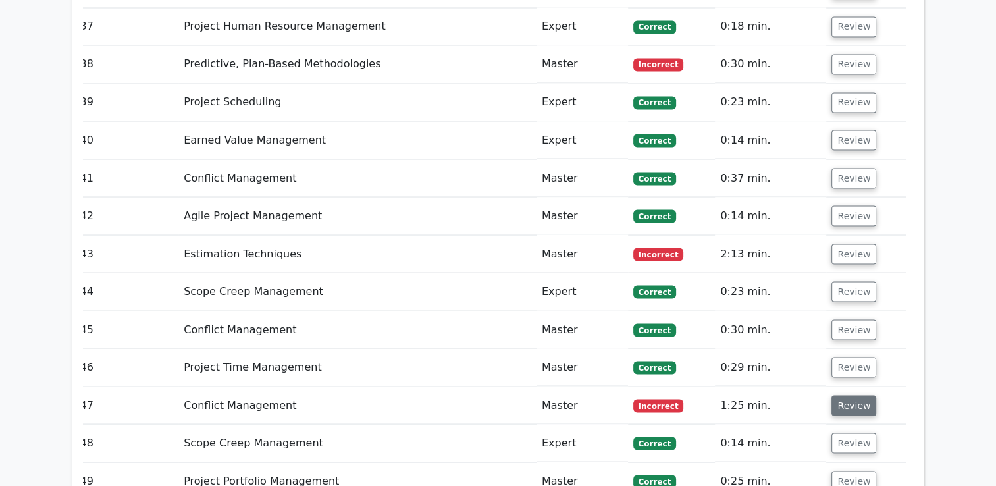
scroll to position [7360, 0]
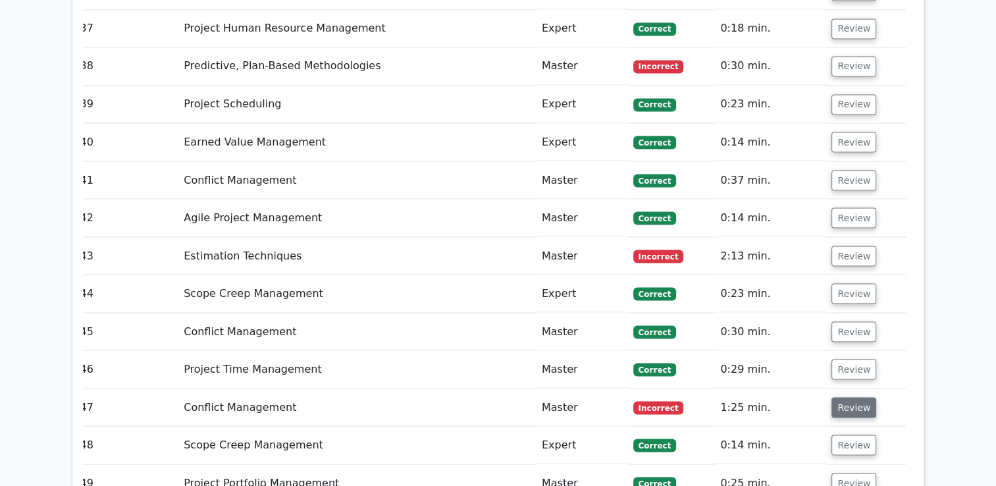
click at [848, 397] on button "Review" at bounding box center [854, 407] width 45 height 20
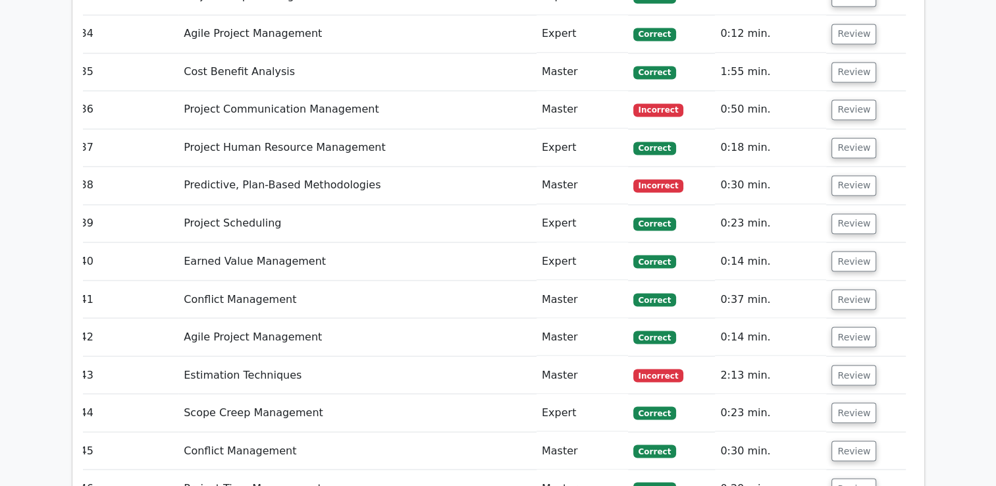
scroll to position [7236, 0]
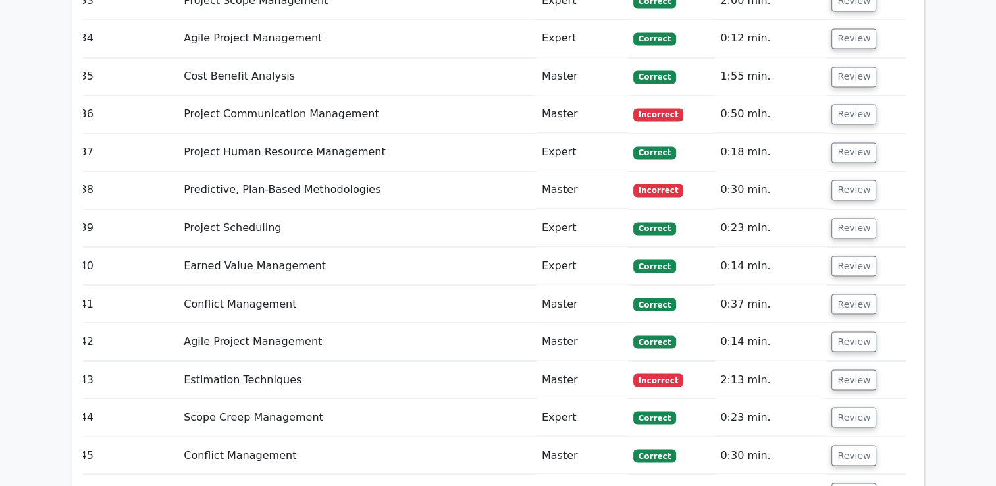
click at [845, 369] on button "Review" at bounding box center [854, 379] width 45 height 20
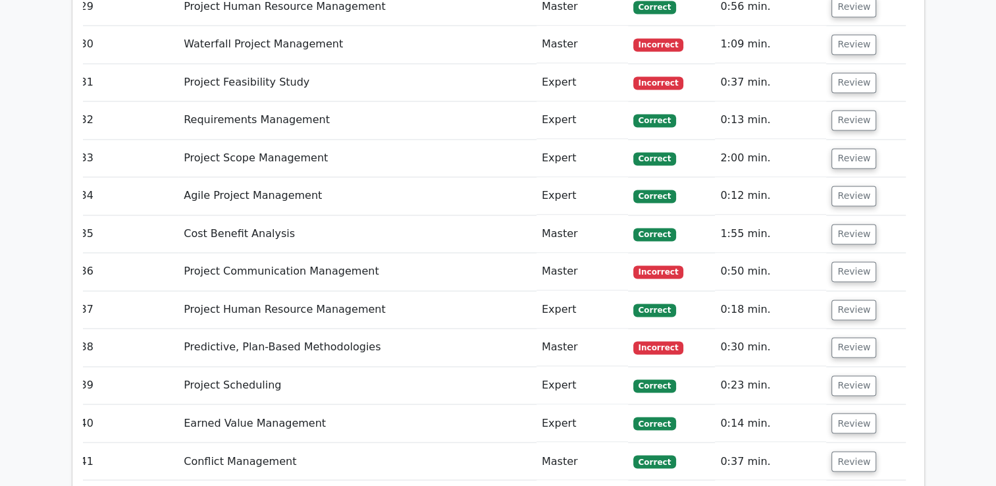
scroll to position [7019, 0]
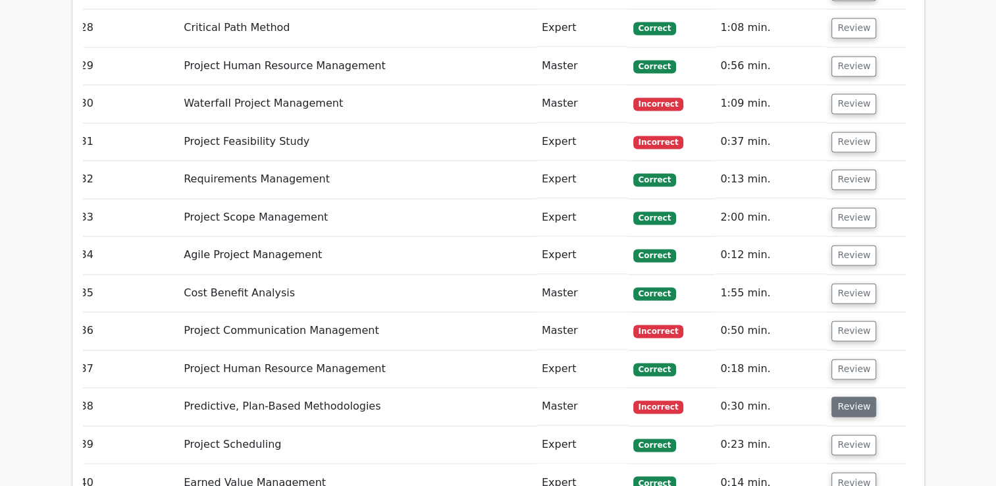
click at [848, 396] on button "Review" at bounding box center [854, 406] width 45 height 20
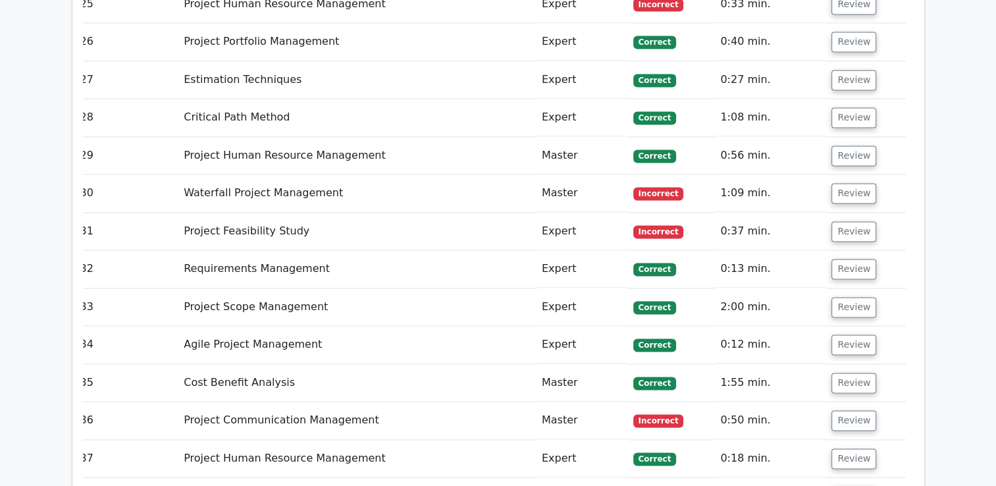
scroll to position [6920, 0]
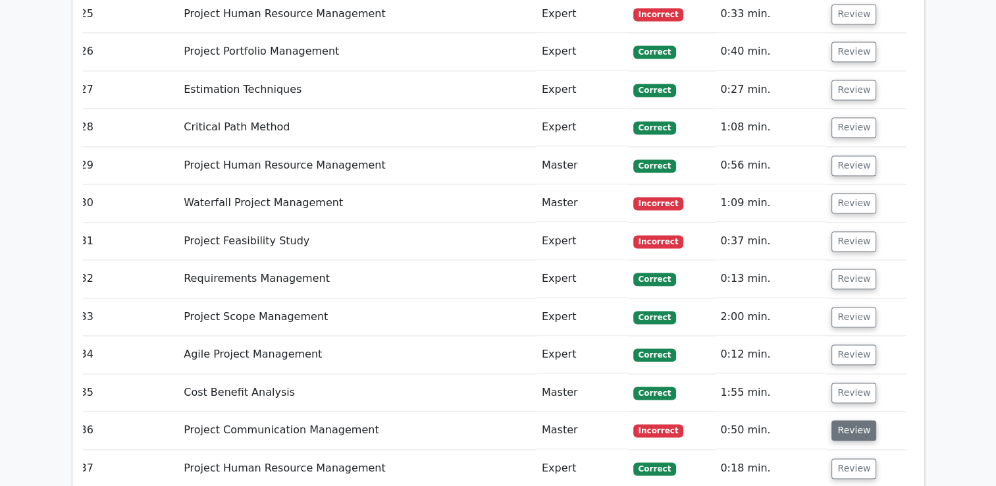
click at [848, 420] on button "Review" at bounding box center [854, 430] width 45 height 20
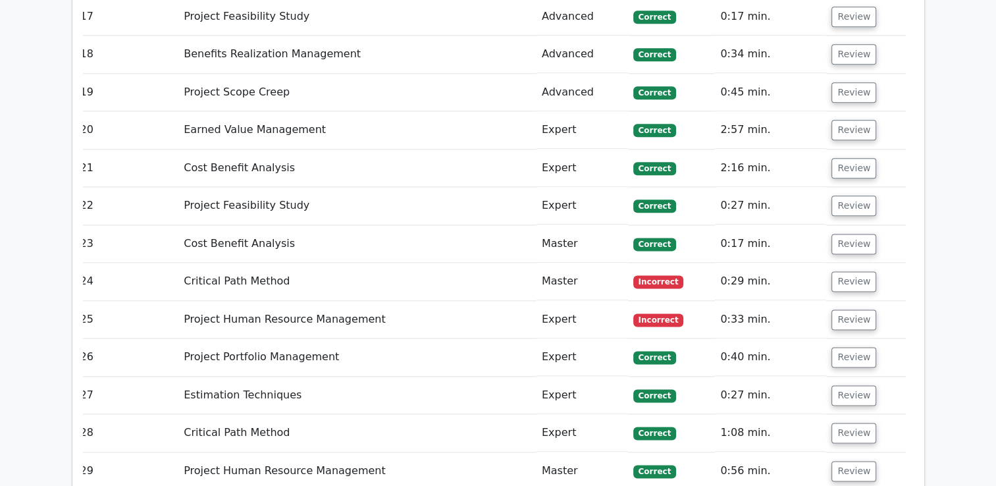
scroll to position [6614, 0]
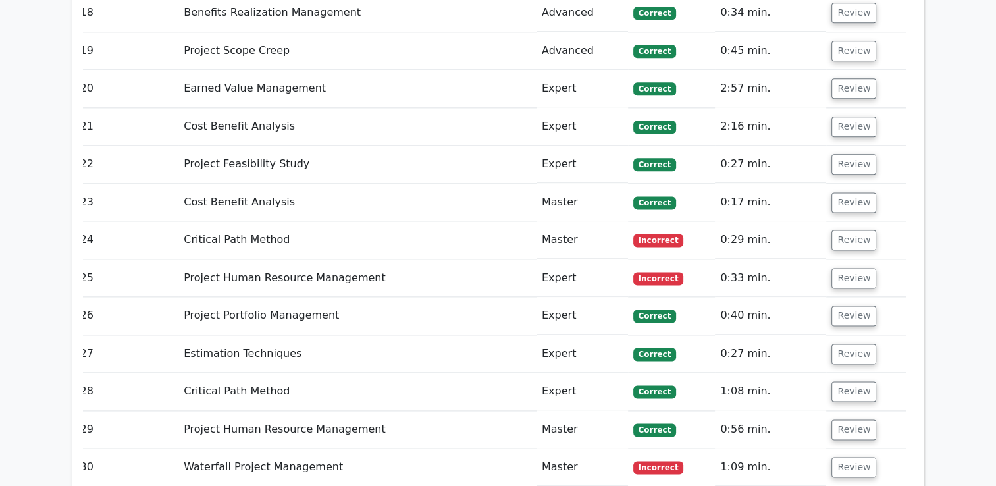
scroll to position [6655, 0]
click at [847, 458] on button "Review" at bounding box center [854, 468] width 45 height 20
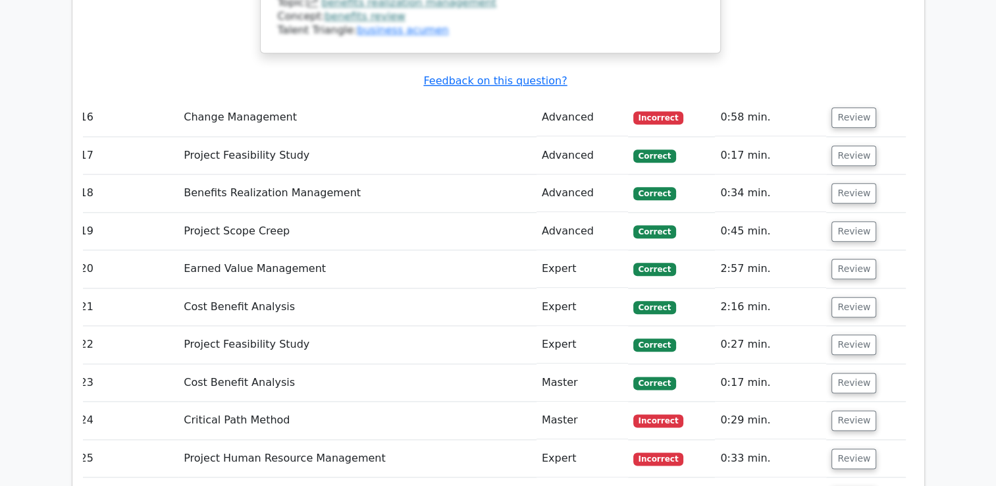
scroll to position [6454, 0]
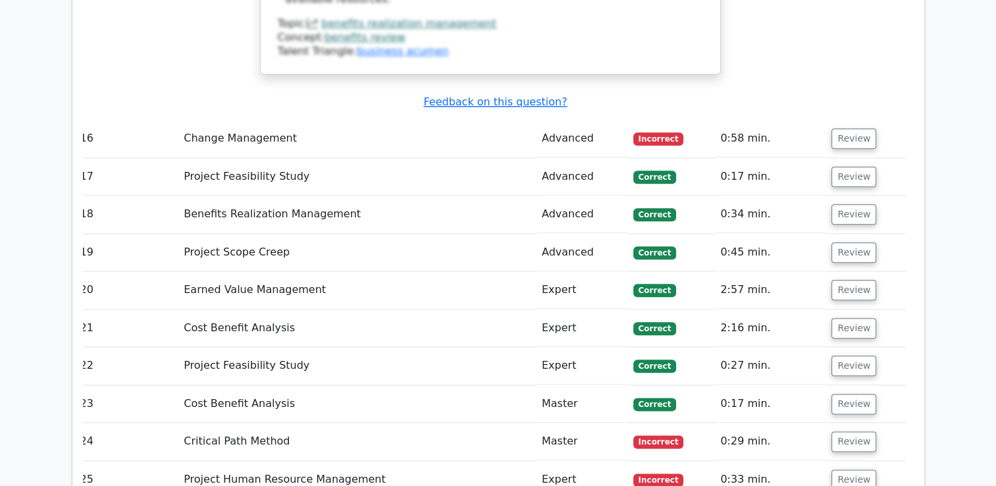
click at [848, 461] on td "Review" at bounding box center [865, 480] width 79 height 38
click at [850, 470] on button "Review" at bounding box center [854, 480] width 45 height 20
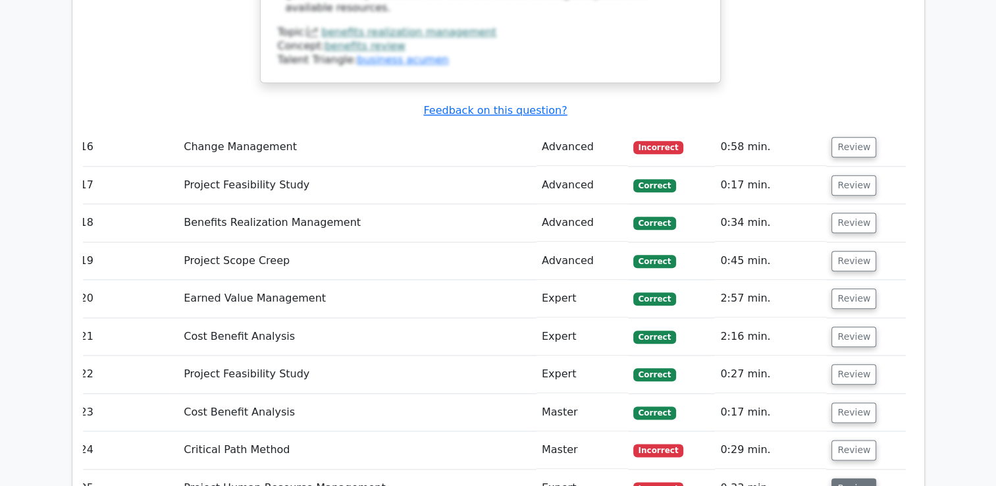
scroll to position [6445, 0]
click at [850, 441] on button "Review" at bounding box center [854, 451] width 45 height 20
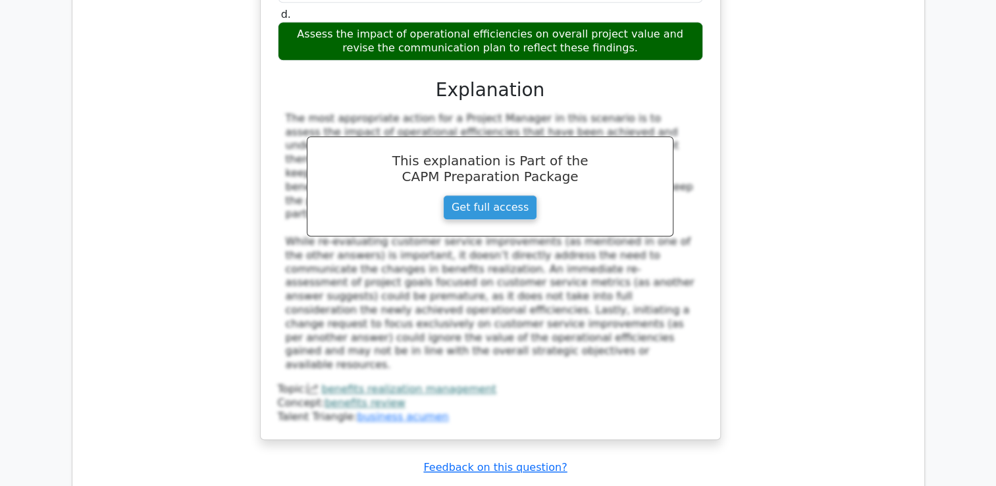
scroll to position [6105, 0]
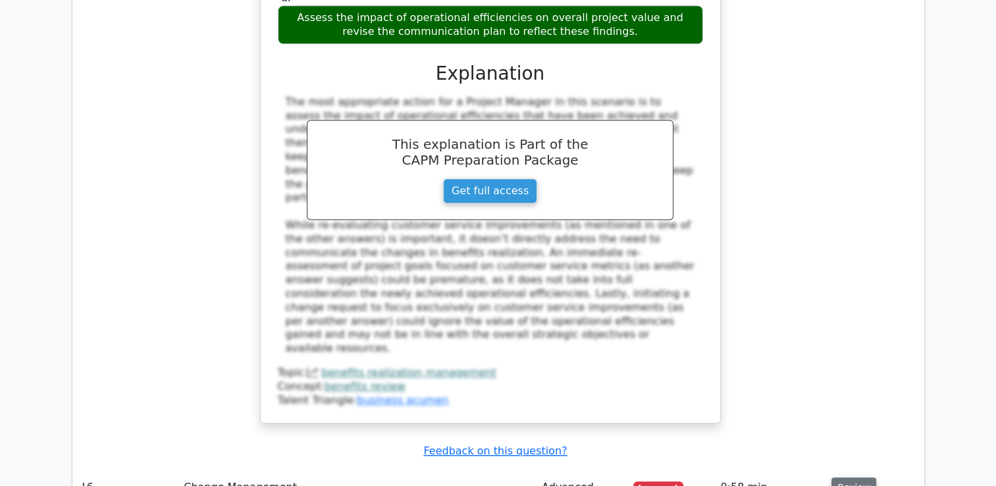
click at [859, 477] on button "Review" at bounding box center [854, 487] width 45 height 20
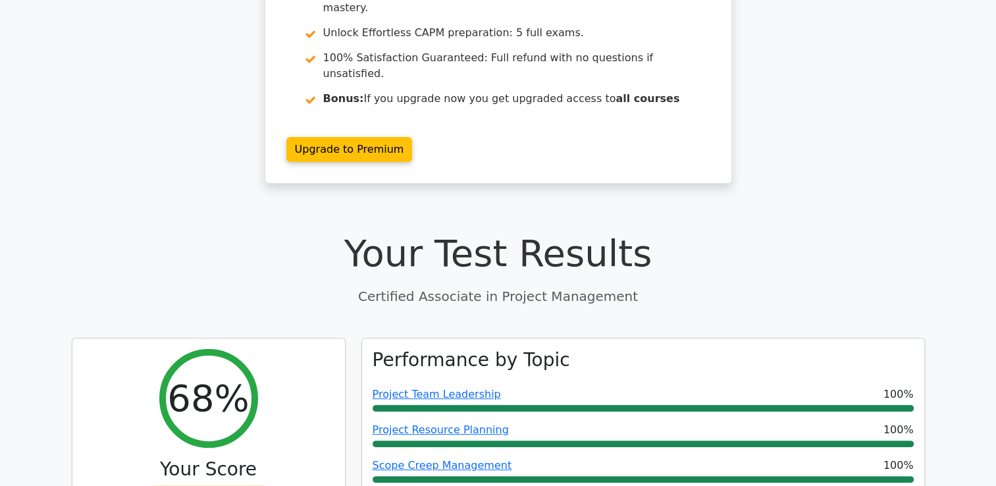
scroll to position [0, 0]
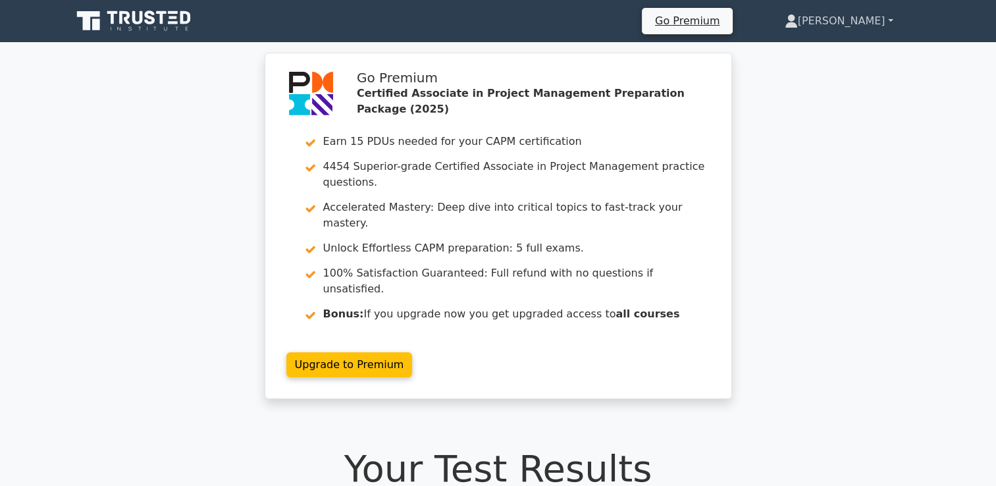
click at [873, 15] on link "[PERSON_NAME]" at bounding box center [839, 21] width 172 height 26
click at [858, 51] on link "Profile" at bounding box center [806, 51] width 104 height 21
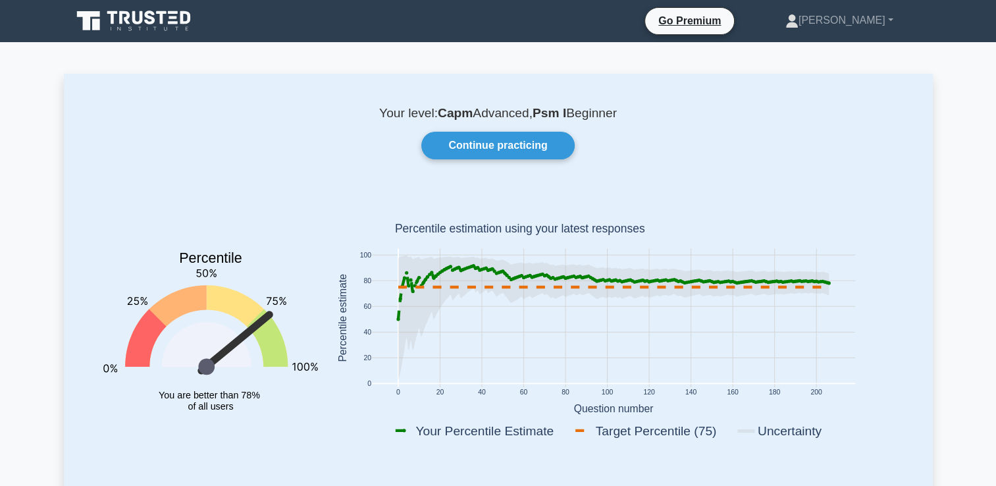
click at [126, 32] on icon at bounding box center [135, 21] width 126 height 25
